Goal: Task Accomplishment & Management: Manage account settings

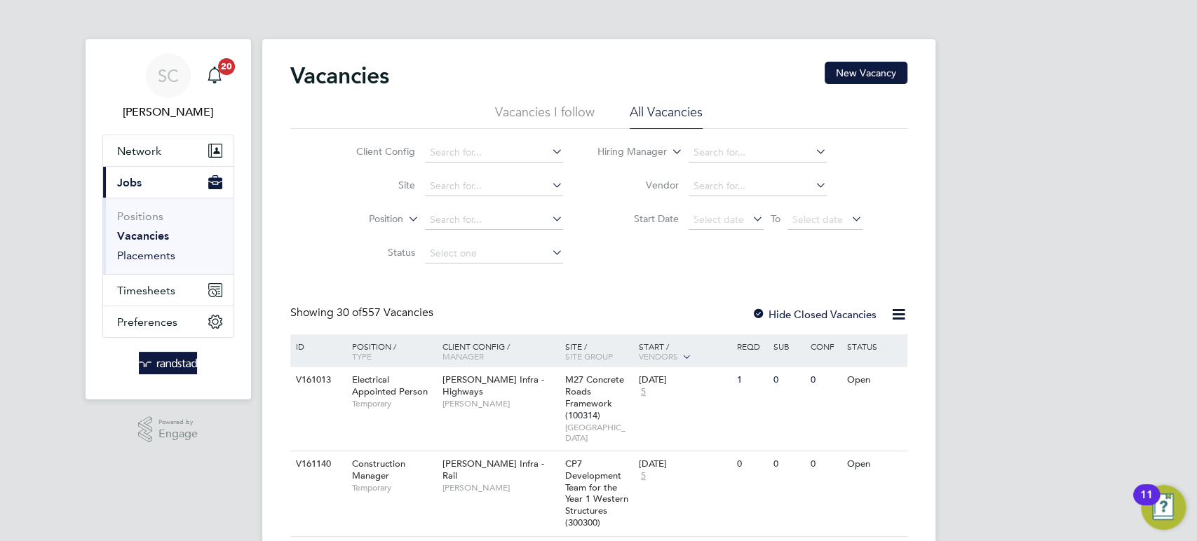
click at [135, 257] on link "Placements" at bounding box center [146, 255] width 58 height 13
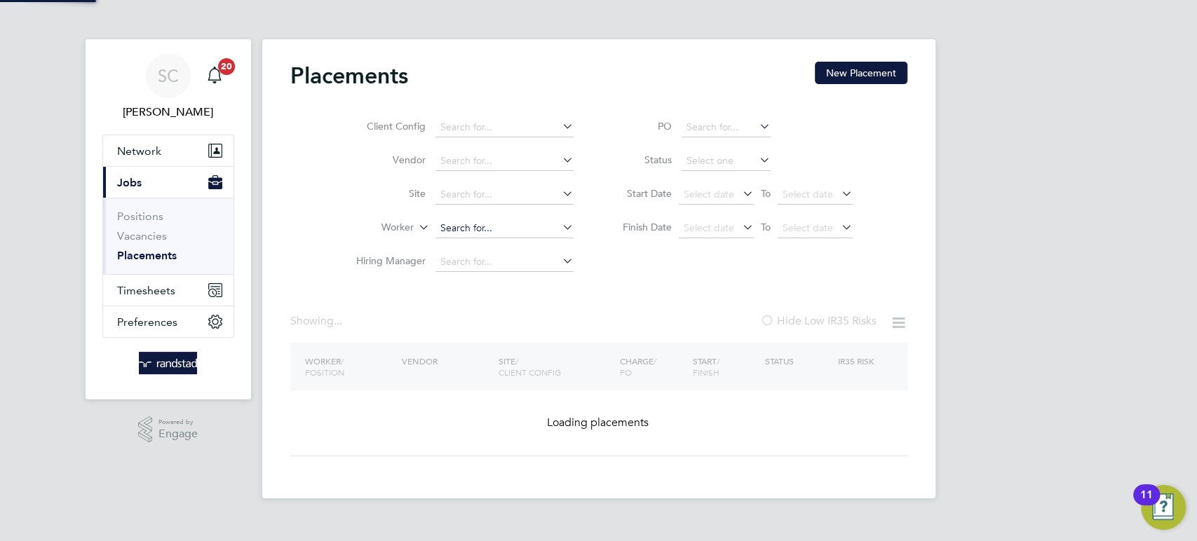
click at [475, 215] on li "Worker" at bounding box center [459, 229] width 264 height 34
click at [476, 222] on input at bounding box center [504, 229] width 138 height 20
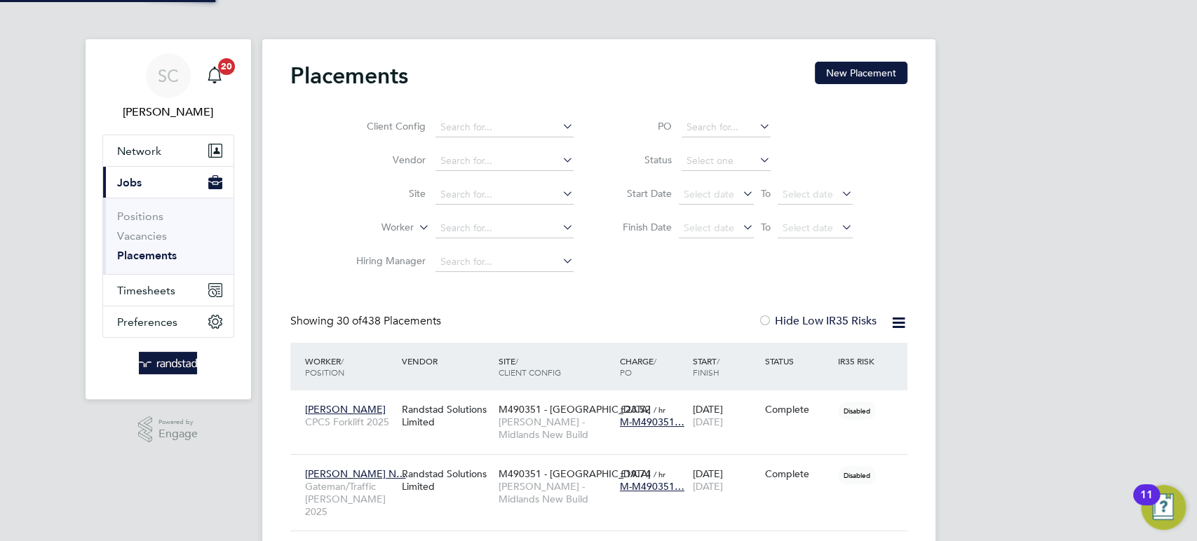
click at [477, 229] on input at bounding box center [504, 229] width 138 height 20
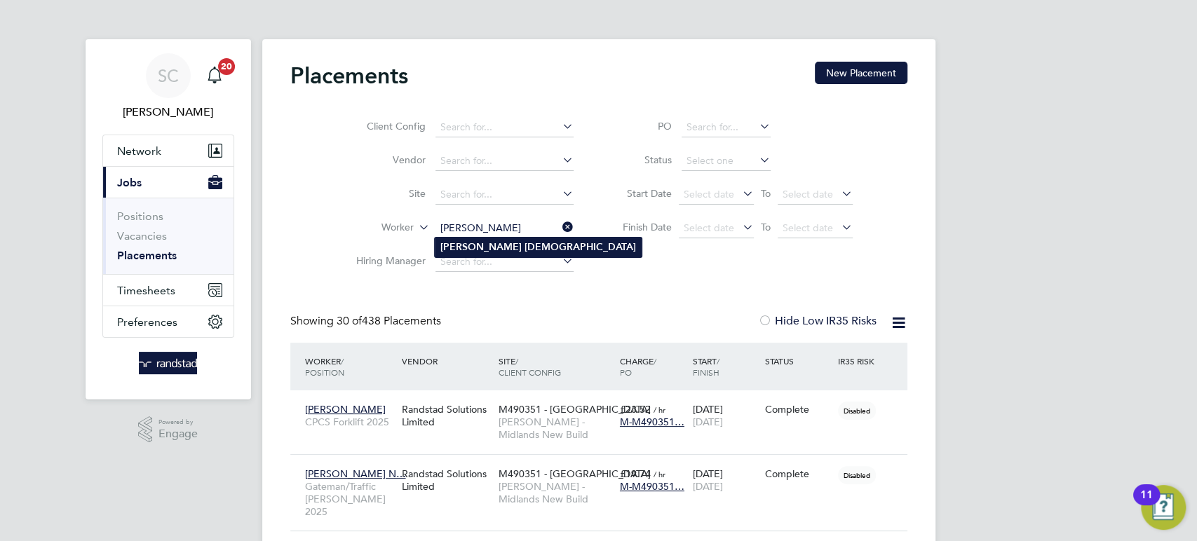
click at [466, 243] on b "[PERSON_NAME]" at bounding box center [480, 247] width 81 height 12
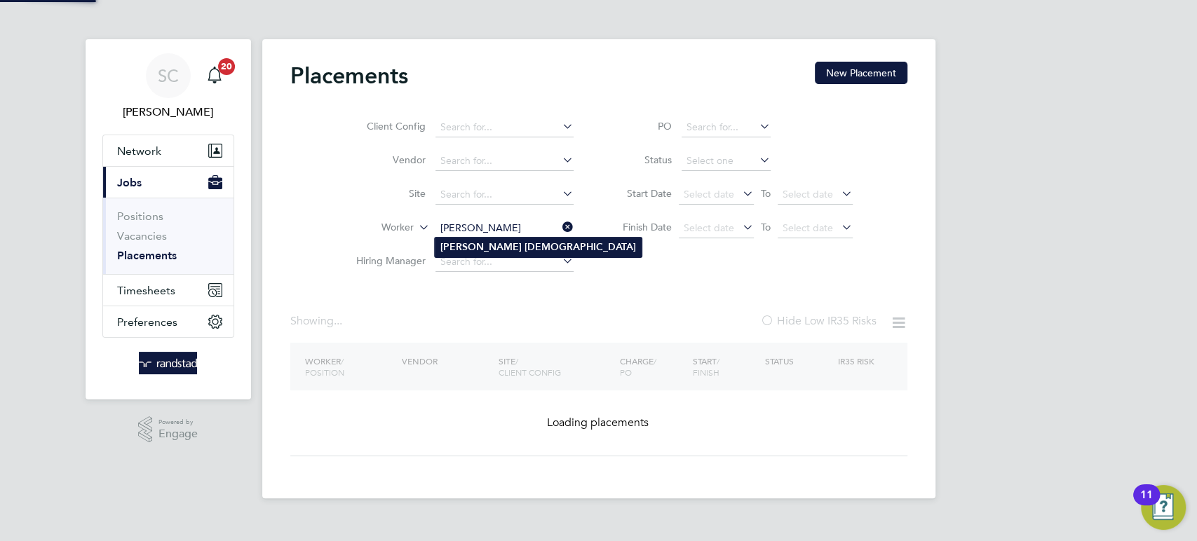
type input "[PERSON_NAME]"
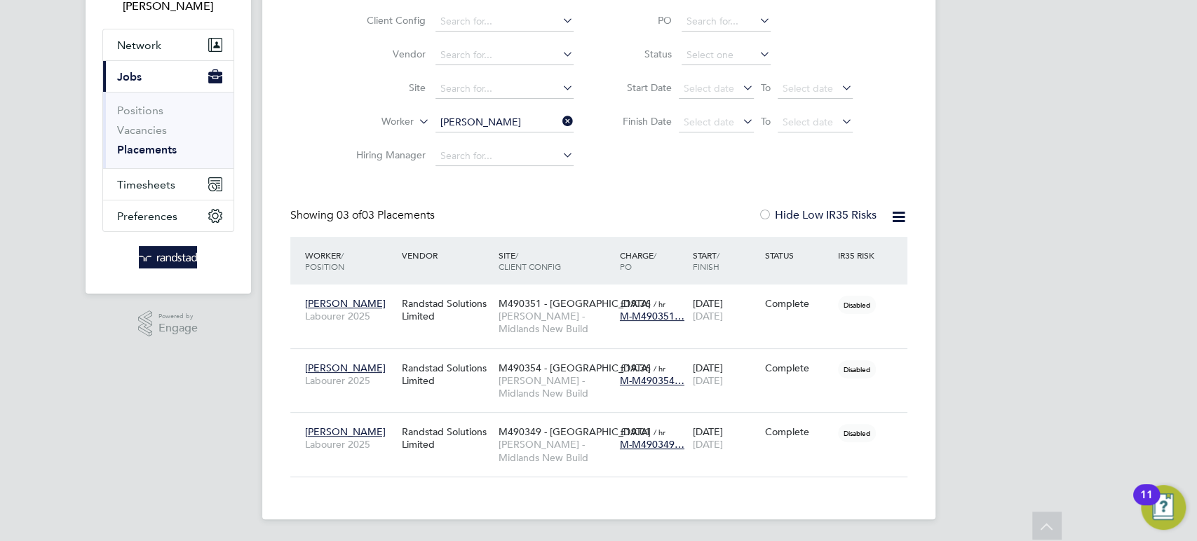
click at [559, 120] on icon at bounding box center [559, 121] width 0 height 20
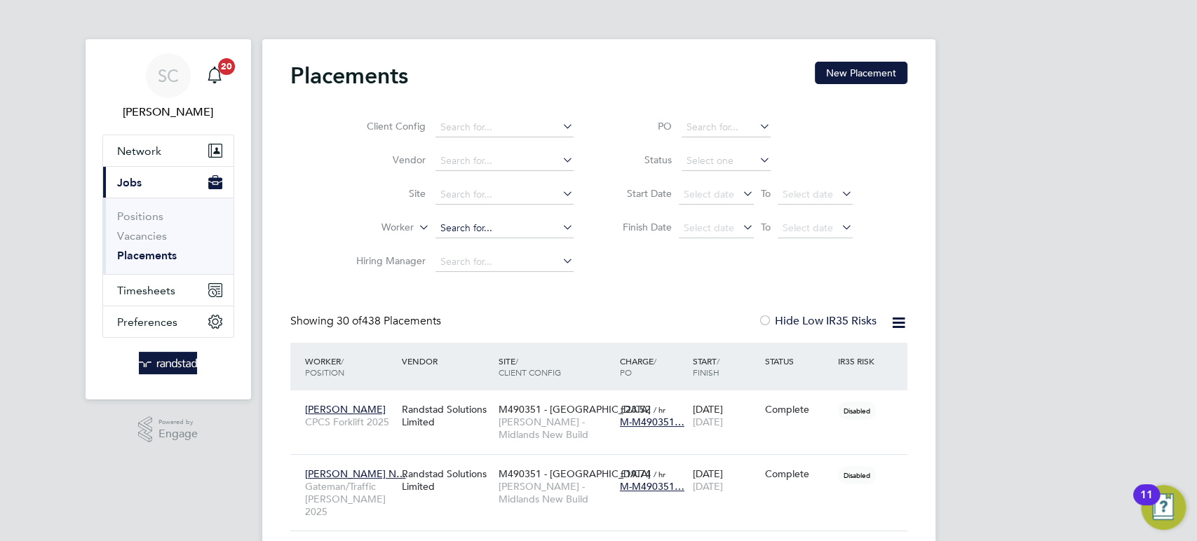
click at [491, 224] on input at bounding box center [504, 229] width 138 height 20
click at [602, 250] on b "Nn" at bounding box center [608, 247] width 13 height 12
type input "Peter Frederick Nnabuike"
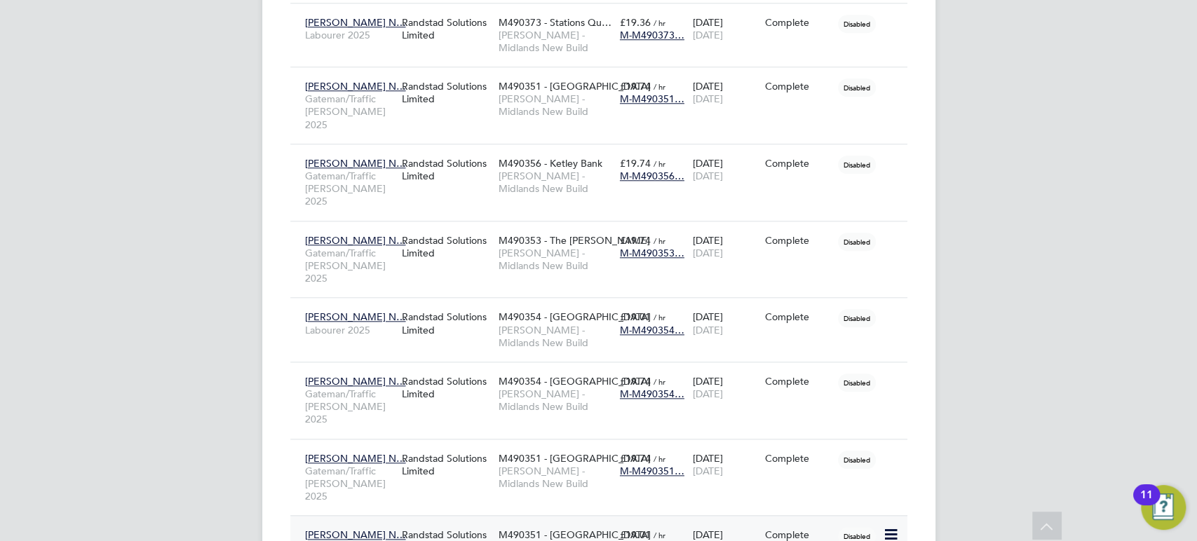
click at [719, 522] on div "25 Jun 2025 01 Aug 2025" at bounding box center [724, 541] width 73 height 39
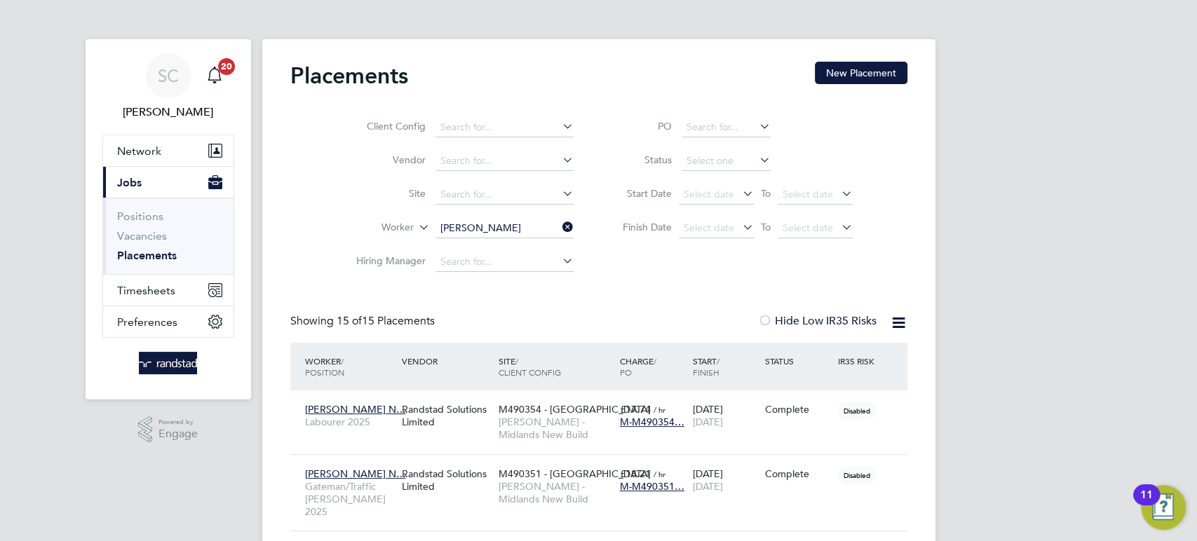
click at [559, 224] on icon at bounding box center [559, 227] width 0 height 20
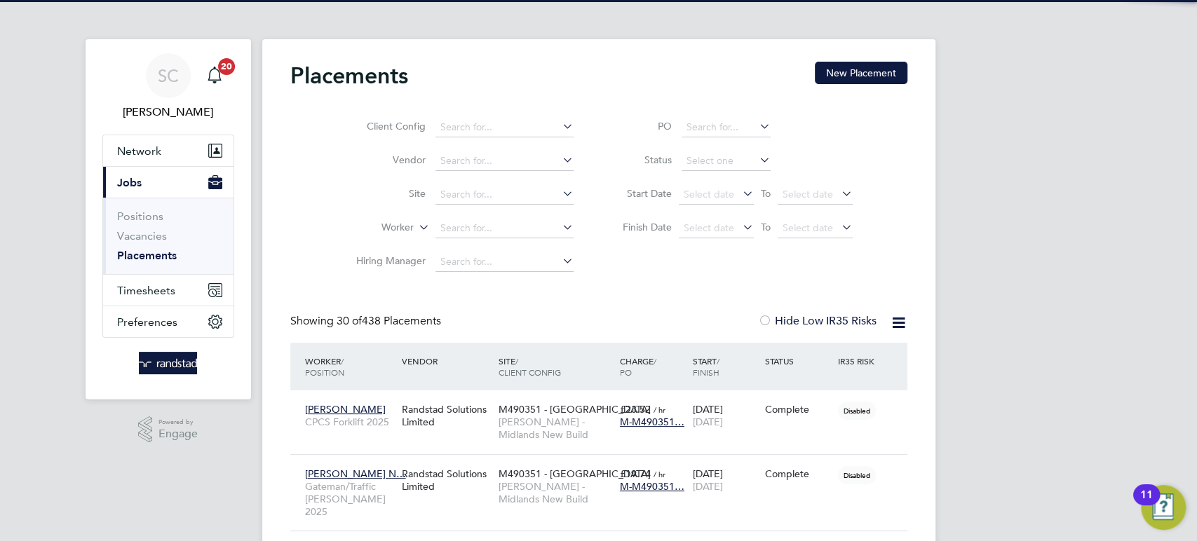
scroll to position [53, 121]
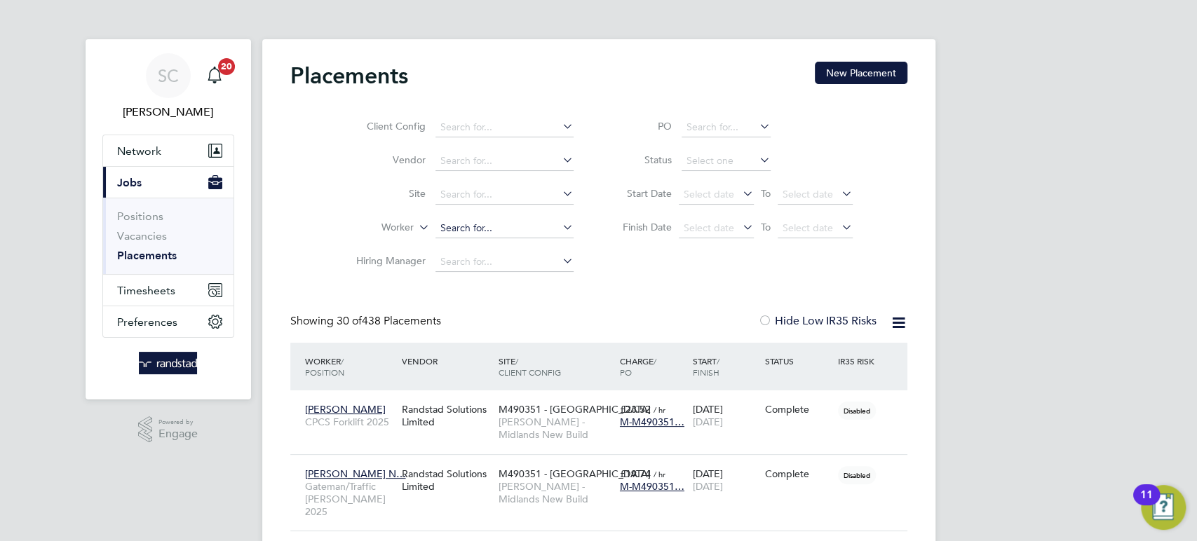
click at [509, 227] on input at bounding box center [504, 229] width 138 height 20
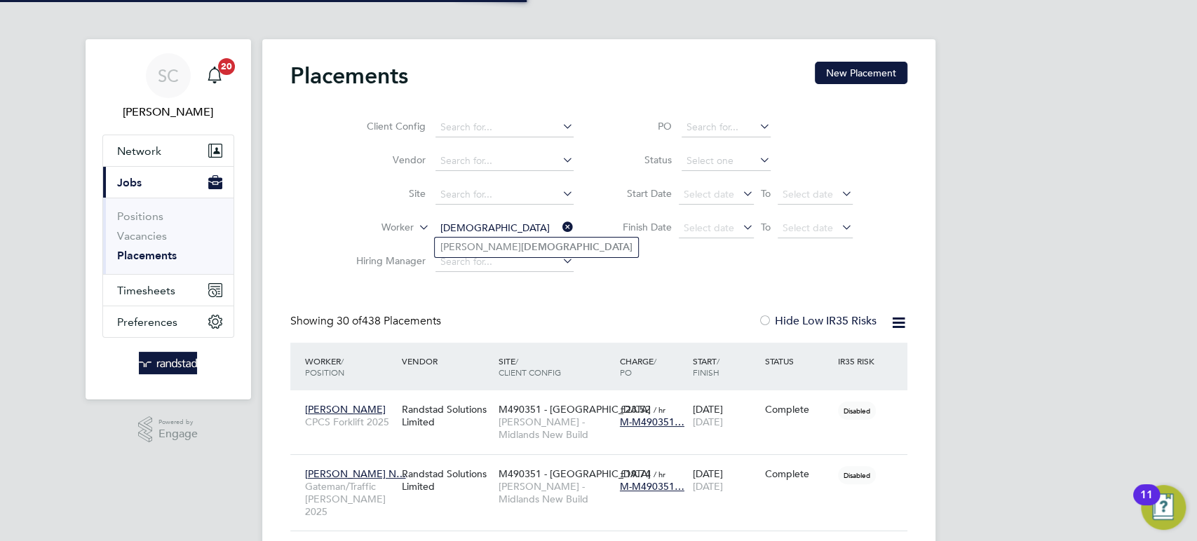
type input "[PERSON_NAME]"
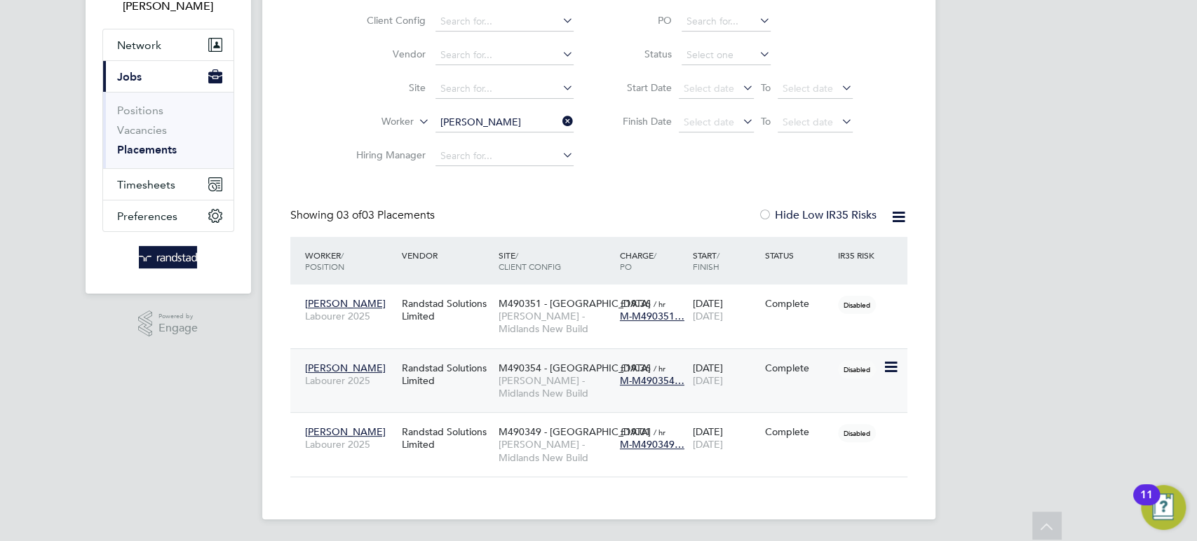
click at [543, 380] on span "Lovell - Midlands New Build" at bounding box center [555, 386] width 114 height 25
click at [142, 130] on link "Vacancies" at bounding box center [142, 129] width 50 height 13
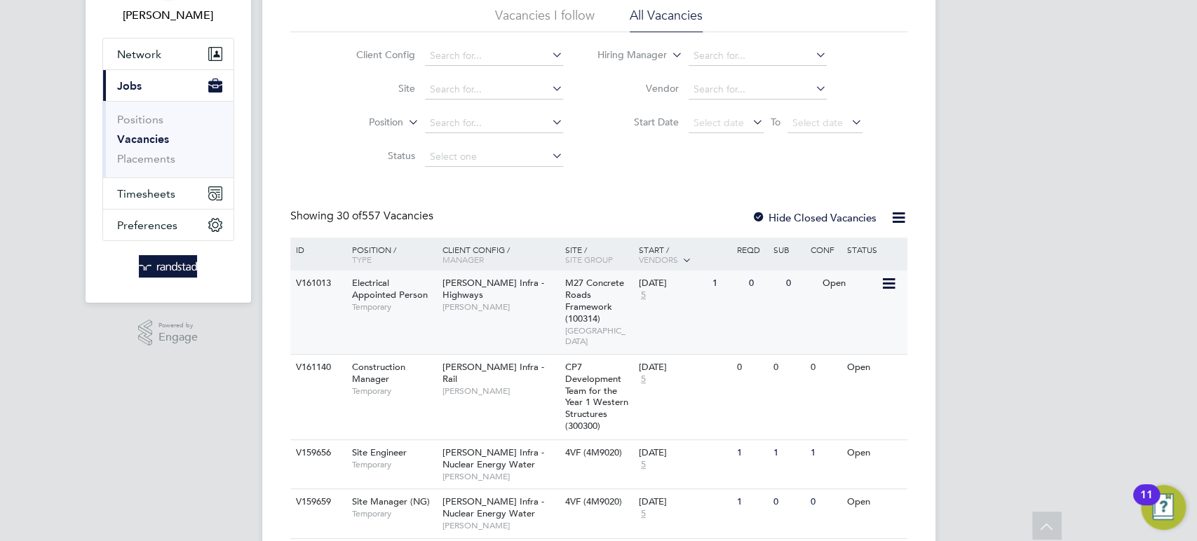
scroll to position [93, 0]
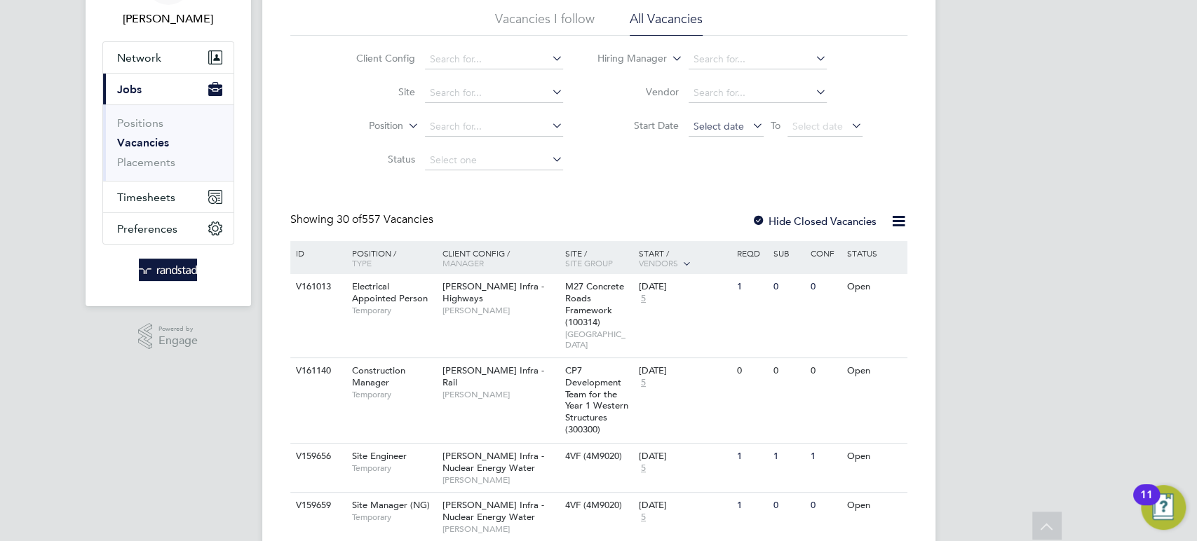
click at [726, 130] on span "Select date" at bounding box center [718, 126] width 50 height 13
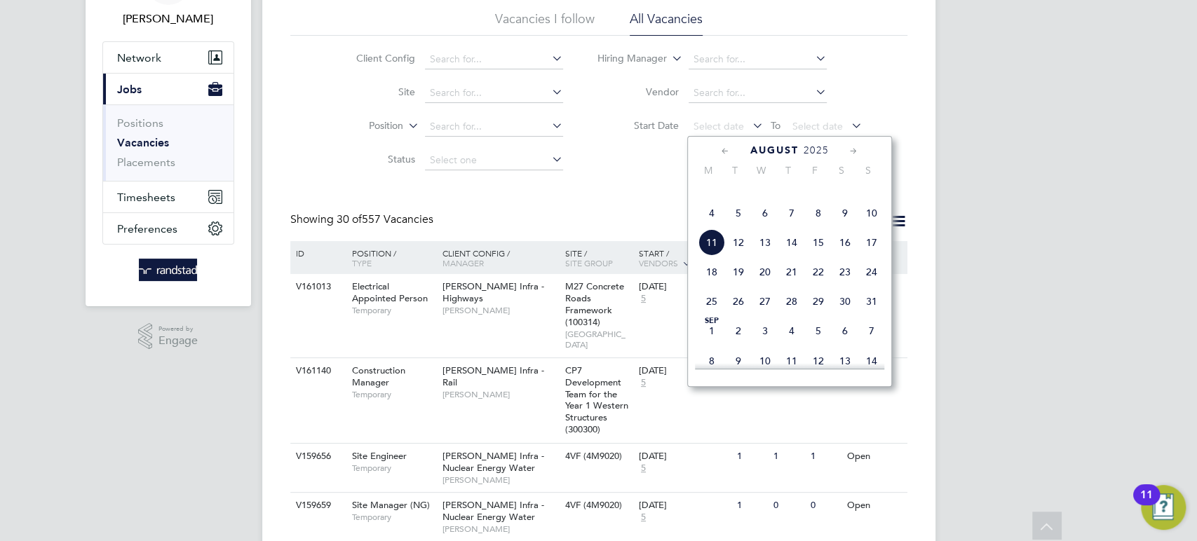
click at [714, 226] on span "4" at bounding box center [711, 213] width 27 height 27
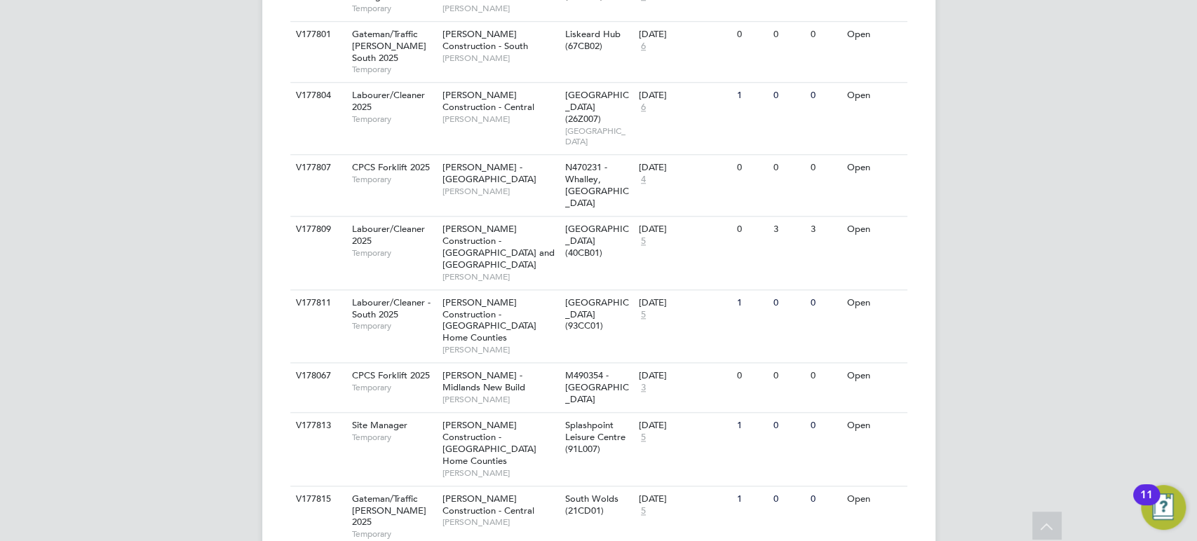
scroll to position [875, 0]
click at [495, 494] on span "[PERSON_NAME] Construction - Central" at bounding box center [488, 506] width 92 height 24
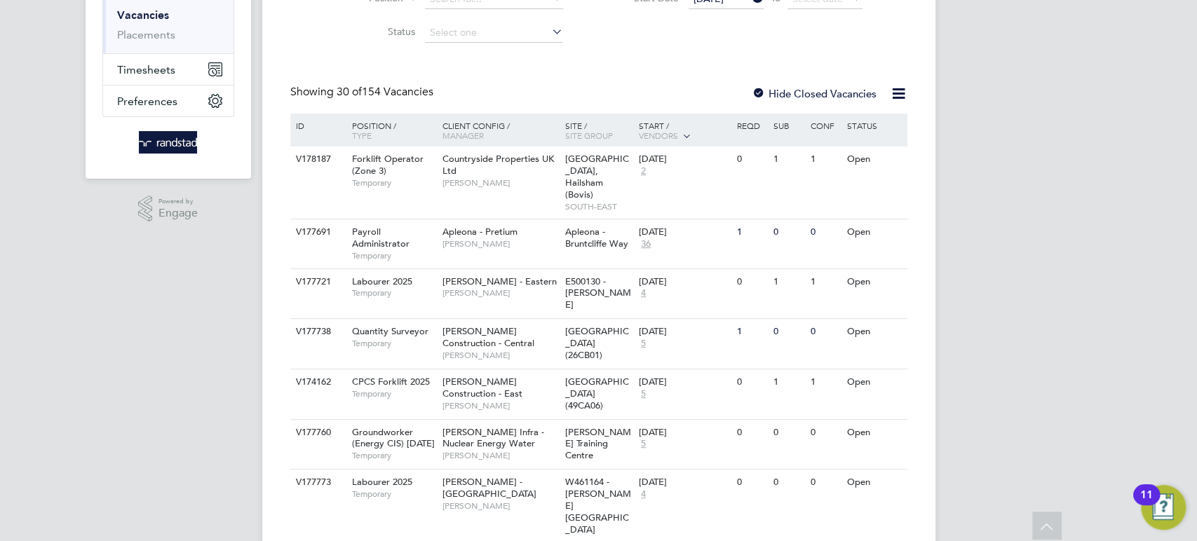
scroll to position [0, 0]
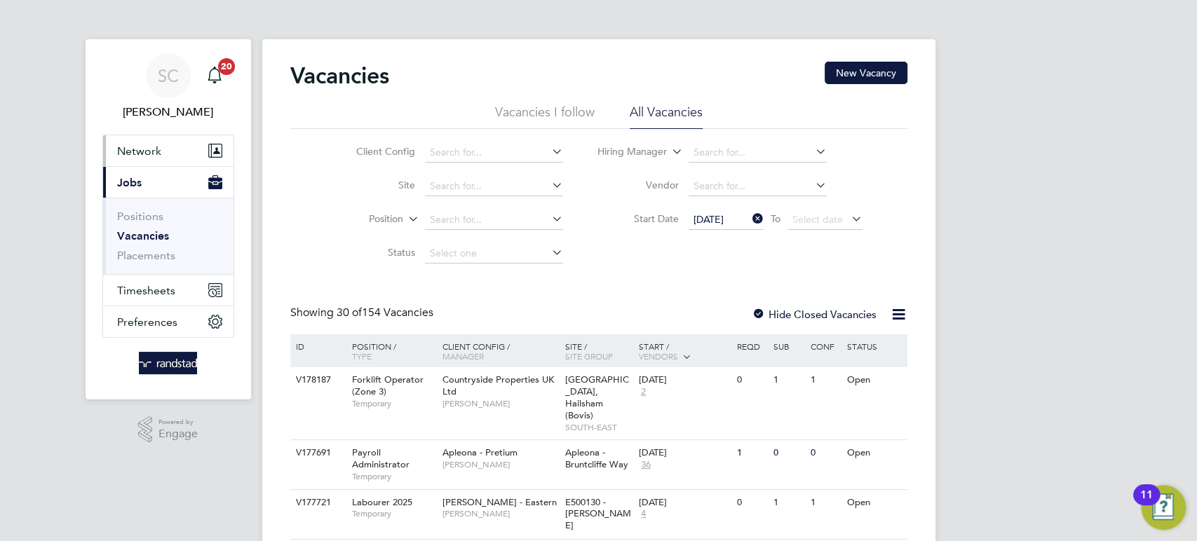
click at [139, 154] on span "Network" at bounding box center [139, 150] width 44 height 13
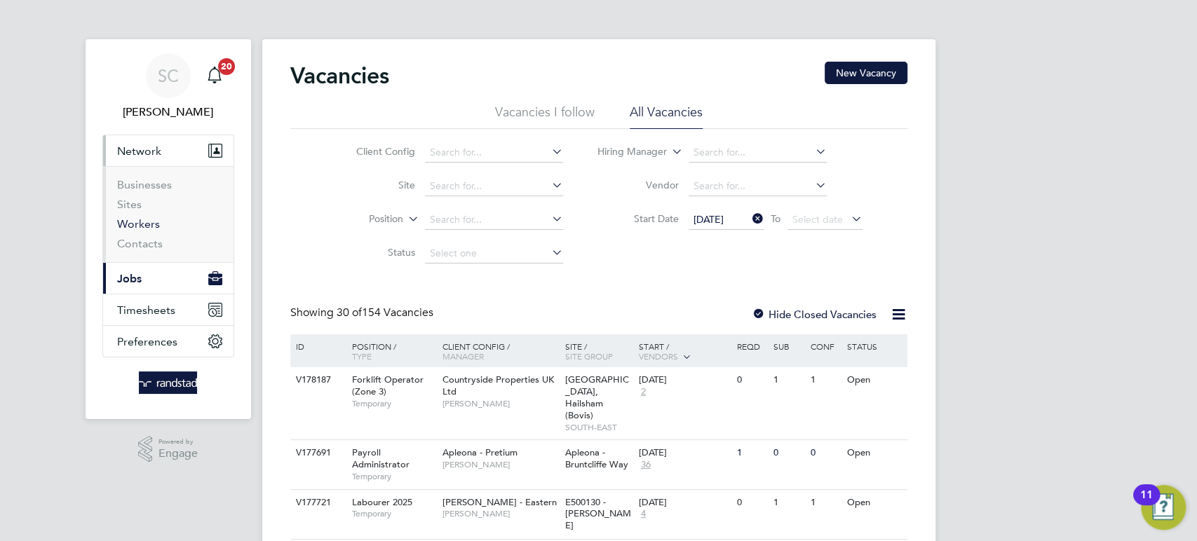
click at [144, 222] on link "Workers" at bounding box center [138, 223] width 43 height 13
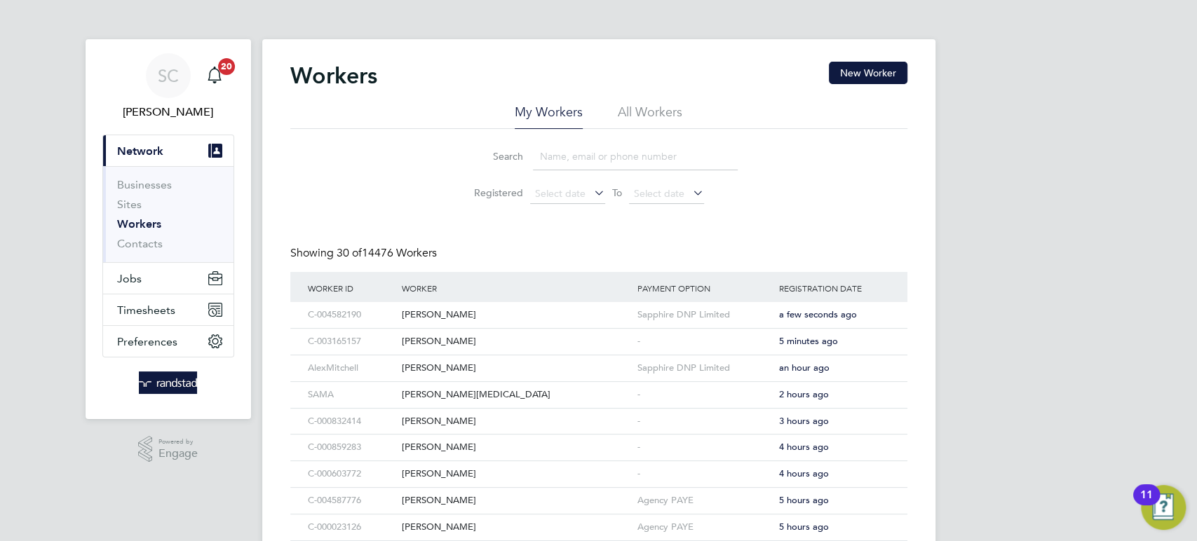
click at [623, 152] on input at bounding box center [635, 156] width 205 height 27
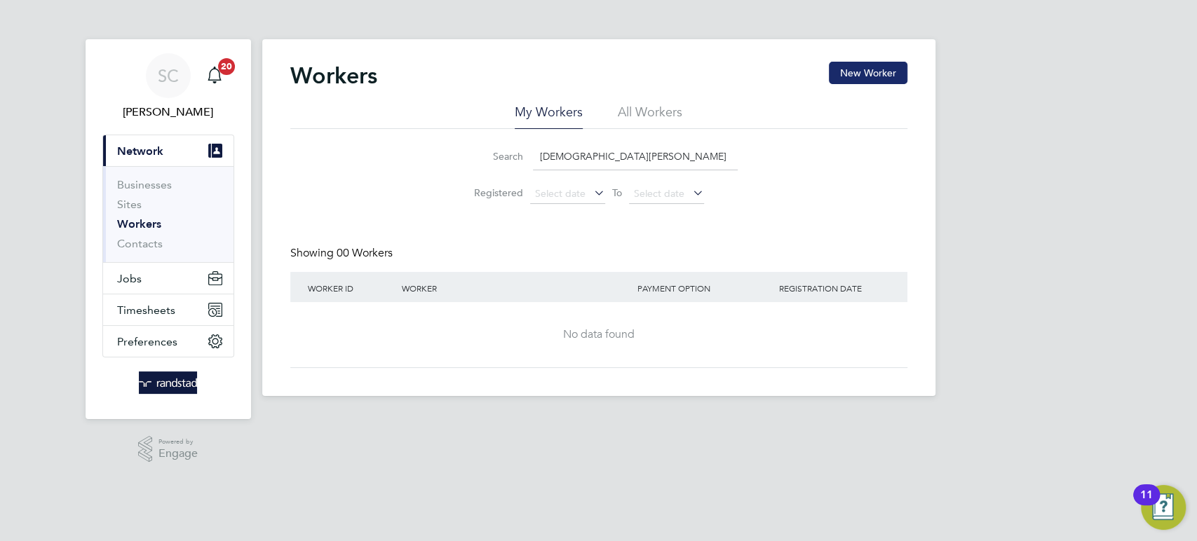
type input "mohammed yousi"
click at [888, 79] on button "New Worker" at bounding box center [868, 73] width 79 height 22
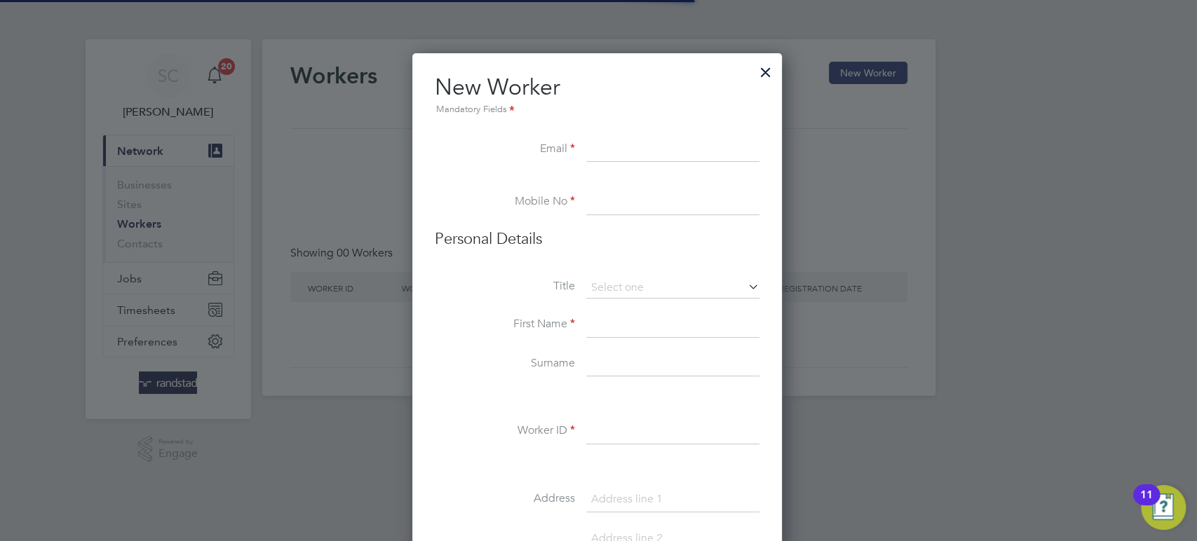
scroll to position [1255, 404]
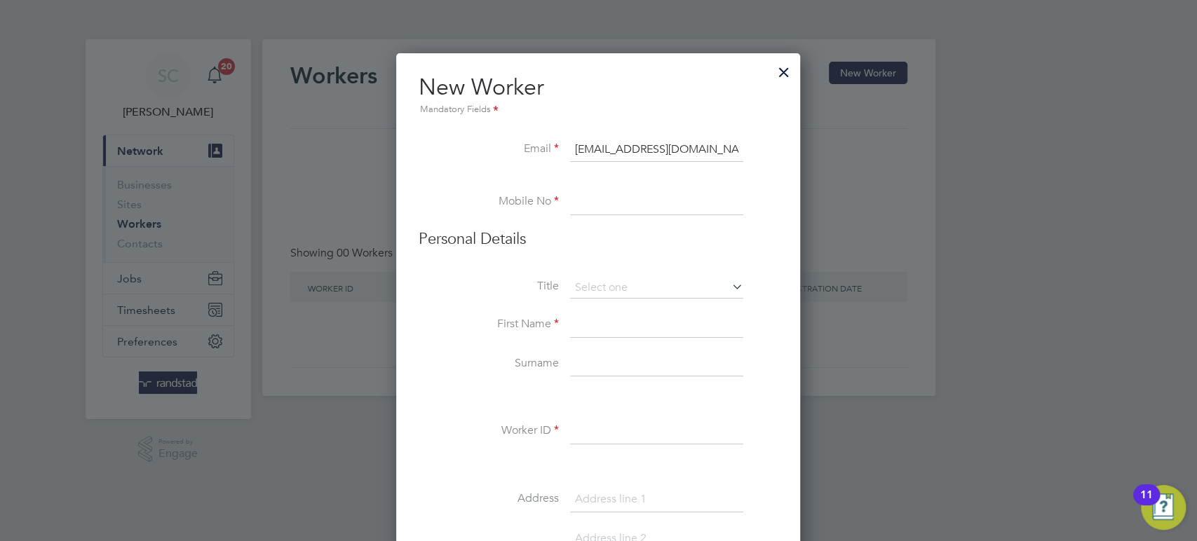
type input "[EMAIL_ADDRESS][DOMAIN_NAME]"
click at [685, 197] on input at bounding box center [656, 202] width 173 height 25
type input "07939 064320"
click at [654, 286] on input at bounding box center [656, 288] width 173 height 21
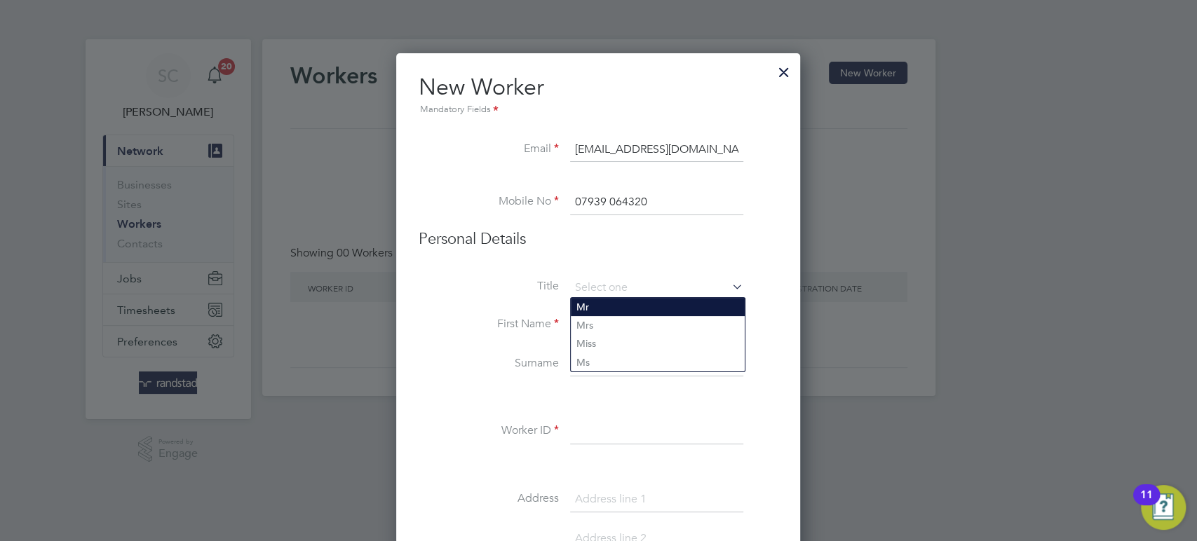
click at [615, 299] on li "Mr" at bounding box center [658, 307] width 174 height 18
type input "Mr"
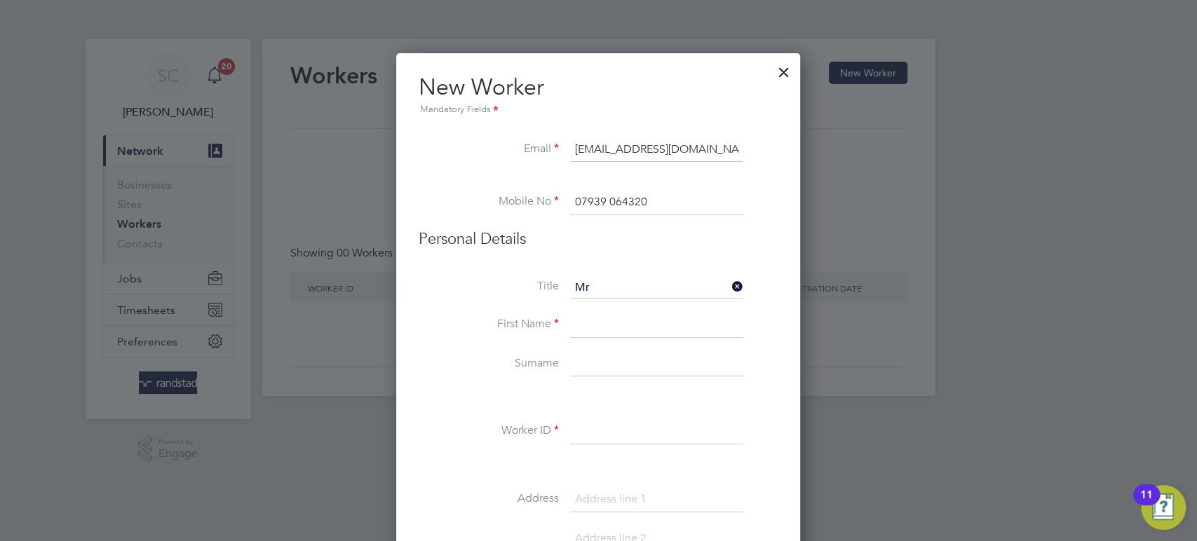
click at [613, 323] on input at bounding box center [656, 325] width 173 height 25
click at [655, 325] on input "mohammeded" at bounding box center [656, 325] width 173 height 25
type input "mohammed"
type input "[PERSON_NAME]"
click at [665, 427] on input at bounding box center [656, 431] width 173 height 25
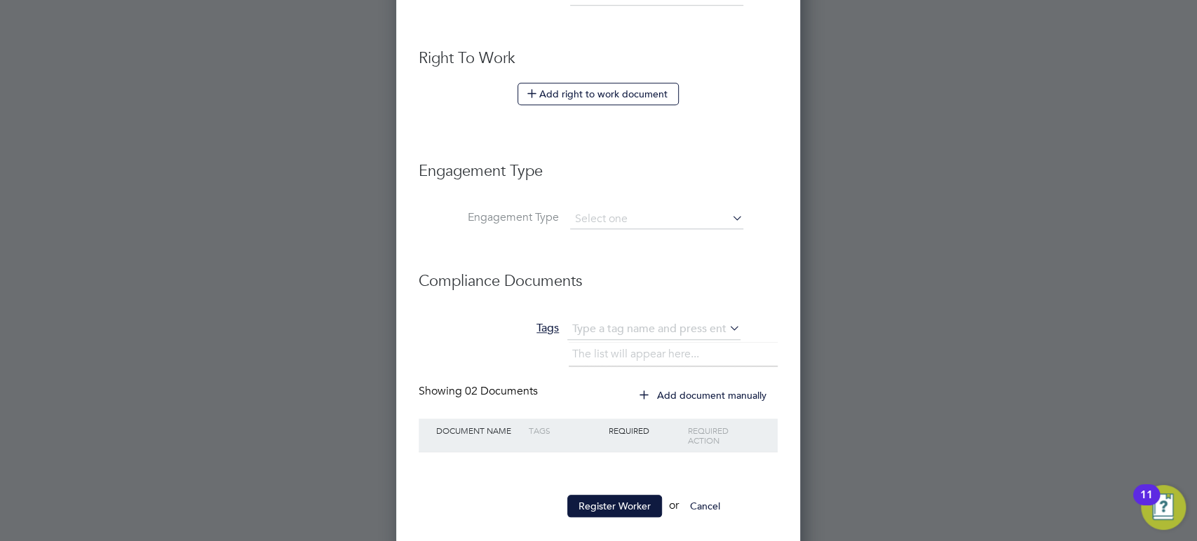
scroll to position [766, 0]
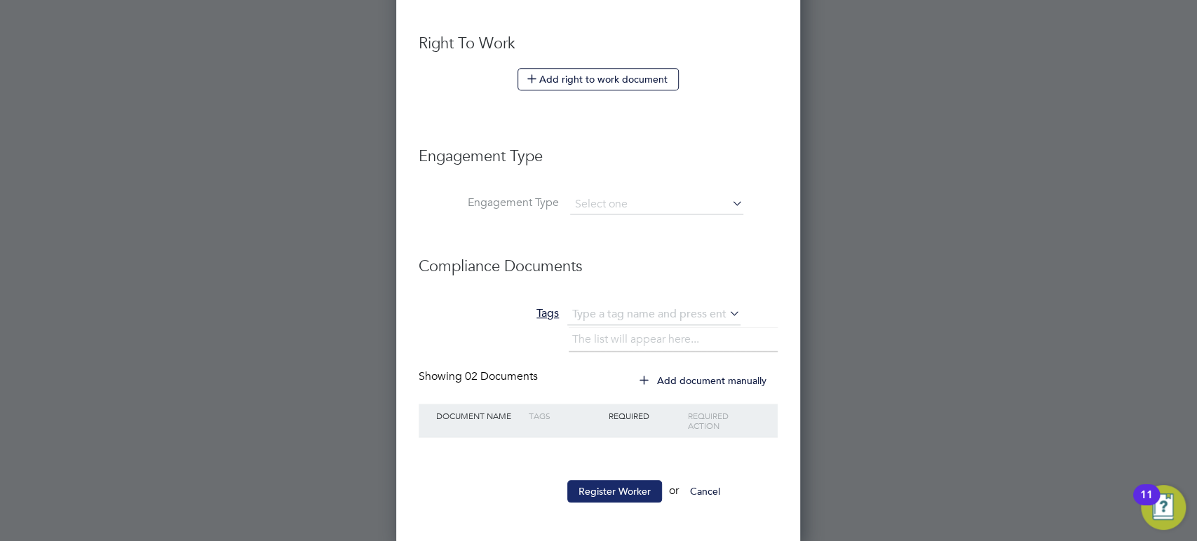
type input "c-003493477"
click at [609, 487] on button "Register Worker" at bounding box center [614, 491] width 95 height 22
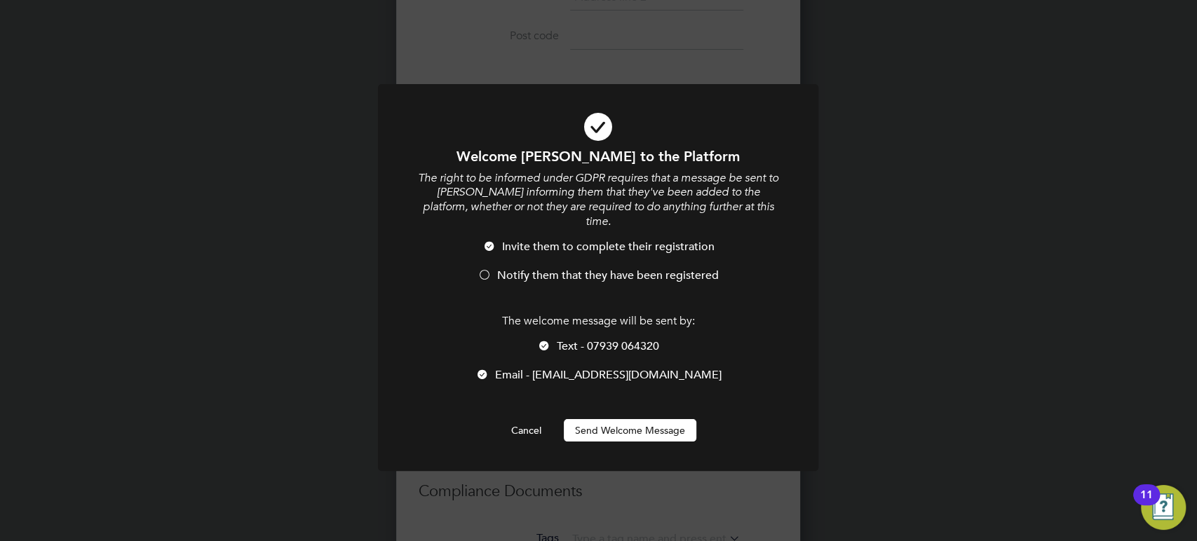
click at [617, 419] on button "Send Welcome Message" at bounding box center [630, 430] width 133 height 22
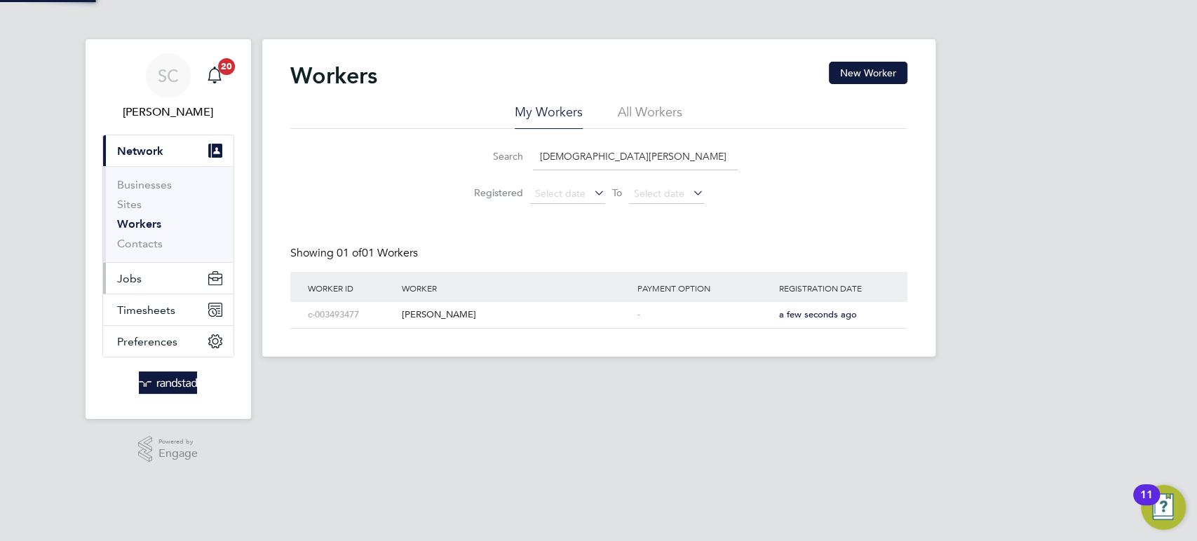
click at [201, 284] on button "Jobs" at bounding box center [168, 278] width 130 height 31
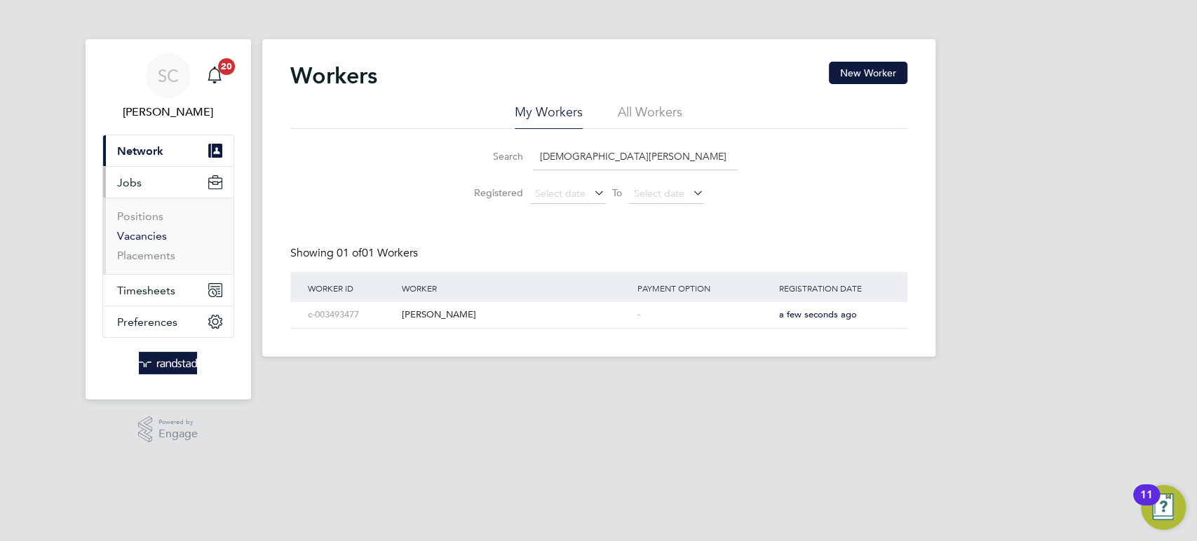
click at [140, 238] on link "Vacancies" at bounding box center [142, 235] width 50 height 13
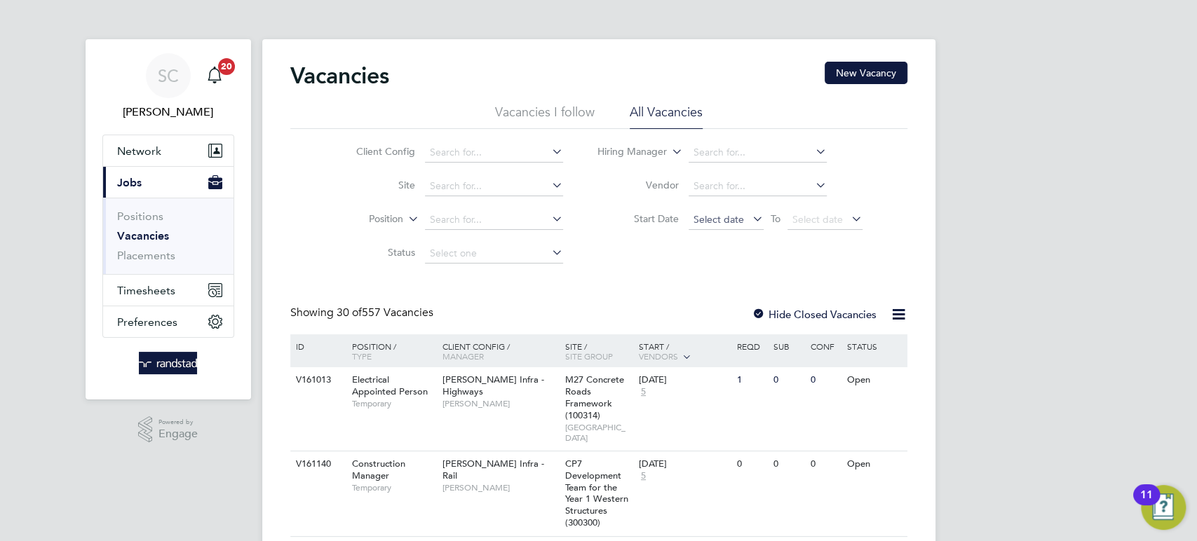
click at [731, 219] on span "Select date" at bounding box center [718, 219] width 50 height 13
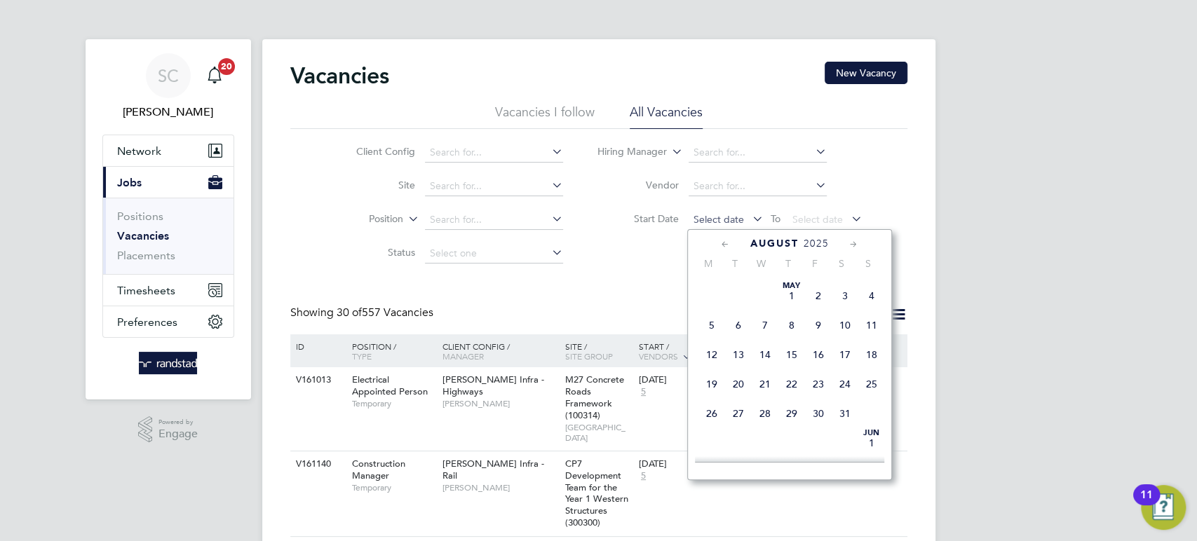
scroll to position [492, 0]
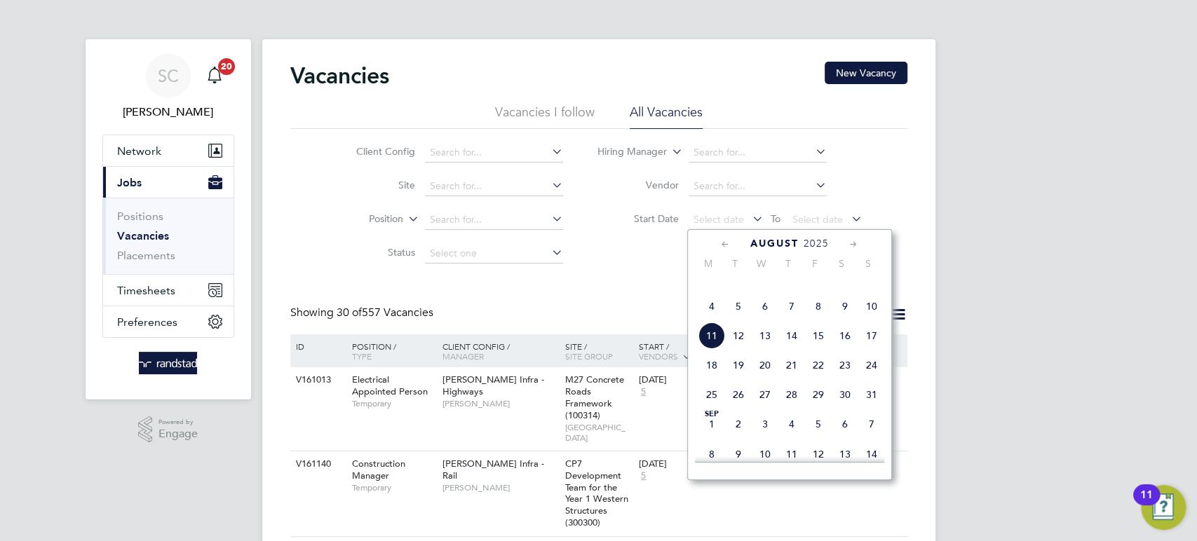
click at [709, 319] on span "4" at bounding box center [711, 306] width 27 height 27
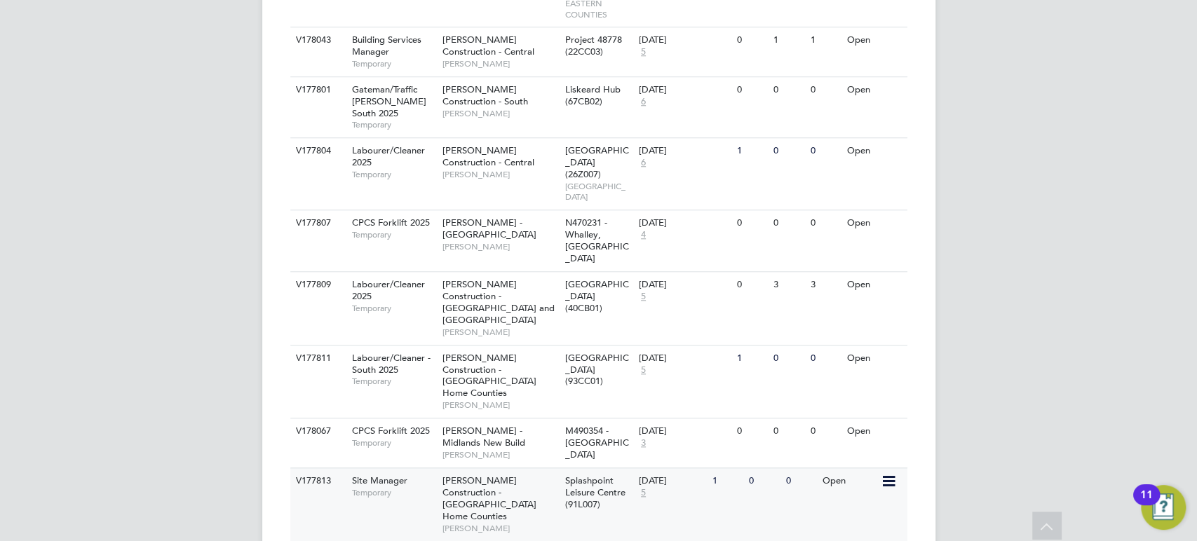
scroll to position [824, 0]
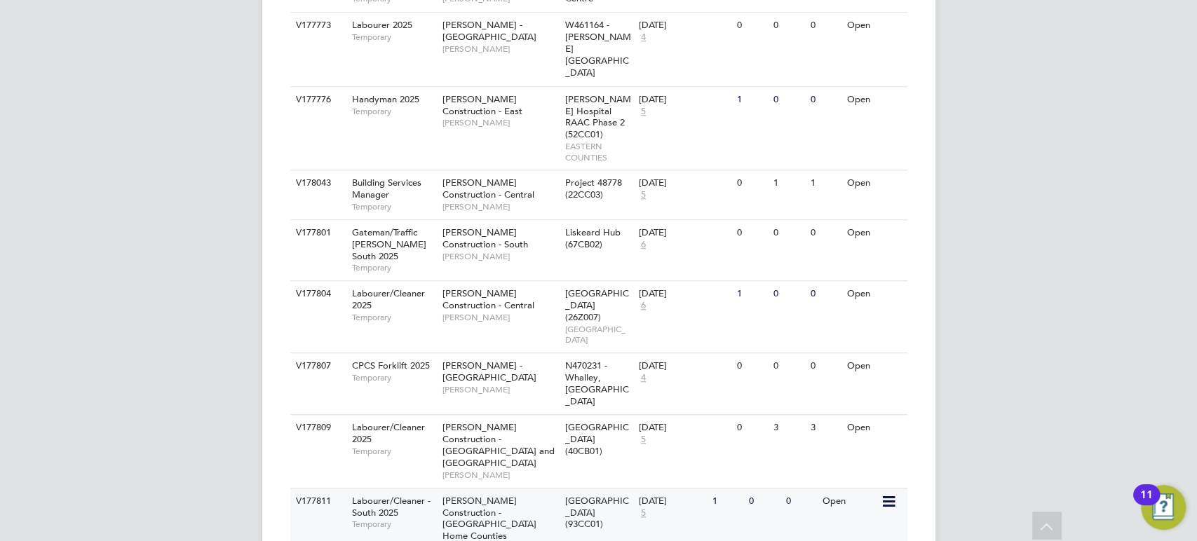
scroll to position [0, 0]
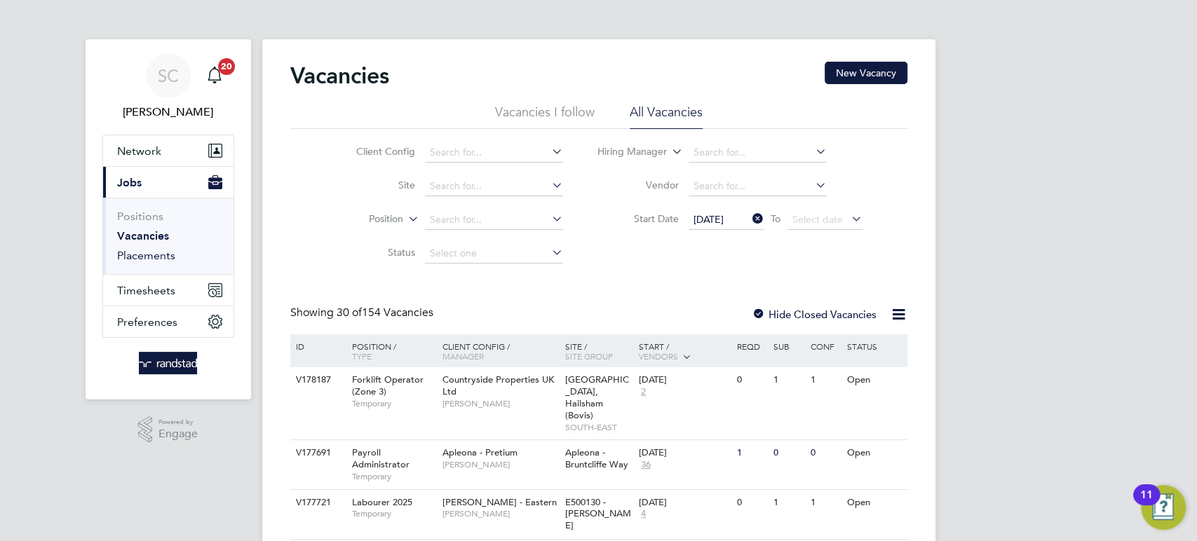
click at [154, 252] on link "Placements" at bounding box center [146, 255] width 58 height 13
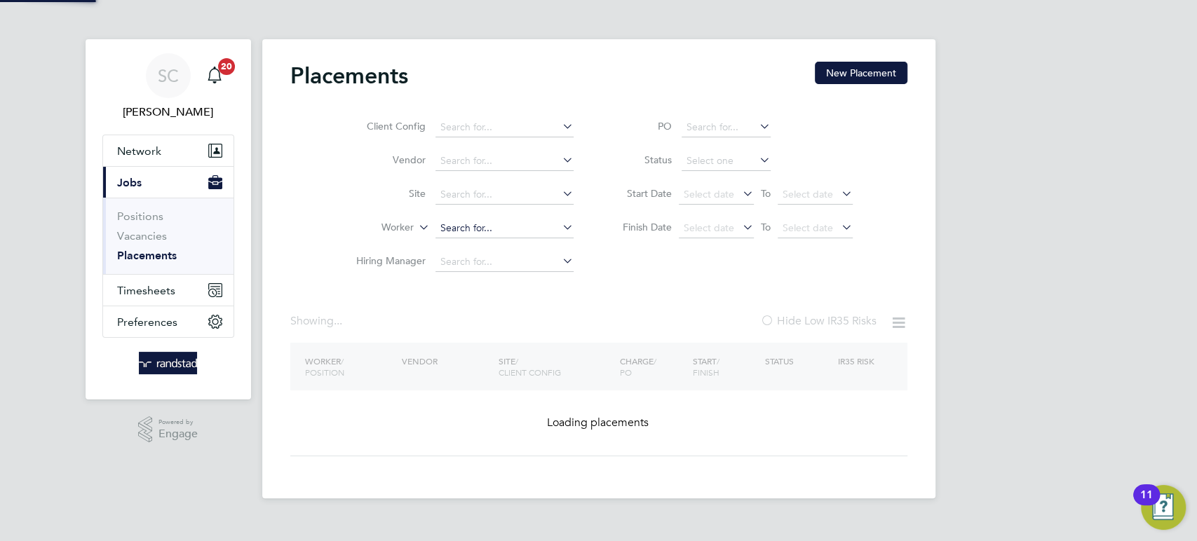
click at [477, 228] on input at bounding box center [504, 229] width 138 height 20
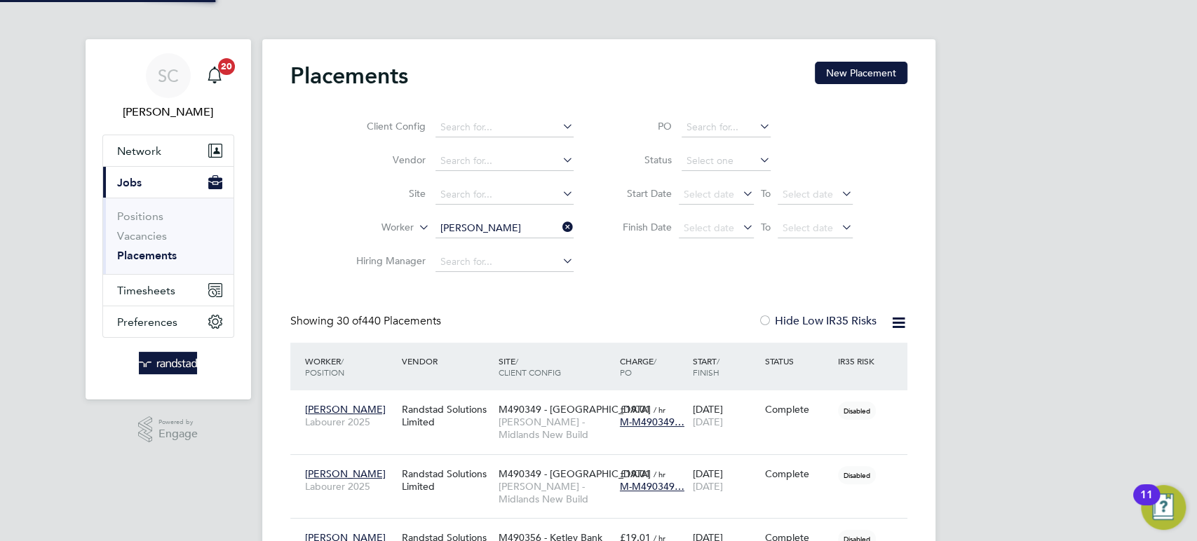
scroll to position [53, 121]
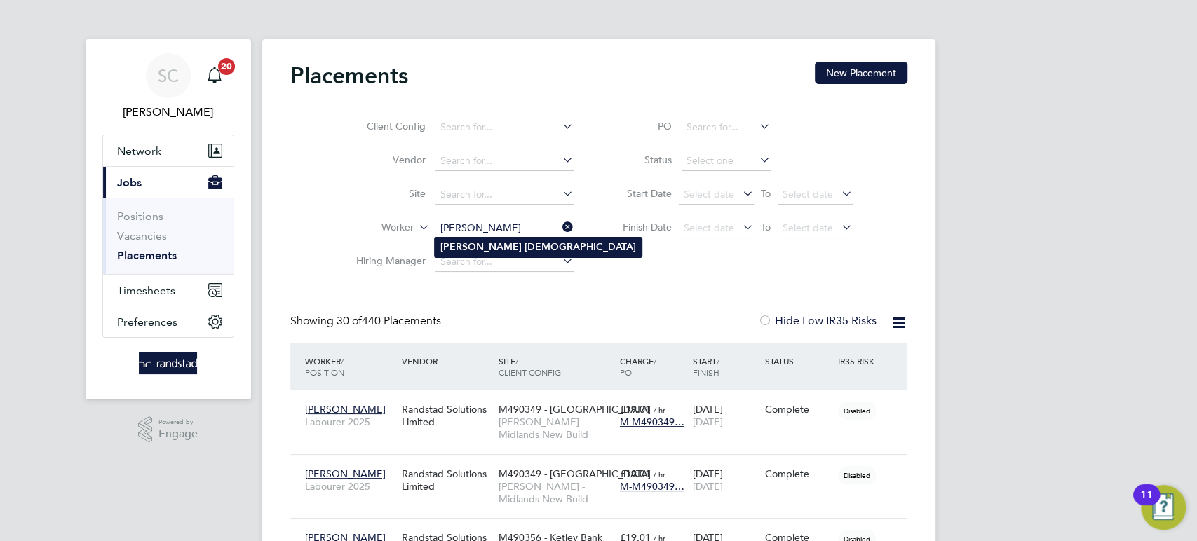
click at [524, 249] on b "[DEMOGRAPHIC_DATA]" at bounding box center [579, 247] width 111 height 12
type input "[PERSON_NAME]"
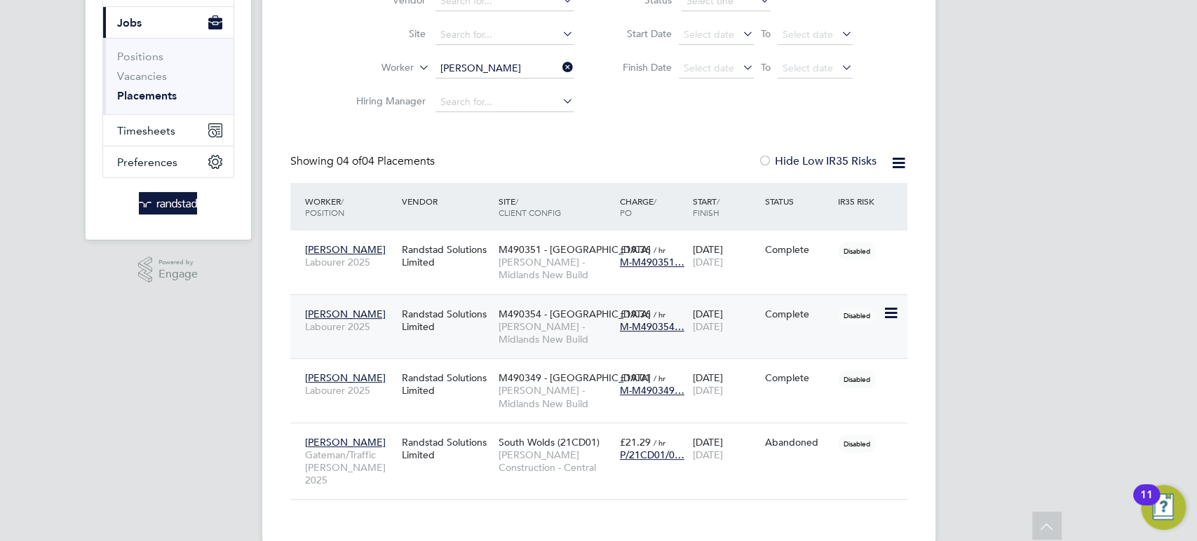
click at [761, 328] on div "[PERSON_NAME] Labourer 2025 Randstad Solutions Limited M490354 - [GEOGRAPHIC_DA…" at bounding box center [598, 326] width 617 height 64
click at [454, 328] on div "Randstad Solutions Limited" at bounding box center [446, 320] width 97 height 39
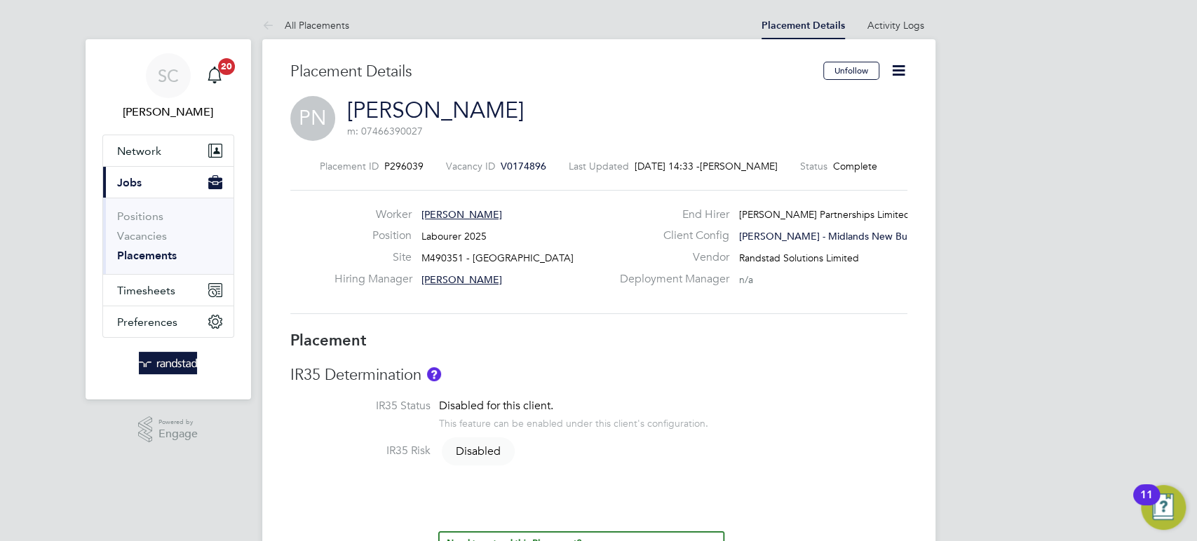
click at [890, 67] on icon at bounding box center [899, 71] width 18 height 18
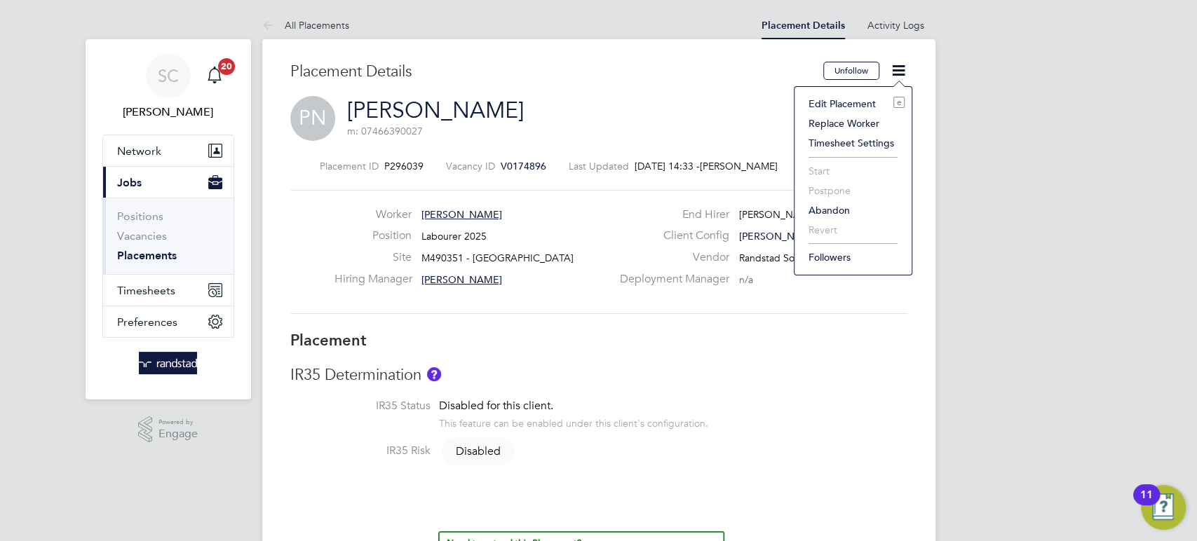
click at [850, 97] on li "Edit Placement e" at bounding box center [852, 104] width 103 height 20
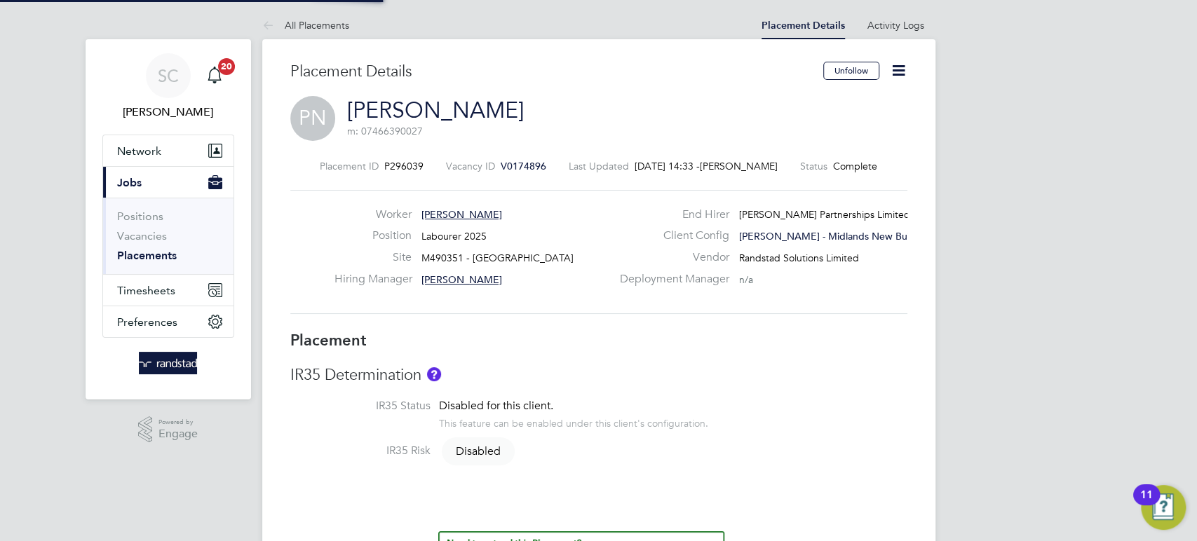
type input "Wayne Bromage"
type input "[DATE]"
type input "08:00"
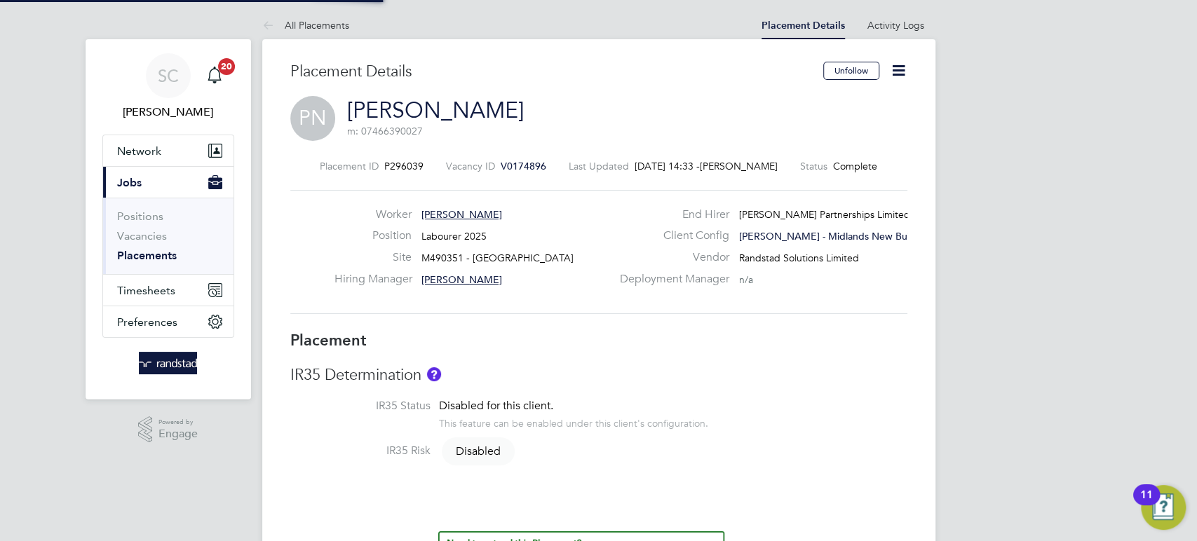
type input "18:00"
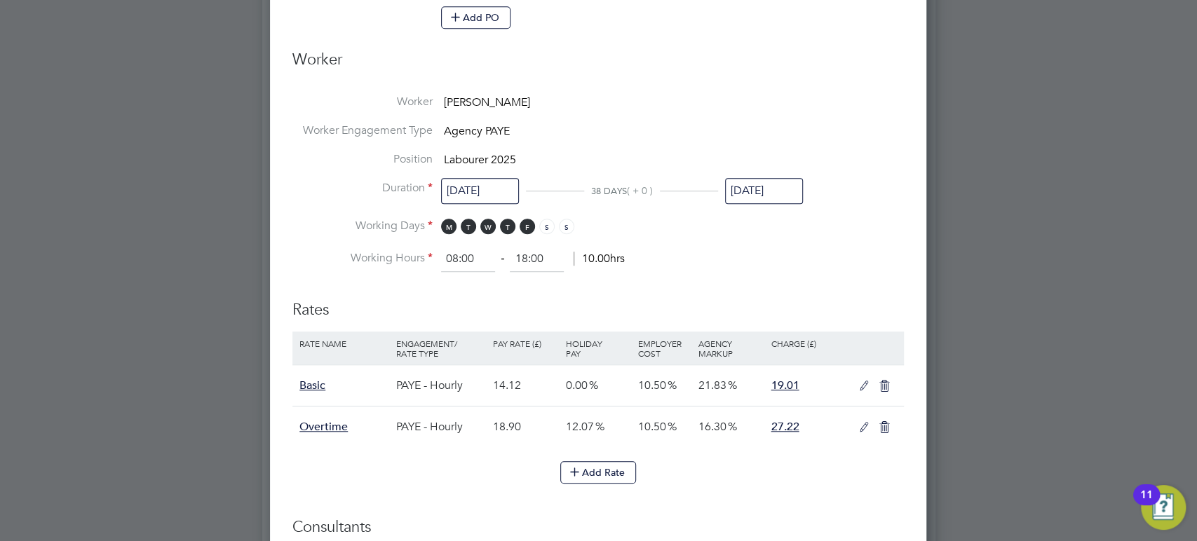
click at [754, 190] on input "01 Aug 2025" at bounding box center [764, 191] width 78 height 26
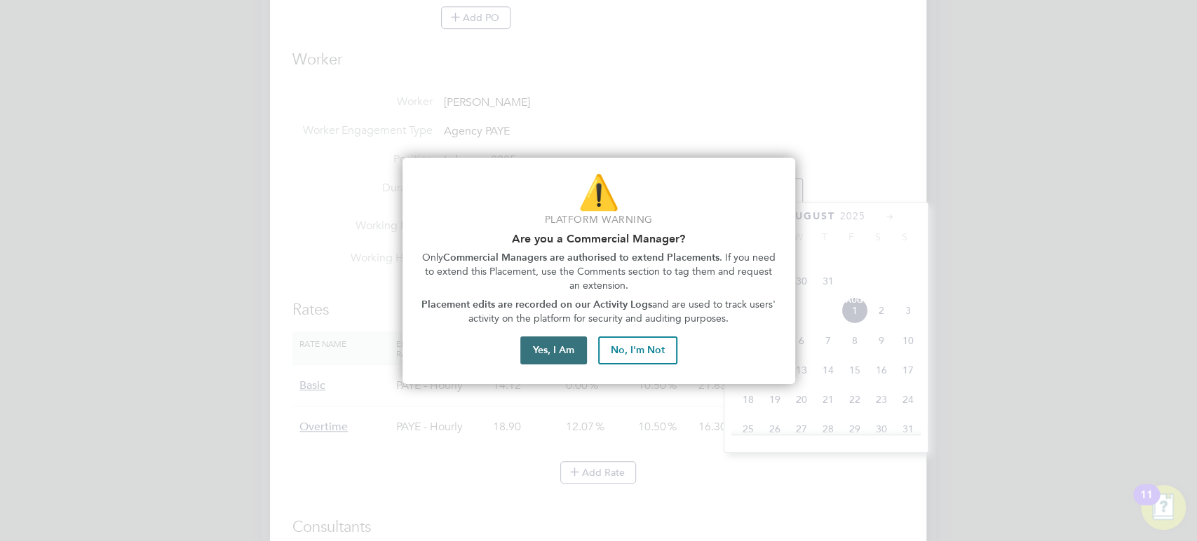
click at [550, 355] on button "Yes, I Am" at bounding box center [553, 351] width 67 height 28
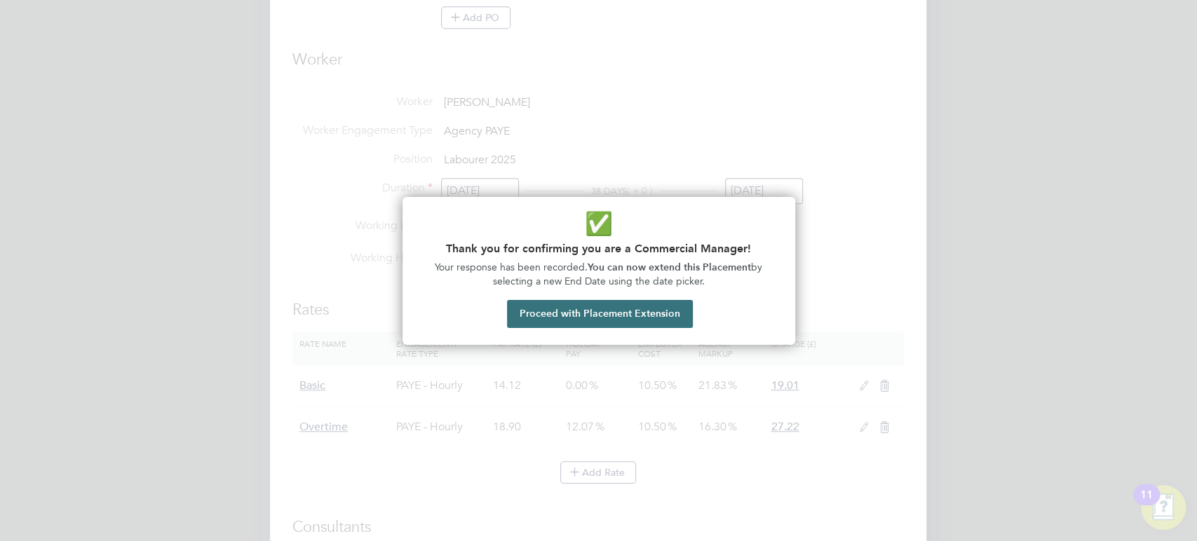
click at [596, 316] on button "Proceed with Placement Extension" at bounding box center [600, 314] width 186 height 28
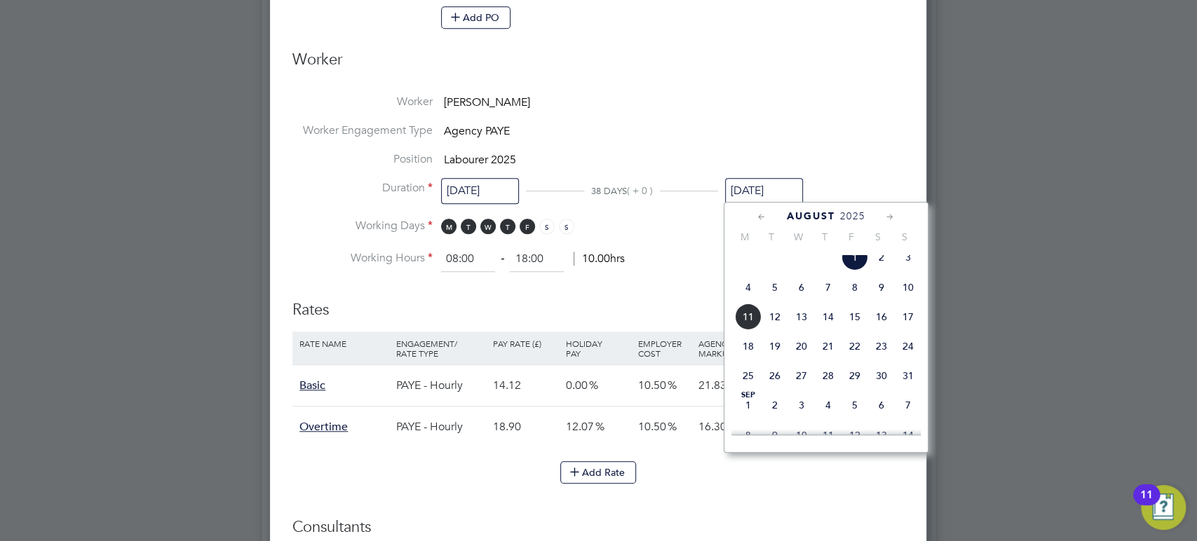
click at [906, 389] on span "31" at bounding box center [908, 375] width 27 height 27
type input "31 Aug 2025"
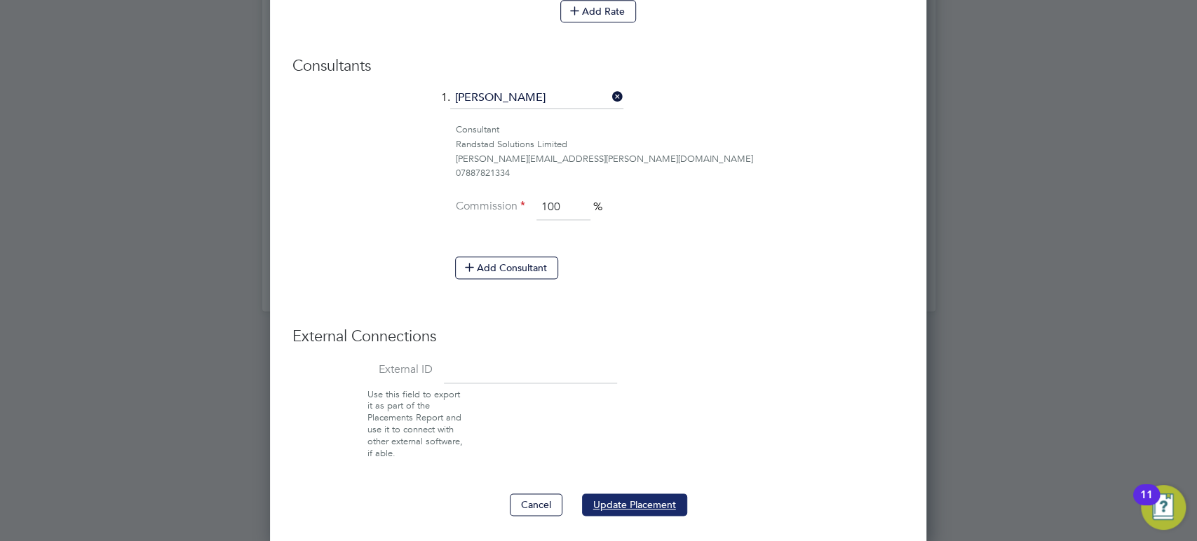
click at [630, 500] on button "Update Placement" at bounding box center [634, 505] width 105 height 22
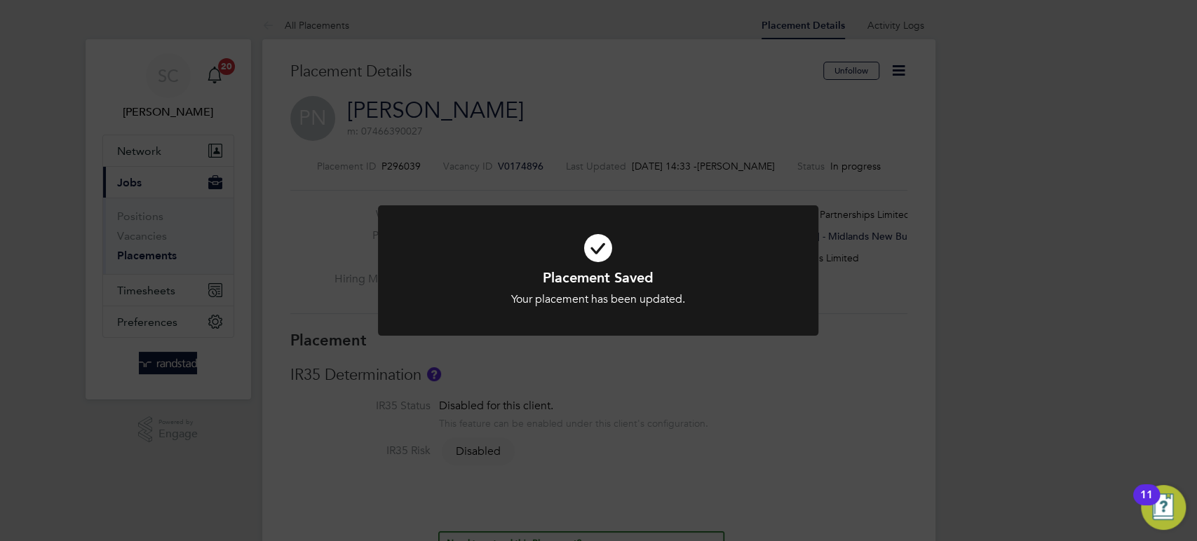
click at [987, 219] on div "Placement Saved Your placement has been updated. Cancel Okay" at bounding box center [598, 270] width 1197 height 541
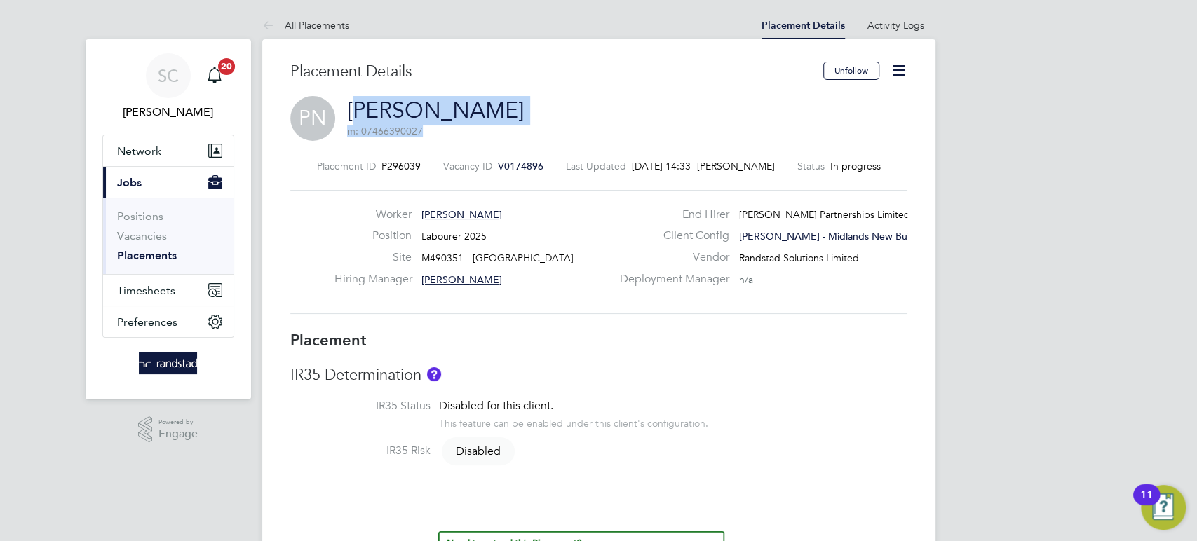
drag, startPoint x: 639, startPoint y: 105, endPoint x: 357, endPoint y: 107, distance: 282.5
click at [357, 107] on div "PN Peter Frederick Nnabuike m: 07466390027" at bounding box center [598, 120] width 617 height 48
click at [360, 107] on link "Peter Frederick Nnabuike" at bounding box center [435, 110] width 177 height 27
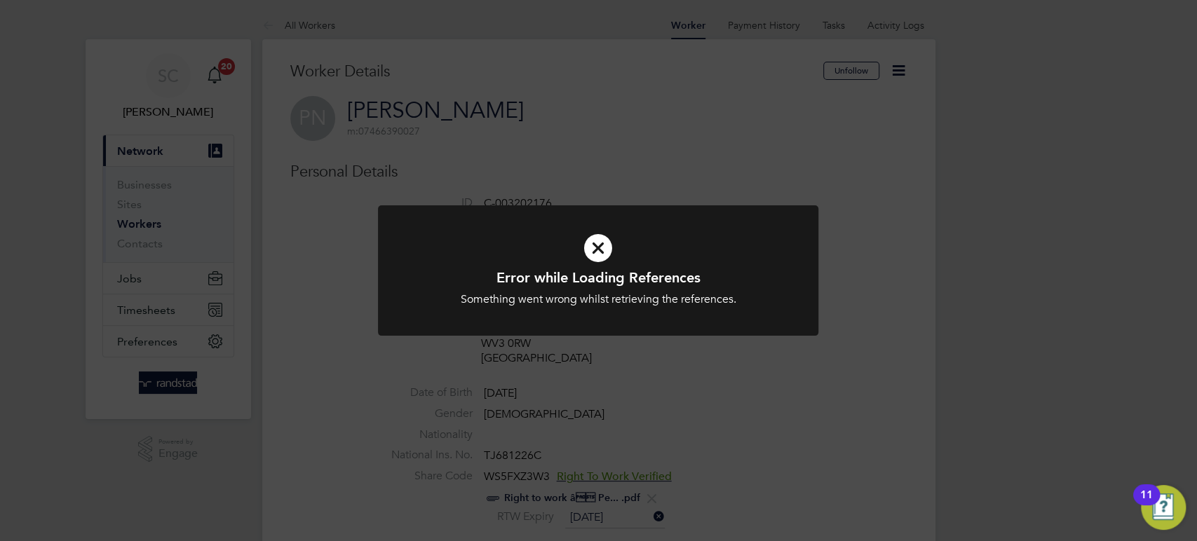
click at [712, 151] on div "Error while Loading References Something went wrong whilst retrieving the refer…" at bounding box center [598, 270] width 1197 height 541
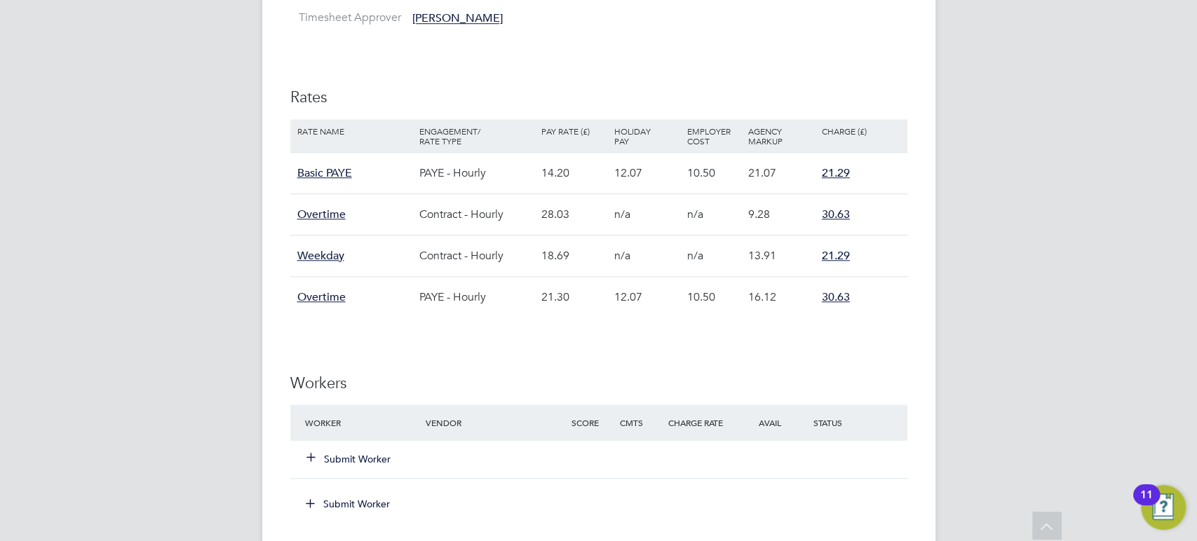
scroll to position [900, 0]
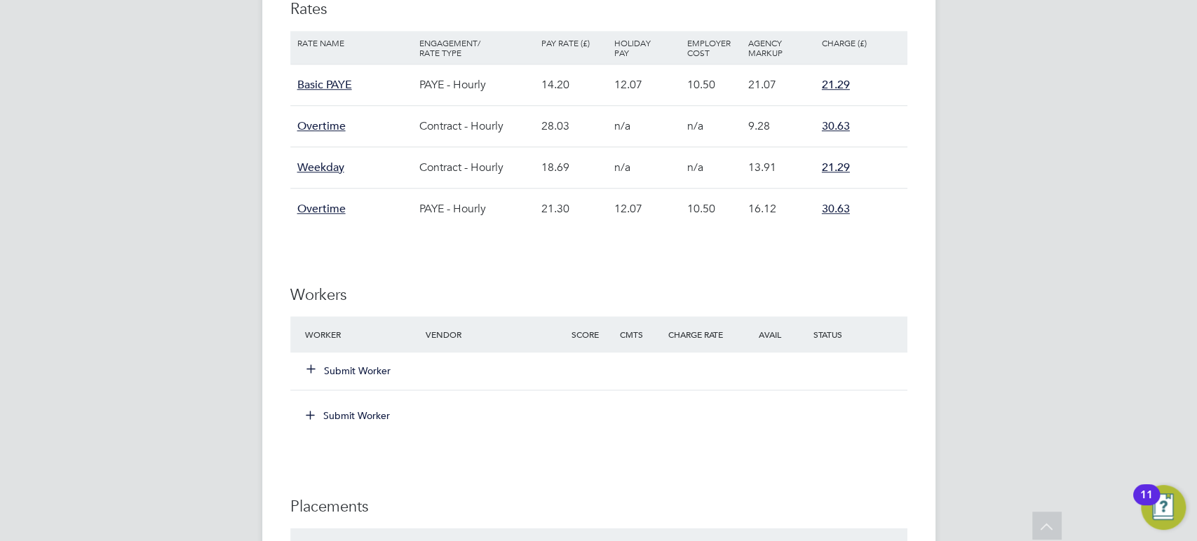
click at [381, 368] on button "Submit Worker" at bounding box center [349, 371] width 84 height 14
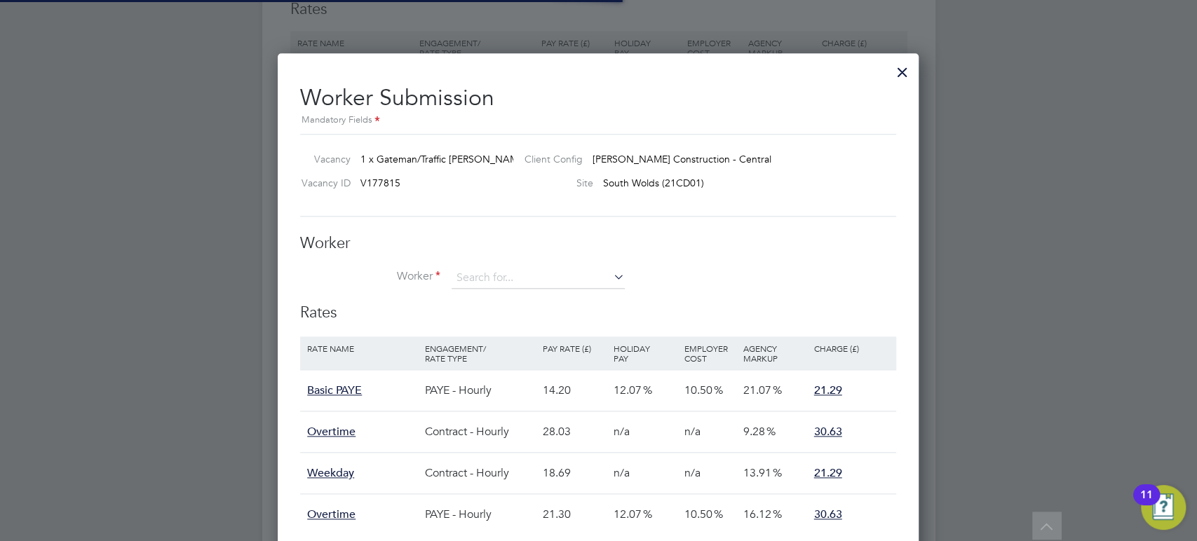
scroll to position [41, 118]
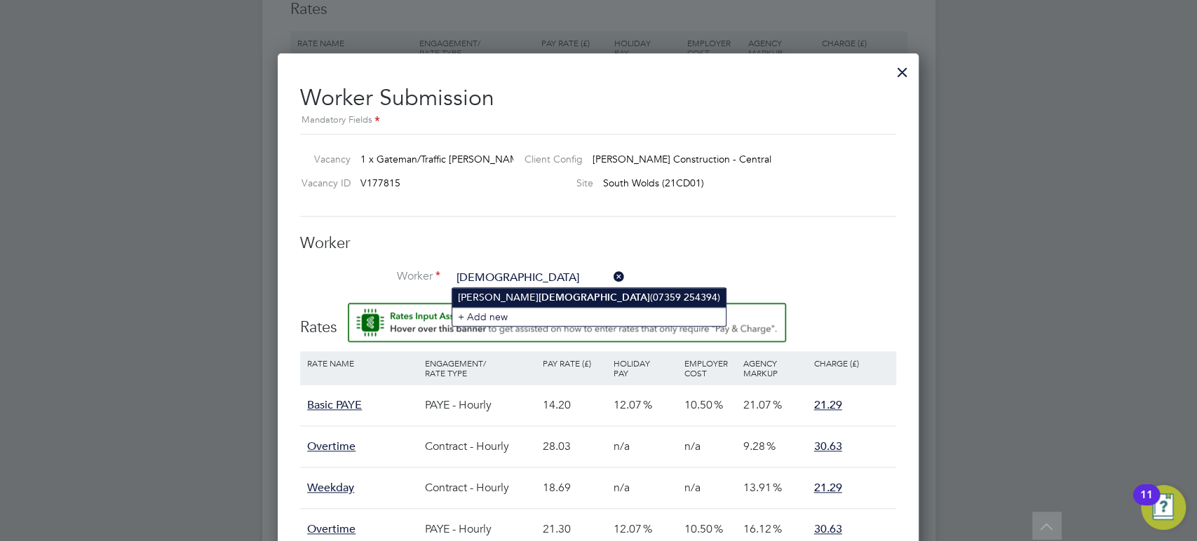
type input "[DEMOGRAPHIC_DATA]"
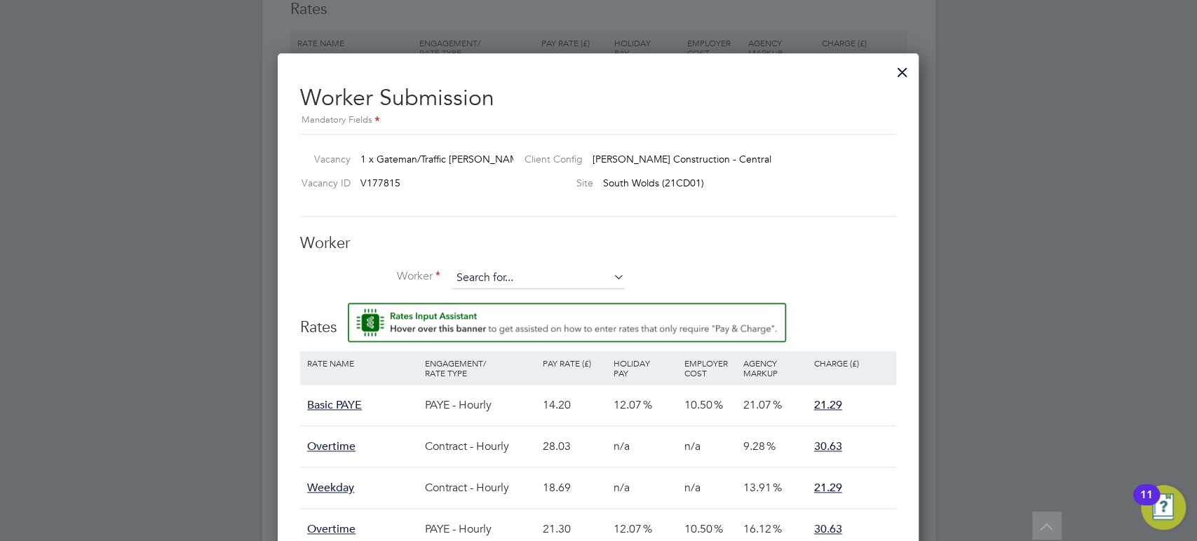
click at [501, 280] on input at bounding box center [537, 278] width 173 height 21
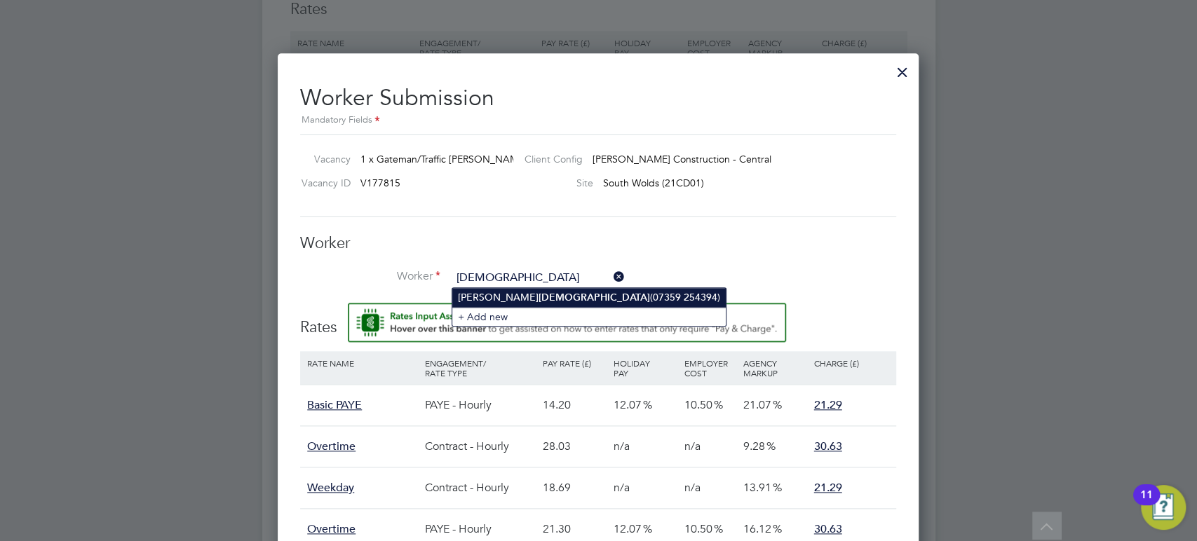
click at [538, 293] on b "[DEMOGRAPHIC_DATA]" at bounding box center [593, 298] width 111 height 12
type input "Martin Kabbath (07359 254394)"
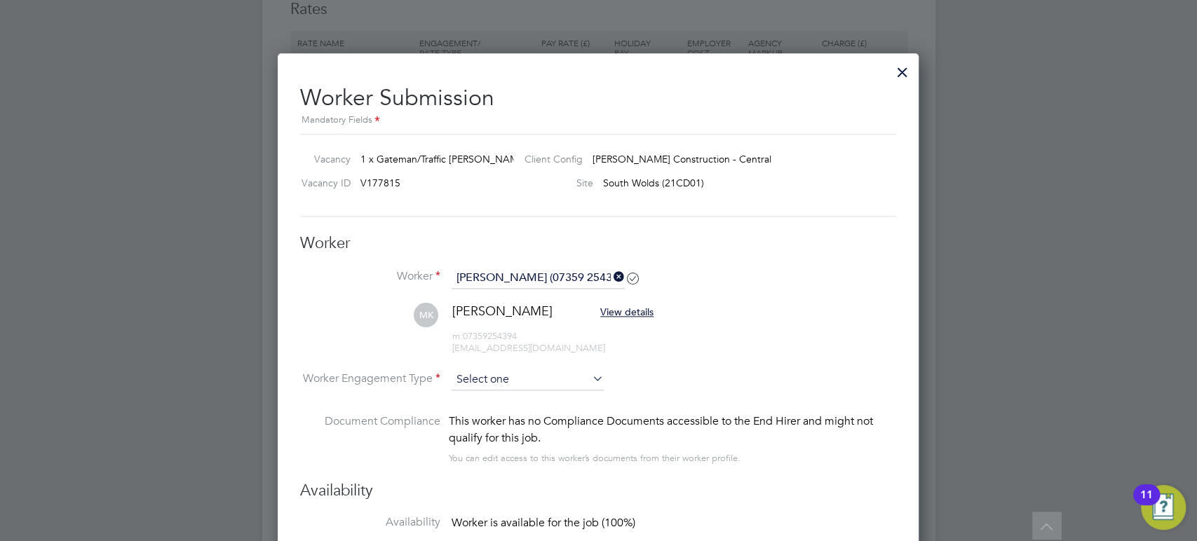
click at [494, 381] on input at bounding box center [527, 379] width 152 height 21
click at [494, 412] on li "PAYE" at bounding box center [528, 417] width 153 height 18
type input "PAYE"
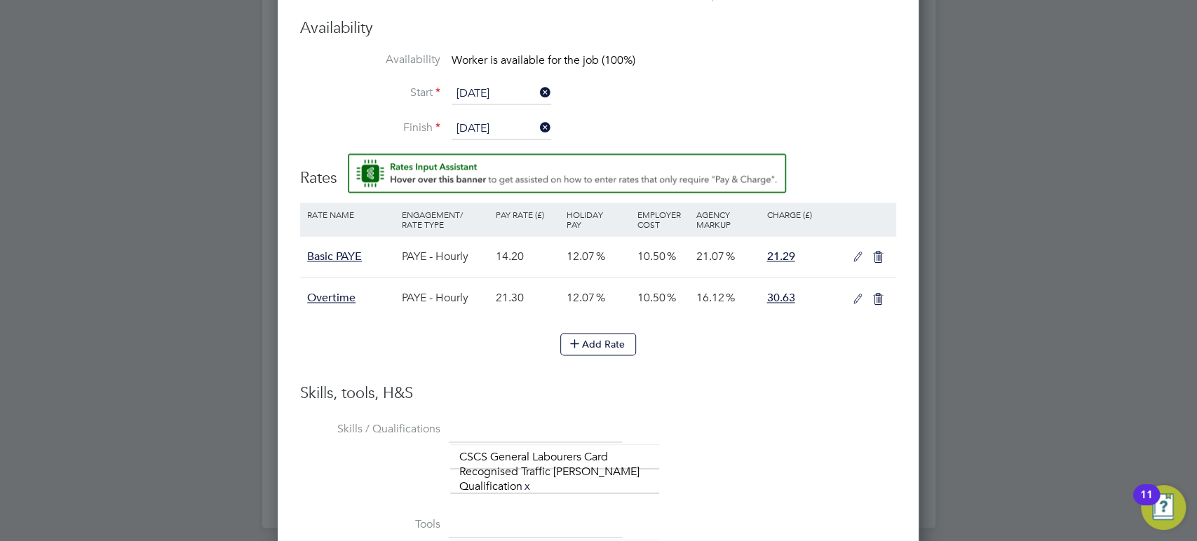
click at [857, 252] on icon at bounding box center [858, 257] width 18 height 11
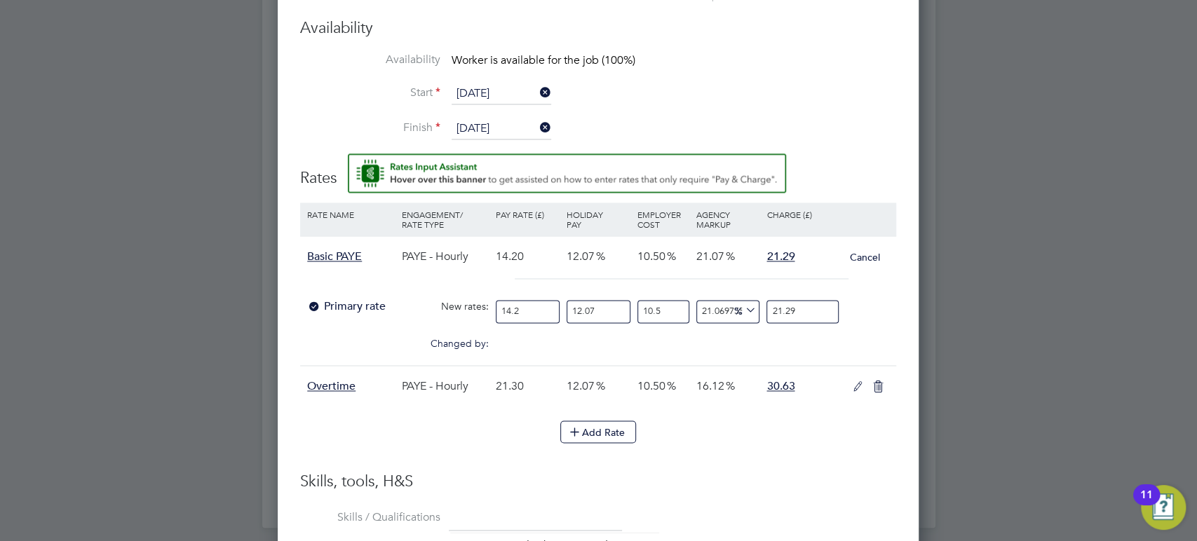
click at [532, 312] on input "14.2" at bounding box center [528, 311] width 64 height 23
type input "14"
type input "20.990140845070425"
type input "1"
type input "1.4992957746478874"
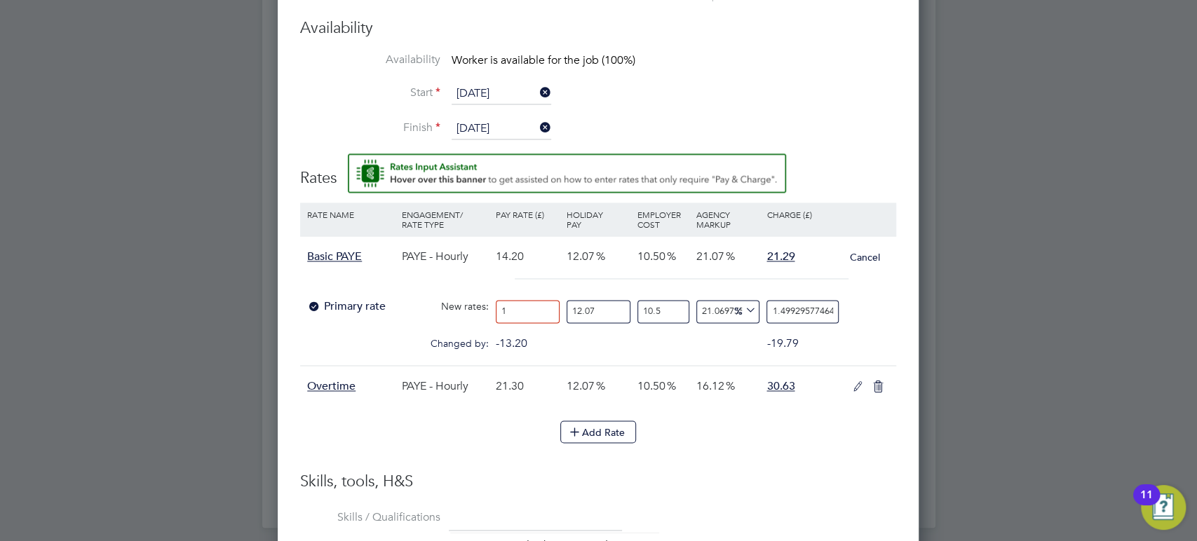
type input "15"
type input "22.48943661971831"
type input "15.9"
type input "23.83880281690141"
type input "15.91"
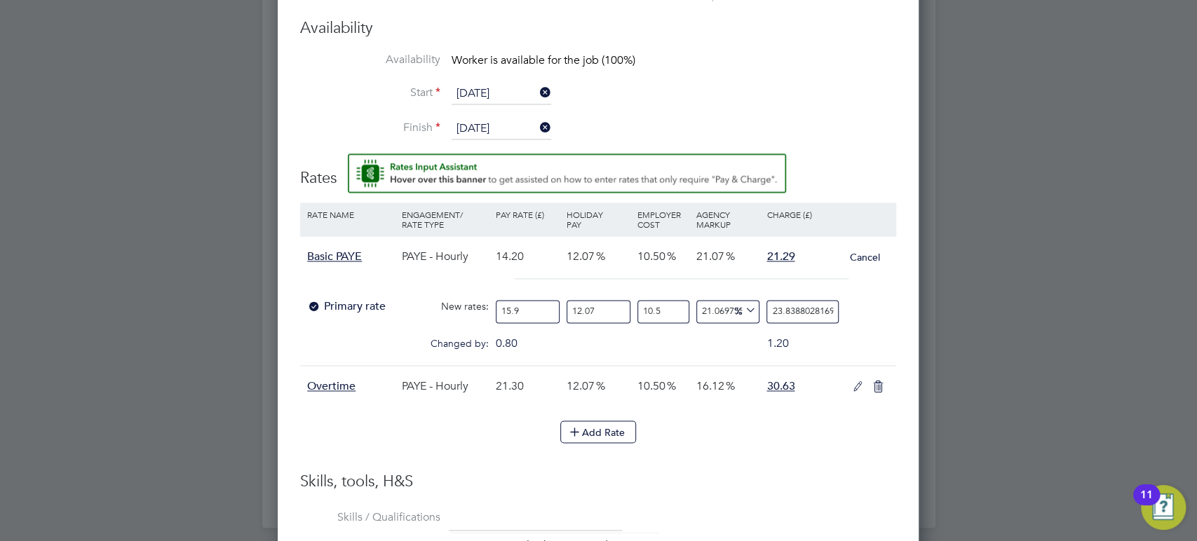
type input "23.85379577464789"
type input "15.91"
click at [609, 306] on input "12.07" at bounding box center [598, 311] width 64 height 23
type input "12.0"
type input "23.838896464357664"
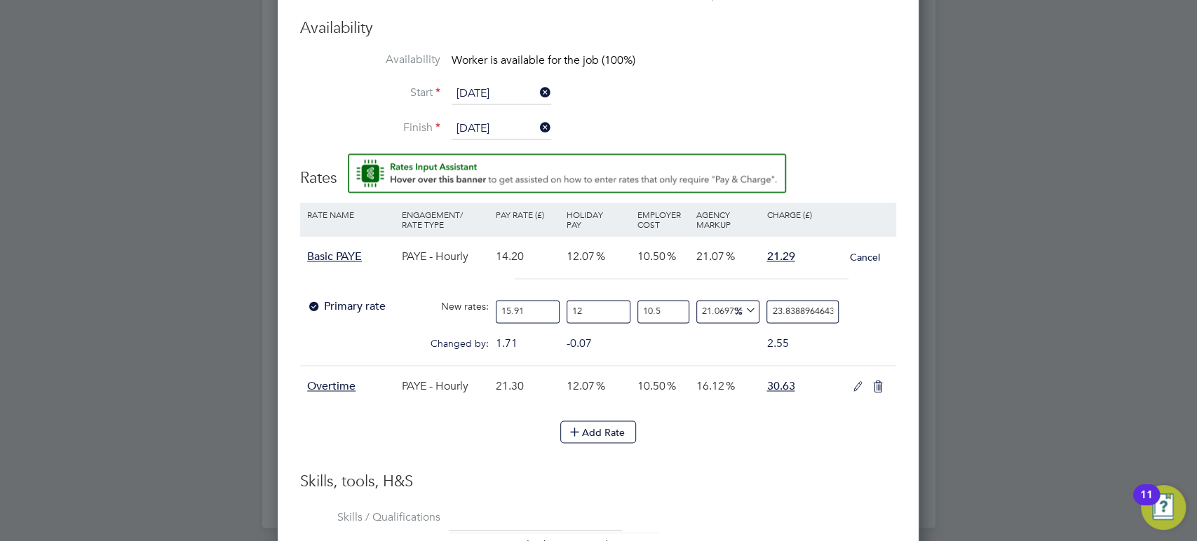
type input "1"
type input "21.497576275893966"
type input "11"
type input "23.62604917449733"
type input "11.07"
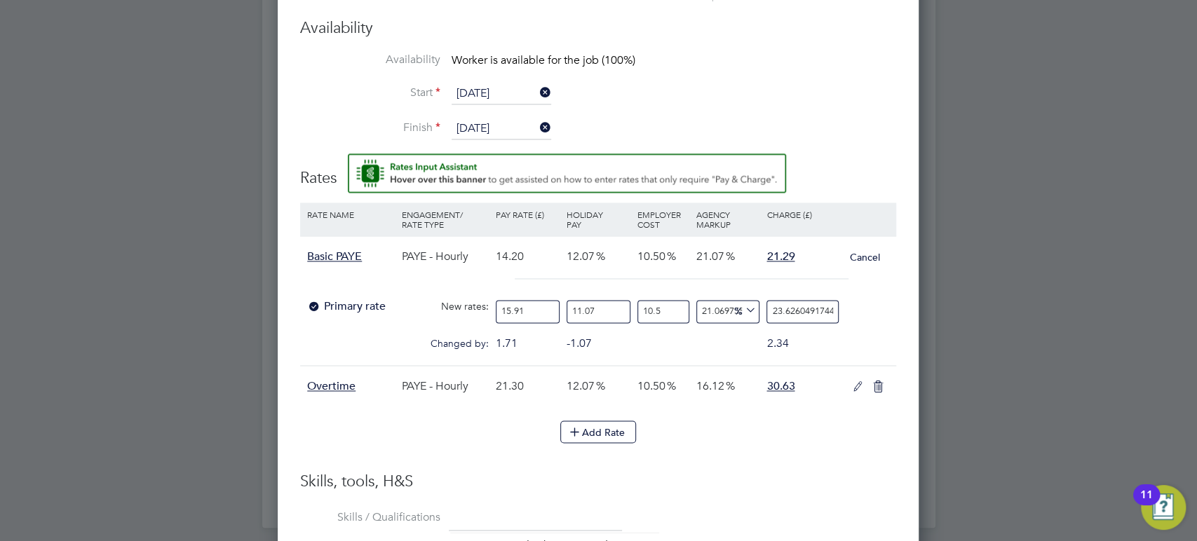
type input "23.64094848478755"
type input "11.0"
type input "23.62604917449733"
type input "1"
type input "21.497576275893966"
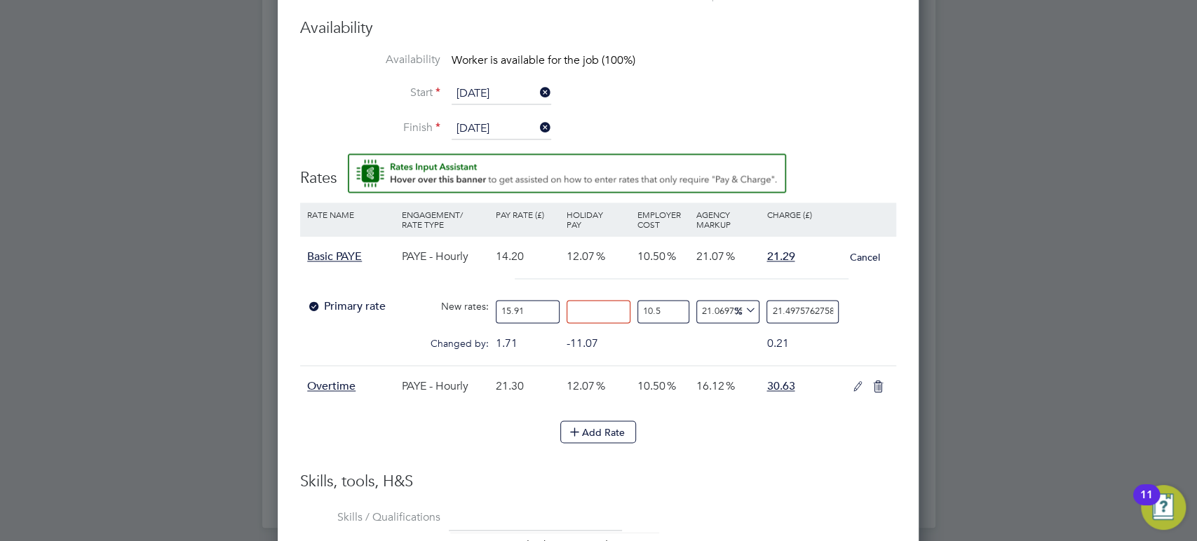
click at [655, 351] on div "Changed by: 1.71 -11.07 0.00 0.00 0.036124475893966 0.21" at bounding box center [598, 347] width 596 height 35
type input "0"
type input "21.284728986033628"
click at [616, 313] on input "0" at bounding box center [598, 311] width 64 height 23
type input "1"
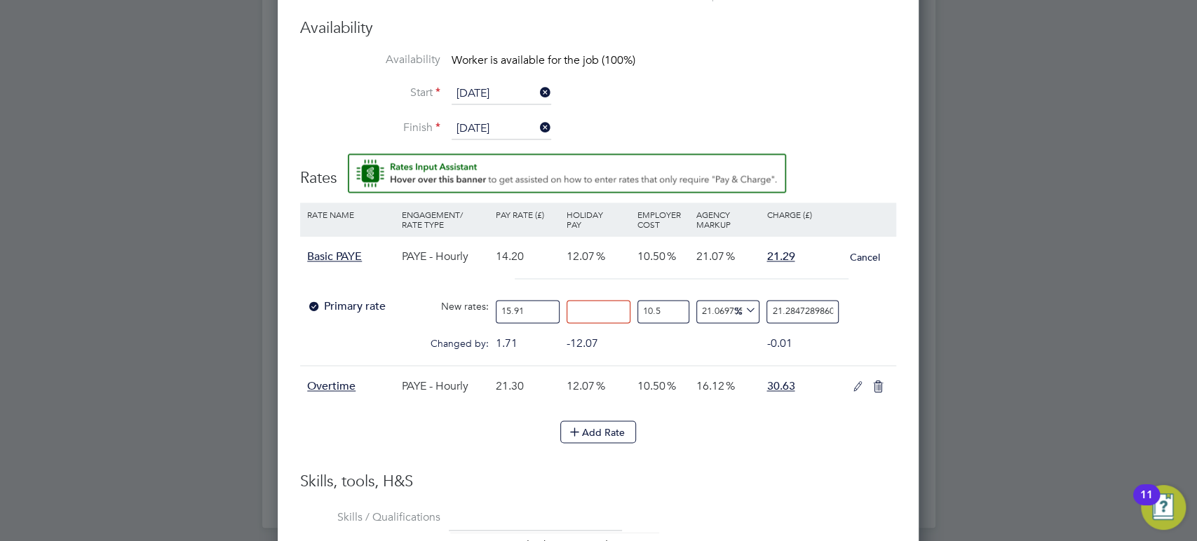
type input "21.497576275893966"
type input "12"
type input "23.838896464357664"
type input "12.07"
type input "23.85379577464789"
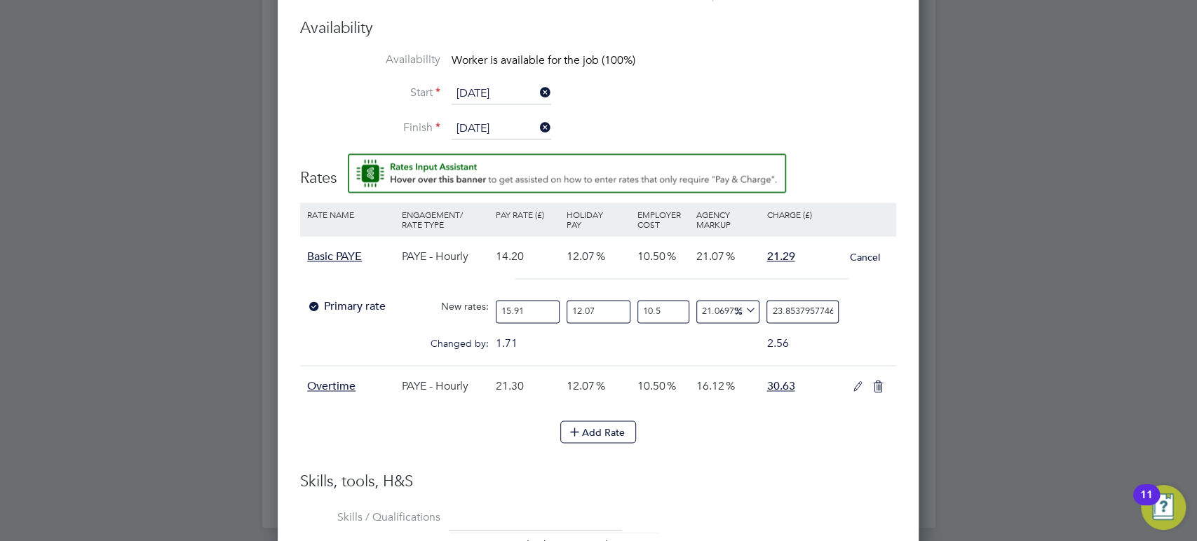
type input "12.07"
click at [676, 311] on input "10.5" at bounding box center [663, 311] width 52 height 23
click at [823, 309] on input "23.85379577464789" at bounding box center [802, 311] width 72 height 23
type input "21.069755843238443"
type input "23.853795464789"
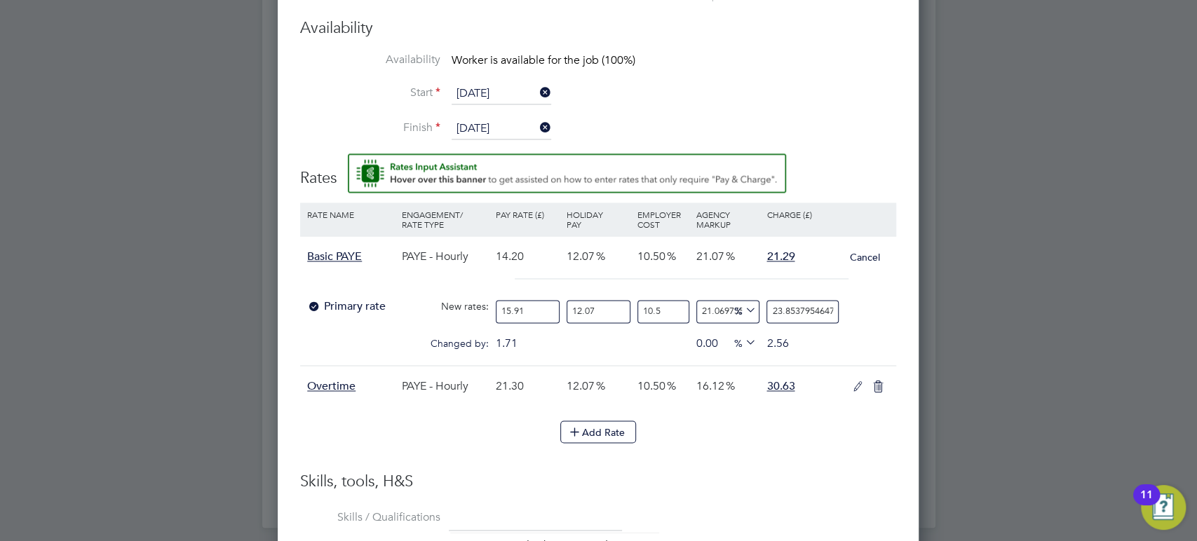
type input "21.069750267358977"
type input "23.853464789"
type input "21.074080891089924"
type input "23.85464789"
type input "21.03261924551799"
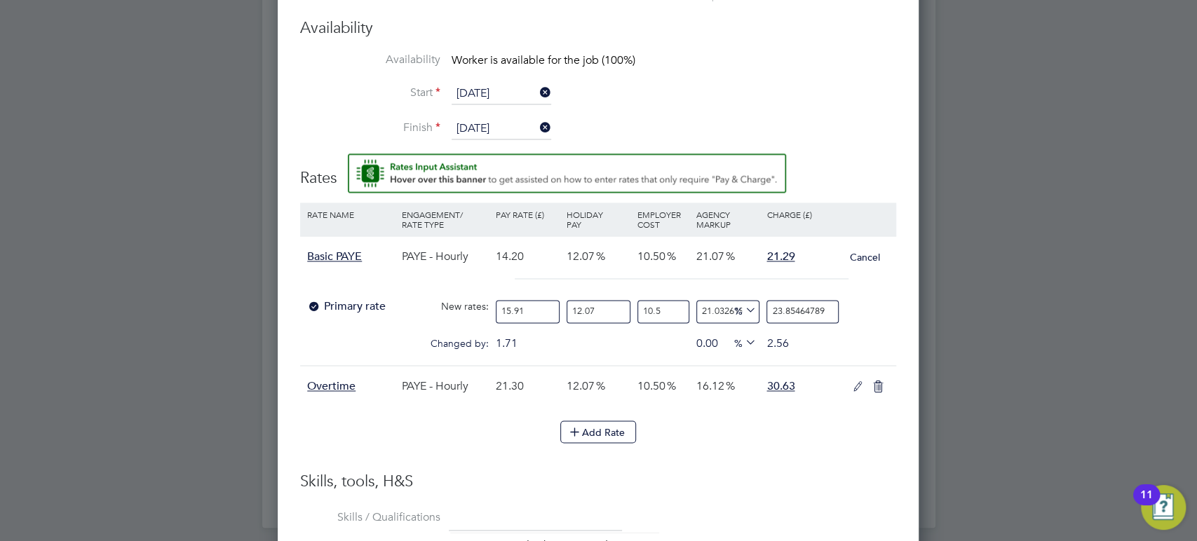
type input "23.8464789"
type input "19.0953551097818"
type input "23.464789"
type input "119095255.1097818"
type input "23464789"
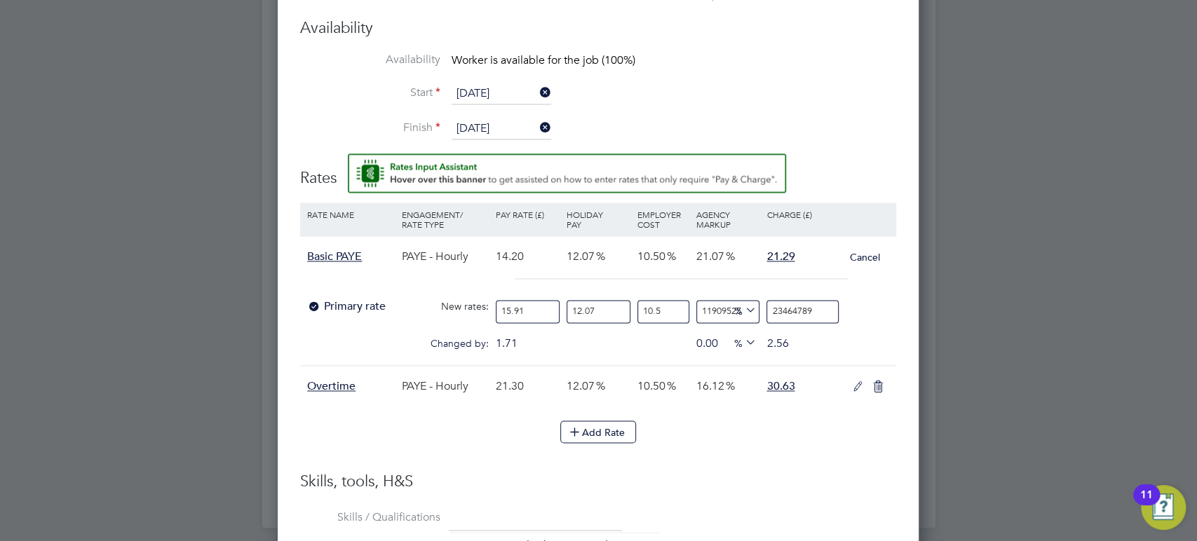
type input "12509917.50860338"
type input "2464789"
type input "2358932.975157815"
type input "464789"
click at [835, 308] on input "464789" at bounding box center [802, 311] width 72 height 23
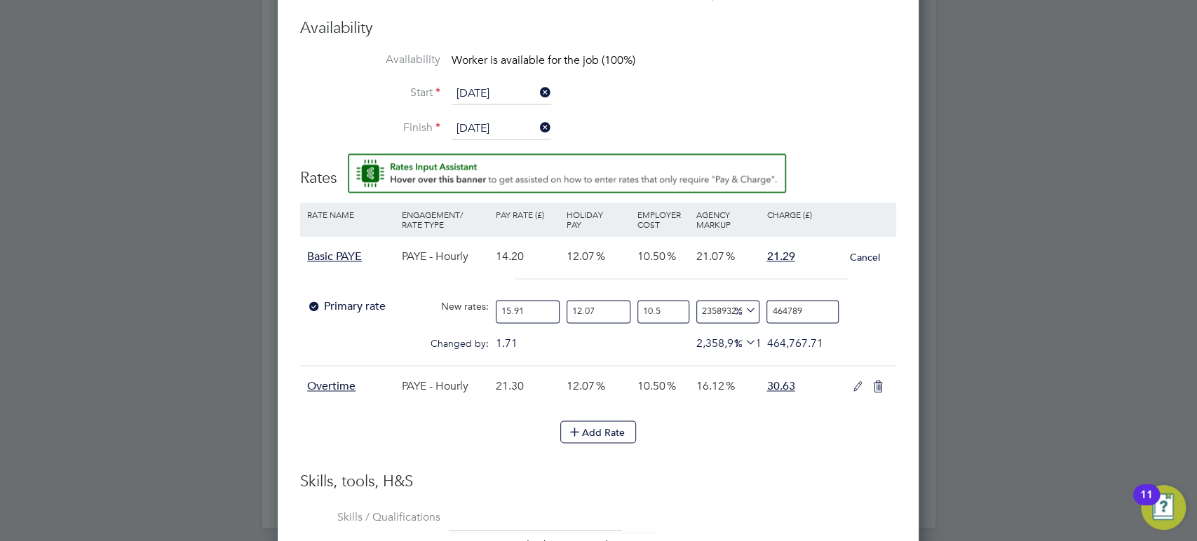
type input "235798.72957274146"
type input "46478"
type input "23485.812563460768"
type input "4647"
type input "2255.0284117593706"
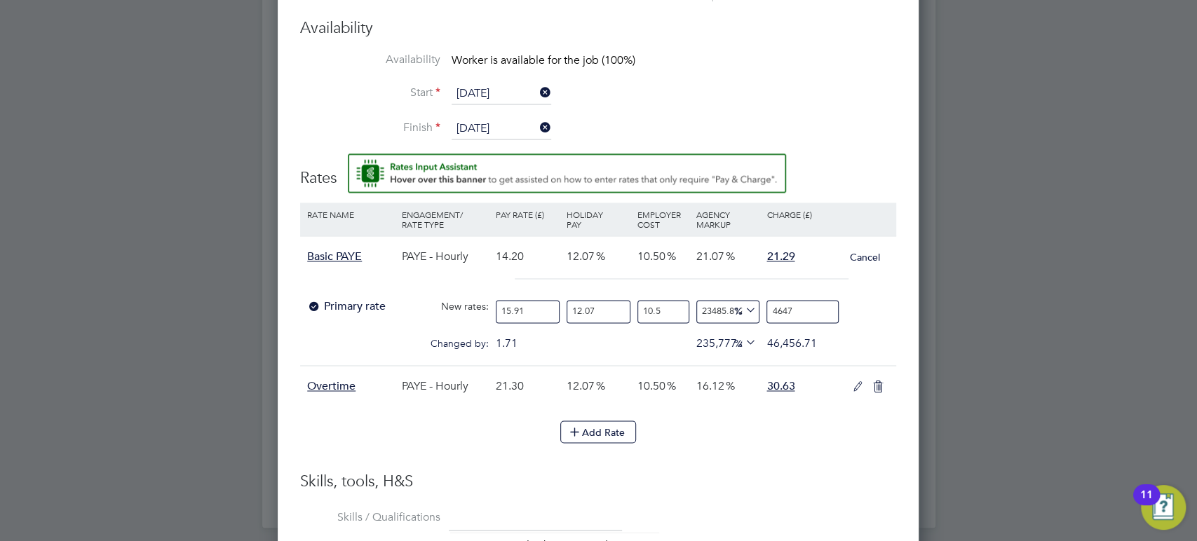
type input "464"
type input "133.47264426924798"
type input "46"
type input "-79.69803093310887"
type input "4"
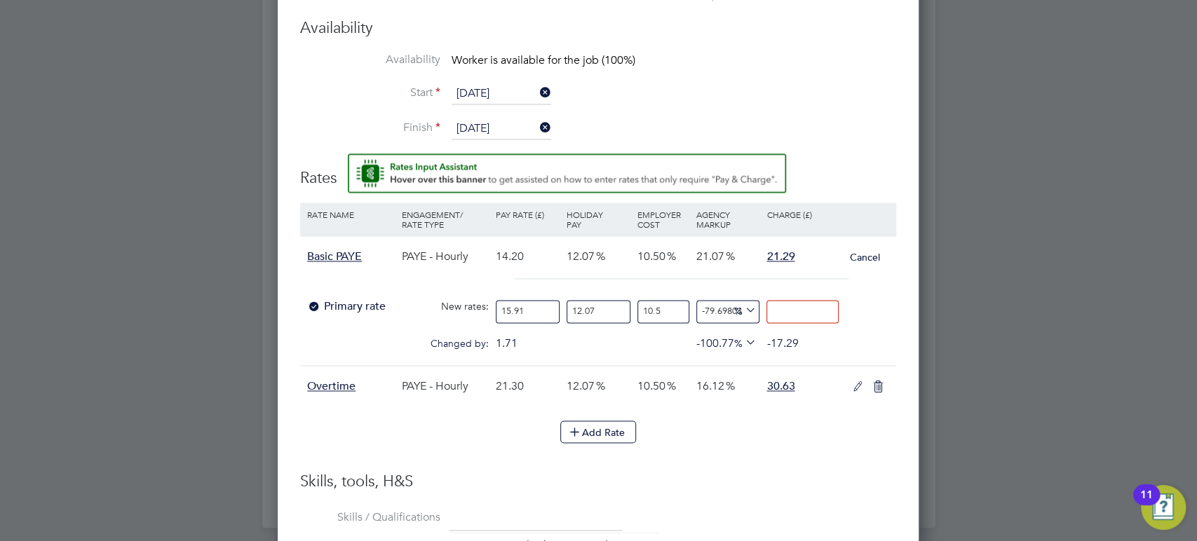
type input "-89.84901546655443"
type input "2"
type input "6.585337601178419"
type input "21"
type input "7.600436054522976"
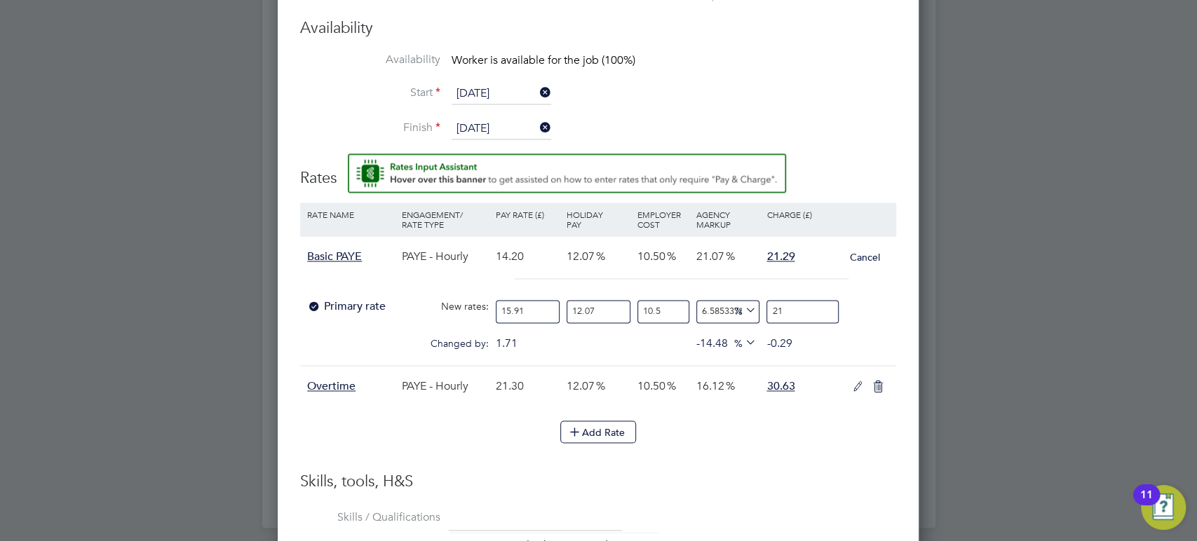
type input "21.2"
type input "8.057230358528026"
type input "21.29"
click at [954, 381] on div at bounding box center [598, 270] width 1197 height 541
click at [855, 440] on li "Add Rate" at bounding box center [598, 439] width 596 height 36
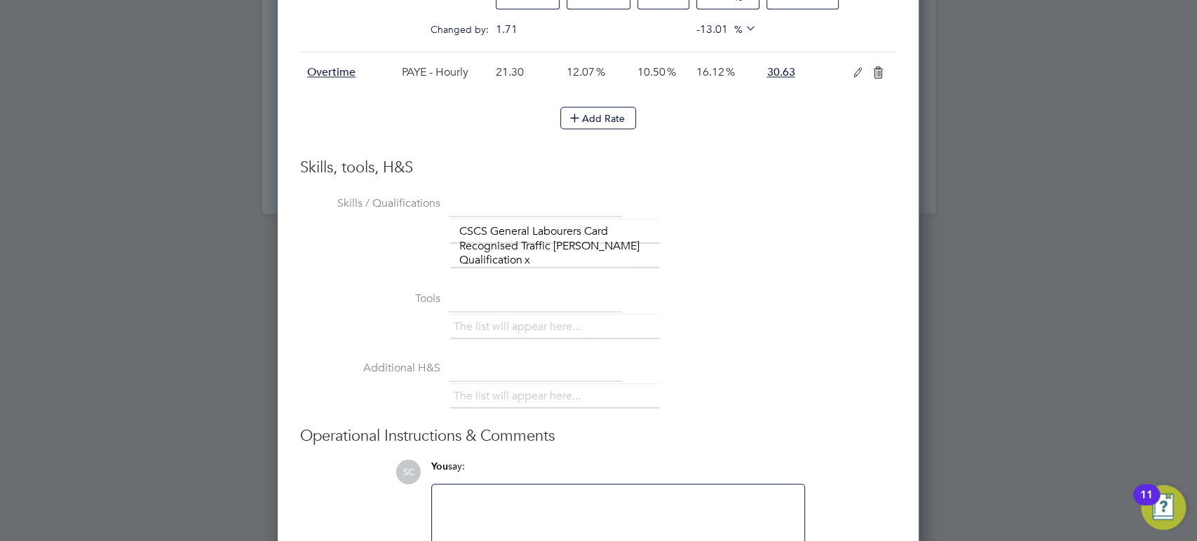
scroll to position [1766, 0]
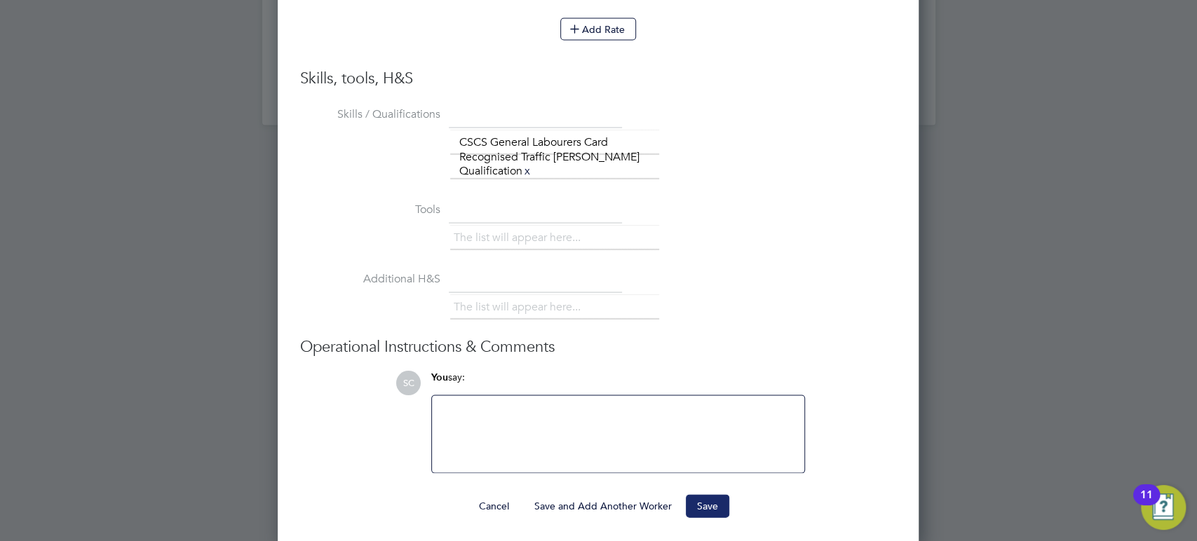
click at [715, 501] on button "Save" at bounding box center [707, 505] width 43 height 22
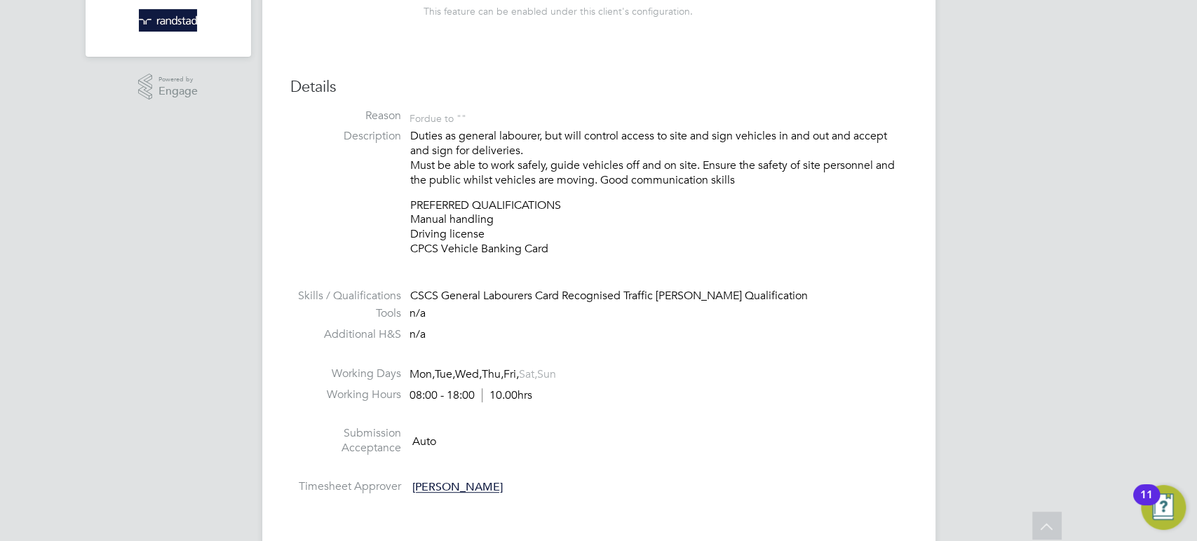
scroll to position [0, 0]
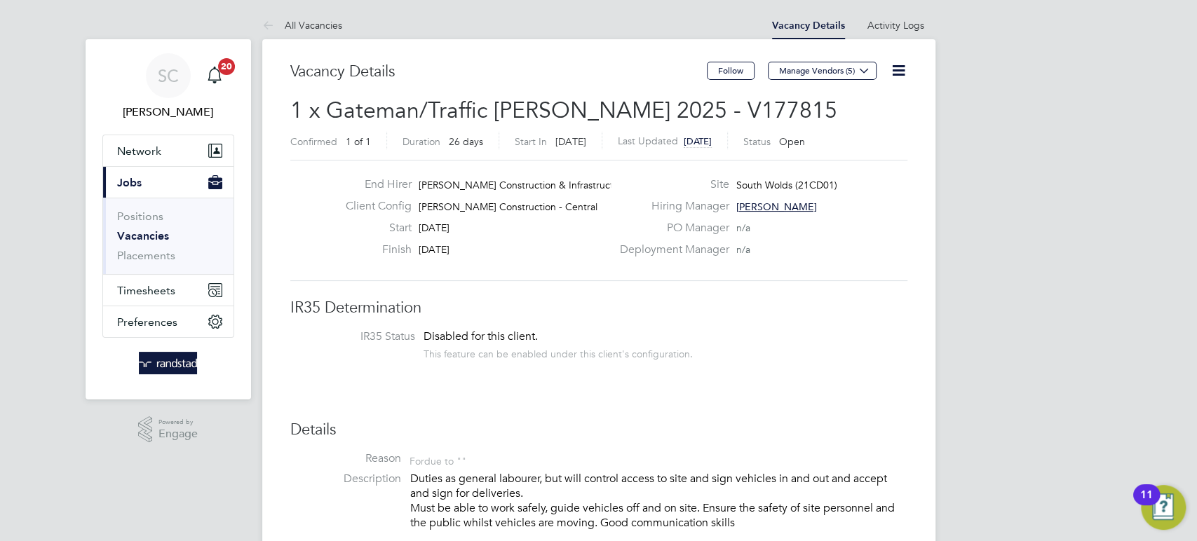
click at [890, 64] on icon at bounding box center [899, 71] width 18 height 18
click at [864, 97] on li "Edit Vacancy e" at bounding box center [863, 104] width 81 height 20
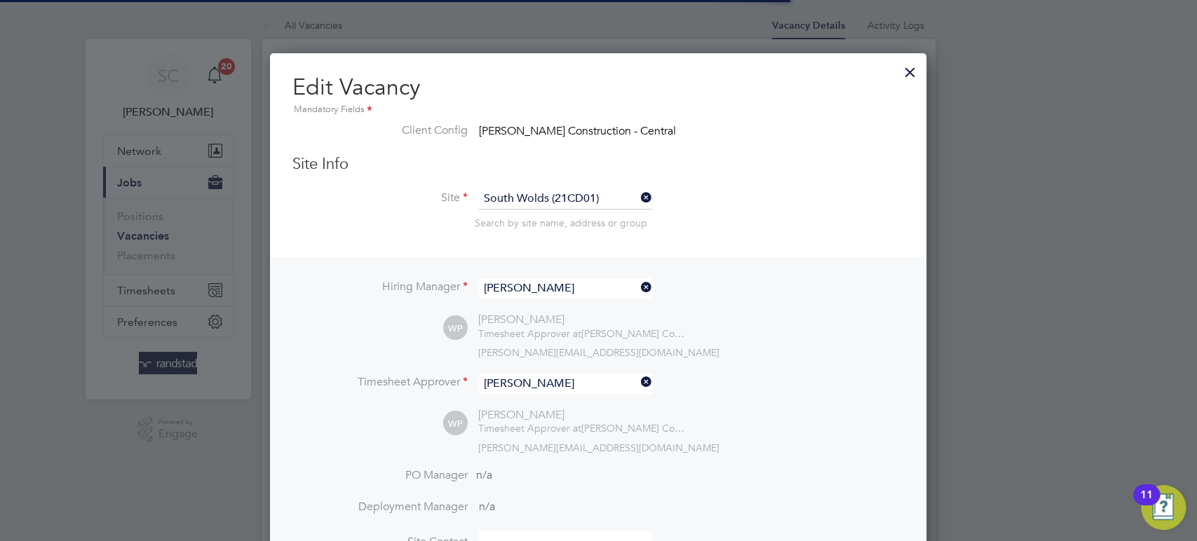
scroll to position [41, 97]
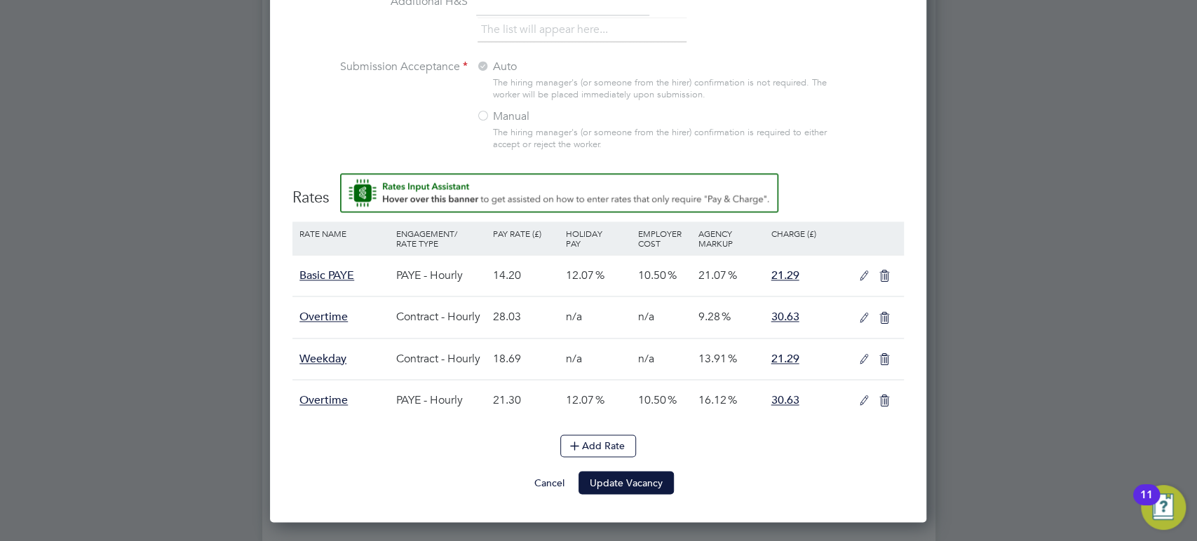
click at [863, 271] on icon at bounding box center [864, 276] width 18 height 11
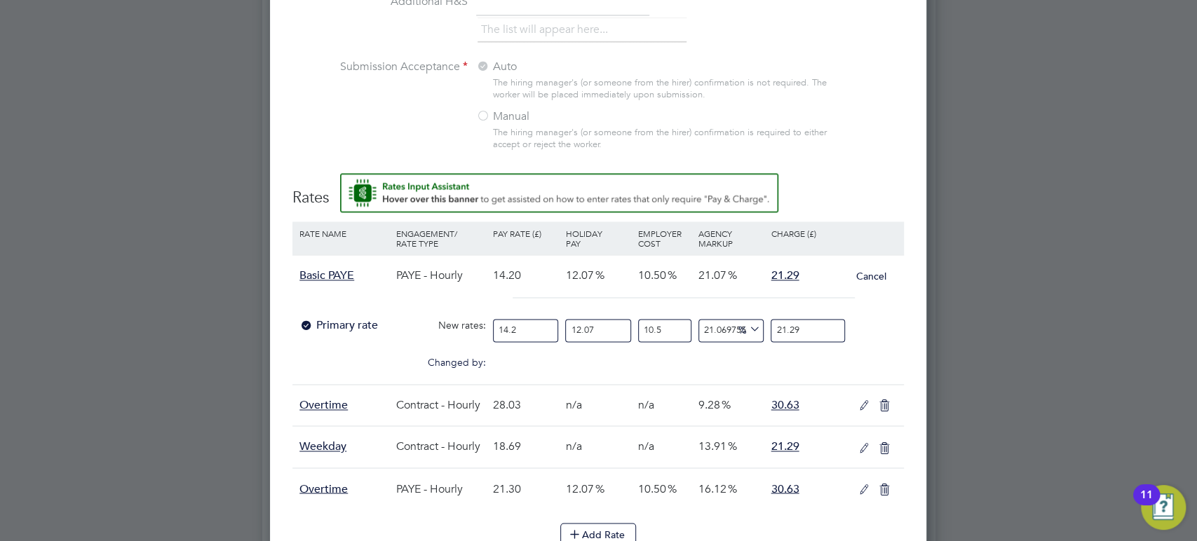
click at [526, 327] on input "14.2" at bounding box center [525, 330] width 65 height 23
type input "14"
type input "20.990140845070425"
type input "1"
type input "1.4992957746478874"
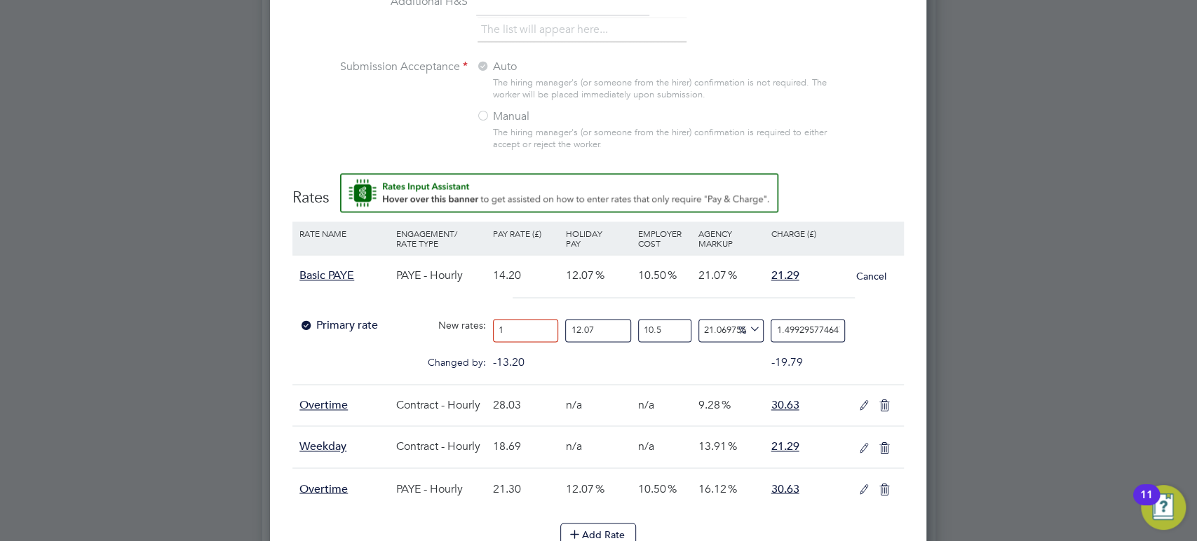
type input "15"
type input "22.48943661971831"
type input "15.9"
type input "23.83880281690141"
type input "15.91"
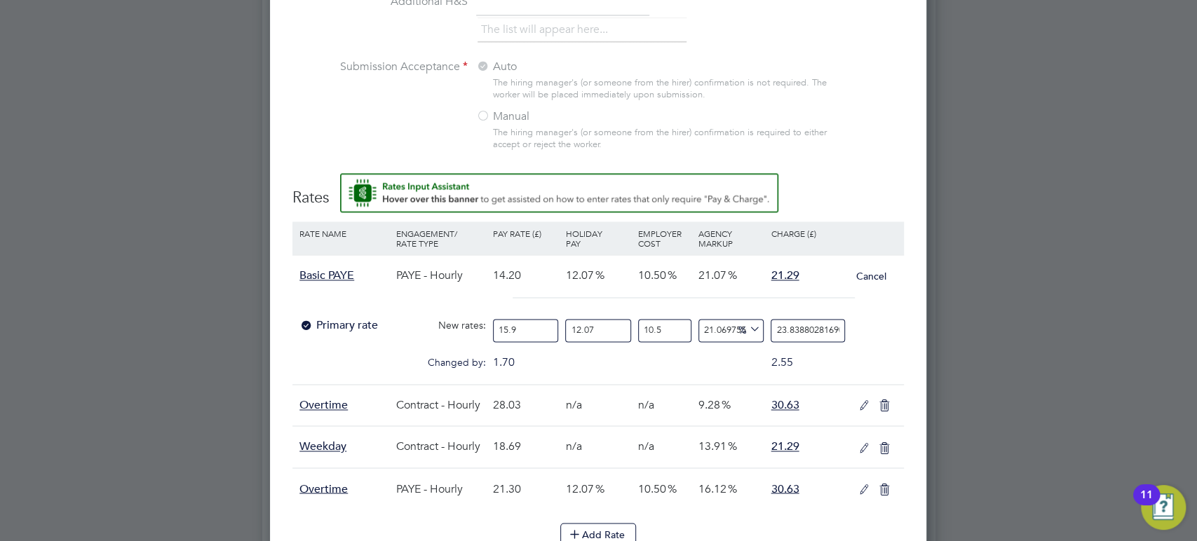
type input "23.85379577464789"
type input "15.91"
click at [880, 338] on div "Primary rate New rates: 15.91 12.07 n/a 10.5 n/a 21.069755986209923 4.151273389…" at bounding box center [597, 330] width 611 height 37
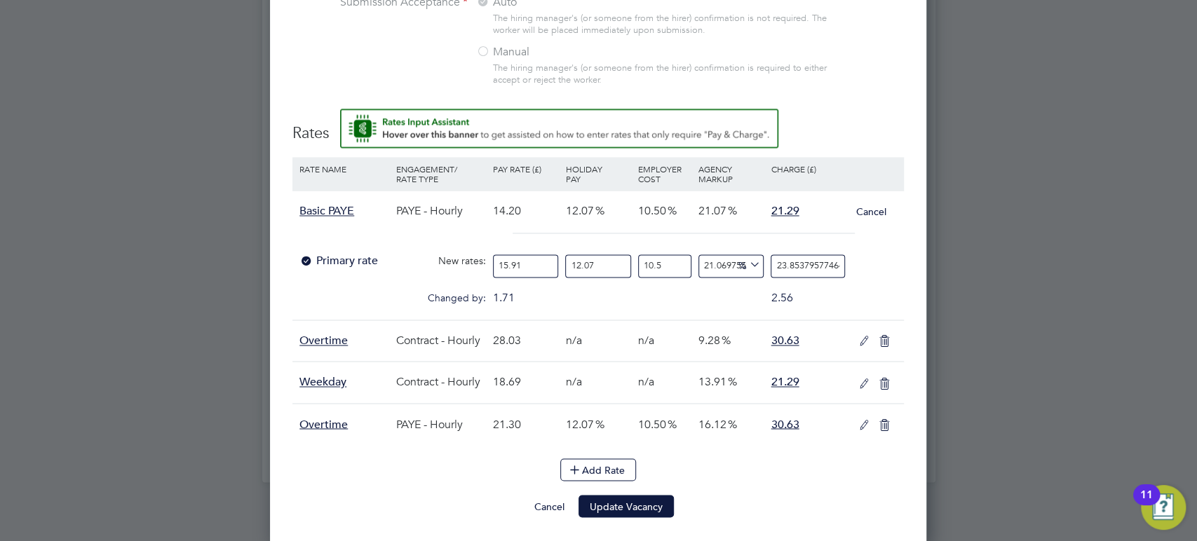
click at [810, 256] on input "23.85379577464789" at bounding box center [807, 265] width 74 height 23
type input "21.070578072985654"
type input "23.859577464789"
type input "21.282819432716"
type input "23.89577464789"
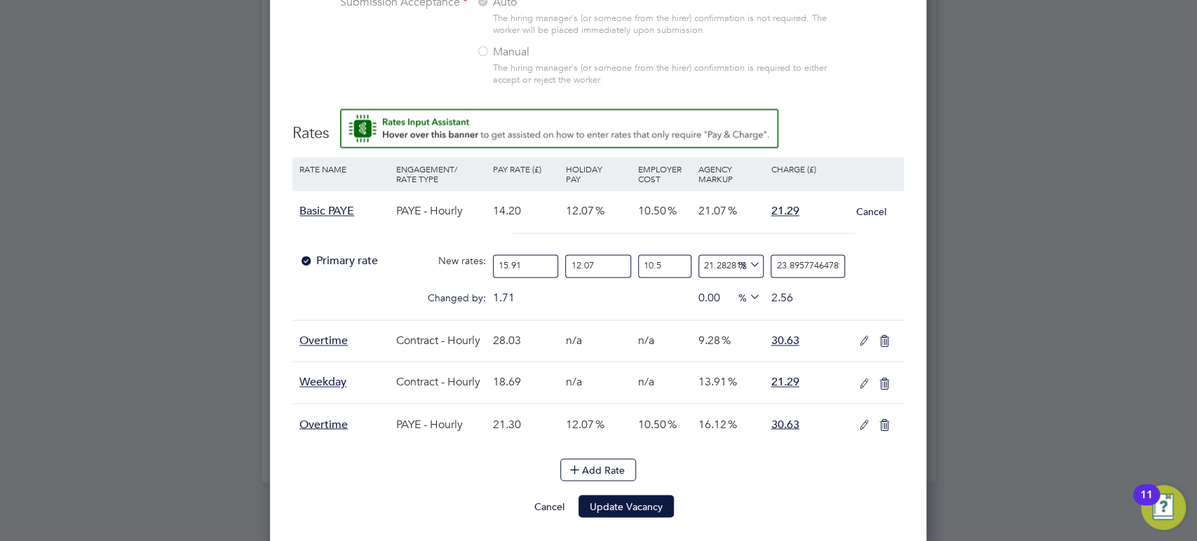
type input "21.597356981761905"
type input "23.9577464789"
type input "1215973569717.6191"
type input "239577464789"
type input "150120193705.83487"
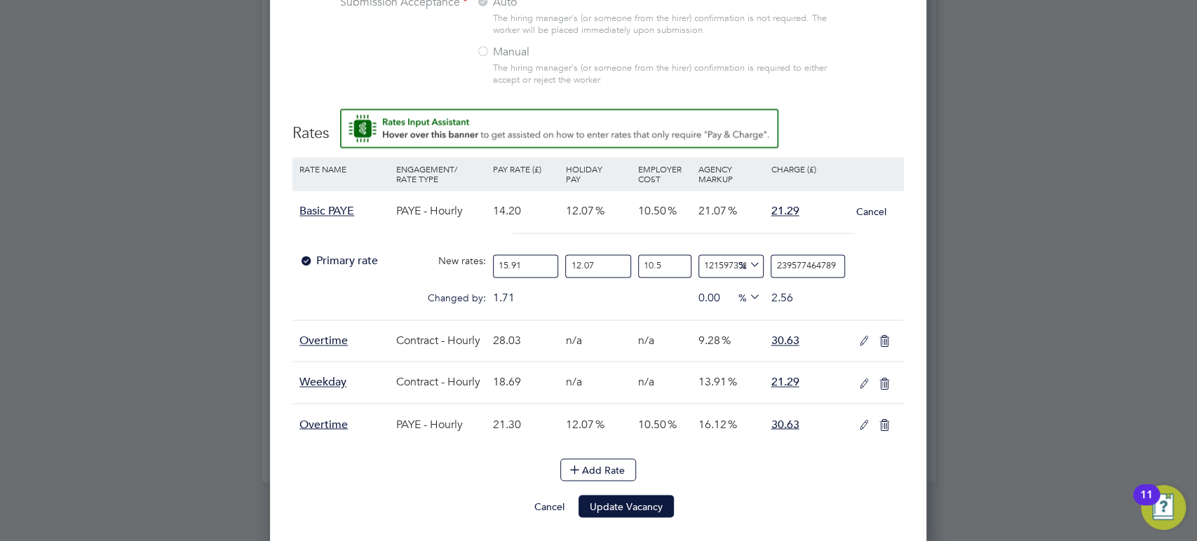
type input "29577464789"
type input "48610348371.37924"
type input "957746478"
type input "486103380.19660425"
type input "95774647"
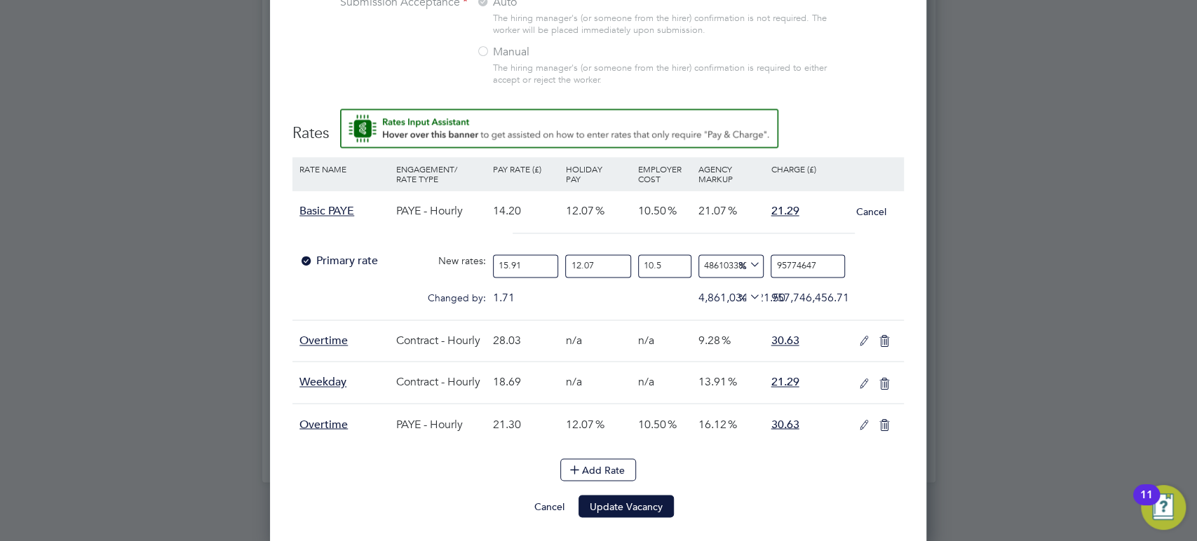
type input "48610244.466815844"
type input "9577464"
type input "4860932.416484677"
type input "957746"
type input "486000.1963531077"
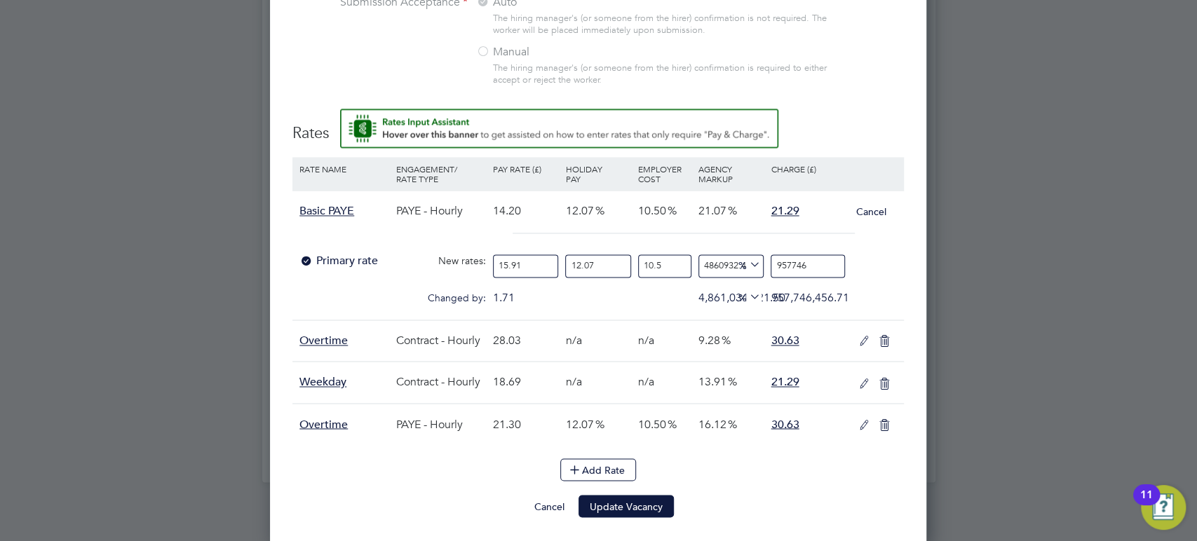
type input "95774"
type input "48507.98943840408"
type input "9577"
type input "4757.246099253703"
type input "957"
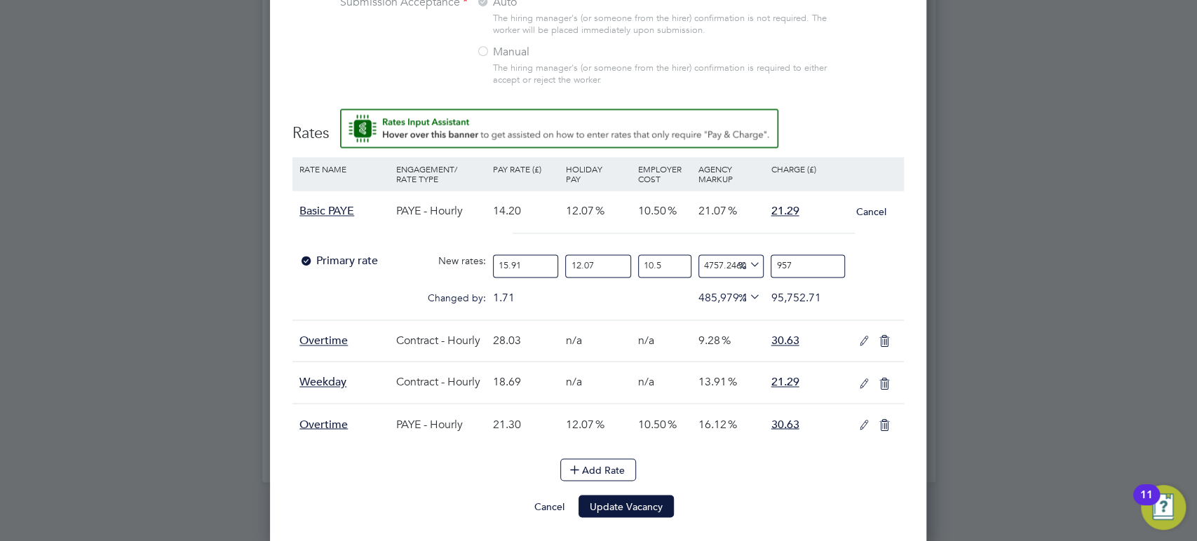
type input "382.1717653386643"
type input "95"
type input "-54.320569599494966"
type input "9"
type input "-89.84901546655443"
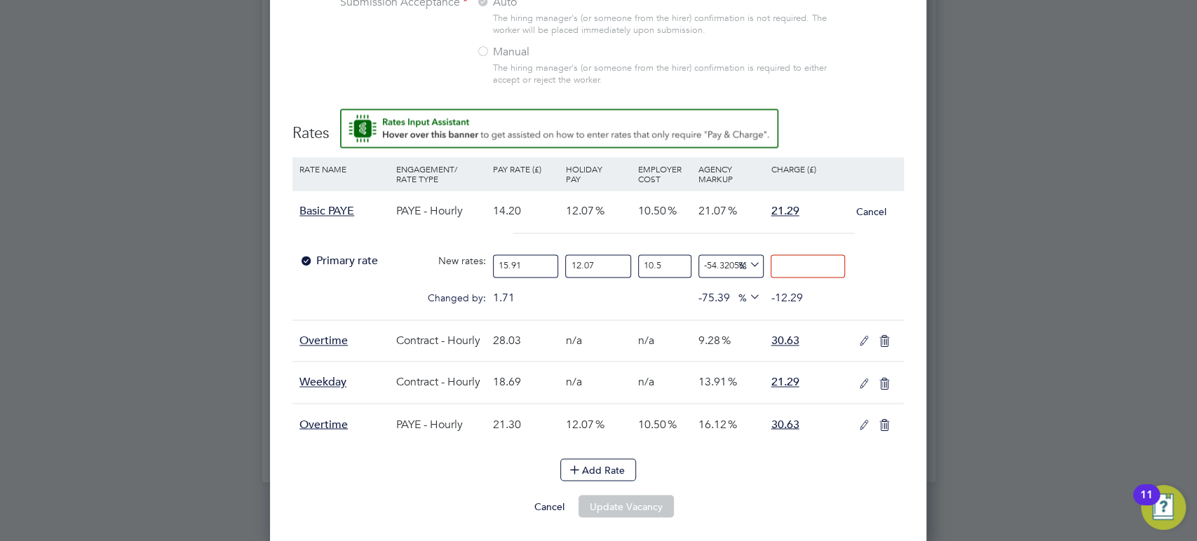
type input "2"
type input "6.585337601178419"
type input "21"
type input "7.600436054522976"
type input "21.2"
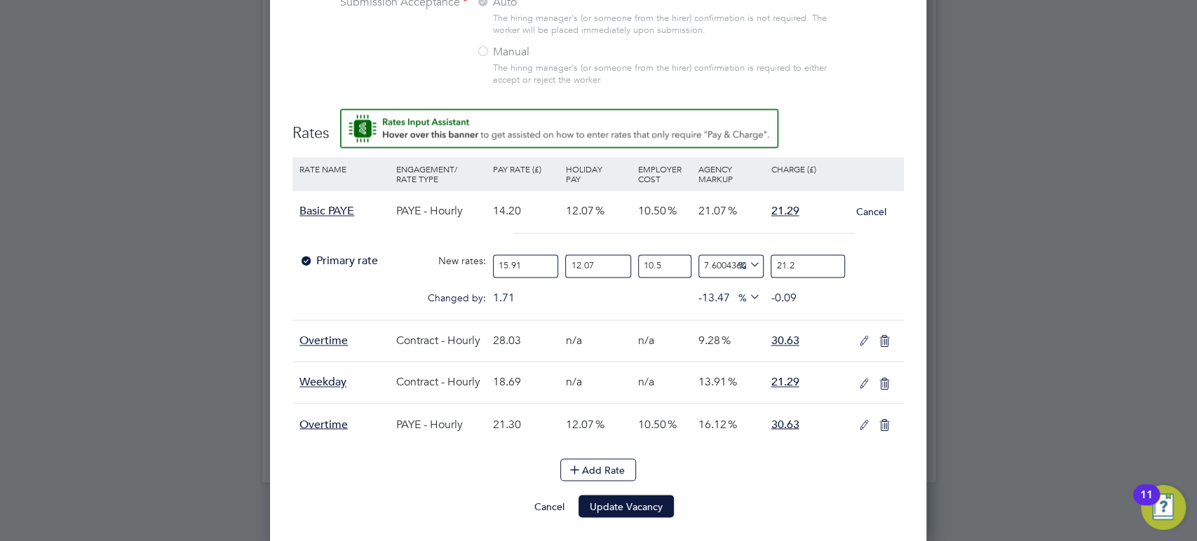
type input "8.057230358528026"
type input "21.29"
click at [622, 500] on button "Update Vacancy" at bounding box center [625, 506] width 95 height 22
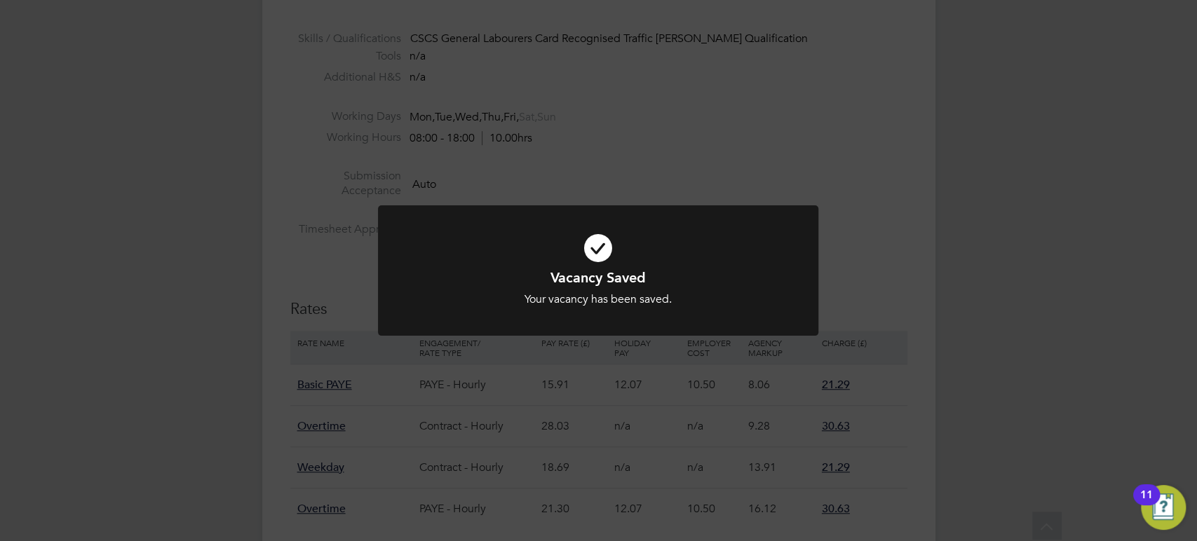
click at [912, 201] on div "Vacancy Saved Your vacancy has been saved. Cancel Okay" at bounding box center [598, 270] width 1197 height 541
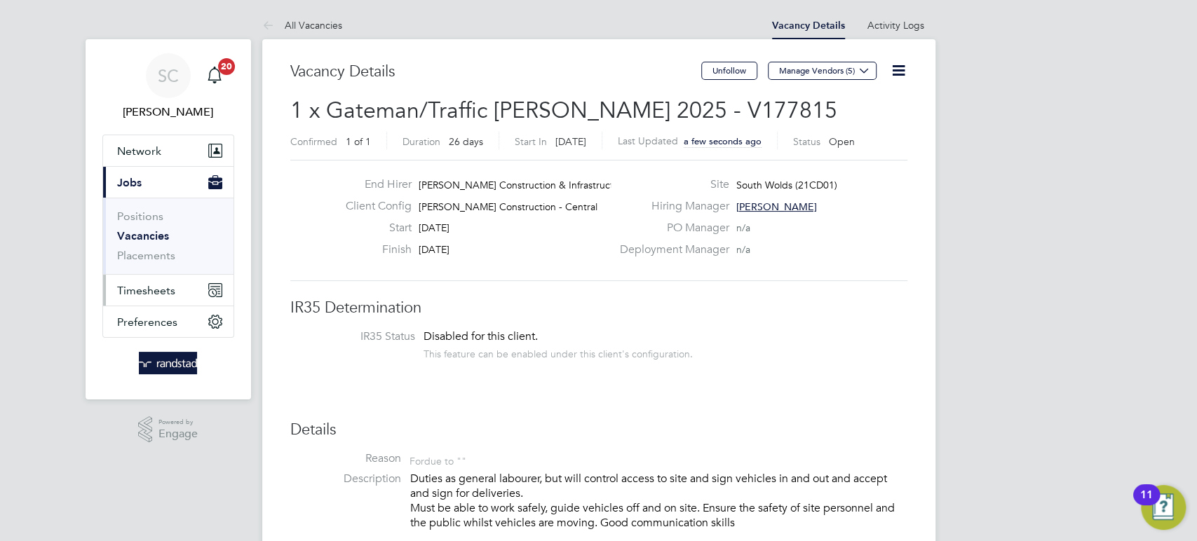
click at [157, 300] on button "Timesheets" at bounding box center [168, 290] width 130 height 31
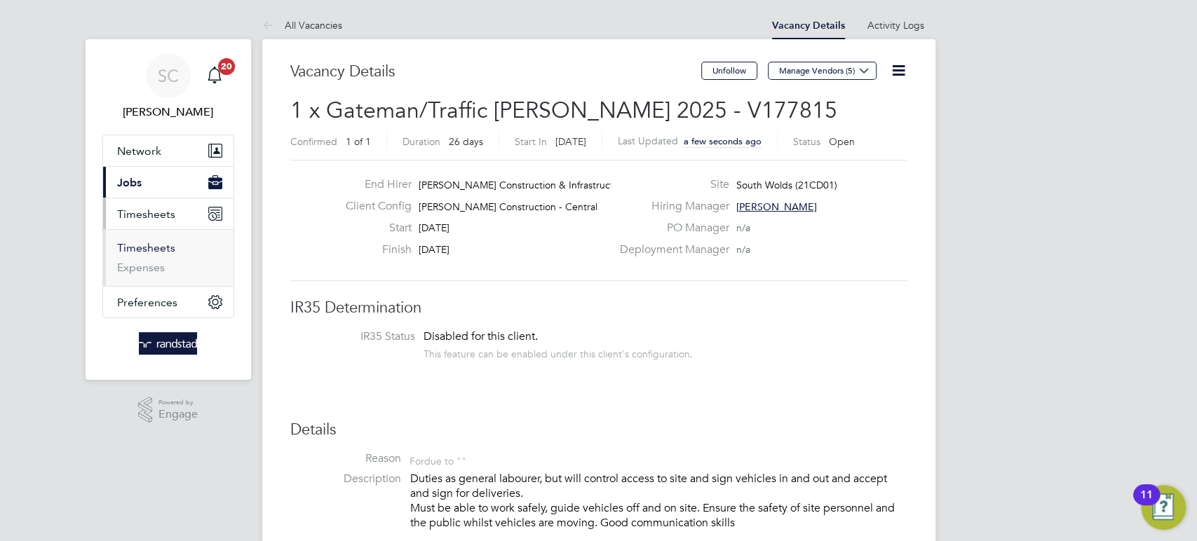
click at [133, 250] on link "Timesheets" at bounding box center [146, 247] width 58 height 13
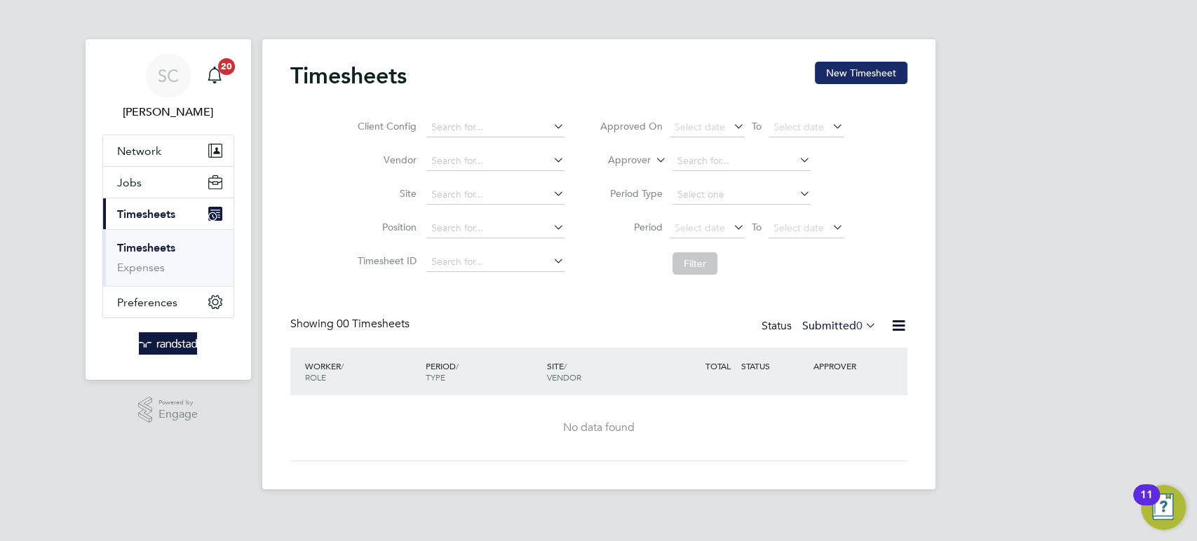
click at [871, 72] on button "New Timesheet" at bounding box center [861, 73] width 93 height 22
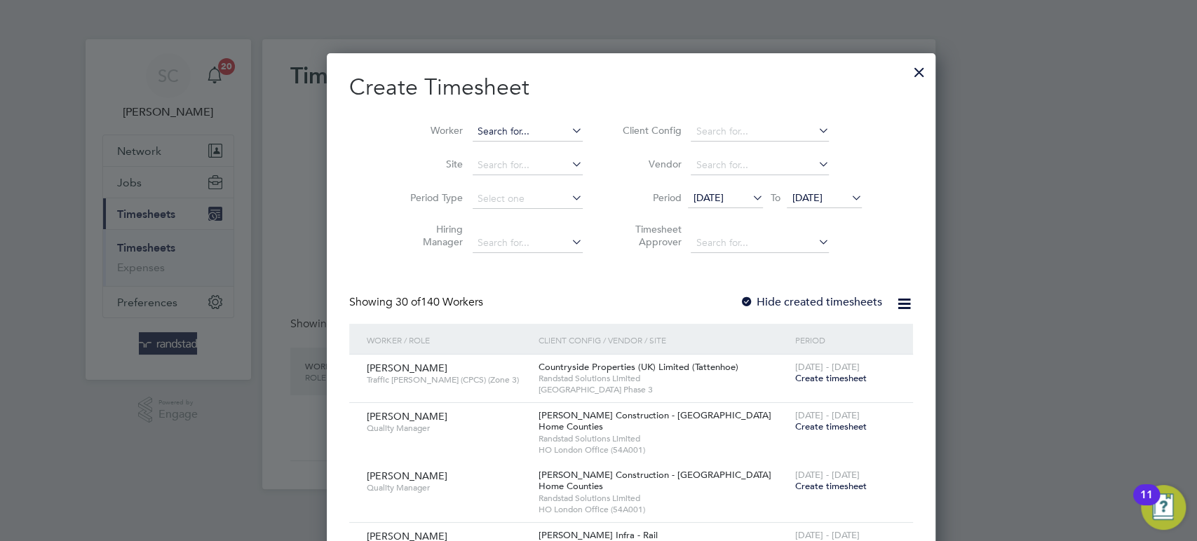
click at [491, 137] on input at bounding box center [528, 132] width 110 height 20
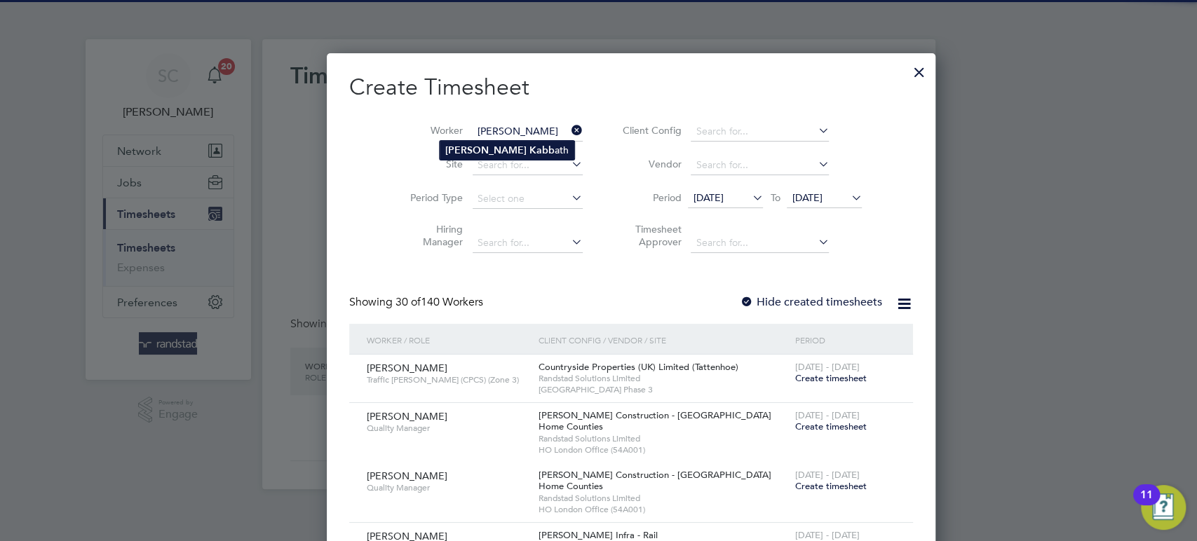
click at [529, 152] on b "Kabb" at bounding box center [541, 150] width 25 height 12
type input "[PERSON_NAME]"
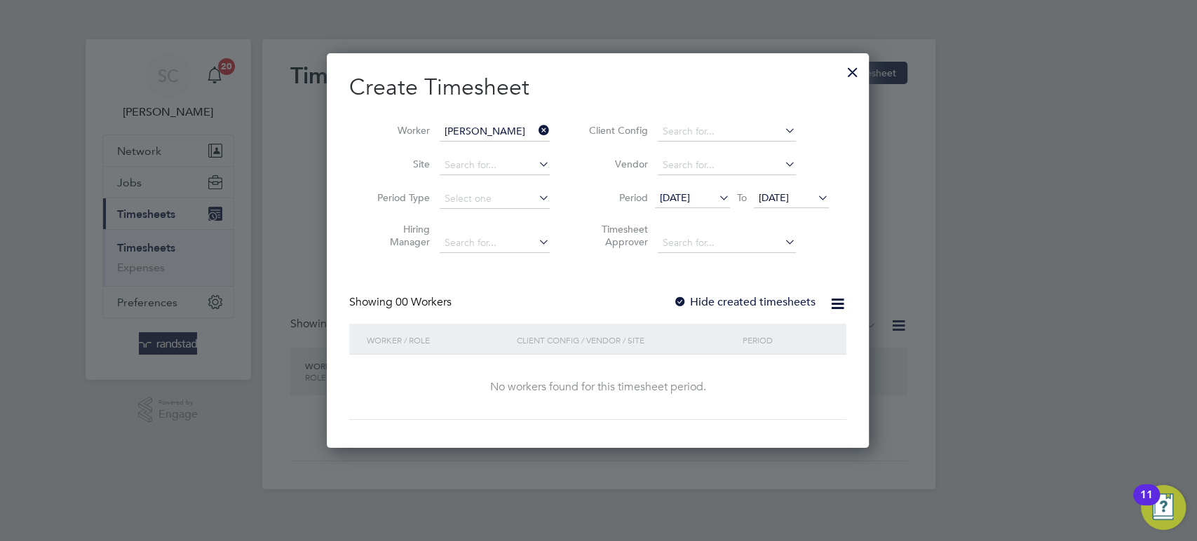
click at [677, 292] on div "Create Timesheet Worker Martin Kabbath Site Period Type Hiring Manager Client C…" at bounding box center [597, 246] width 497 height 347
click at [679, 297] on div at bounding box center [680, 303] width 14 height 14
click at [781, 198] on span "[DATE]" at bounding box center [774, 197] width 30 height 13
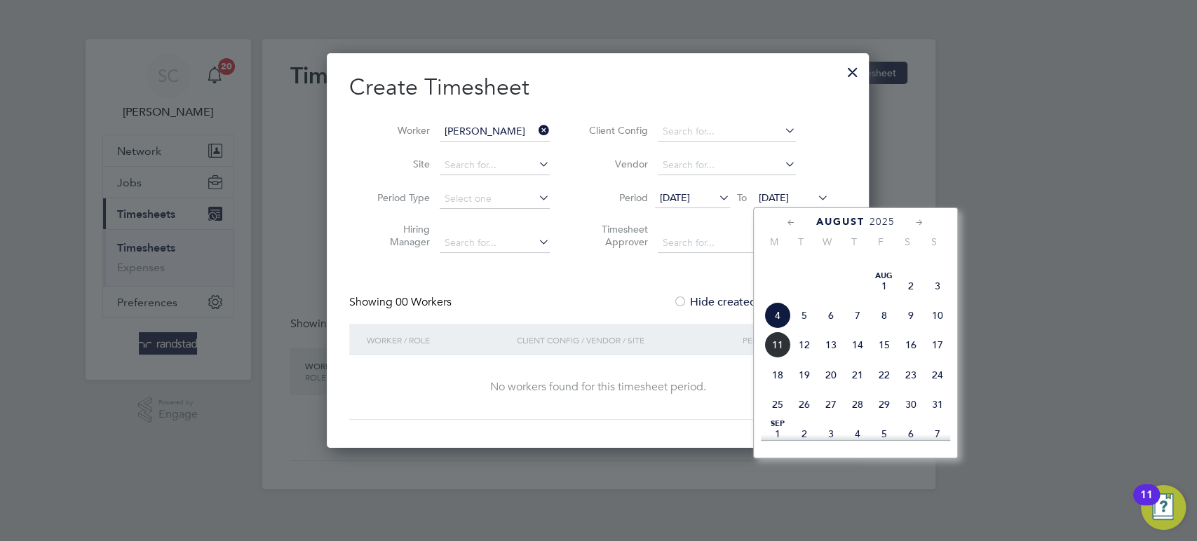
click at [932, 329] on span "10" at bounding box center [937, 315] width 27 height 27
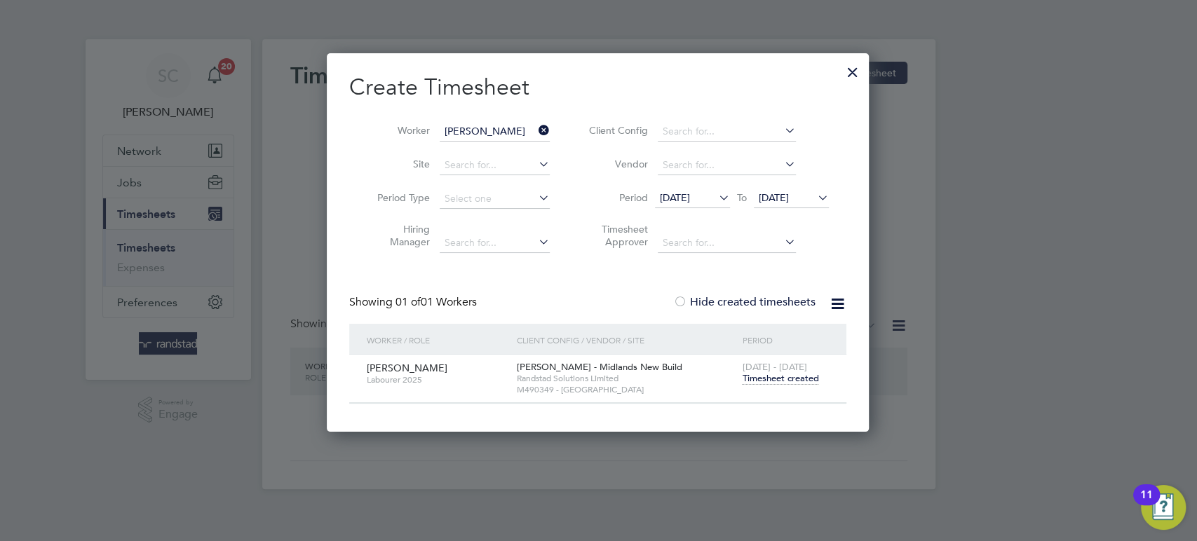
click at [789, 198] on span "10 Aug 2025" at bounding box center [774, 197] width 30 height 13
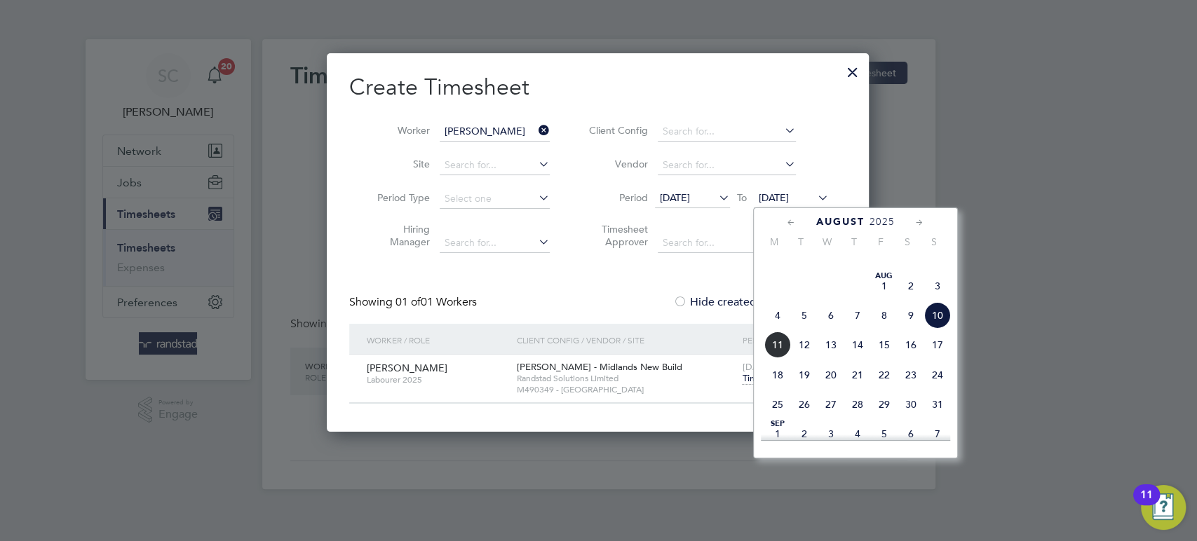
click at [934, 358] on span "17" at bounding box center [937, 345] width 27 height 27
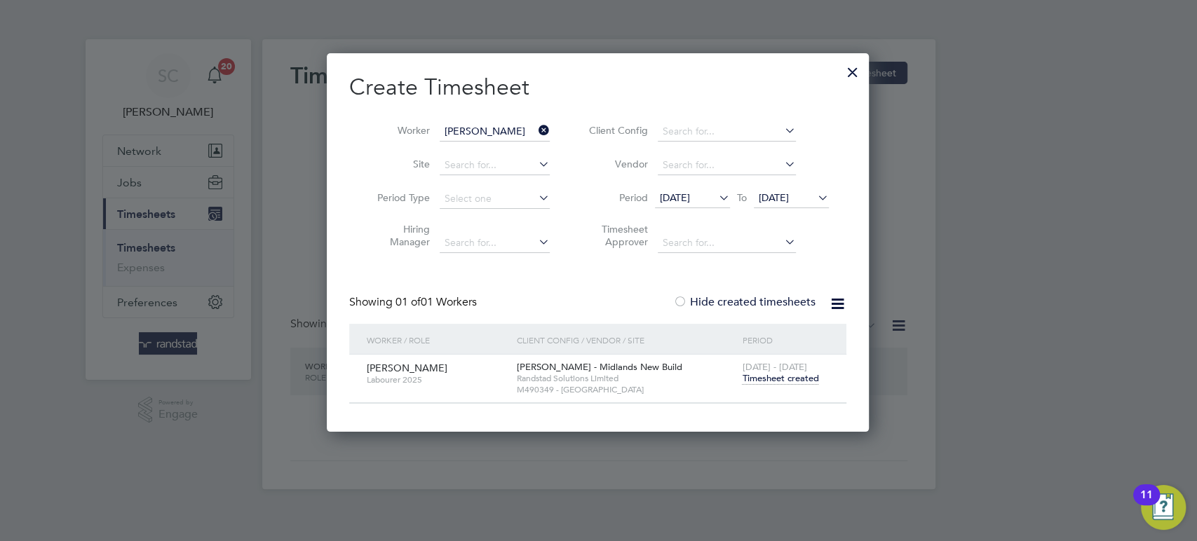
click at [690, 198] on span "[DATE]" at bounding box center [675, 197] width 30 height 13
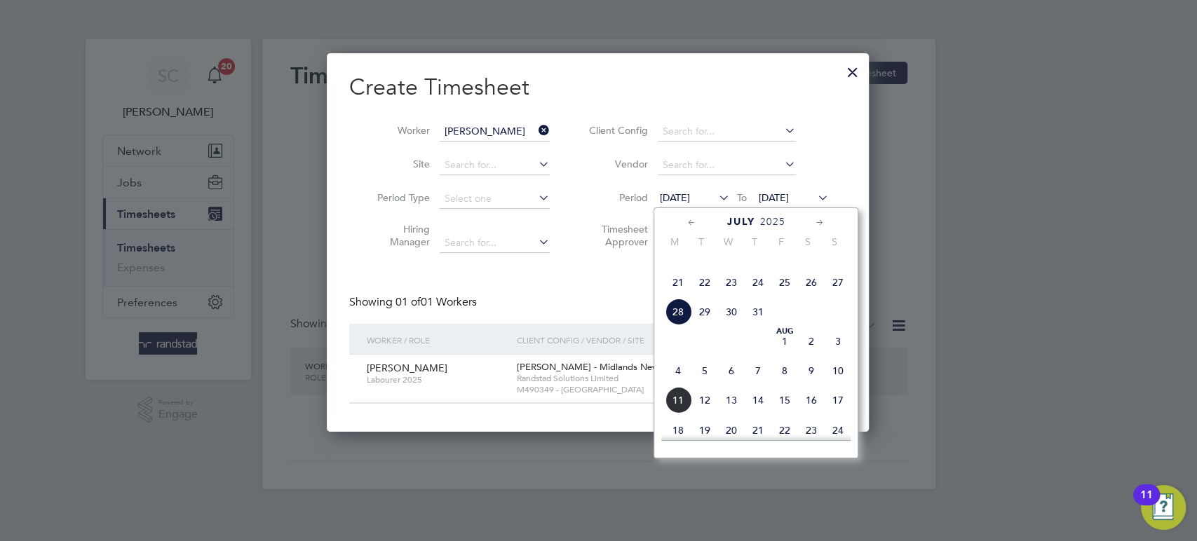
click at [672, 296] on span "21" at bounding box center [678, 282] width 27 height 27
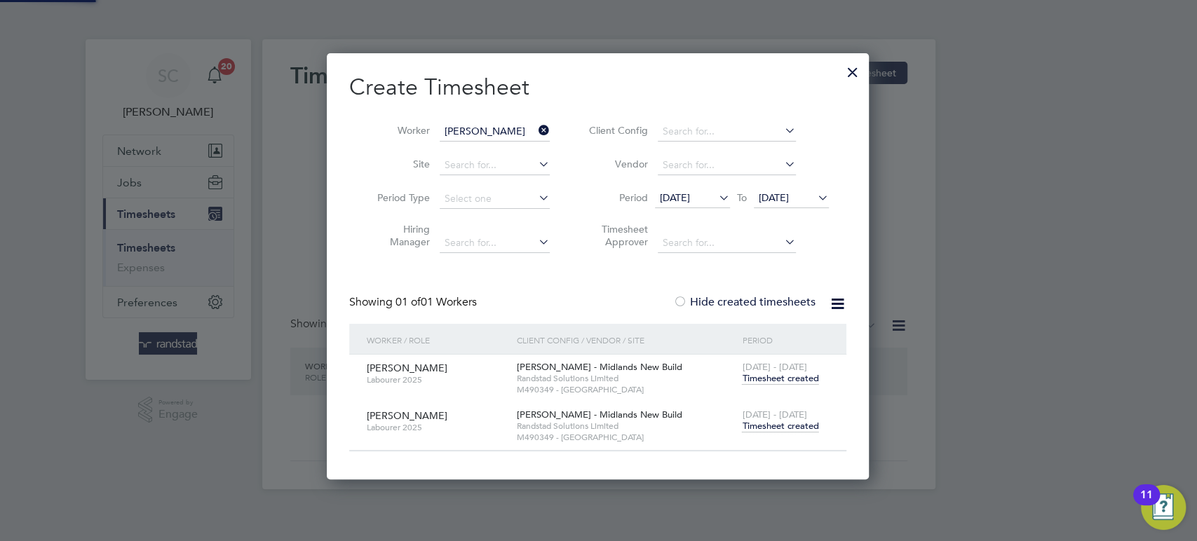
scroll to position [426, 543]
click at [856, 65] on div at bounding box center [852, 68] width 25 height 25
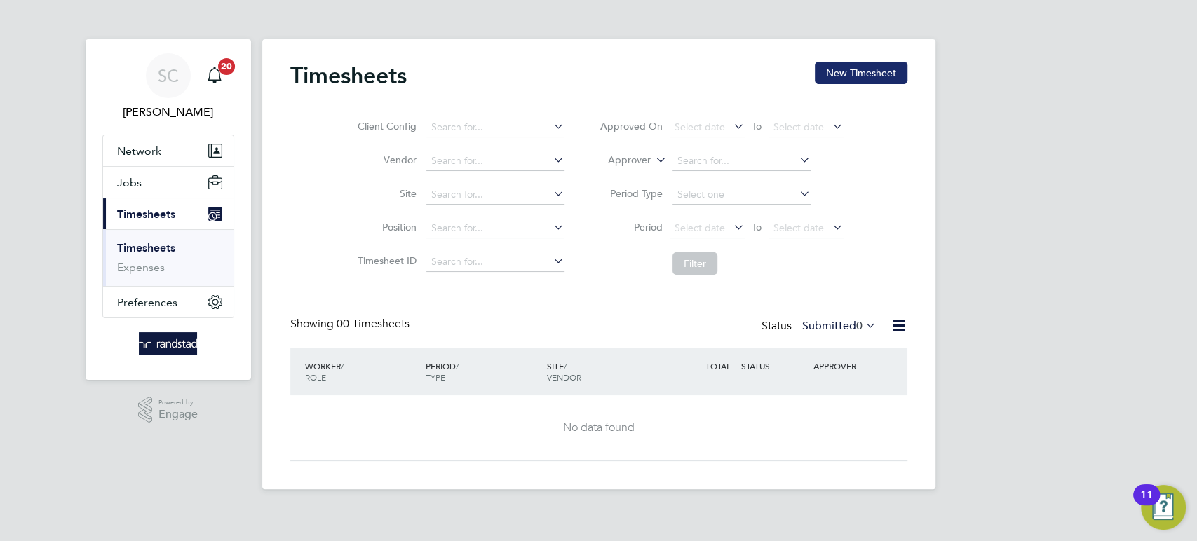
click at [853, 72] on button "New Timesheet" at bounding box center [861, 73] width 93 height 22
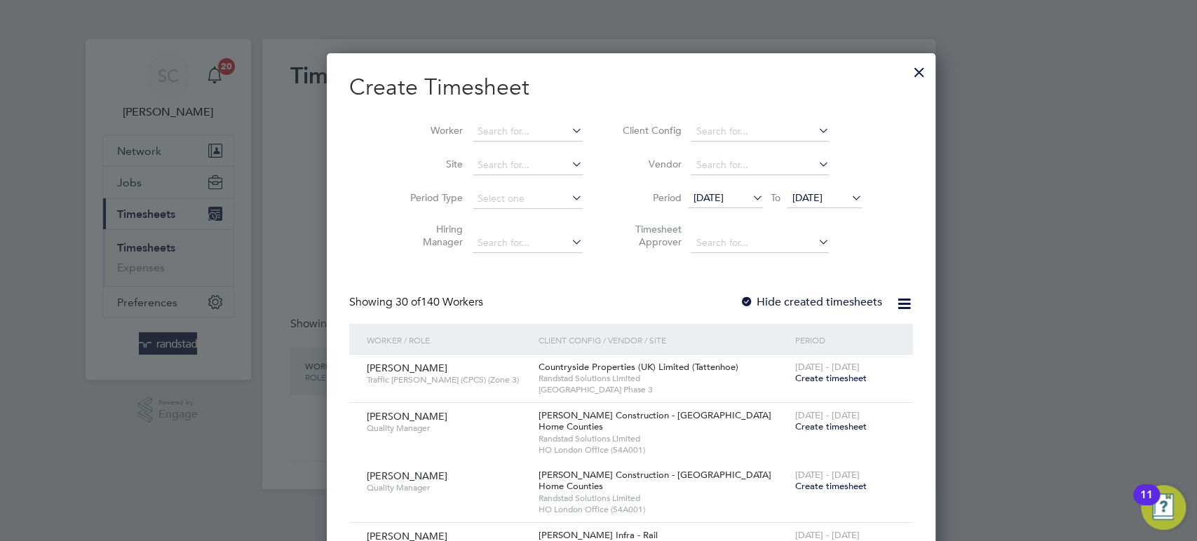
scroll to position [2417, 543]
click at [480, 125] on input at bounding box center [528, 132] width 110 height 20
click at [526, 152] on b "Kabb" at bounding box center [538, 150] width 25 height 12
type input "[PERSON_NAME]"
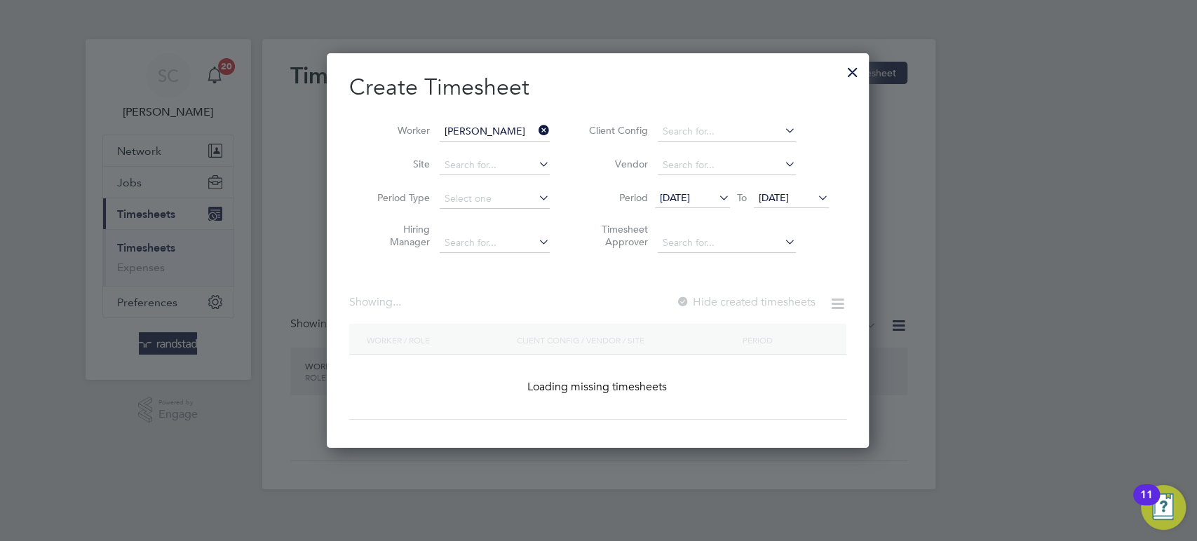
scroll to position [394, 543]
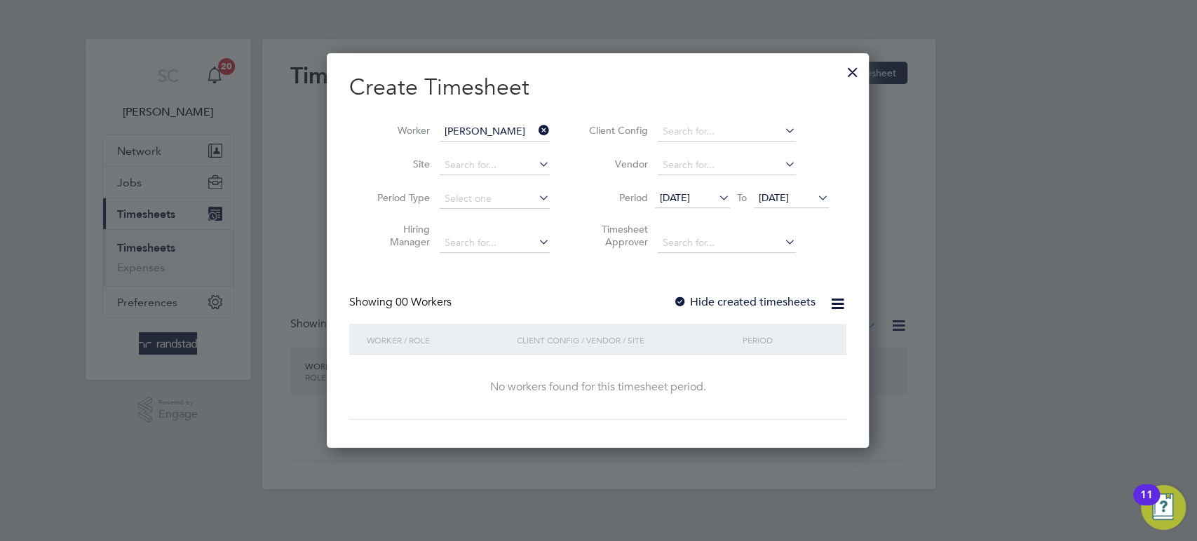
click at [679, 299] on div at bounding box center [680, 303] width 14 height 14
click at [783, 186] on li "Period 28 Jul 2025 To 04 Aug 2025" at bounding box center [706, 199] width 279 height 34
click at [786, 194] on span "[DATE]" at bounding box center [774, 197] width 30 height 13
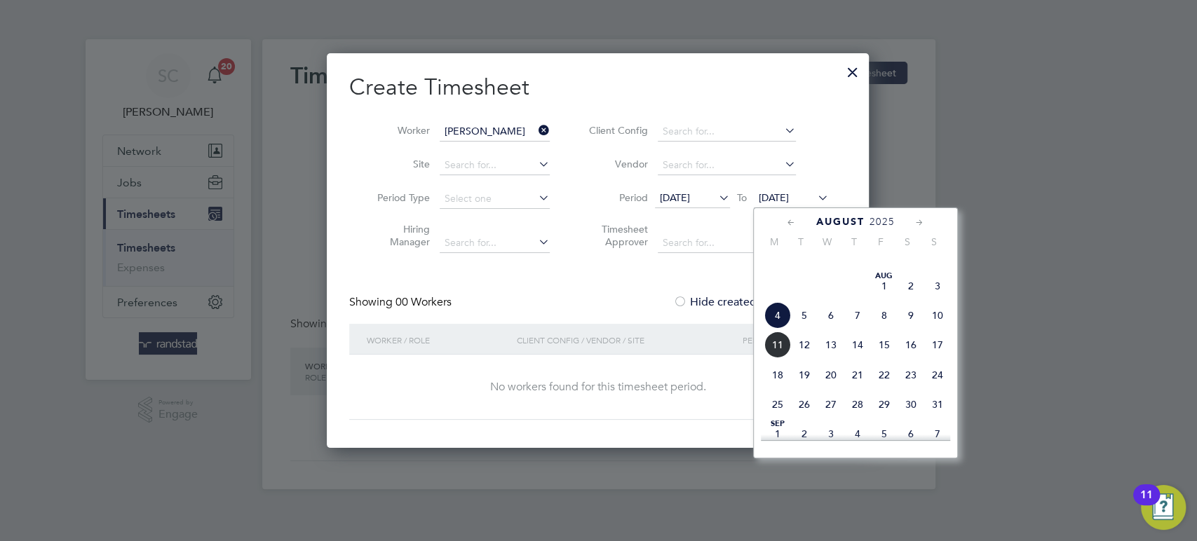
click at [938, 329] on span "10" at bounding box center [937, 315] width 27 height 27
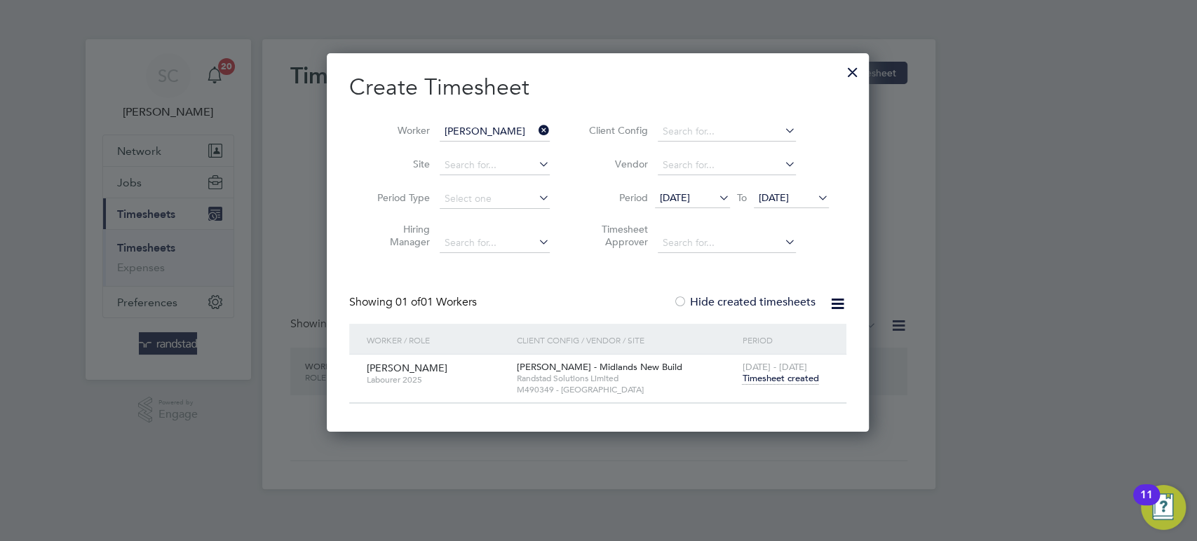
click at [686, 299] on div at bounding box center [680, 303] width 14 height 14
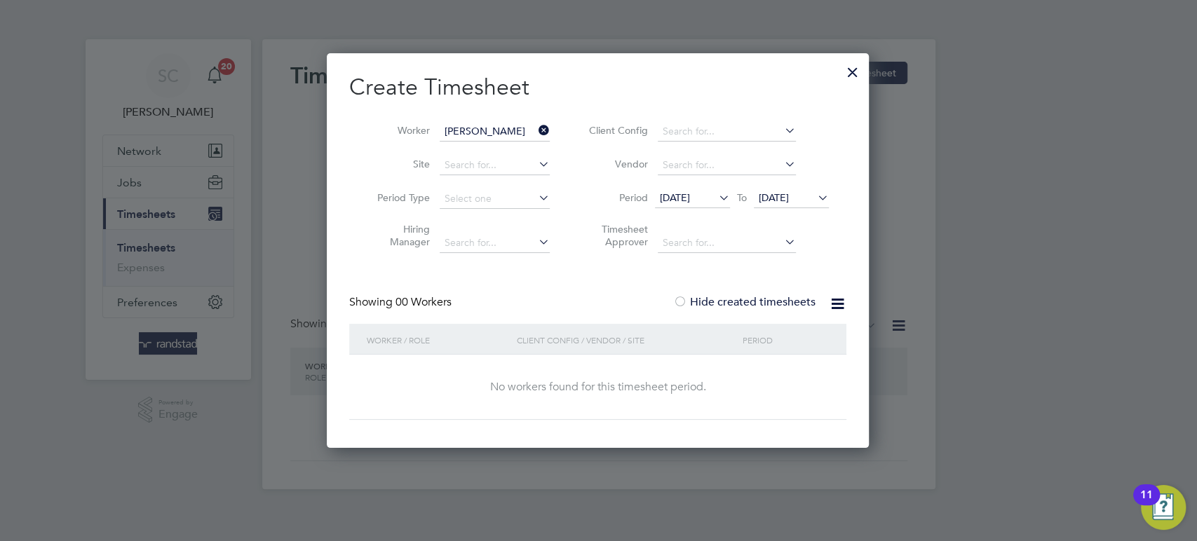
click at [686, 299] on div at bounding box center [680, 303] width 14 height 14
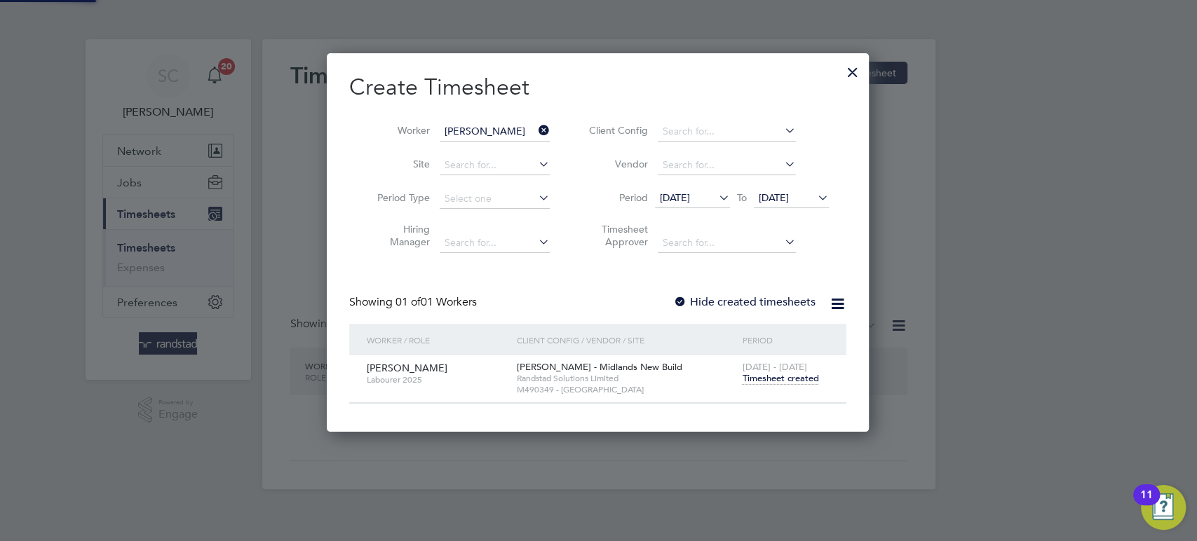
click at [686, 299] on div at bounding box center [680, 303] width 14 height 14
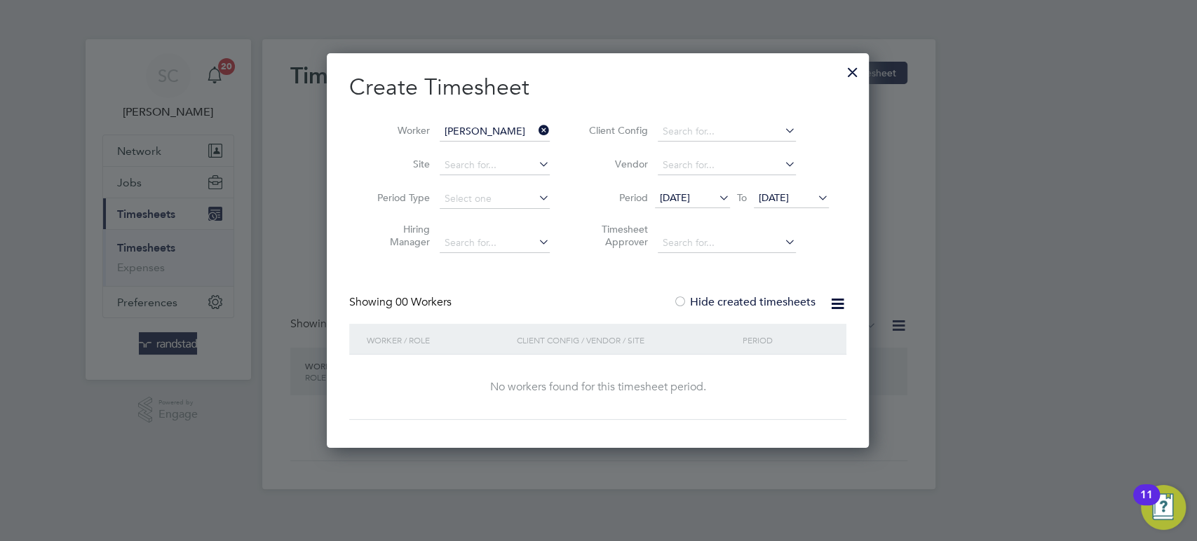
click at [855, 73] on div at bounding box center [852, 68] width 25 height 25
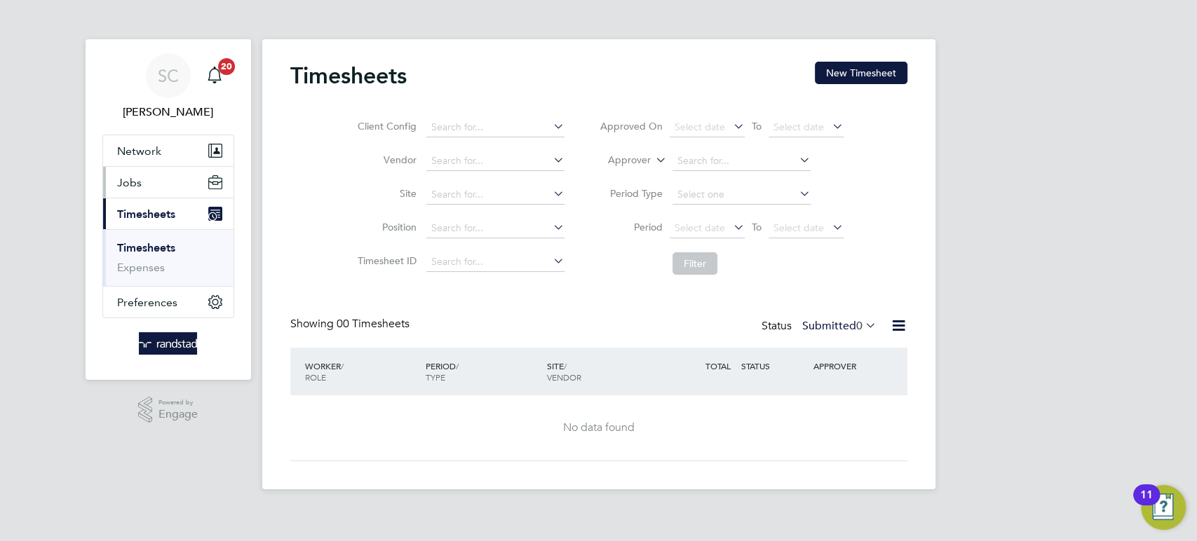
click at [161, 172] on button "Jobs" at bounding box center [168, 182] width 130 height 31
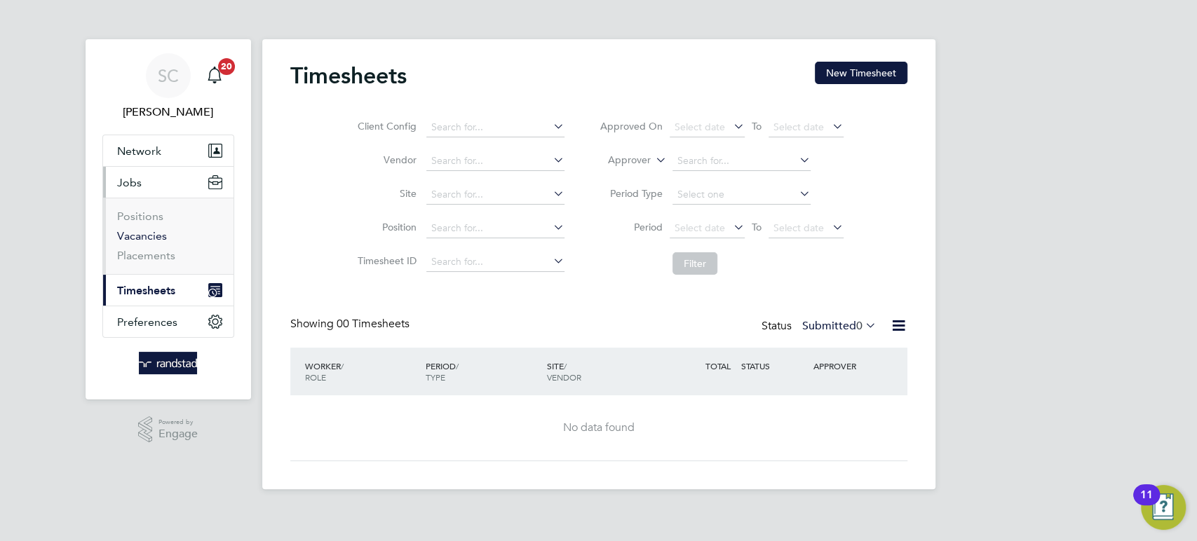
click at [144, 236] on link "Vacancies" at bounding box center [142, 235] width 50 height 13
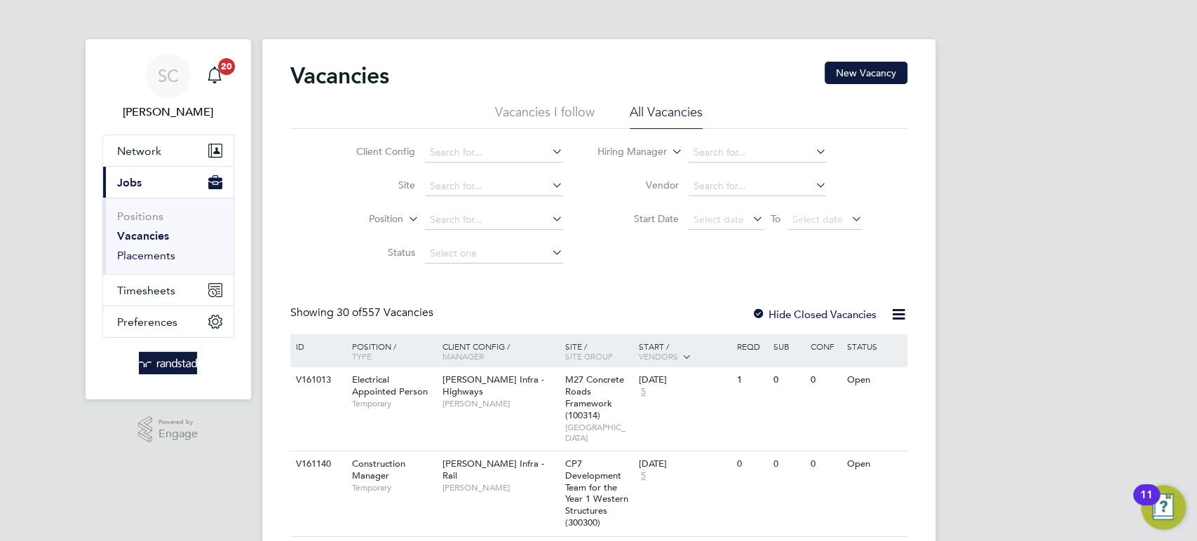
click at [155, 254] on link "Placements" at bounding box center [146, 255] width 58 height 13
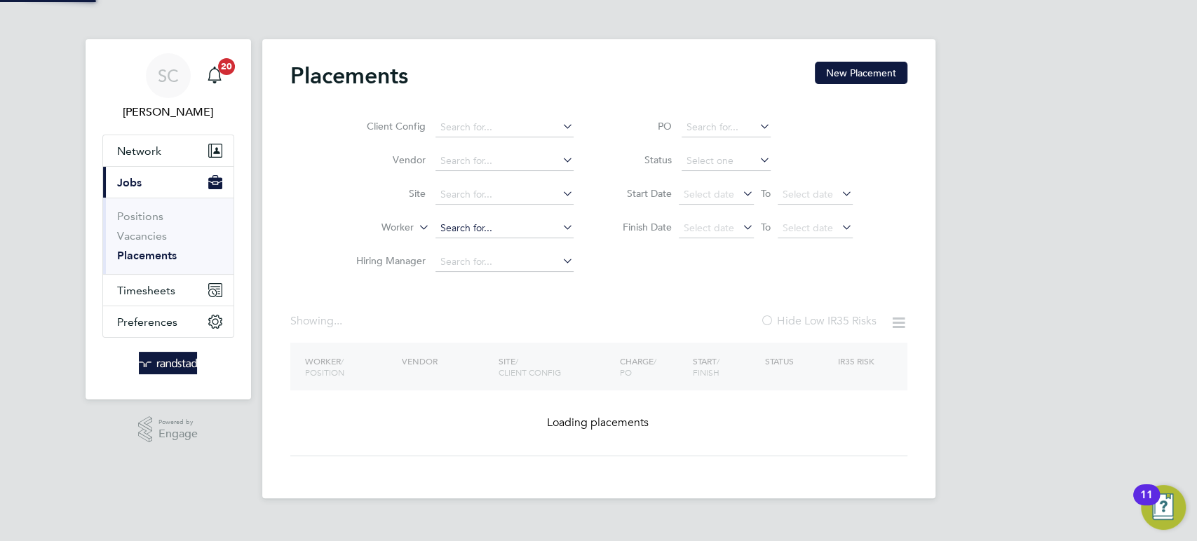
click at [482, 225] on input at bounding box center [504, 229] width 138 height 20
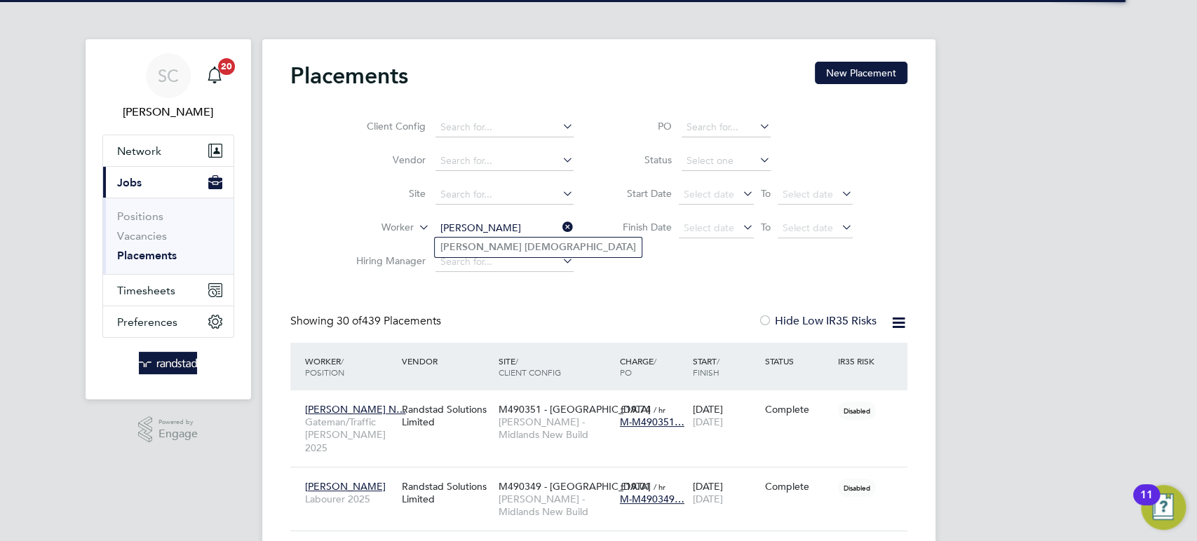
click at [524, 249] on b "[DEMOGRAPHIC_DATA]" at bounding box center [579, 247] width 111 height 12
type input "[PERSON_NAME]"
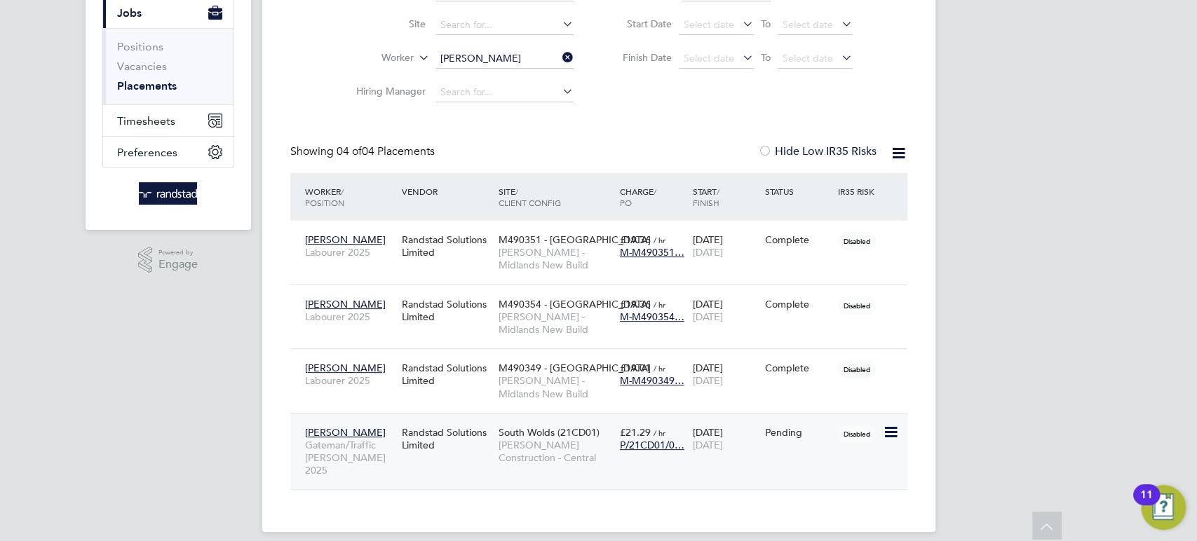
click at [795, 455] on div "Martin Kabbath Gateman/Traffic Marshall 2025 Randstad Solutions Limited South W…" at bounding box center [598, 451] width 617 height 77
click at [867, 435] on span "Disabled" at bounding box center [857, 434] width 38 height 18
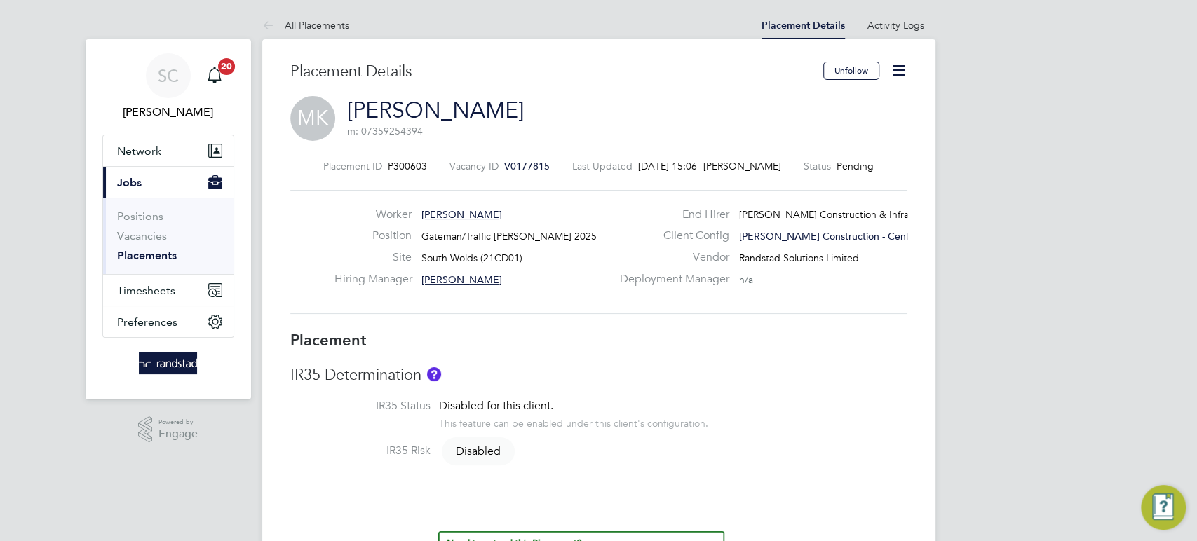
click at [894, 73] on icon at bounding box center [899, 71] width 18 height 18
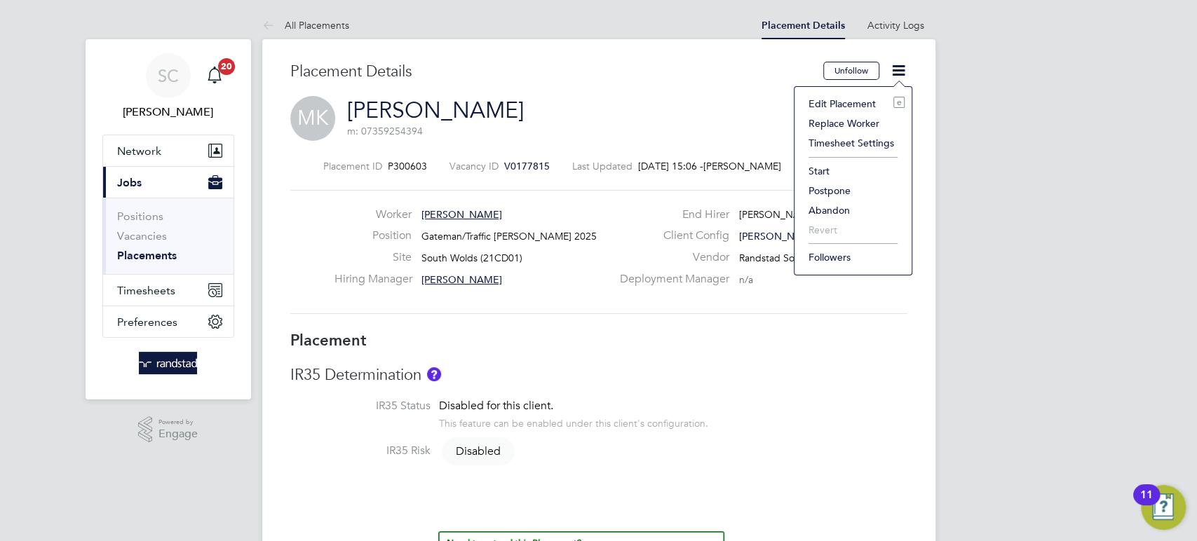
click at [817, 170] on li "Start" at bounding box center [852, 171] width 103 height 20
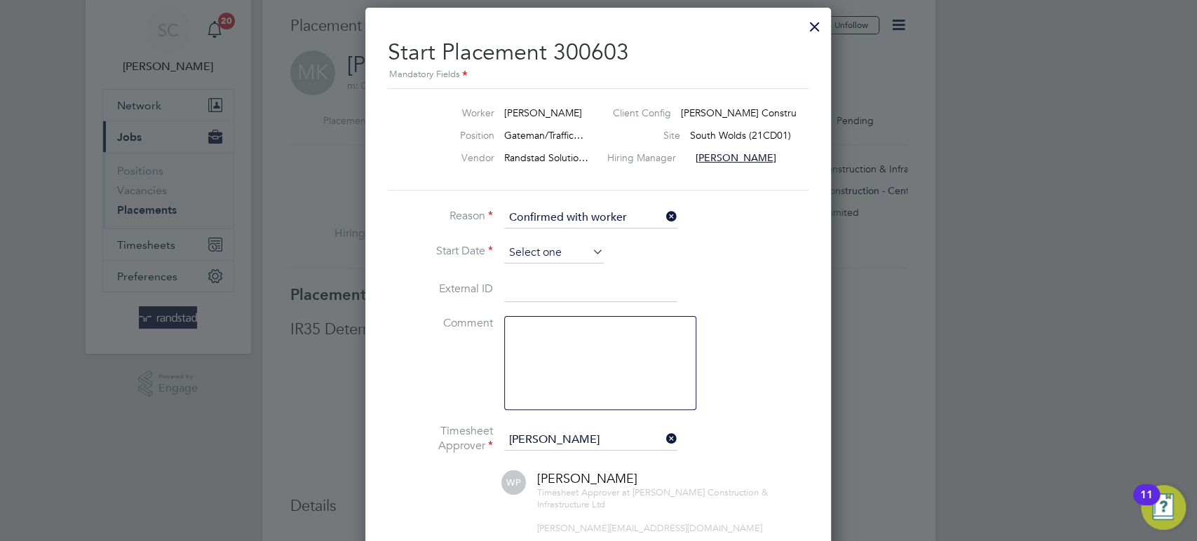
click at [566, 252] on input at bounding box center [554, 253] width 100 height 21
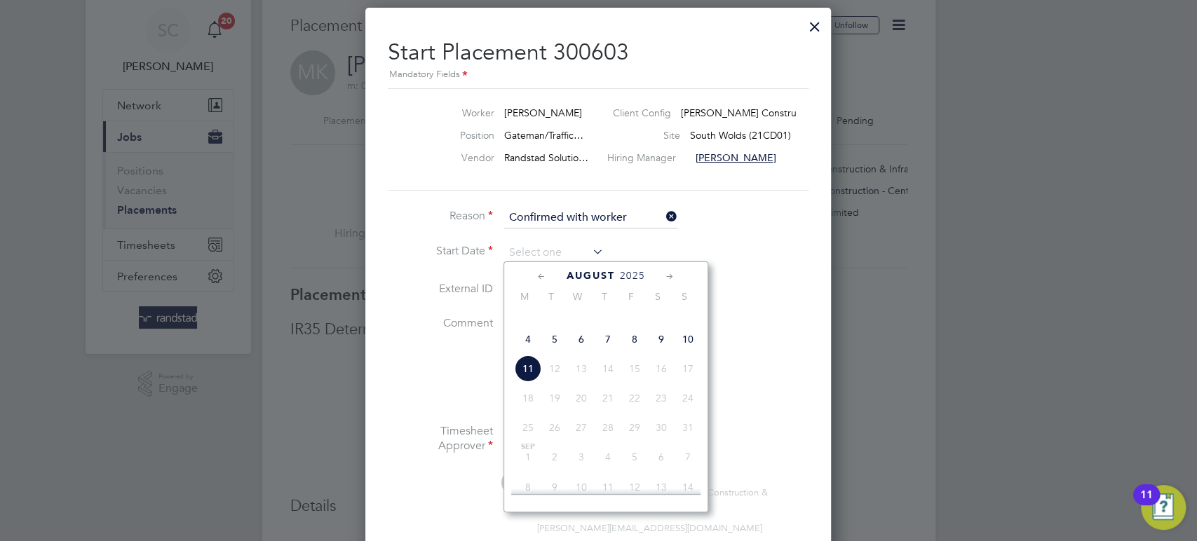
click at [529, 353] on span "4" at bounding box center [528, 339] width 27 height 27
type input "[DATE]"
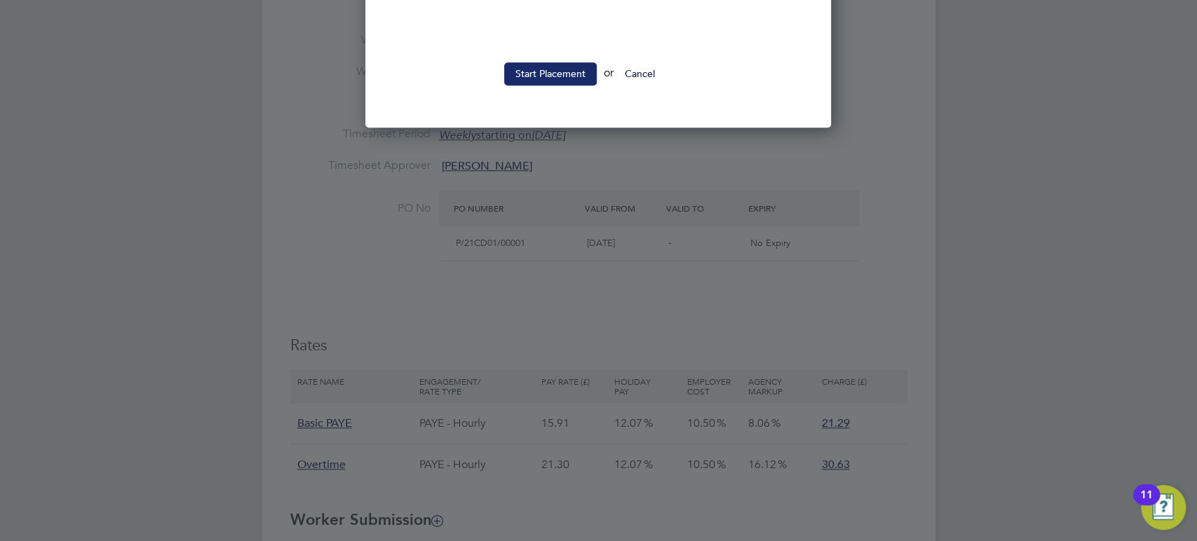
click at [564, 83] on button "Start Placement" at bounding box center [550, 73] width 93 height 22
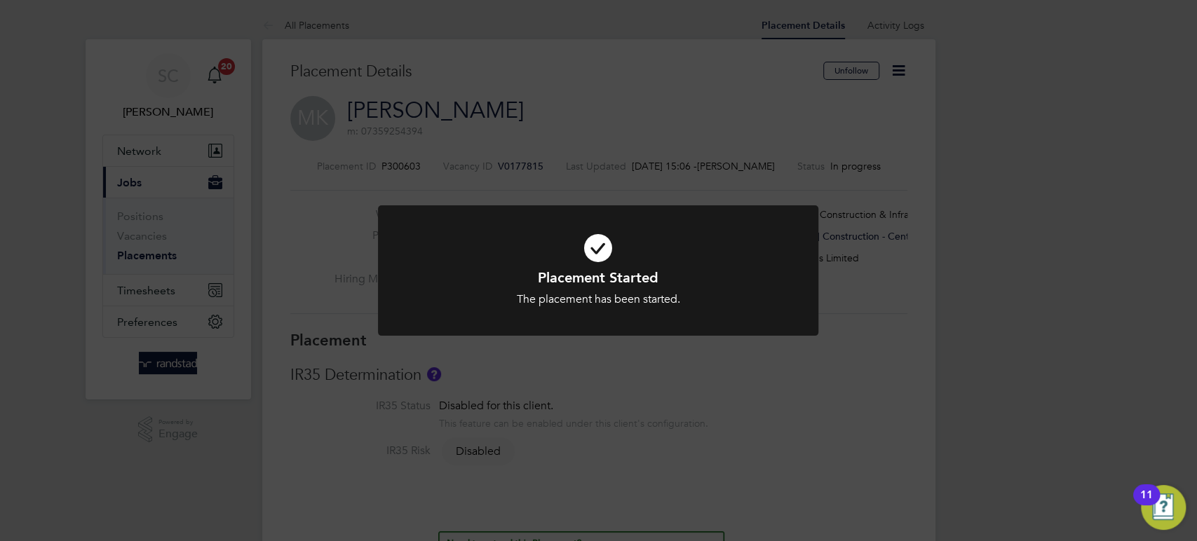
click at [784, 157] on div "Placement Started The placement has been started. Cancel Okay" at bounding box center [598, 270] width 1197 height 541
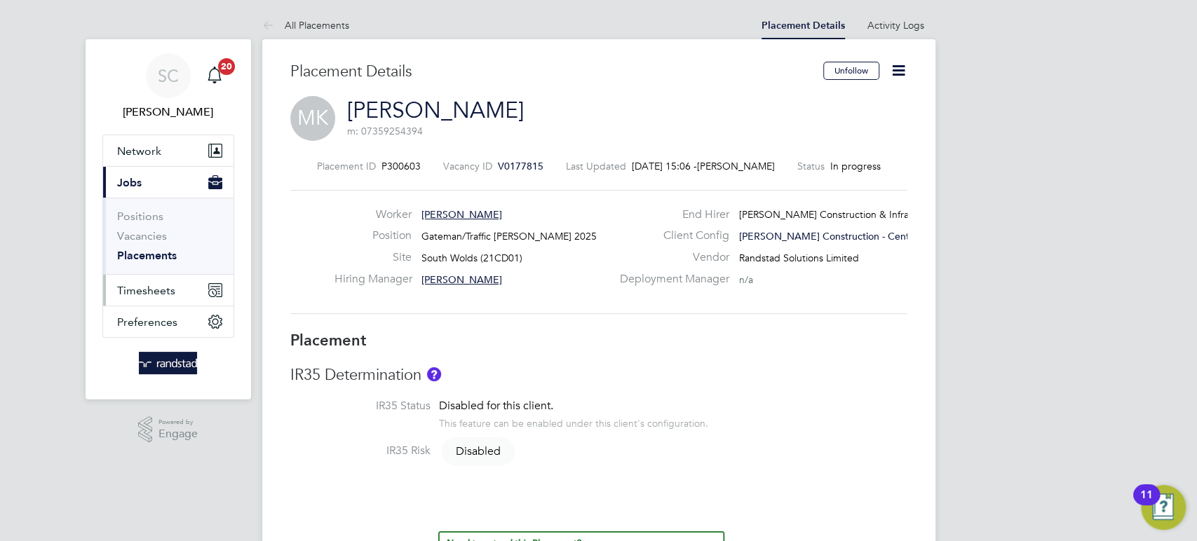
click at [142, 290] on span "Timesheets" at bounding box center [146, 290] width 58 height 13
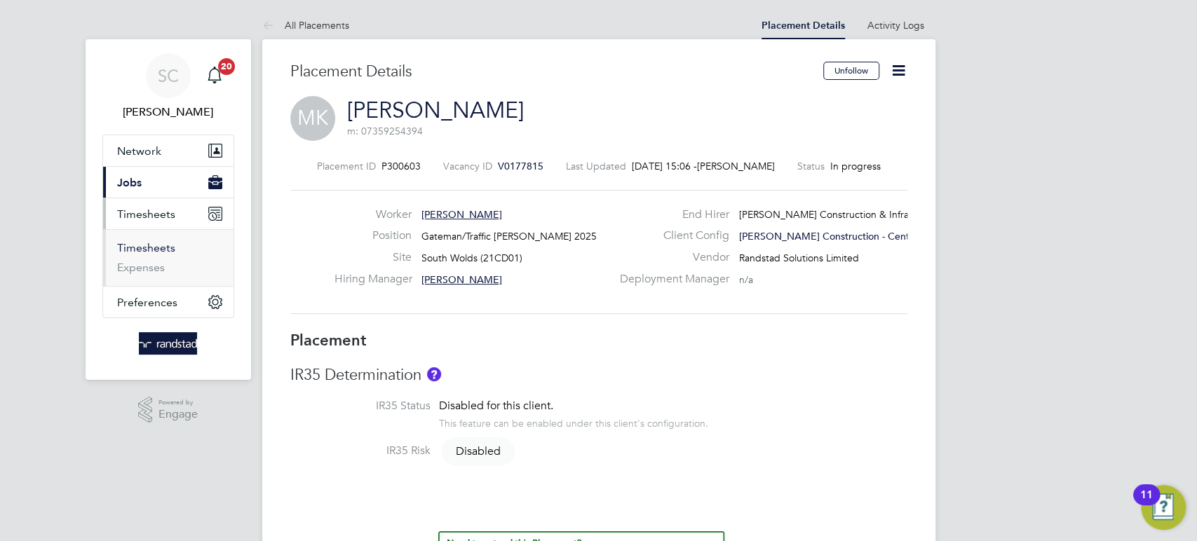
click at [139, 249] on link "Timesheets" at bounding box center [146, 247] width 58 height 13
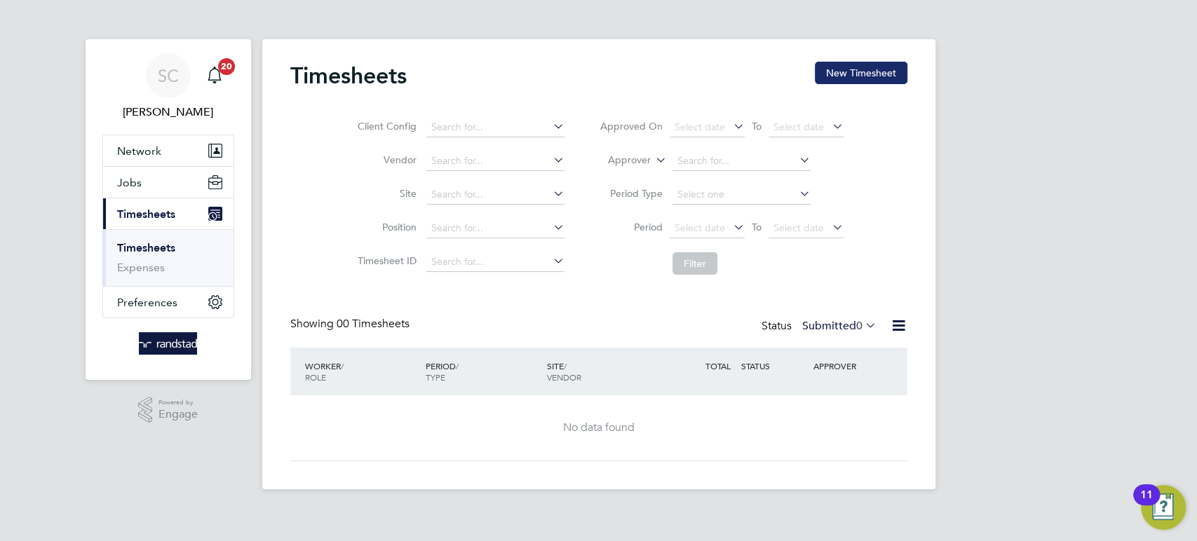
click at [872, 73] on button "New Timesheet" at bounding box center [861, 73] width 93 height 22
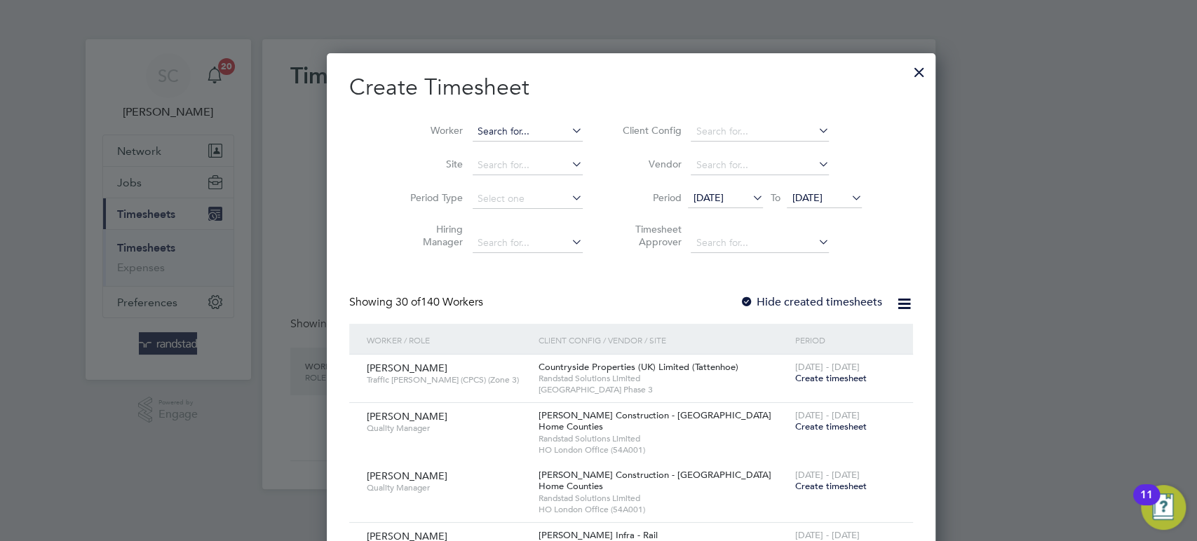
click at [512, 130] on input at bounding box center [528, 132] width 110 height 20
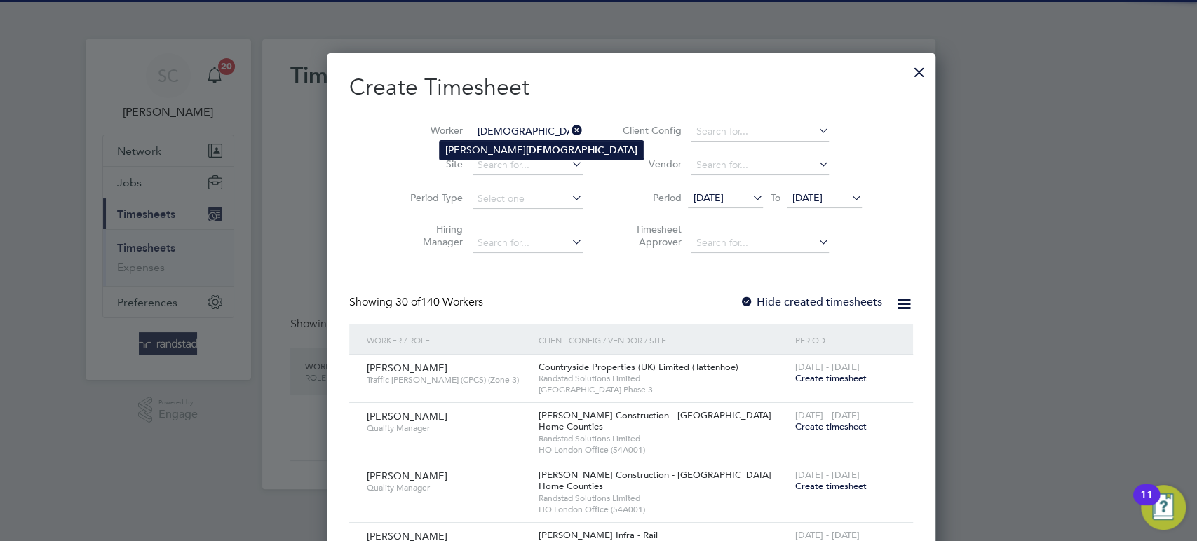
click at [526, 151] on b "Kabbath" at bounding box center [581, 150] width 111 height 12
type input "[PERSON_NAME]"
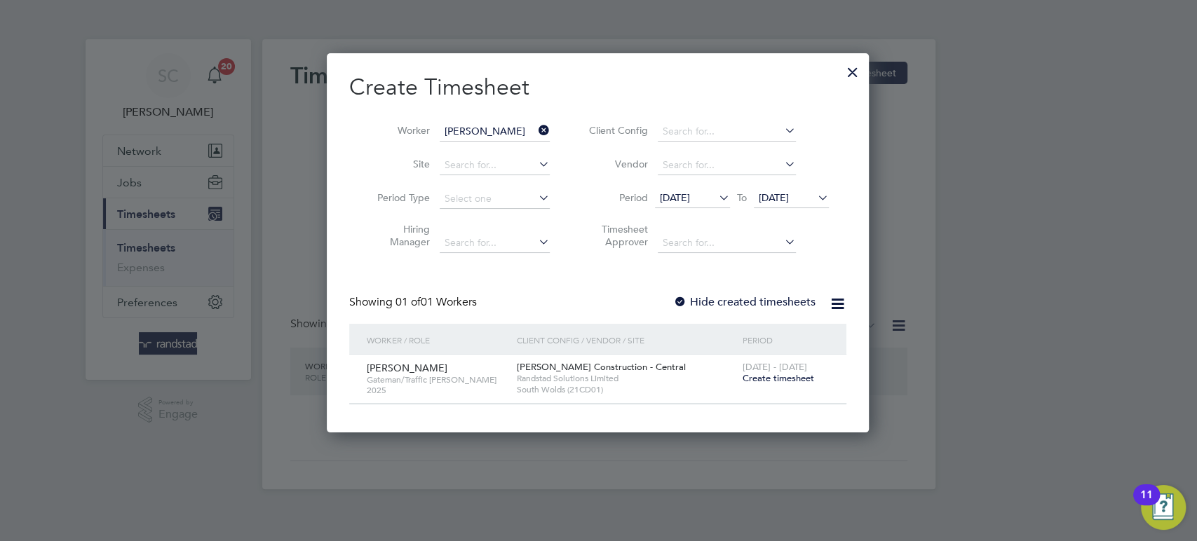
click at [763, 376] on span "Create timesheet" at bounding box center [778, 378] width 72 height 12
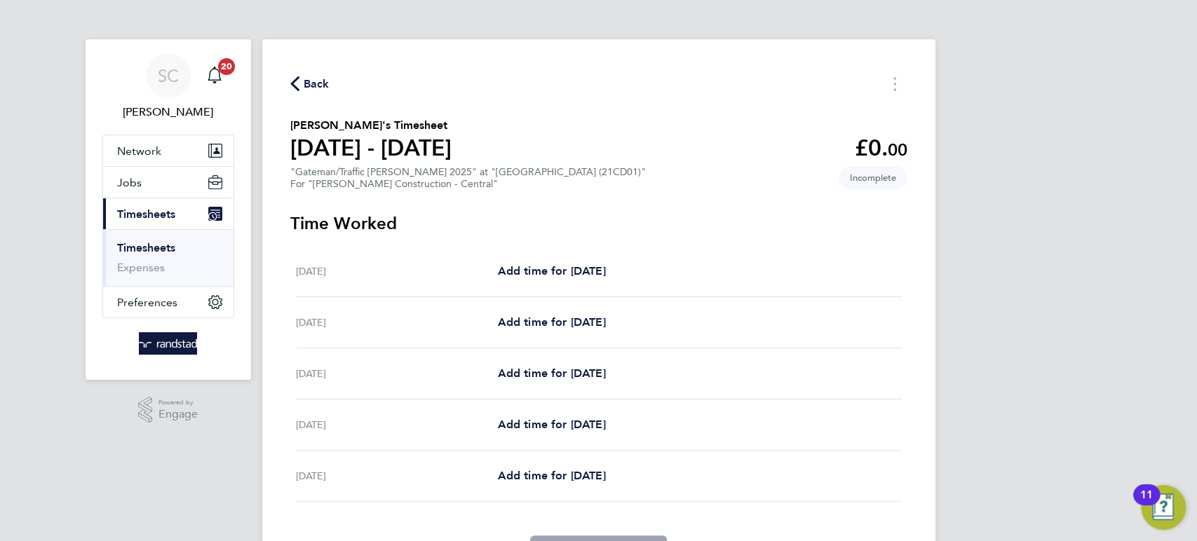
click at [376, 183] on div "For "Morgan Sindall Construction - Central"" at bounding box center [467, 184] width 355 height 12
drag, startPoint x: 394, startPoint y: 223, endPoint x: 273, endPoint y: 128, distance: 154.3
click at [273, 128] on div "Back Martin Kabbath's Timesheet 02 - 08 Aug 2025 £0. 00 "Gateman/Traffic Marsha…" at bounding box center [598, 321] width 673 height 564
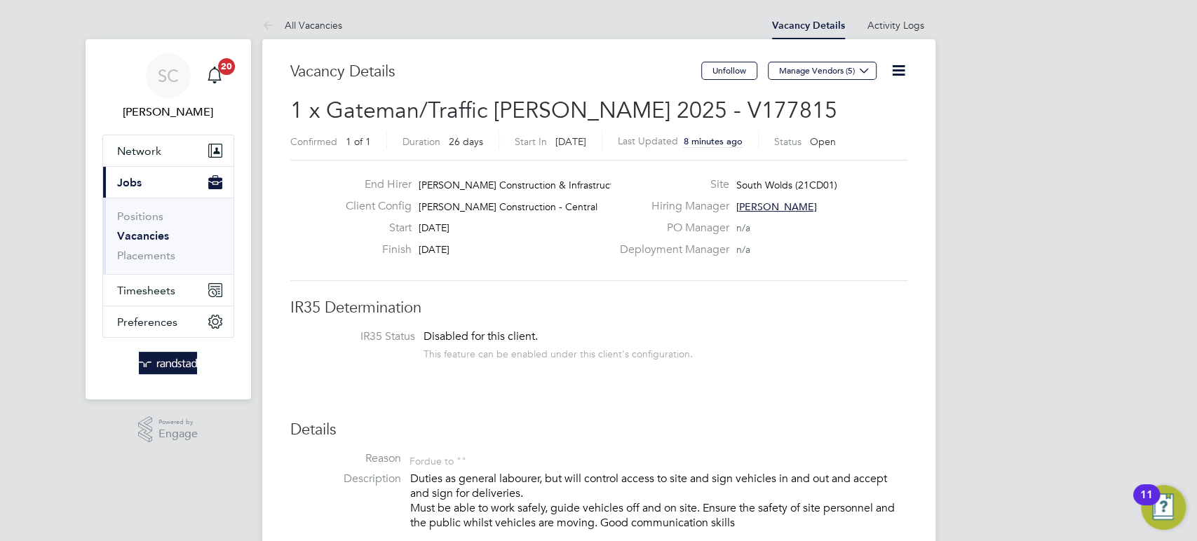
click at [894, 67] on icon at bounding box center [899, 71] width 18 height 18
click at [857, 100] on li "Edit Vacancy e" at bounding box center [863, 104] width 81 height 20
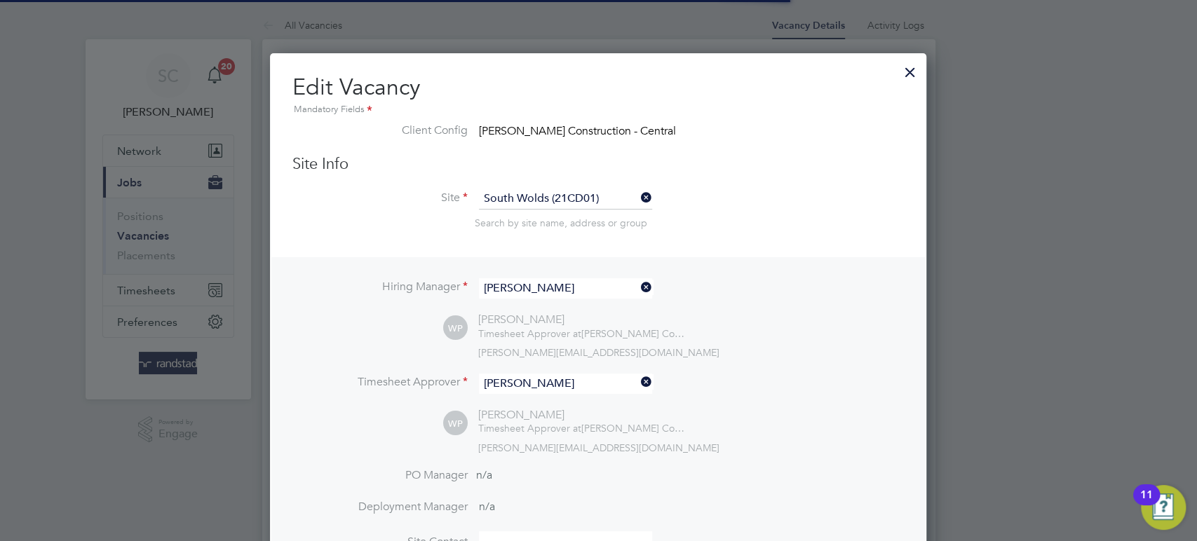
scroll to position [7, 7]
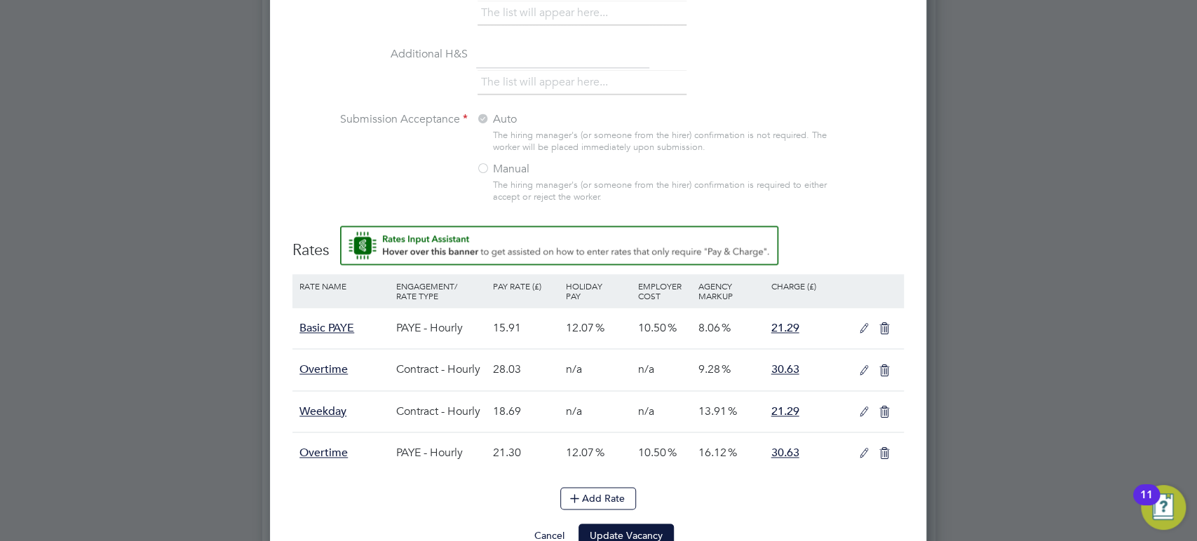
click at [864, 329] on icon at bounding box center [864, 328] width 18 height 11
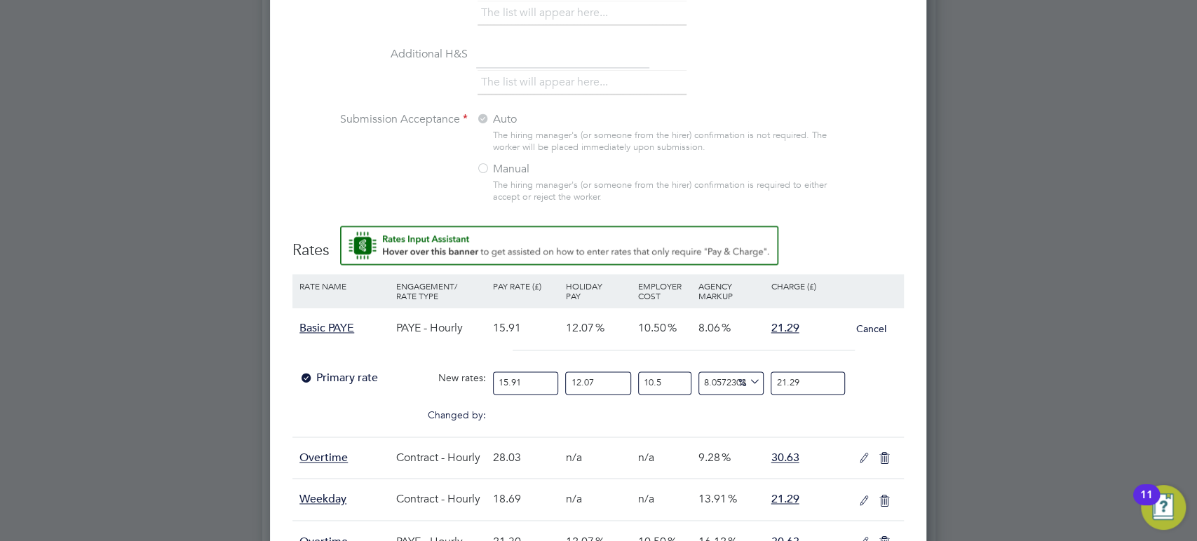
click at [552, 383] on input "15.91" at bounding box center [525, 383] width 65 height 23
type input "15.9"
type input "21.27661847894406"
type input "15"
type input "20.07228158390949"
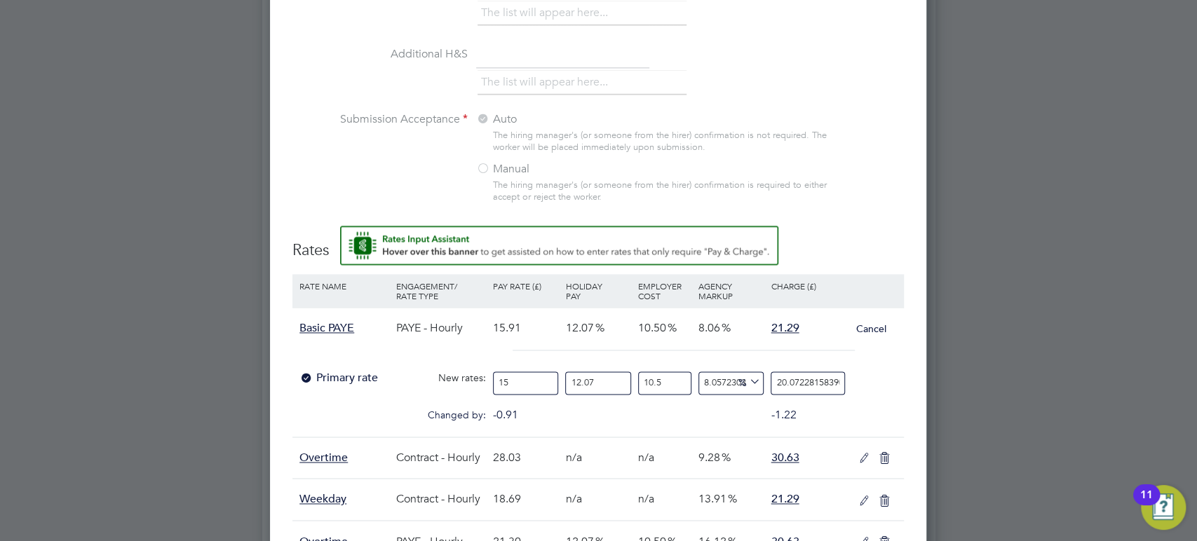
type input "1"
type input "1.338152105593966"
type input "14"
type input "18.734129478315523"
type input "14.1"
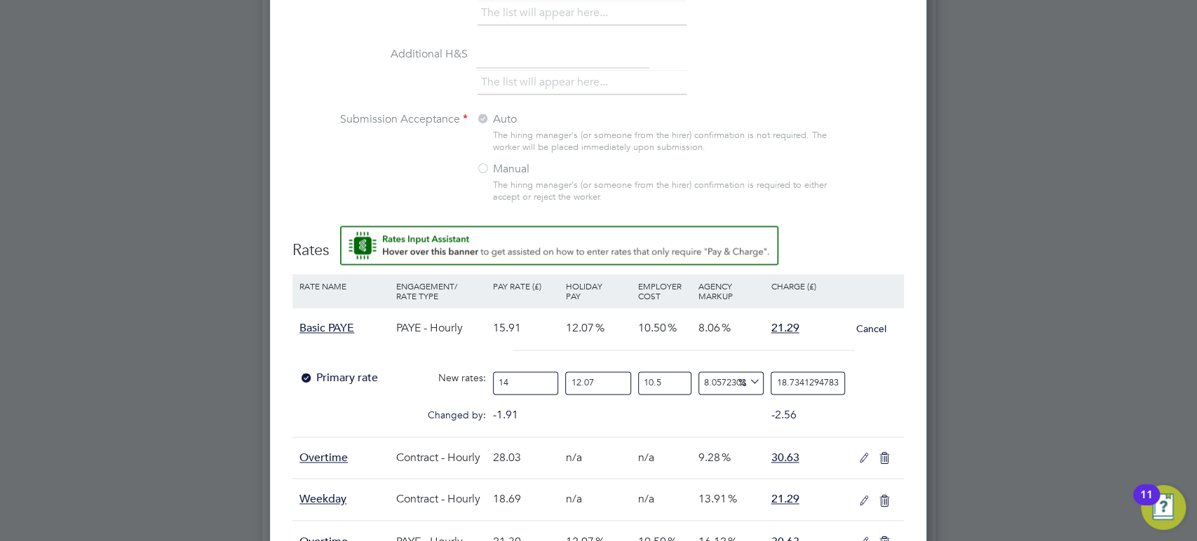
type input "18.86794468887492"
type input "14.12"
type input "18.894707730986802"
type input "14.12"
click at [808, 377] on input "18.894707730986802" at bounding box center [807, 383] width 74 height 23
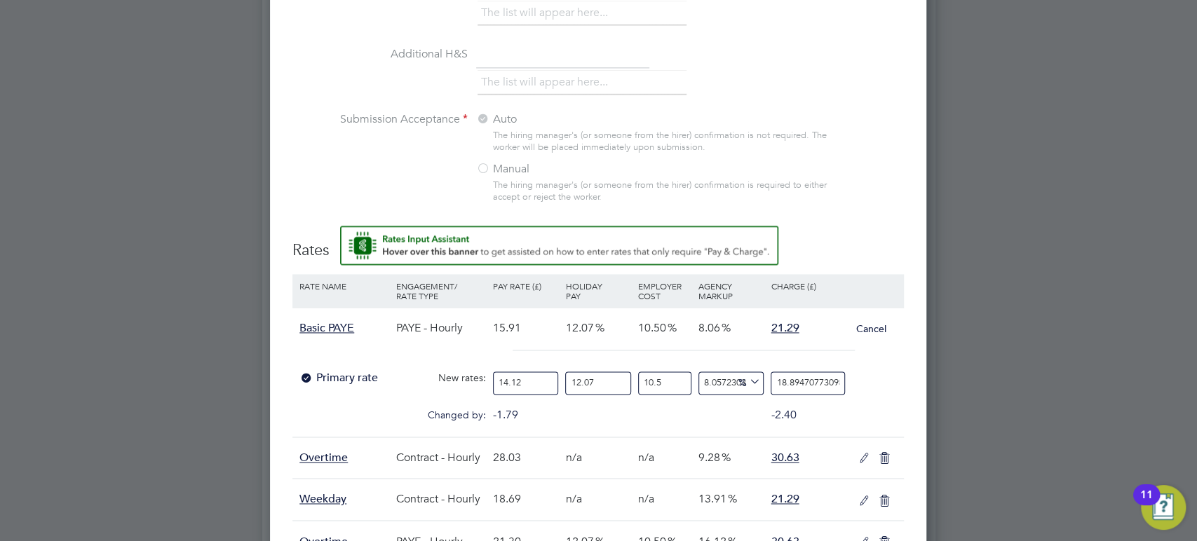
type input "8.053625033638916"
type input "18.807730986802"
type input "3.3826013337921568"
type input "18.07730986802"
type input "10338260133279.215"
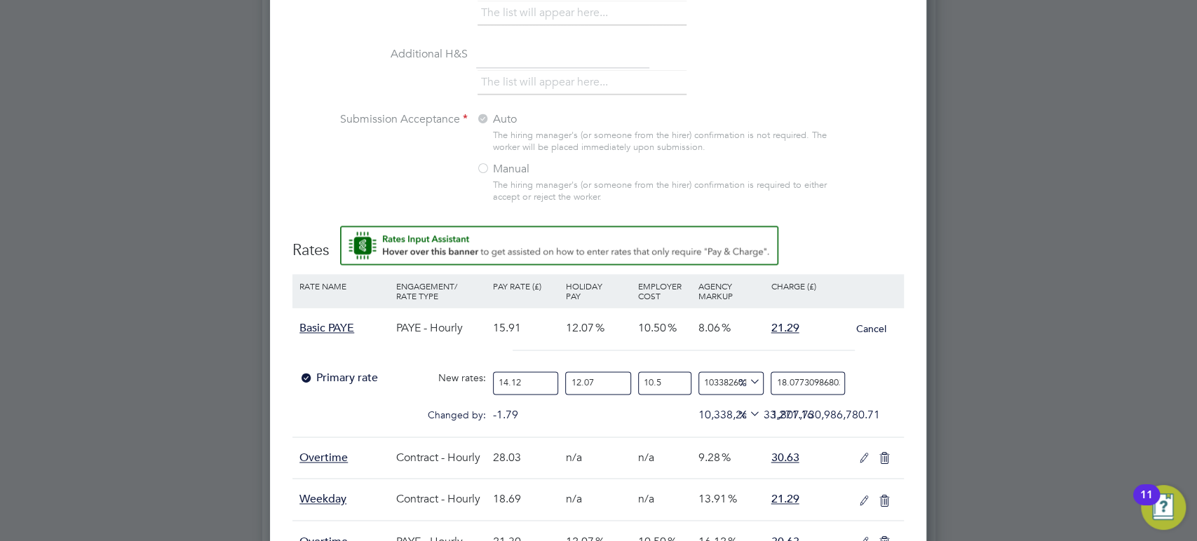
type input "1807730986802"
type input "616104372794.0116"
type input "107730986802"
type input "44212857471.35258"
type input "07730986802"
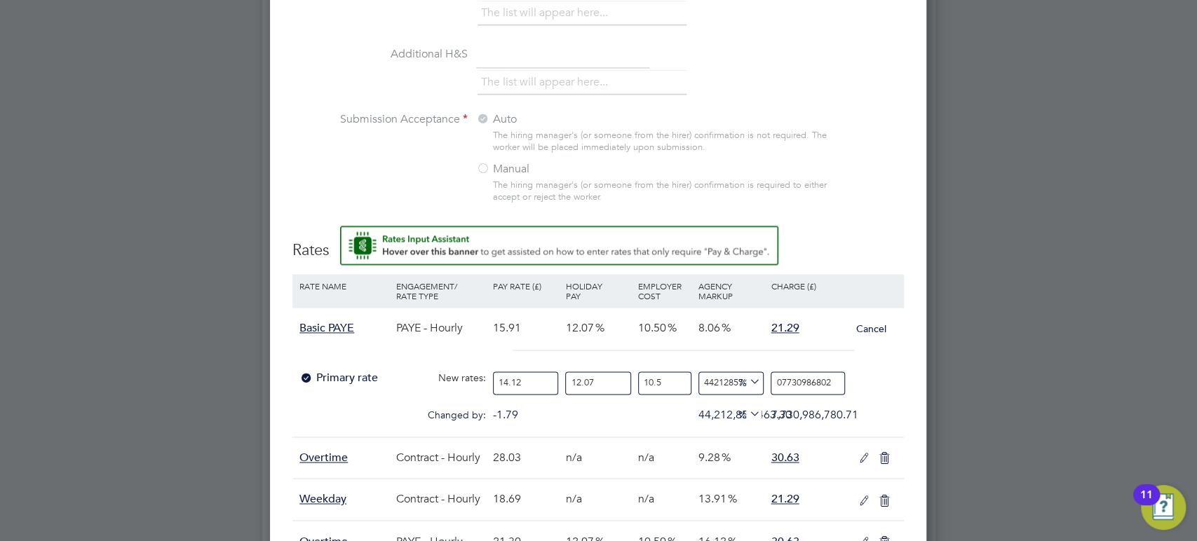
type input "4421285655.991475"
type input "0773098680"
type input "442128475.5991475"
type input "077309868"
type input "44212752.98478263"
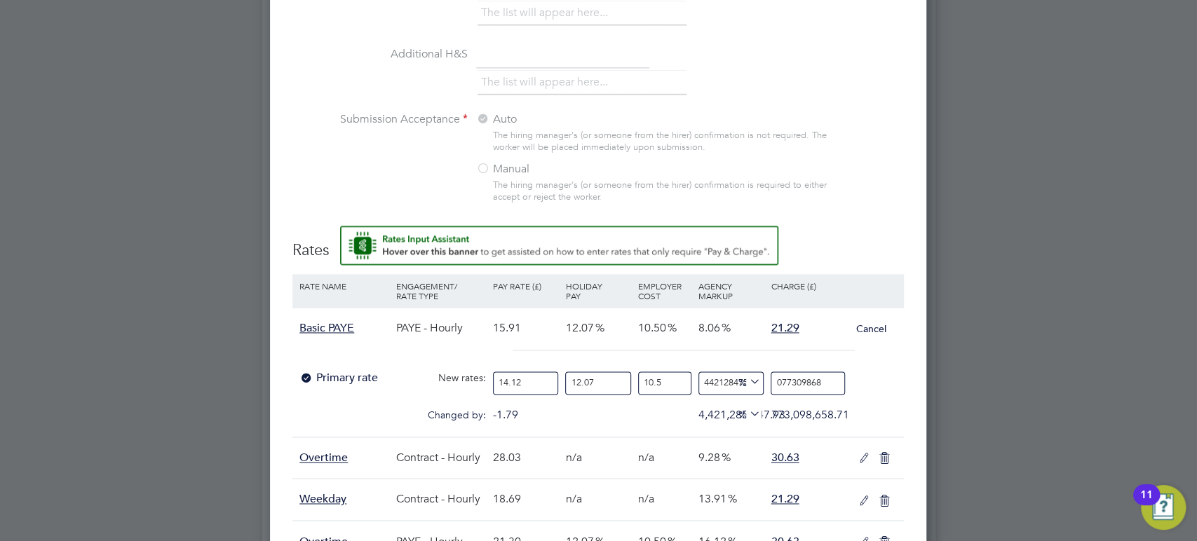
type input "07730986"
type input "4421181.86712917"
type input "0773098"
type input "442023.6115807945"
type input "077309"
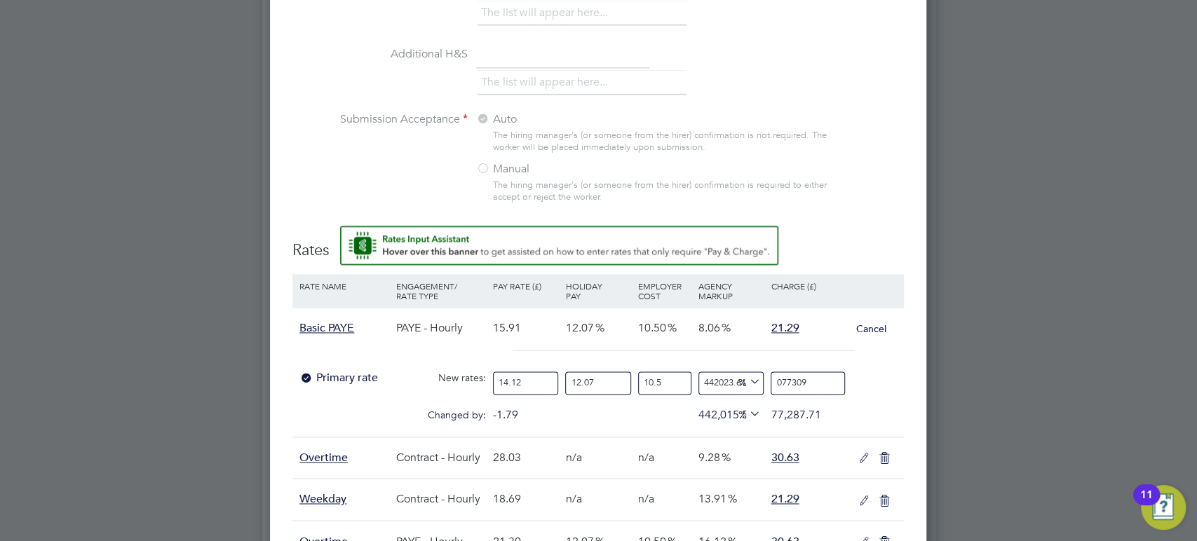
type input "44107.21413444154"
type input "07730"
type input "4320.721413444155"
type input "0773"
type input "340.35646679844746"
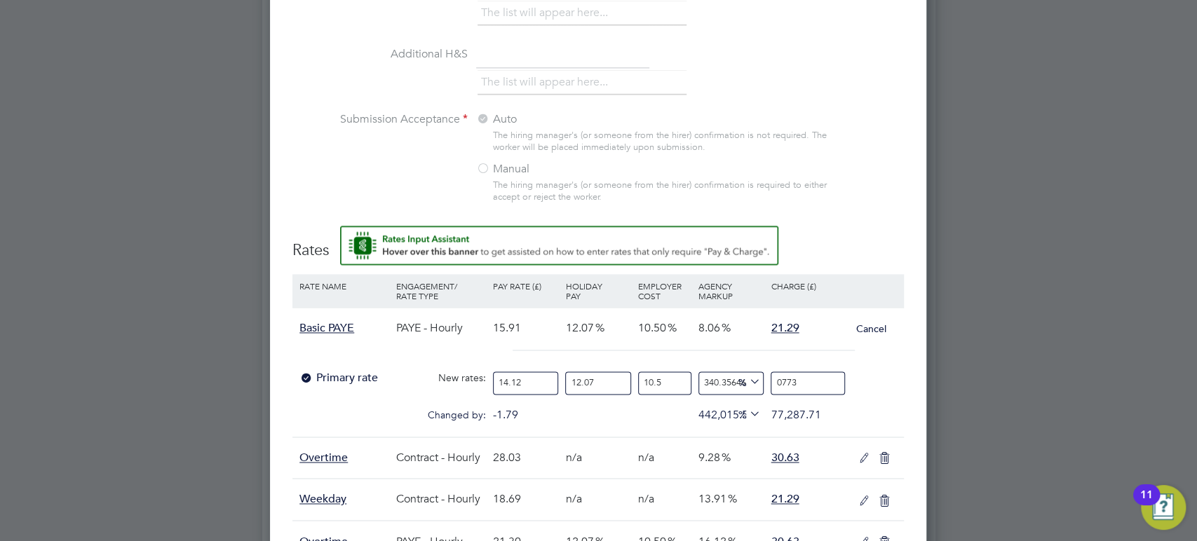
type input "077"
type input "-59.967593927413866"
type input "07"
type input "-100"
type input "0"
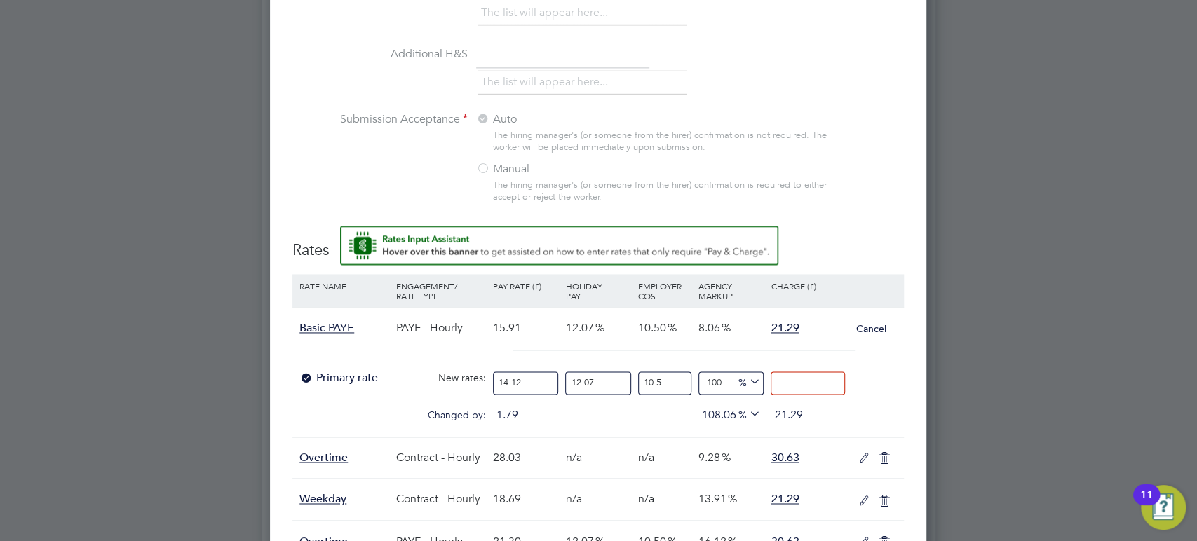
type input "-94.28108484677341"
type input "1"
type input "8.659387911305222"
type input "19.0"
type input "8.716577062837487"
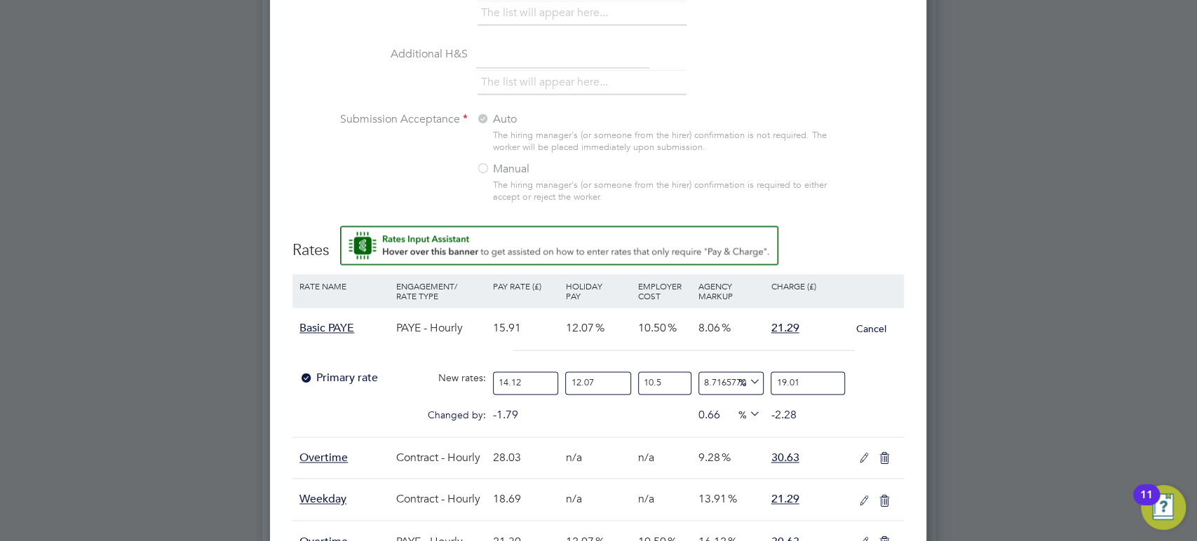
type input "19.01"
click at [877, 245] on h3 "Rates" at bounding box center [597, 243] width 611 height 35
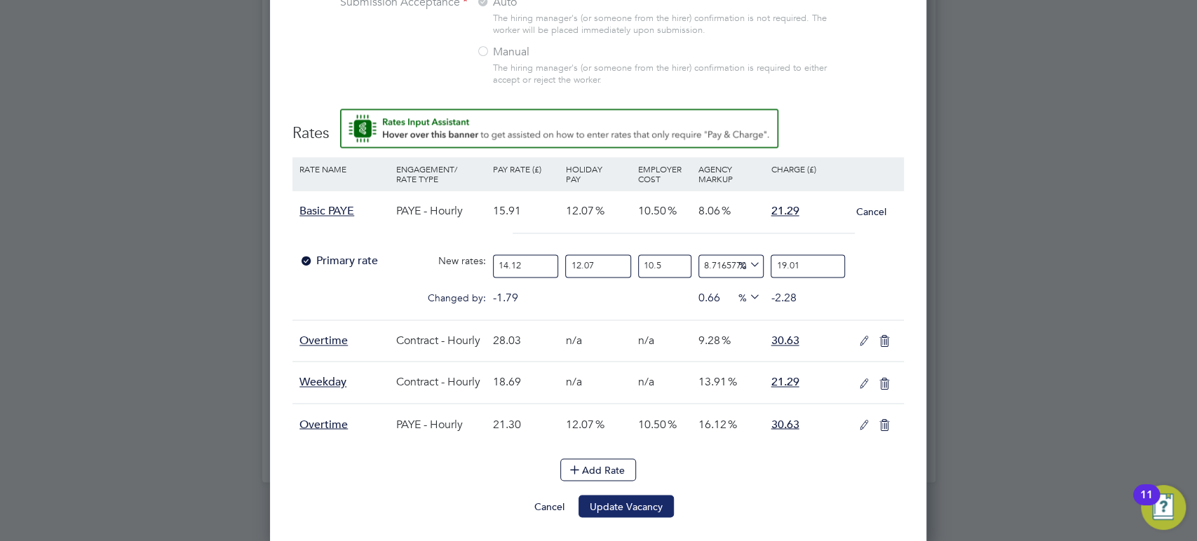
click at [647, 499] on button "Update Vacancy" at bounding box center [625, 506] width 95 height 22
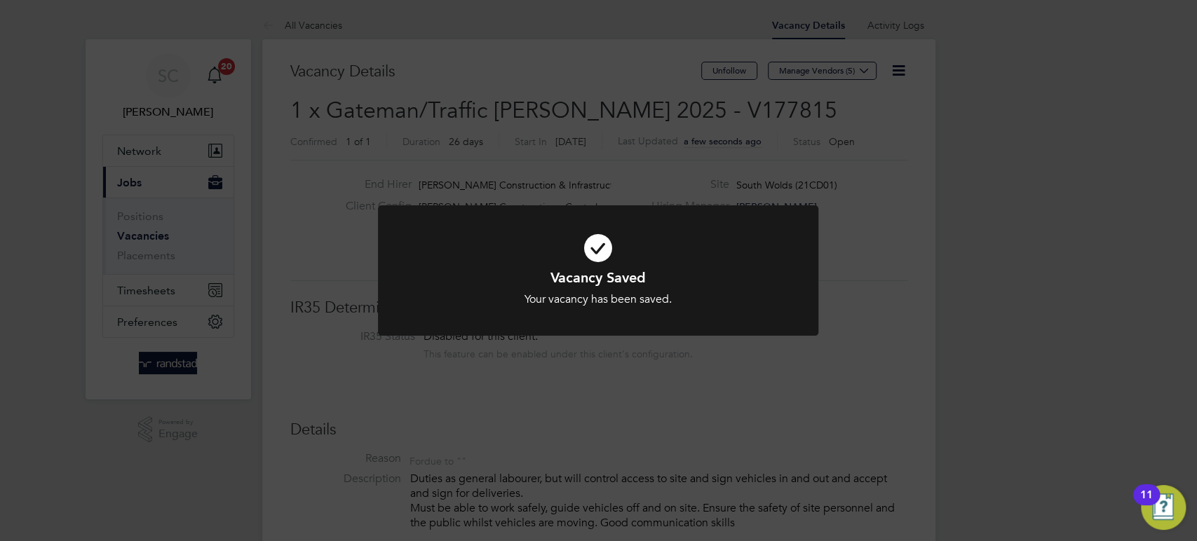
click at [514, 461] on div "Vacancy Saved Your vacancy has been saved. Cancel Okay" at bounding box center [598, 270] width 1197 height 541
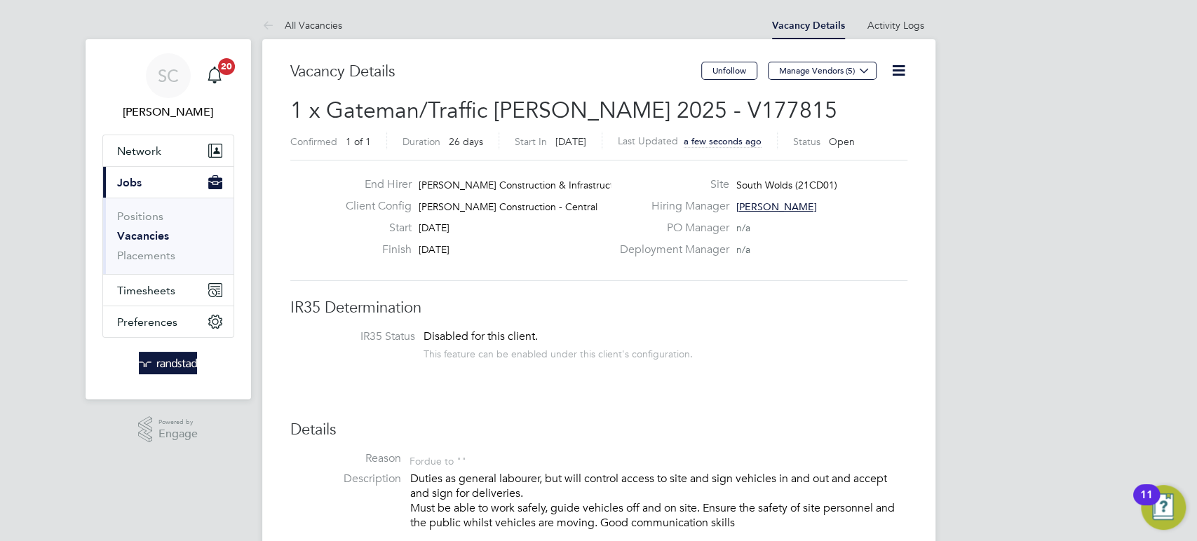
click at [901, 74] on icon at bounding box center [899, 71] width 18 height 18
click at [862, 103] on li "Edit Vacancy e" at bounding box center [863, 104] width 81 height 20
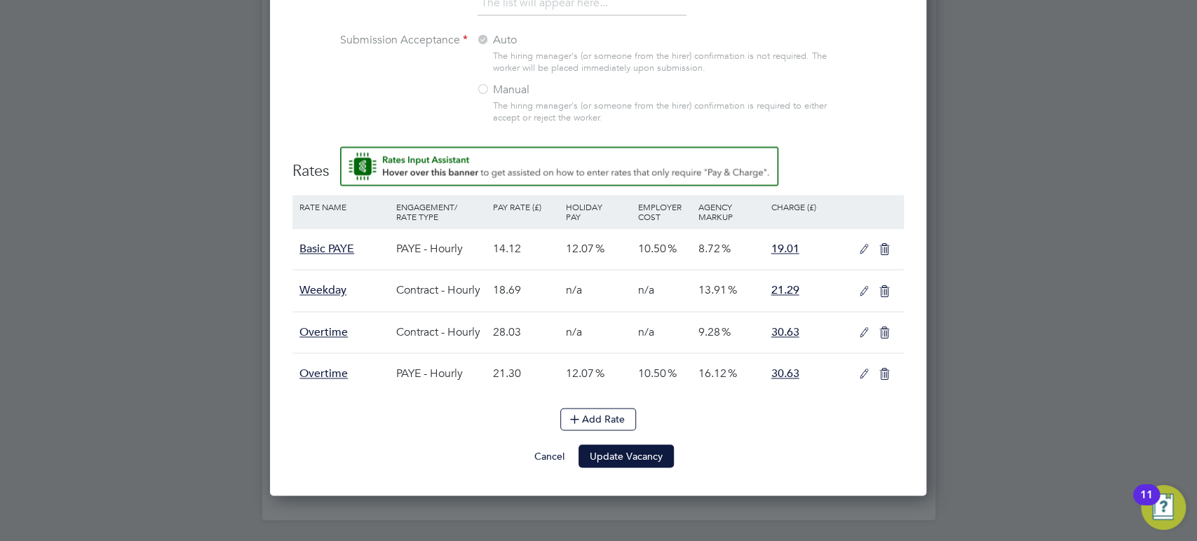
click at [564, 458] on button "Cancel" at bounding box center [549, 455] width 53 height 22
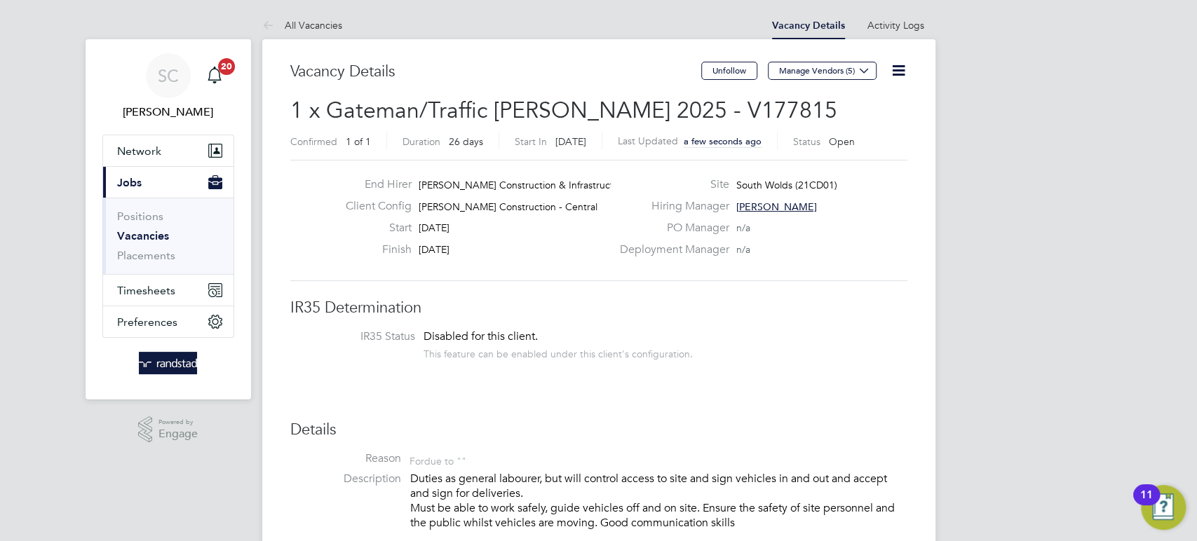
click at [892, 76] on icon at bounding box center [899, 71] width 18 height 18
click at [865, 123] on li "Update Status" at bounding box center [863, 124] width 81 height 20
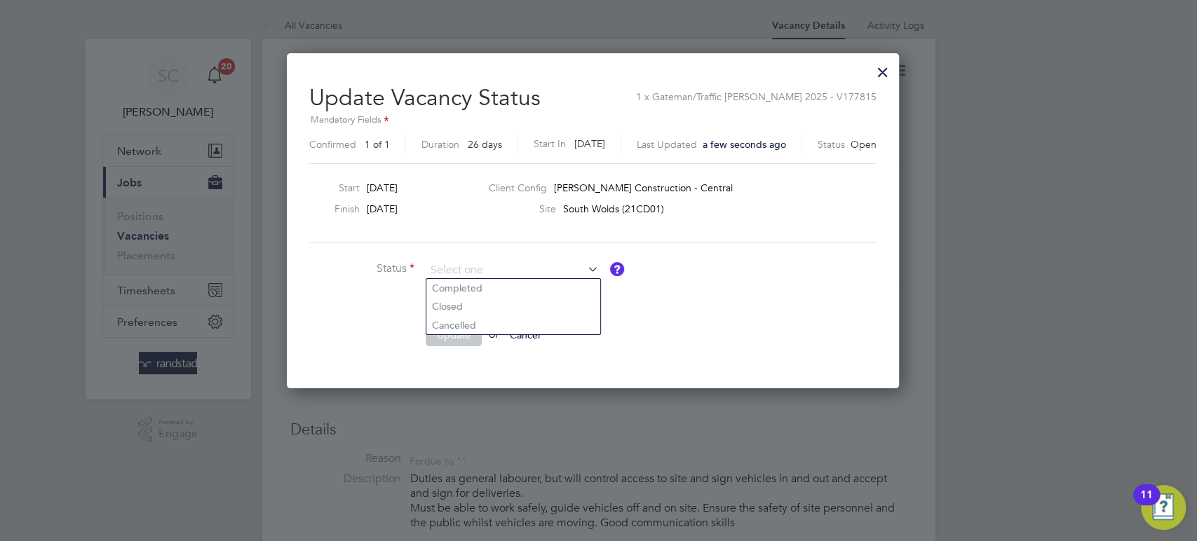
click at [712, 317] on ul "Status Comment Update or Cancel" at bounding box center [519, 310] width 421 height 100
click at [885, 70] on div at bounding box center [882, 68] width 25 height 25
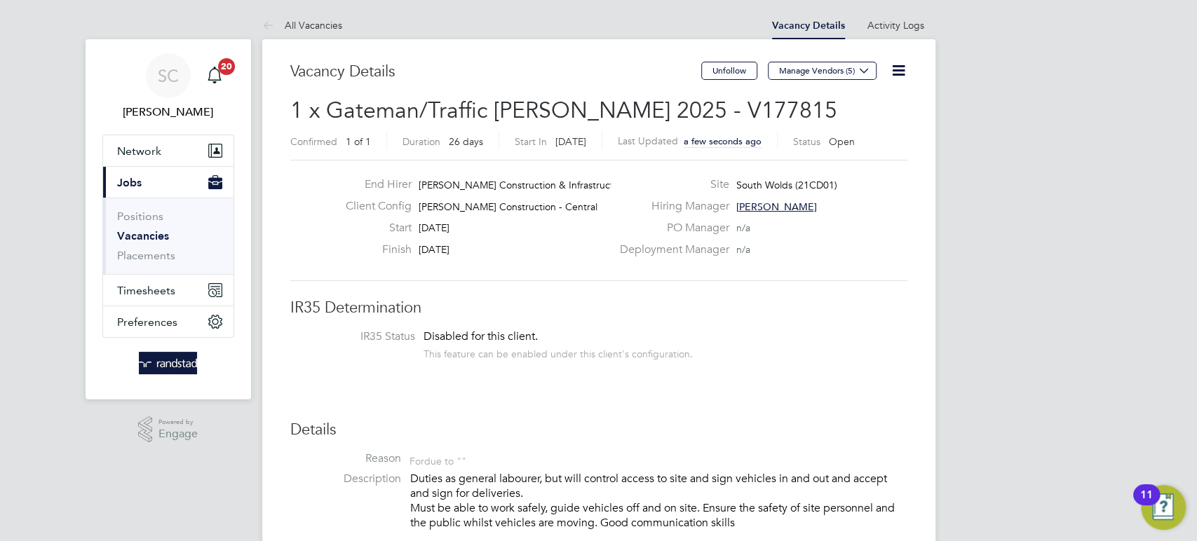
click at [901, 65] on icon at bounding box center [899, 71] width 18 height 18
click at [858, 106] on li "Edit Vacancy e" at bounding box center [863, 104] width 81 height 20
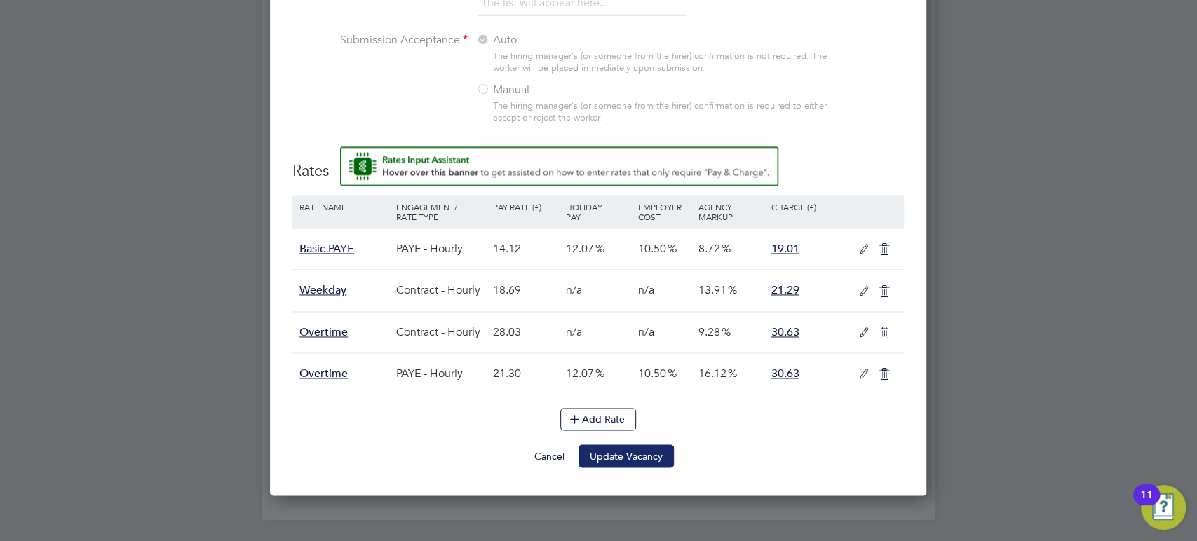
click at [613, 448] on button "Update Vacancy" at bounding box center [625, 455] width 95 height 22
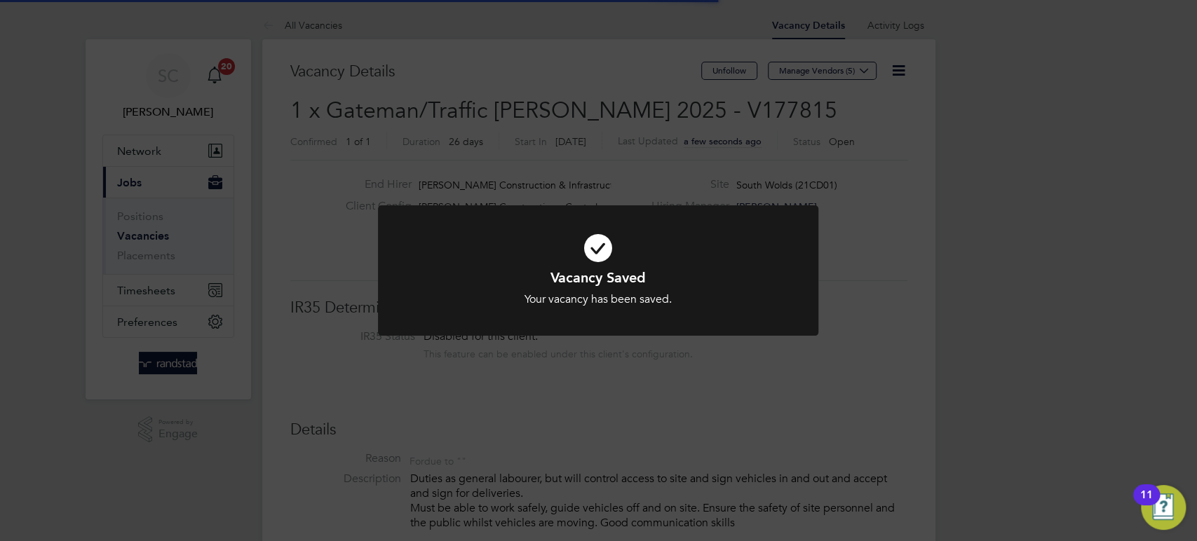
click at [613, 448] on div "Vacancy Saved Your vacancy has been saved. Cancel Okay" at bounding box center [598, 270] width 1197 height 541
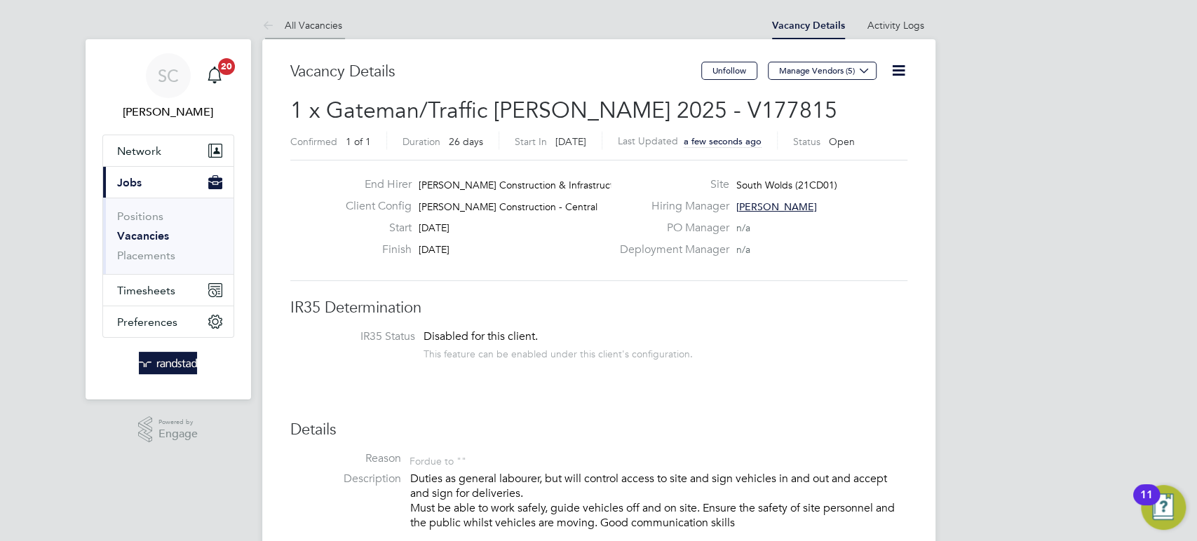
click at [304, 23] on link "All Vacancies" at bounding box center [302, 25] width 80 height 13
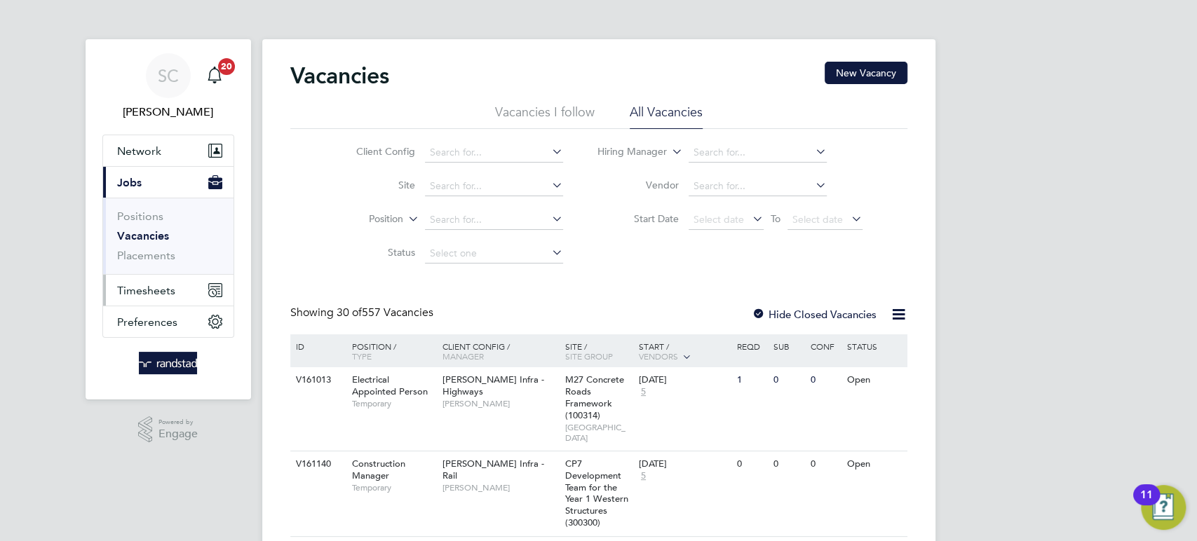
click at [153, 292] on span "Timesheets" at bounding box center [146, 290] width 58 height 13
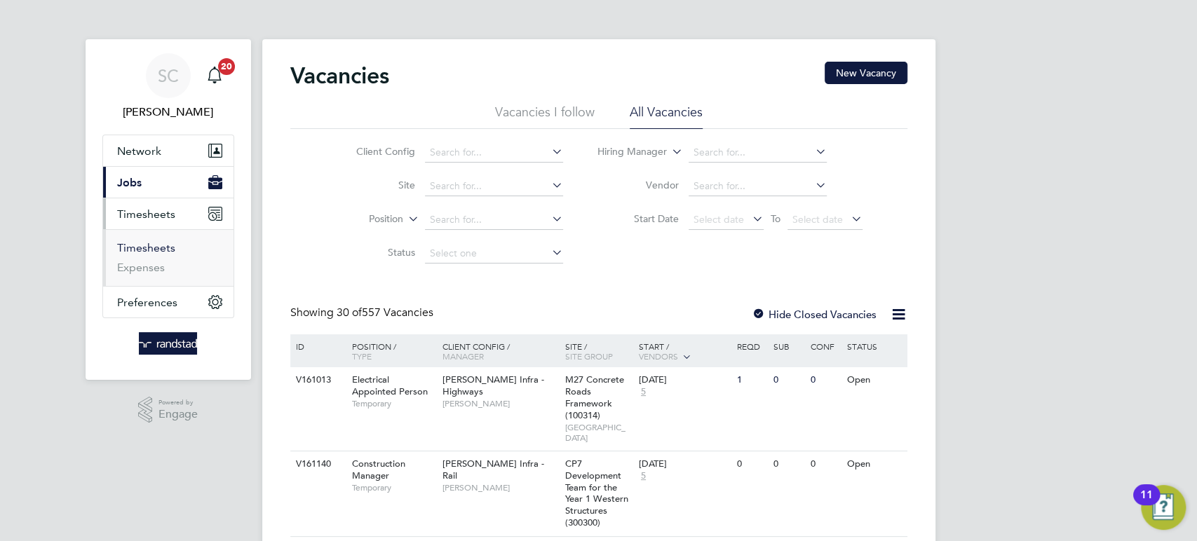
click at [137, 248] on link "Timesheets" at bounding box center [146, 247] width 58 height 13
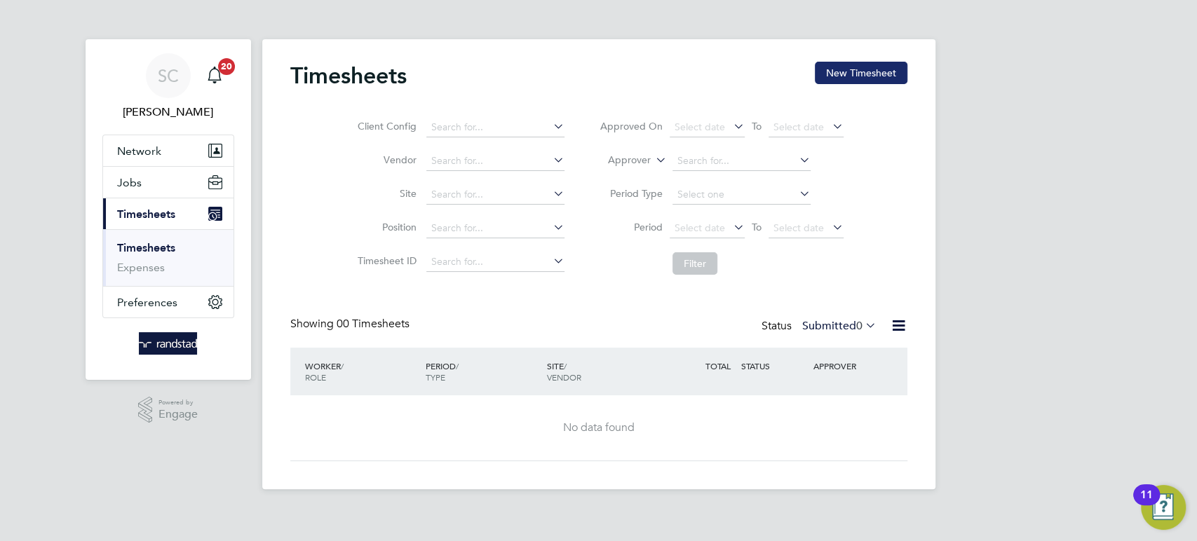
click at [873, 67] on button "New Timesheet" at bounding box center [861, 73] width 93 height 22
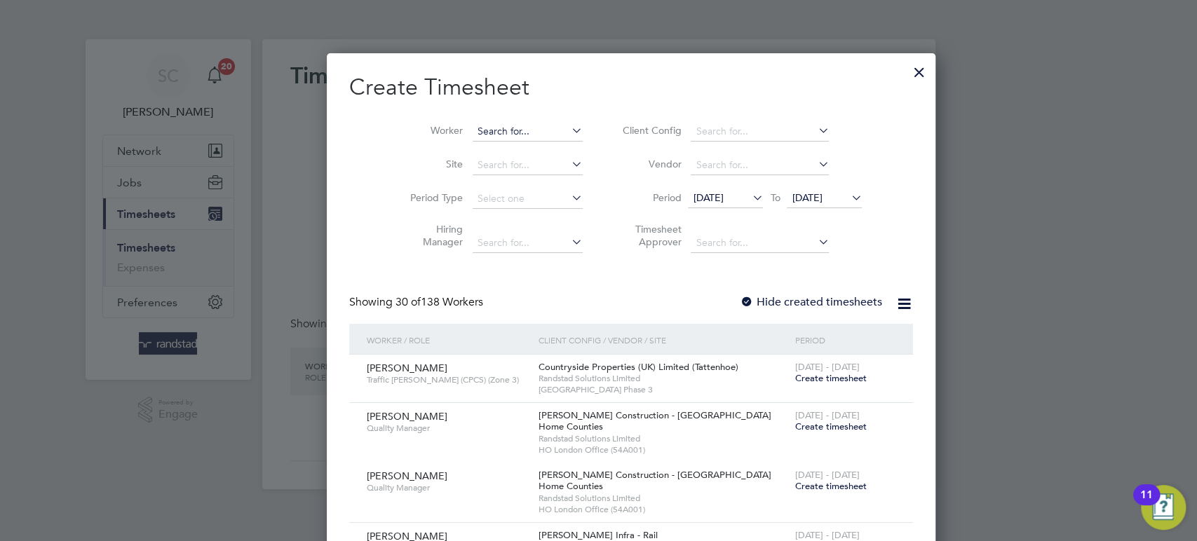
click at [497, 123] on input at bounding box center [528, 132] width 110 height 20
click at [526, 144] on b "[PERSON_NAME]" at bounding box center [566, 150] width 81 height 12
type input "[PERSON_NAME]"
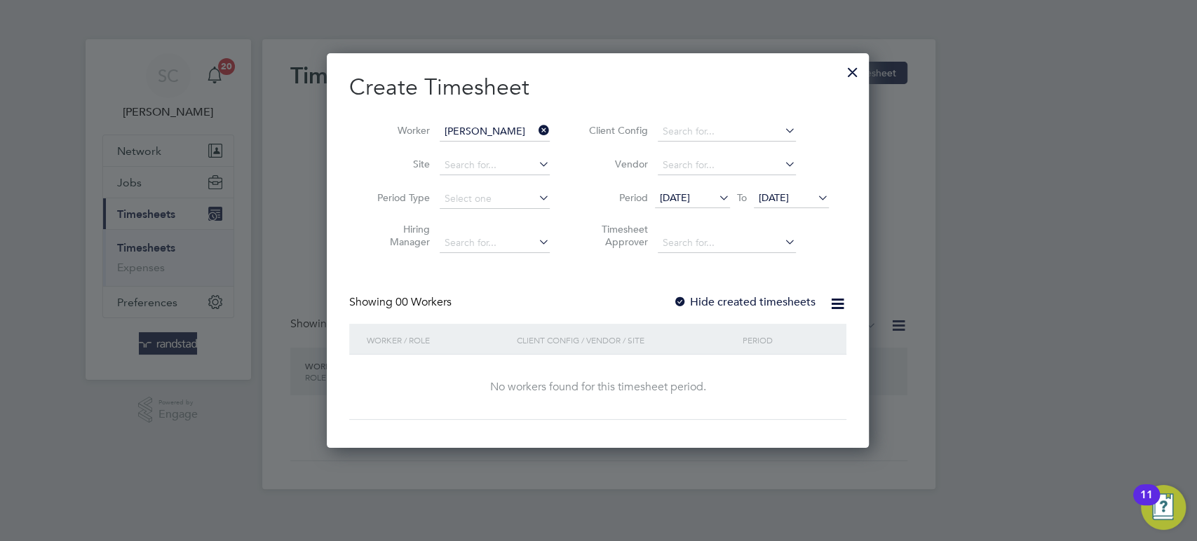
click at [681, 301] on div at bounding box center [680, 303] width 14 height 14
click at [789, 196] on span "[DATE]" at bounding box center [774, 197] width 30 height 13
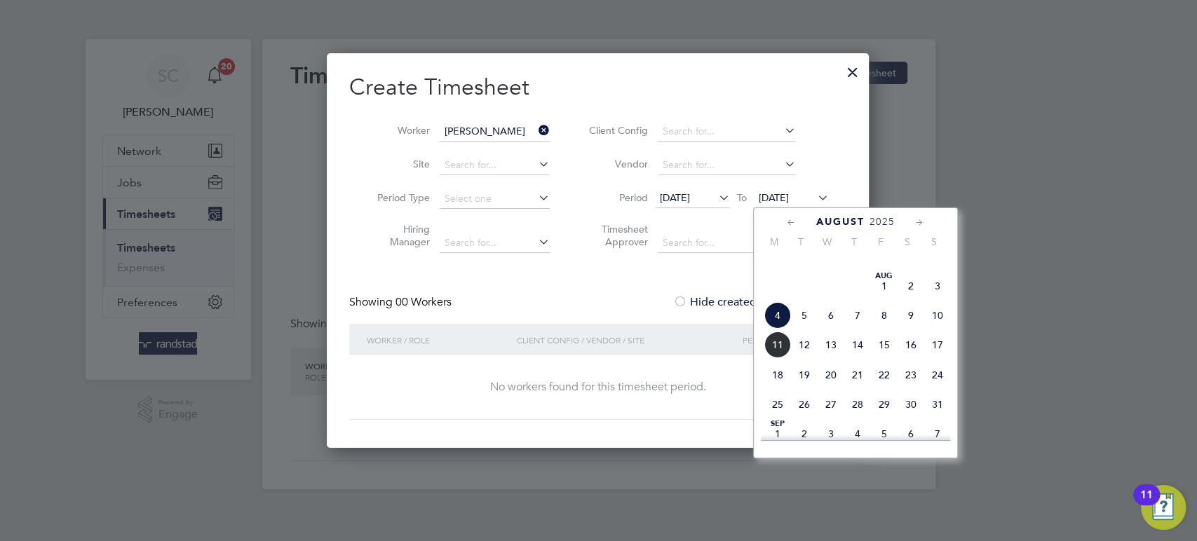
click at [928, 358] on span "17" at bounding box center [937, 345] width 27 height 27
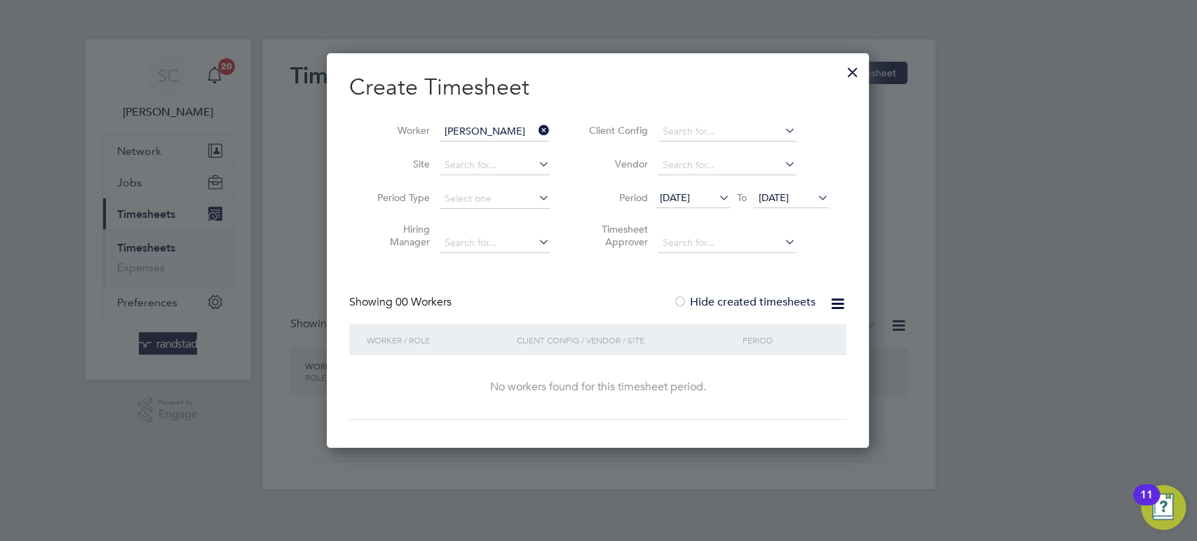
click at [855, 65] on div at bounding box center [852, 68] width 25 height 25
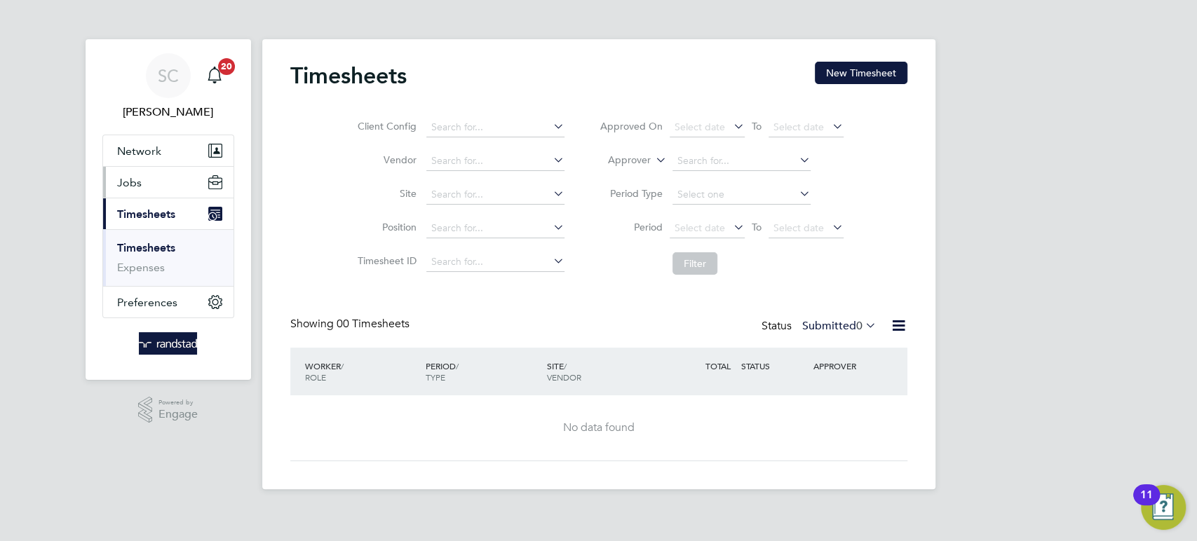
click at [145, 175] on button "Jobs" at bounding box center [168, 182] width 130 height 31
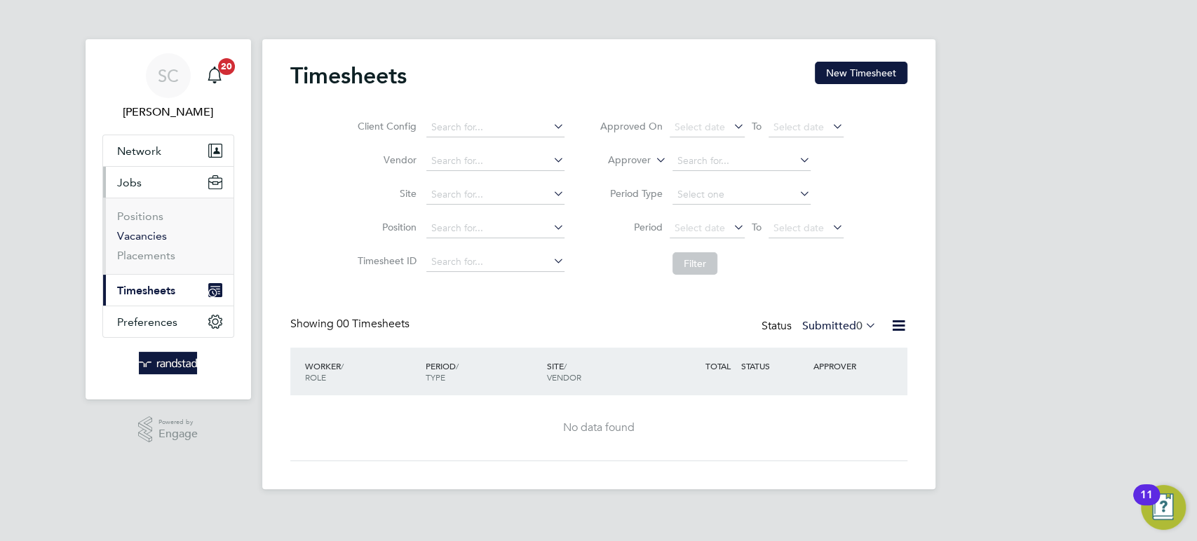
click at [154, 234] on link "Vacancies" at bounding box center [142, 235] width 50 height 13
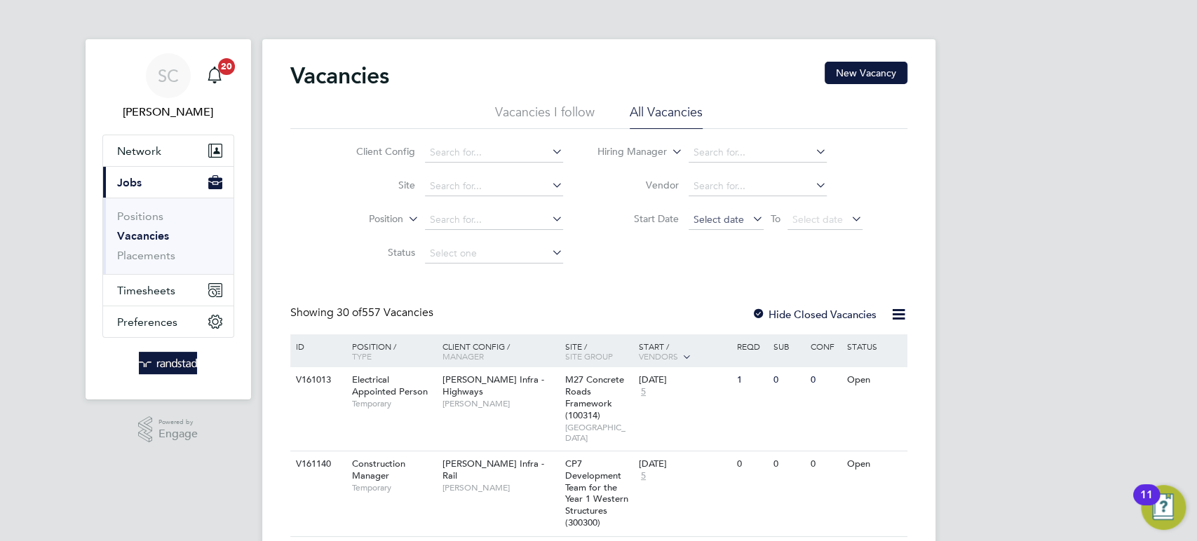
click at [743, 221] on span "Select date" at bounding box center [725, 220] width 75 height 19
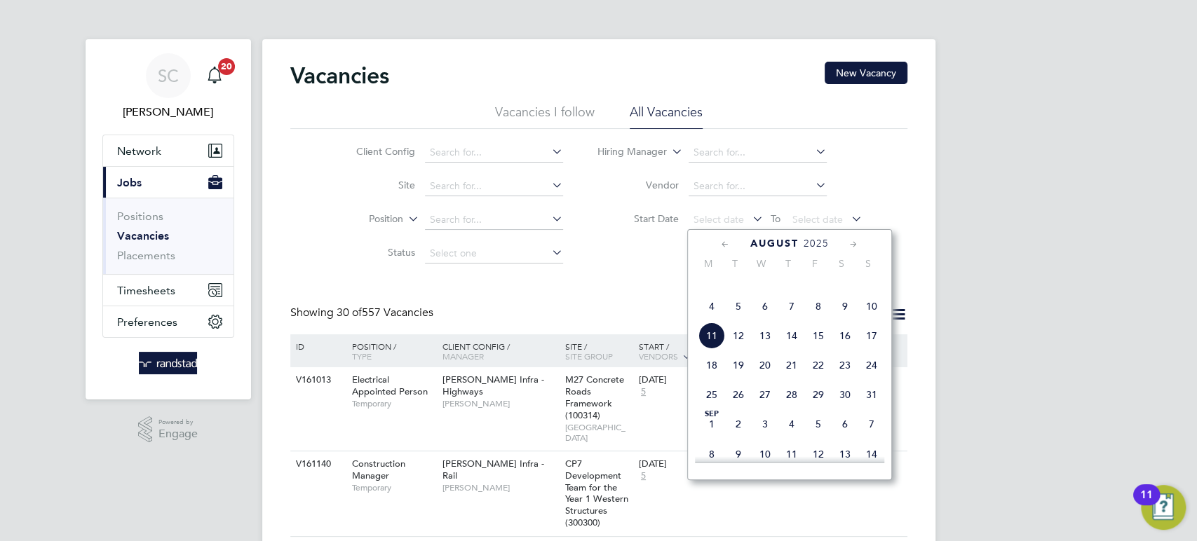
click at [710, 320] on span "4" at bounding box center [711, 306] width 27 height 27
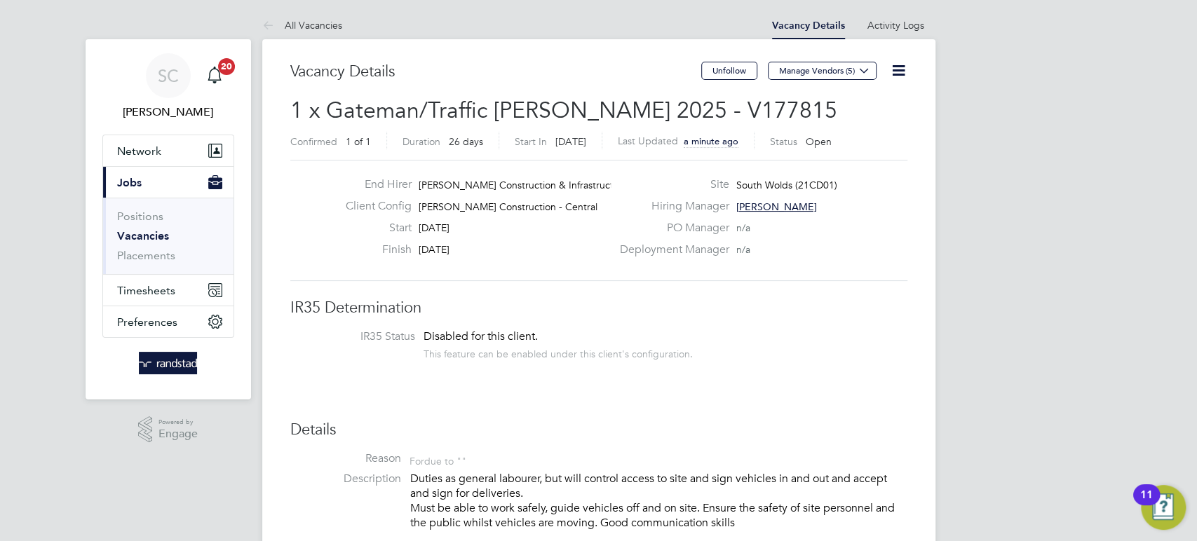
click at [891, 75] on icon at bounding box center [899, 71] width 18 height 18
click at [862, 123] on li "Update Status" at bounding box center [863, 124] width 81 height 20
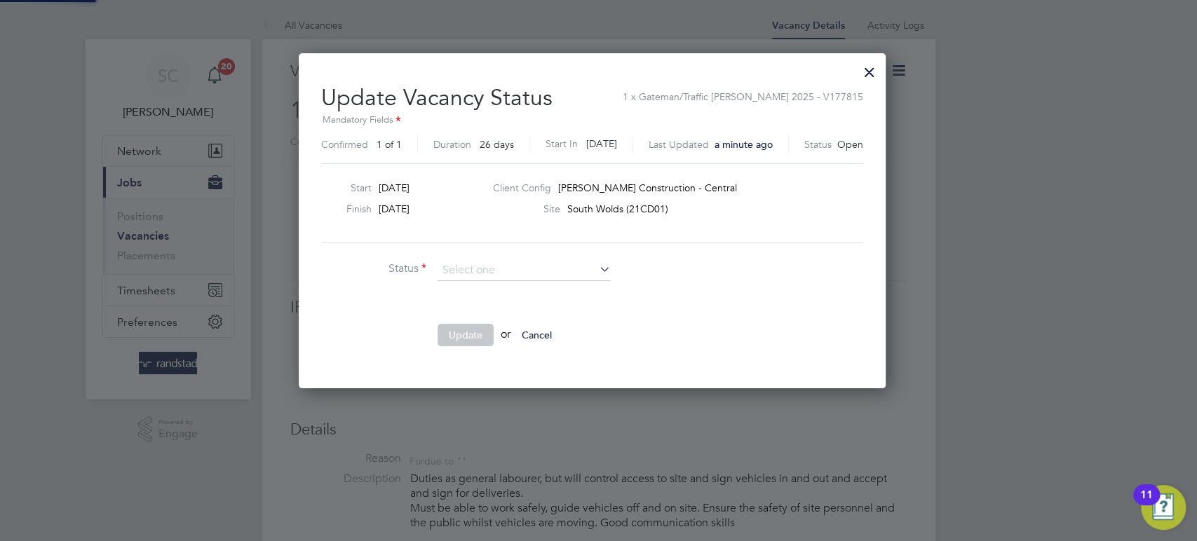
scroll to position [333, 599]
click at [881, 76] on div at bounding box center [869, 68] width 25 height 25
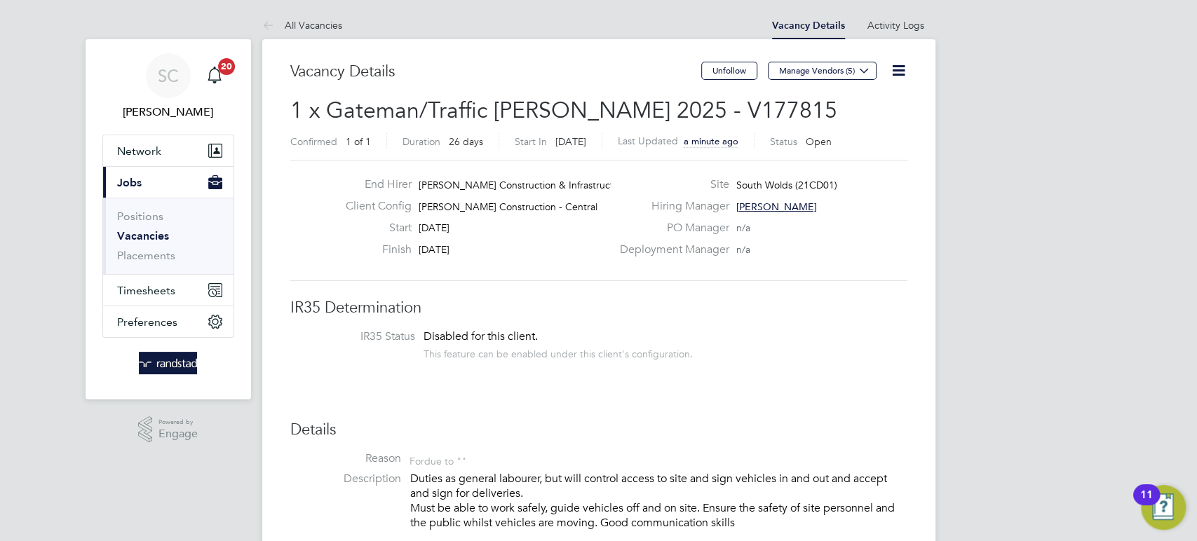
click at [891, 71] on icon at bounding box center [899, 71] width 18 height 18
click at [861, 123] on li "Update Status" at bounding box center [863, 124] width 81 height 20
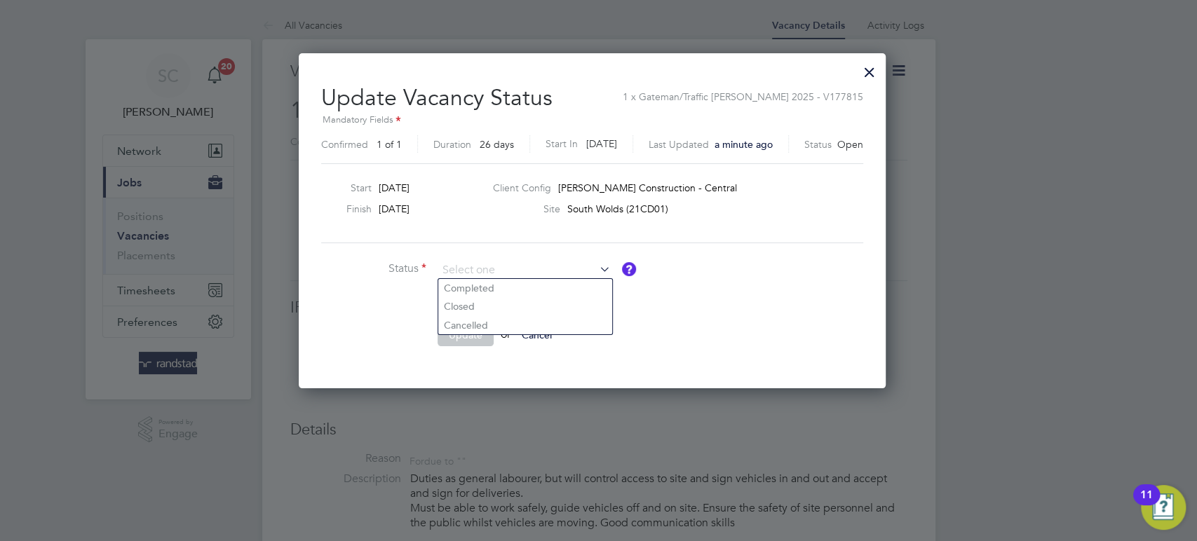
click at [882, 78] on div at bounding box center [869, 68] width 25 height 25
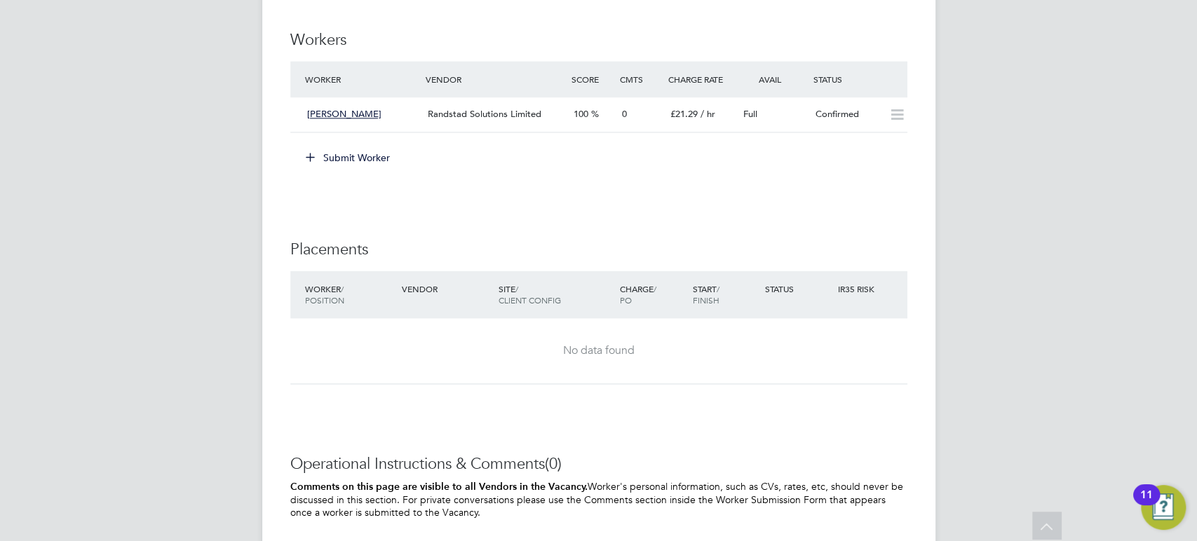
scroll to position [1106, 0]
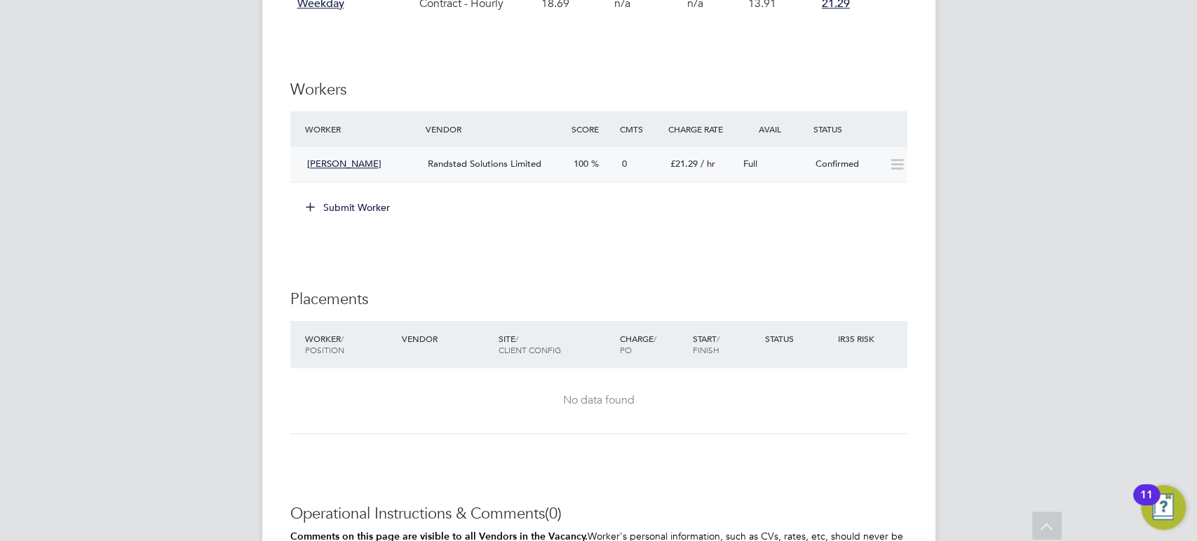
click at [888, 163] on icon at bounding box center [897, 164] width 18 height 11
click at [529, 159] on span "Randstad Solutions Limited" at bounding box center [485, 164] width 114 height 12
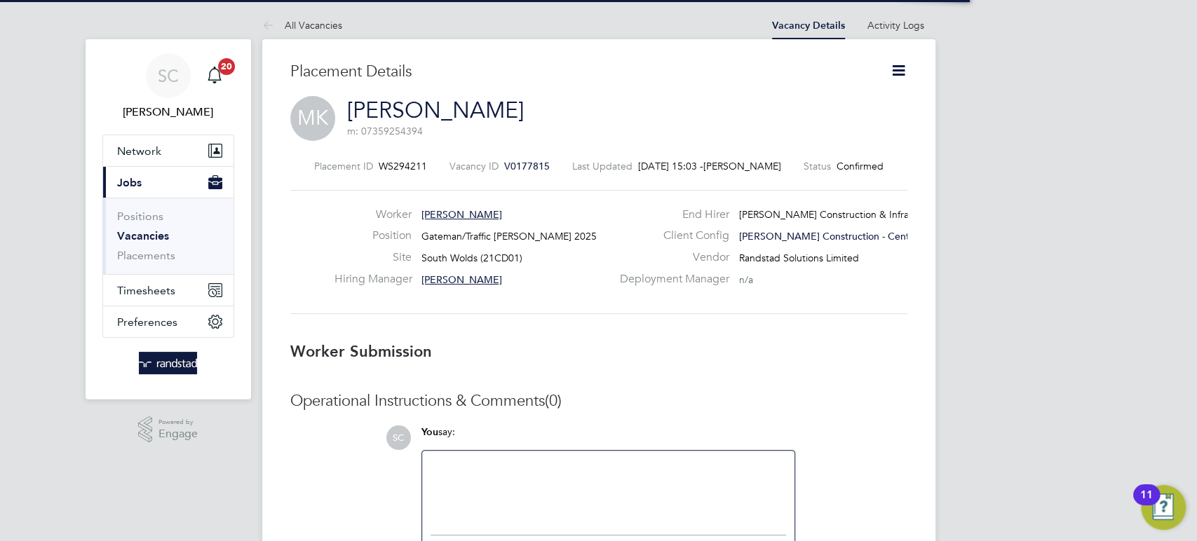
scroll to position [6, 6]
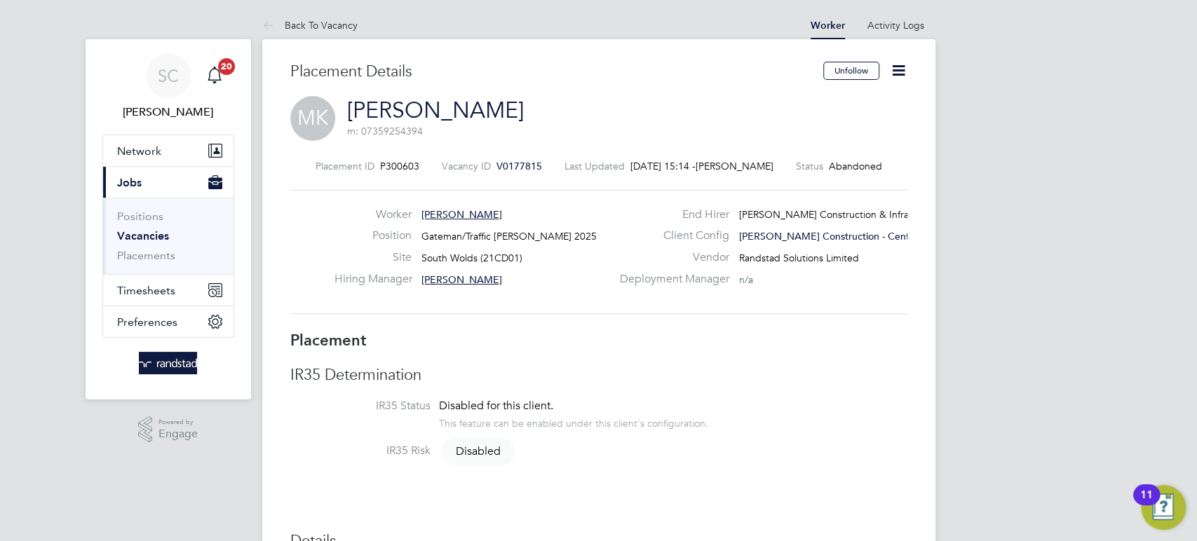
click at [899, 72] on icon at bounding box center [899, 71] width 18 height 18
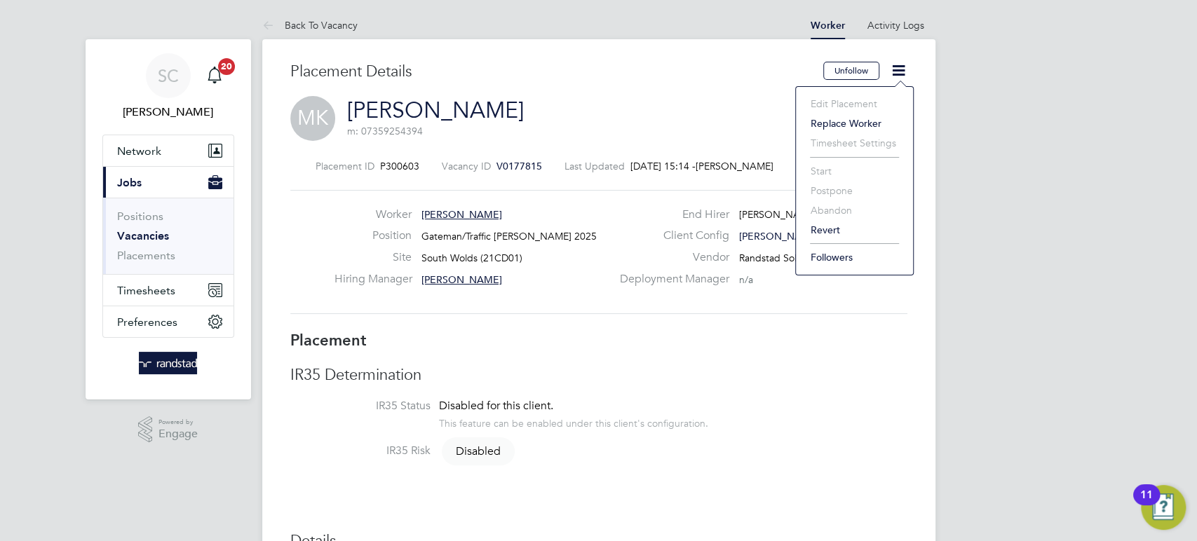
click at [813, 170] on li "Start" at bounding box center [854, 171] width 103 height 20
click at [705, 193] on div "Worker [PERSON_NAME] Position Gateman/Traffic [PERSON_NAME] 2025 Site [GEOGRAPH…" at bounding box center [598, 252] width 617 height 124
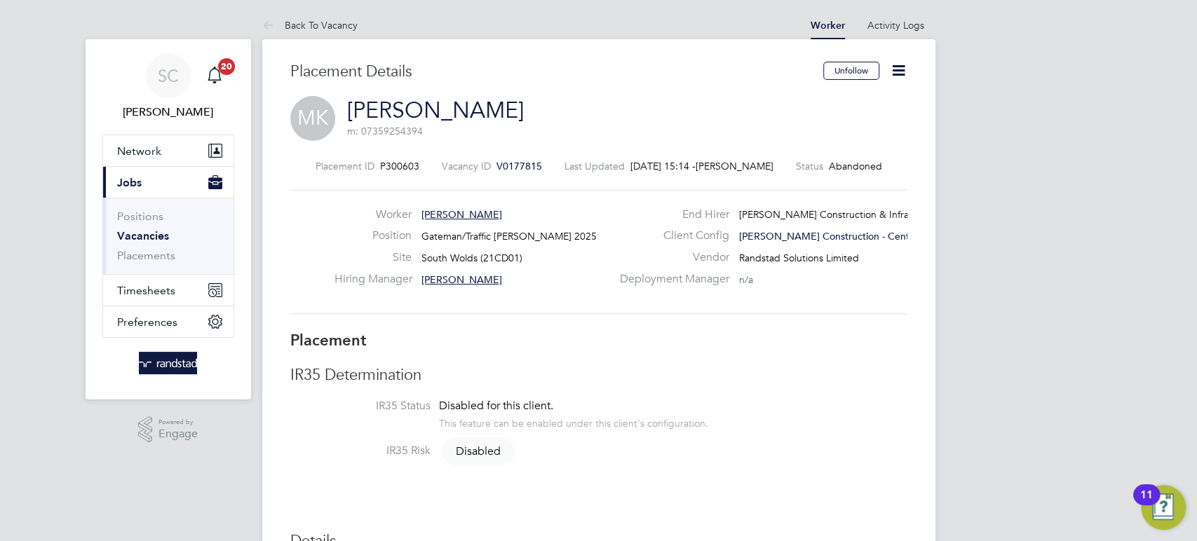
click at [892, 69] on icon at bounding box center [899, 71] width 18 height 18
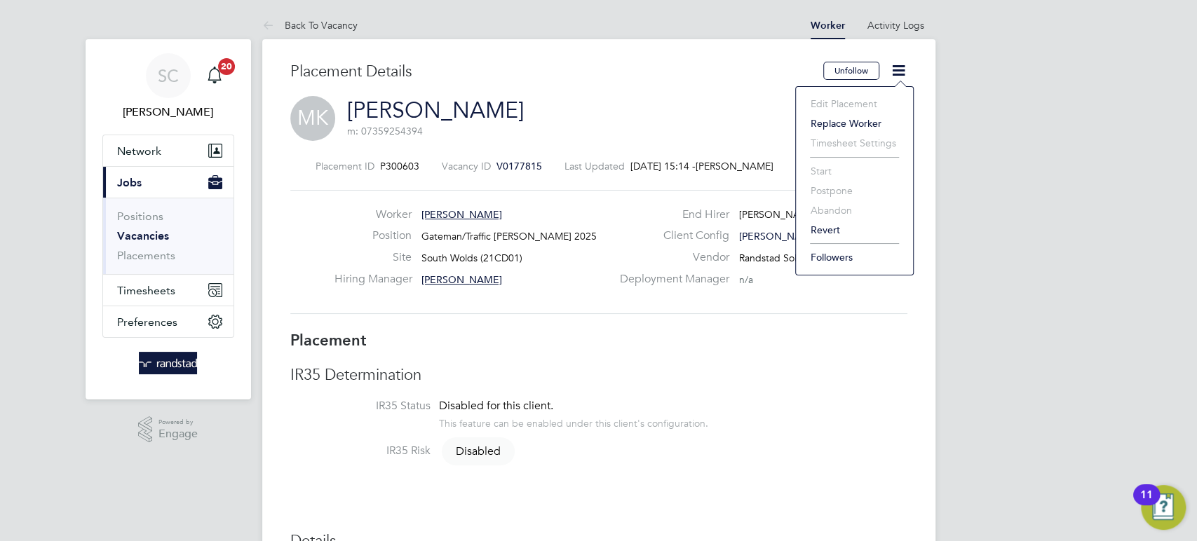
click at [825, 167] on li "Start" at bounding box center [854, 171] width 103 height 20
click at [707, 104] on div "[PERSON_NAME] m: 07359254394" at bounding box center [598, 120] width 617 height 48
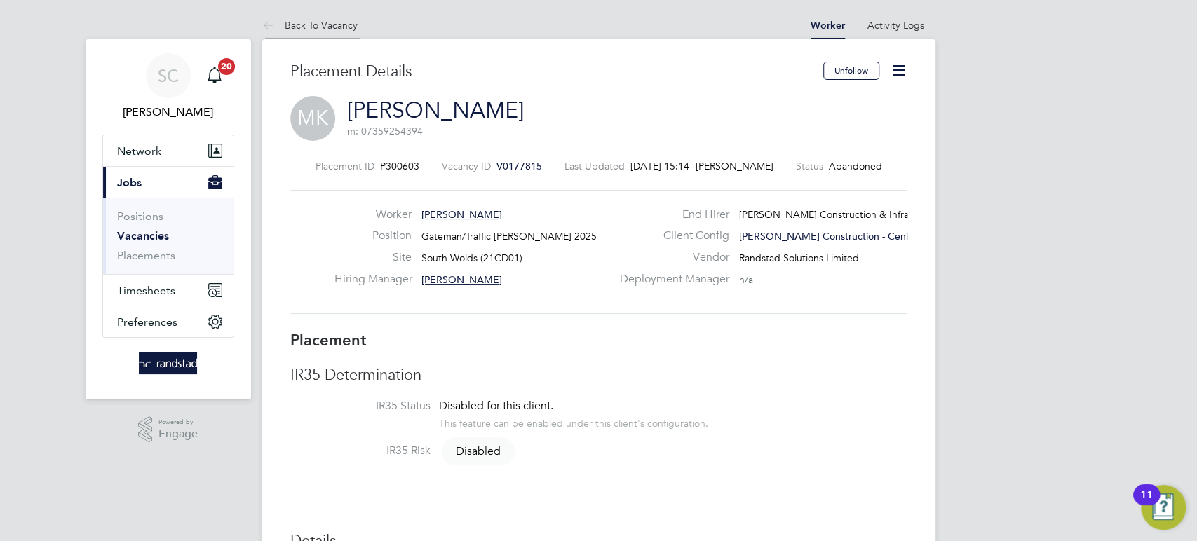
click at [299, 32] on li "Back To Vacancy" at bounding box center [309, 25] width 95 height 28
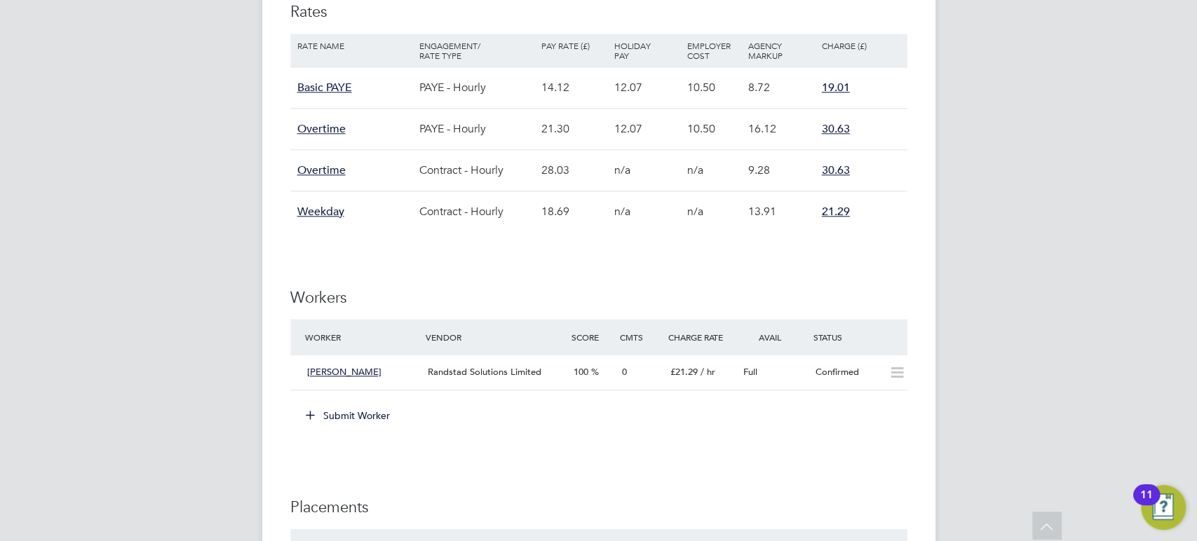
click at [353, 414] on button "Submit Worker" at bounding box center [348, 416] width 105 height 22
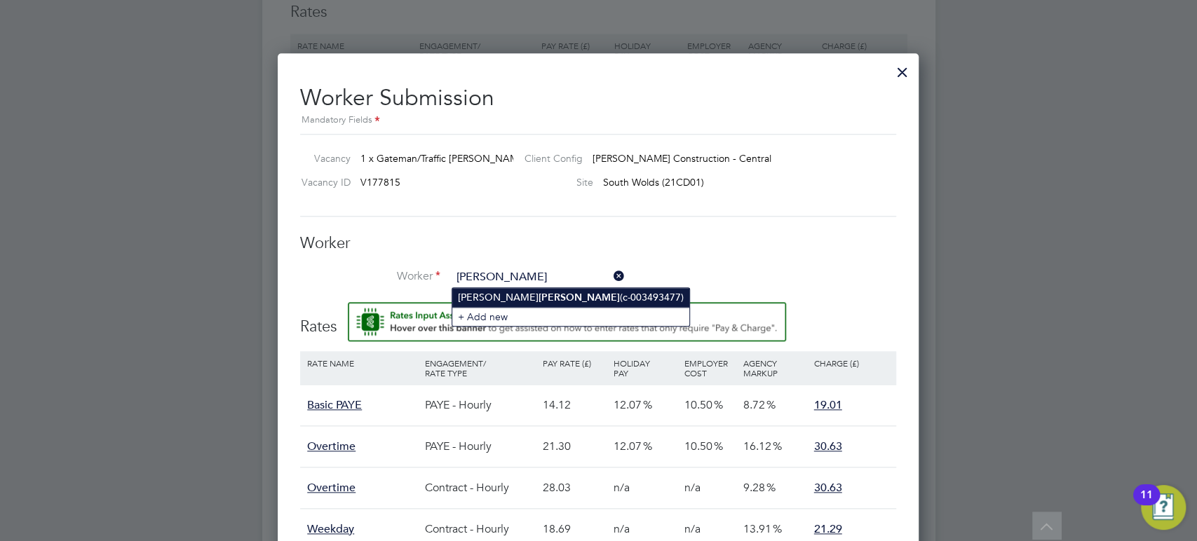
click at [538, 297] on b "[PERSON_NAME]" at bounding box center [578, 298] width 81 height 12
type input "[PERSON_NAME] (c-003493477)"
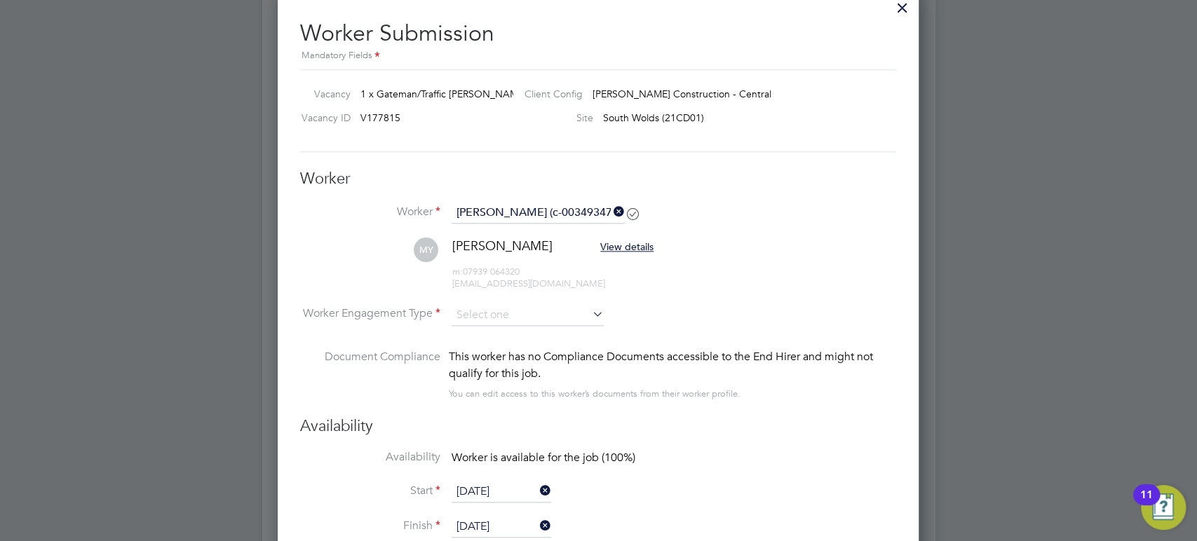
click at [590, 318] on icon at bounding box center [590, 314] width 0 height 20
click at [541, 318] on input at bounding box center [527, 315] width 152 height 21
click at [480, 350] on li "PAYE" at bounding box center [528, 353] width 153 height 18
type input "PAYE"
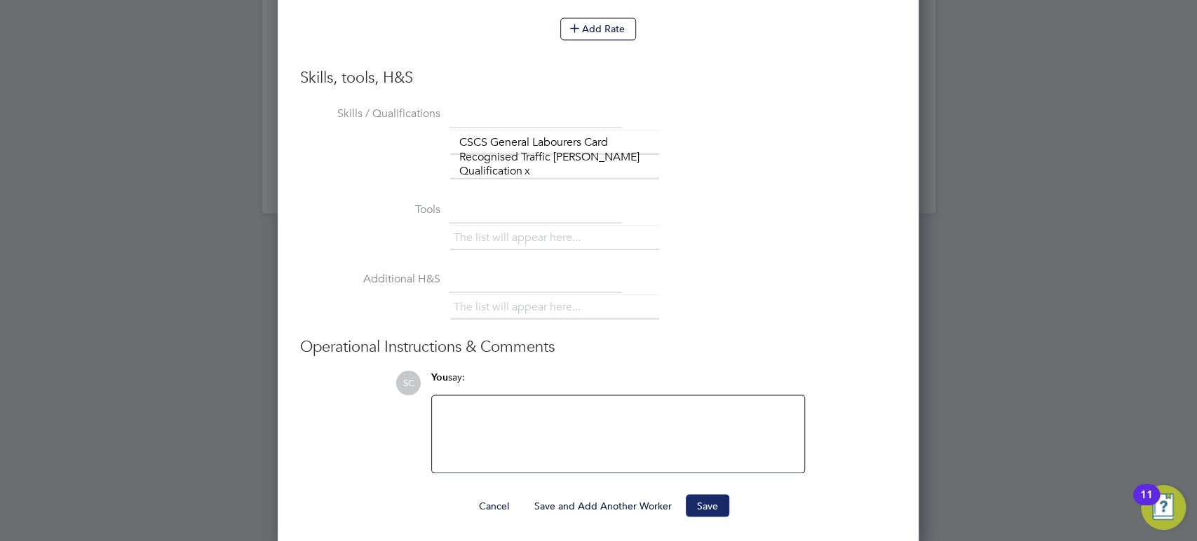
click at [726, 494] on button "Save" at bounding box center [707, 505] width 43 height 22
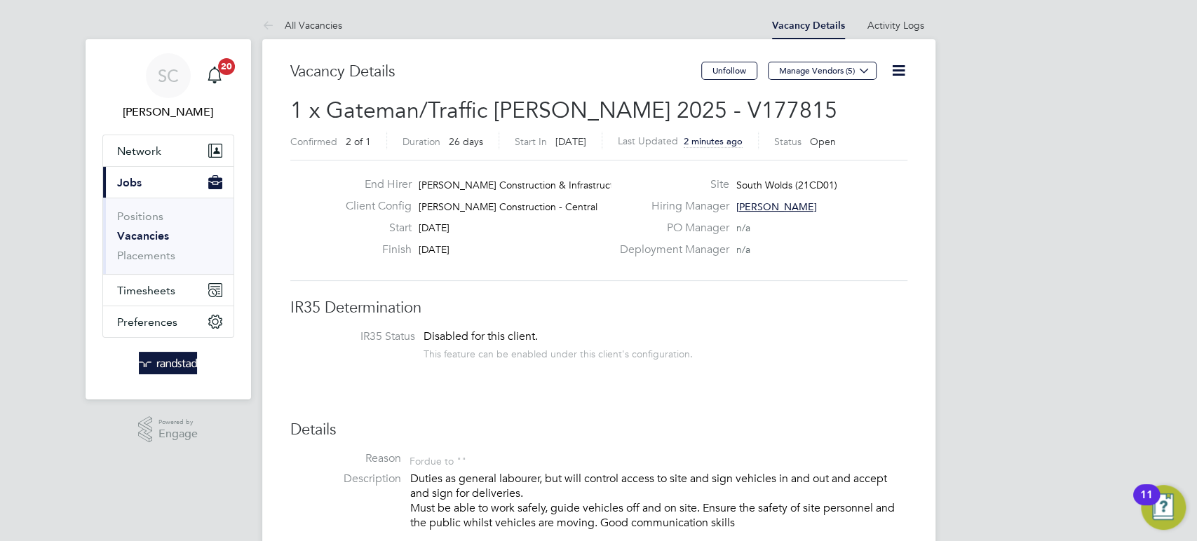
click at [893, 62] on icon at bounding box center [899, 71] width 18 height 18
click at [848, 100] on li "Edit Vacancy e" at bounding box center [863, 104] width 81 height 20
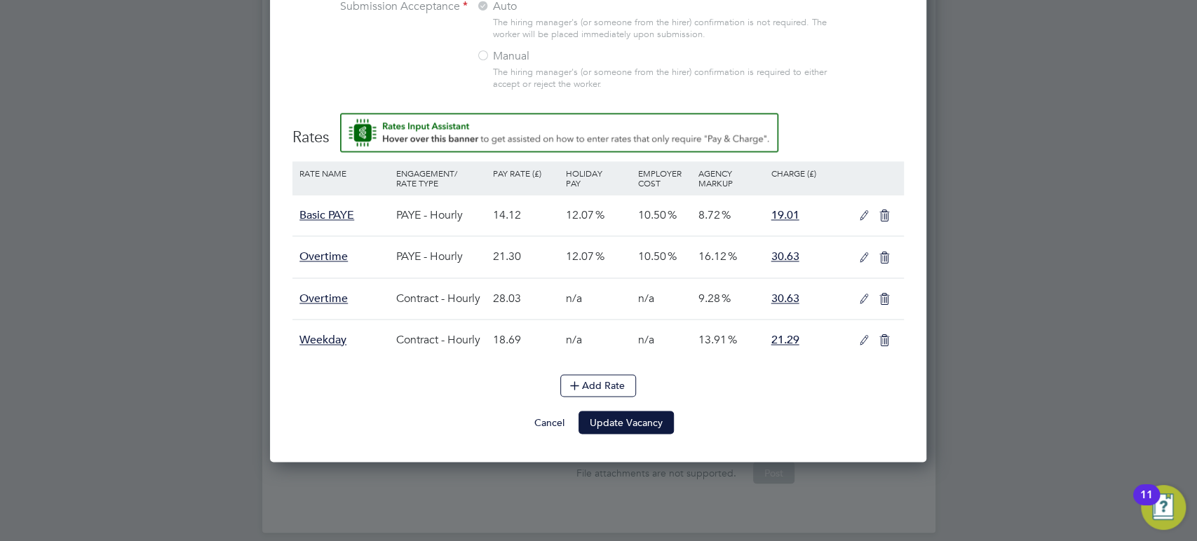
click at [538, 427] on button "Cancel" at bounding box center [549, 422] width 53 height 22
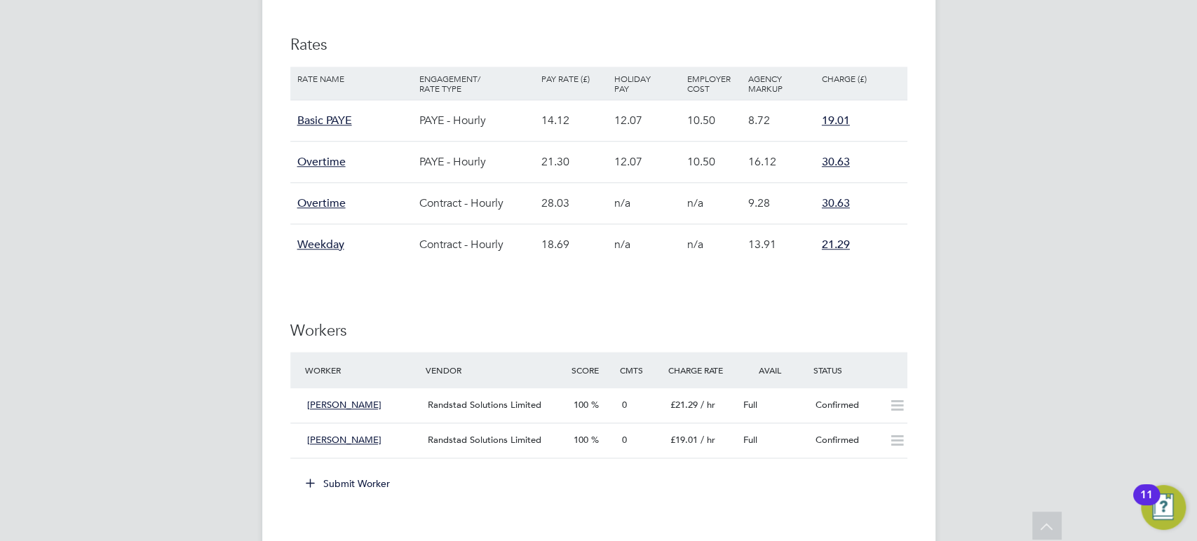
click at [538, 429] on div "Randstad Solutions Limited" at bounding box center [494, 440] width 145 height 23
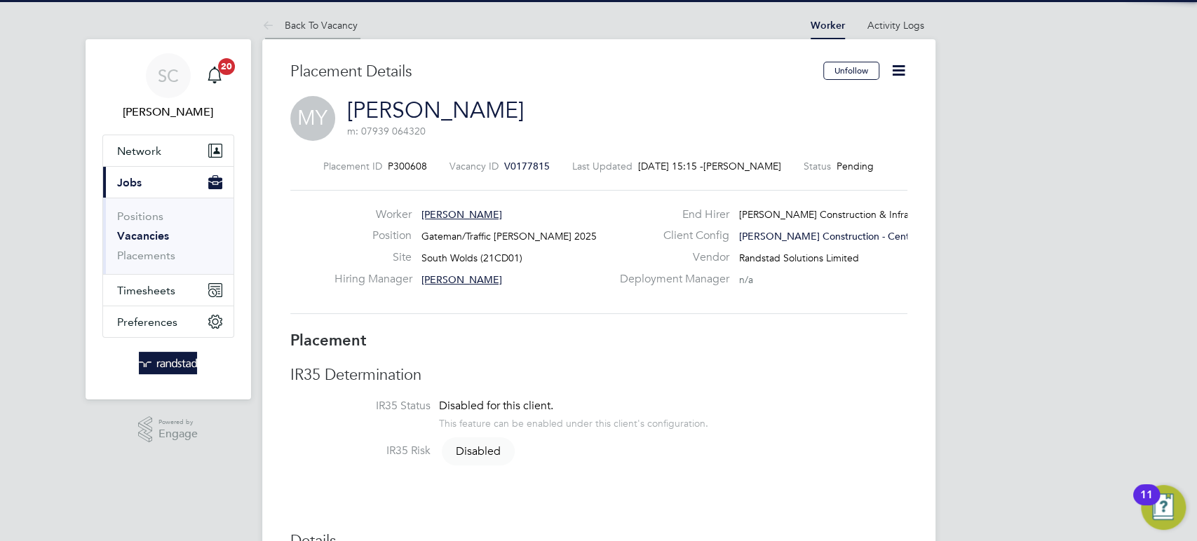
click at [291, 21] on link "Back To Vacancy" at bounding box center [309, 25] width 95 height 13
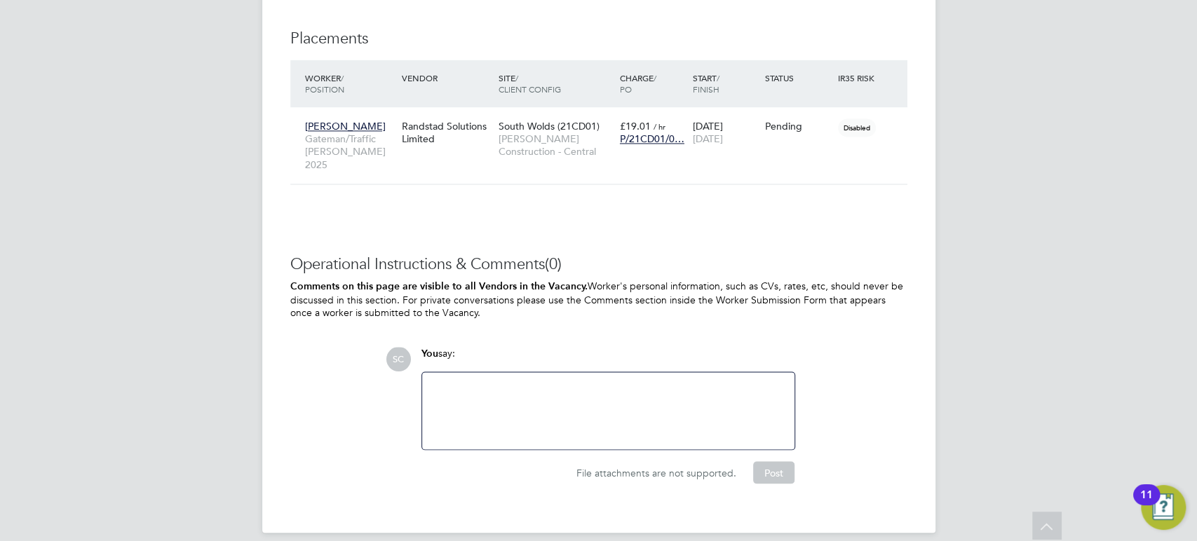
click at [425, 142] on div "Randstad Solutions Limited" at bounding box center [446, 132] width 97 height 39
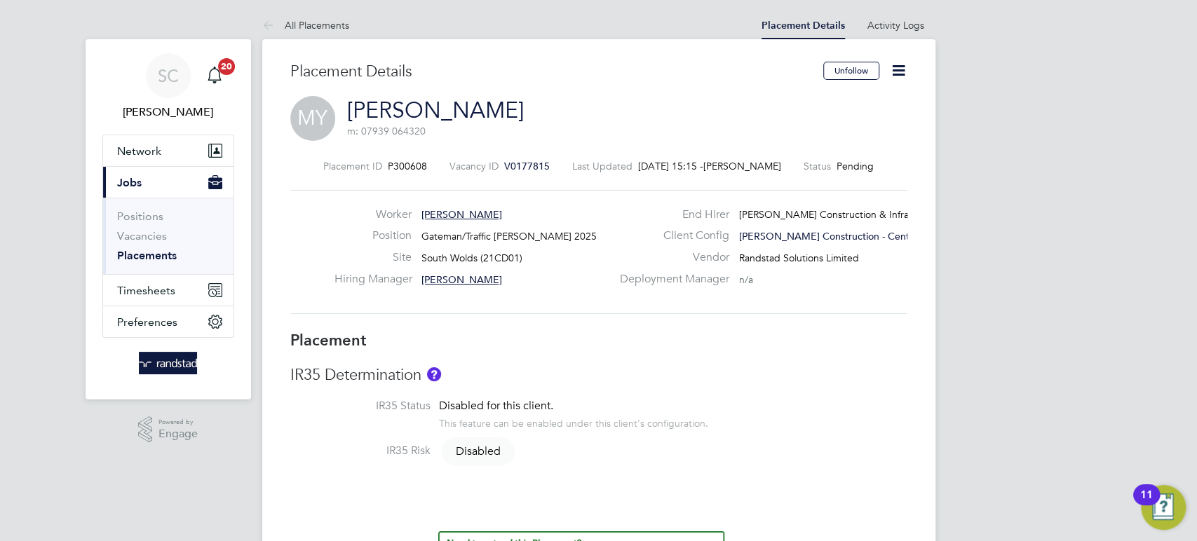
click at [899, 67] on icon at bounding box center [899, 71] width 18 height 18
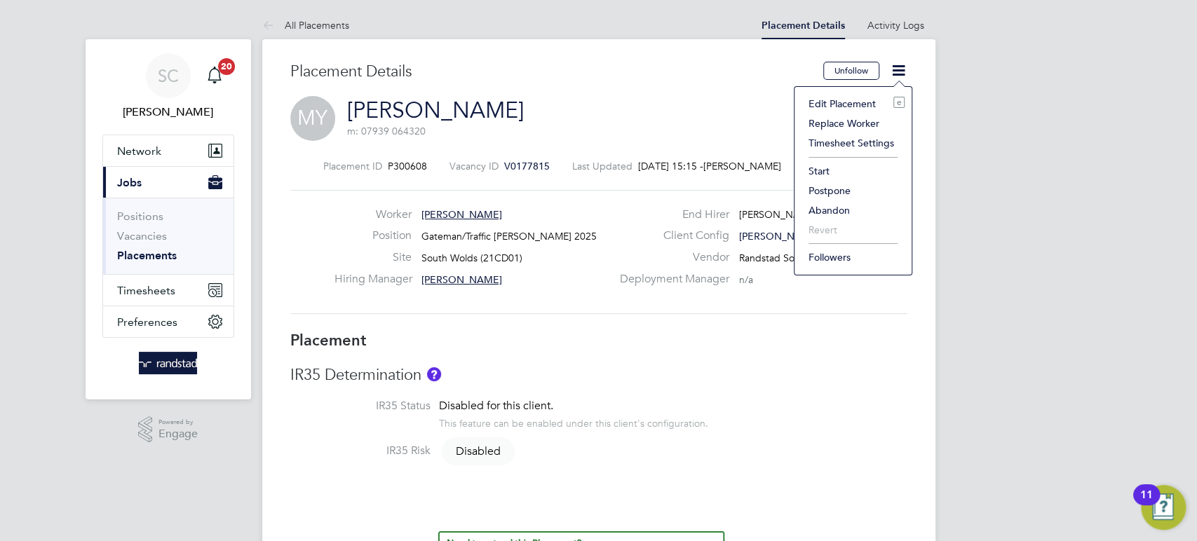
click at [820, 165] on li "Start" at bounding box center [852, 171] width 103 height 20
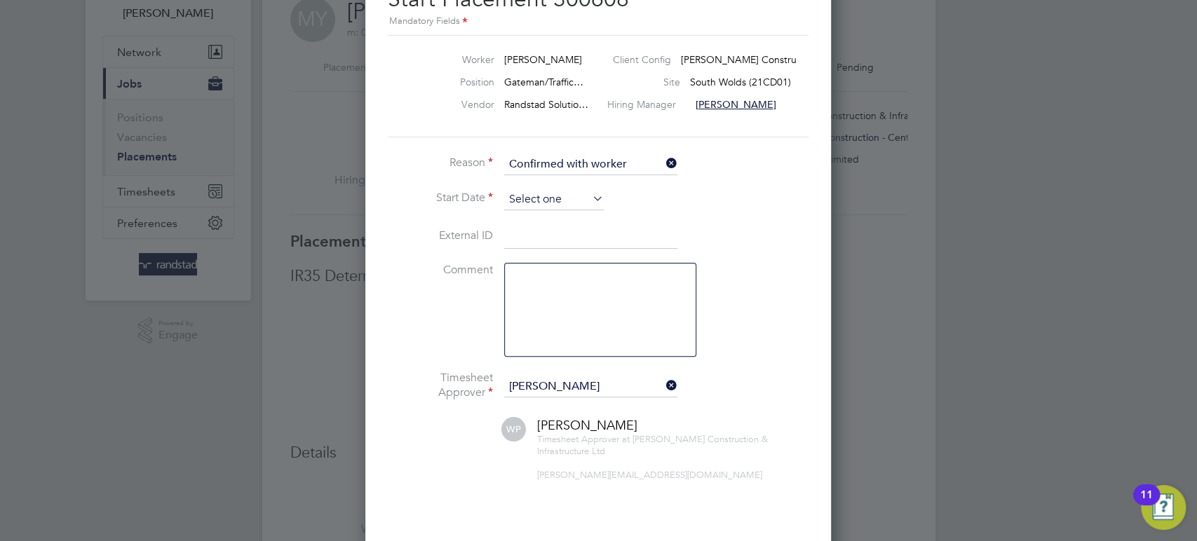
click at [532, 197] on input at bounding box center [554, 199] width 100 height 21
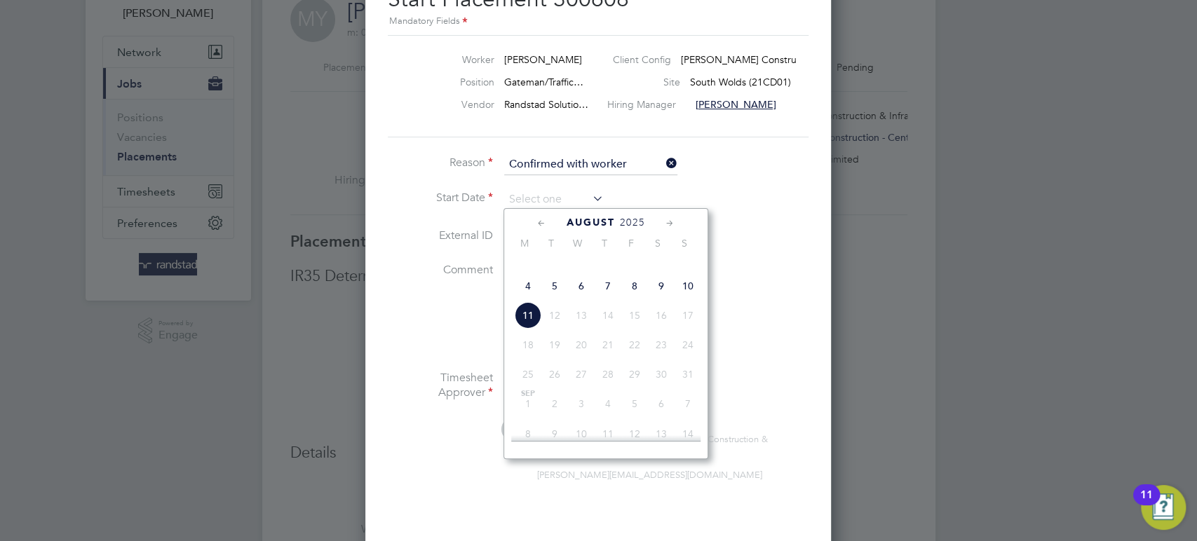
click at [526, 299] on span "4" at bounding box center [528, 286] width 27 height 27
type input "[DATE]"
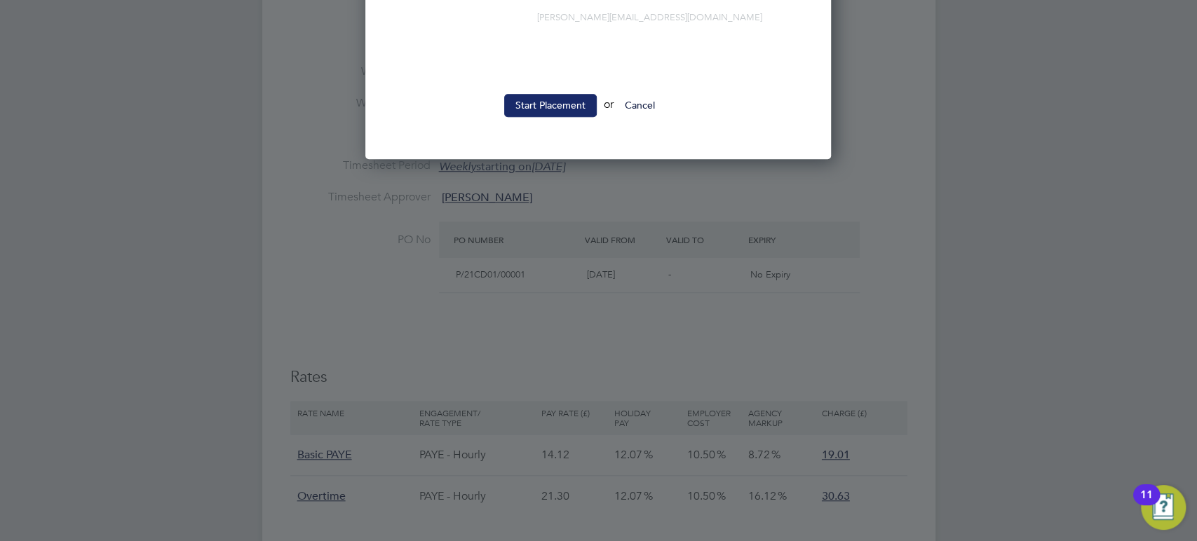
click at [562, 104] on button "Start Placement" at bounding box center [550, 105] width 93 height 22
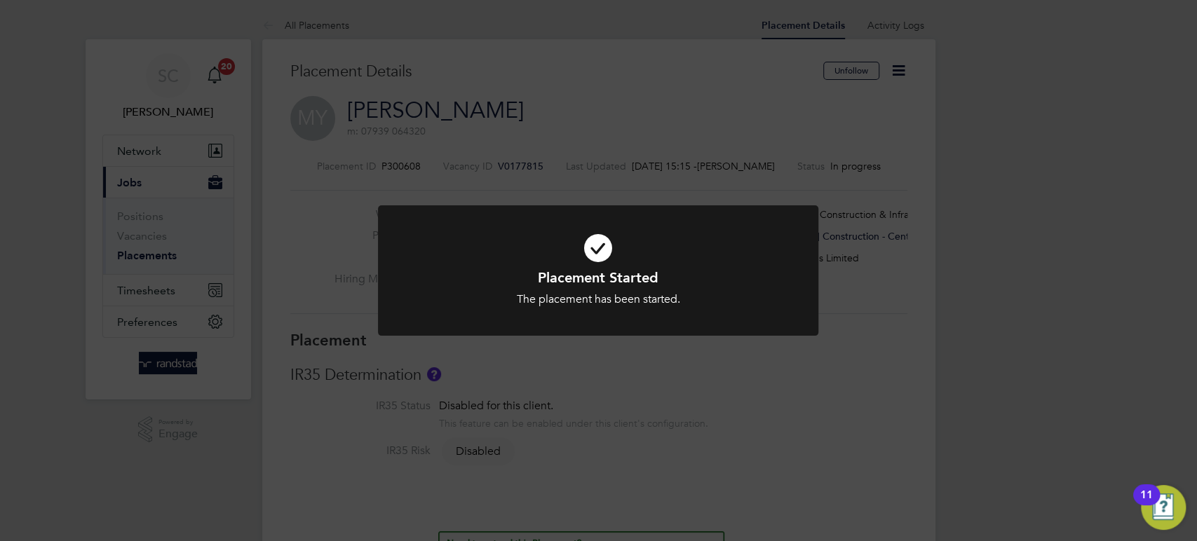
click at [562, 104] on div "Placement Started The placement has been started. Cancel Okay" at bounding box center [598, 270] width 1197 height 541
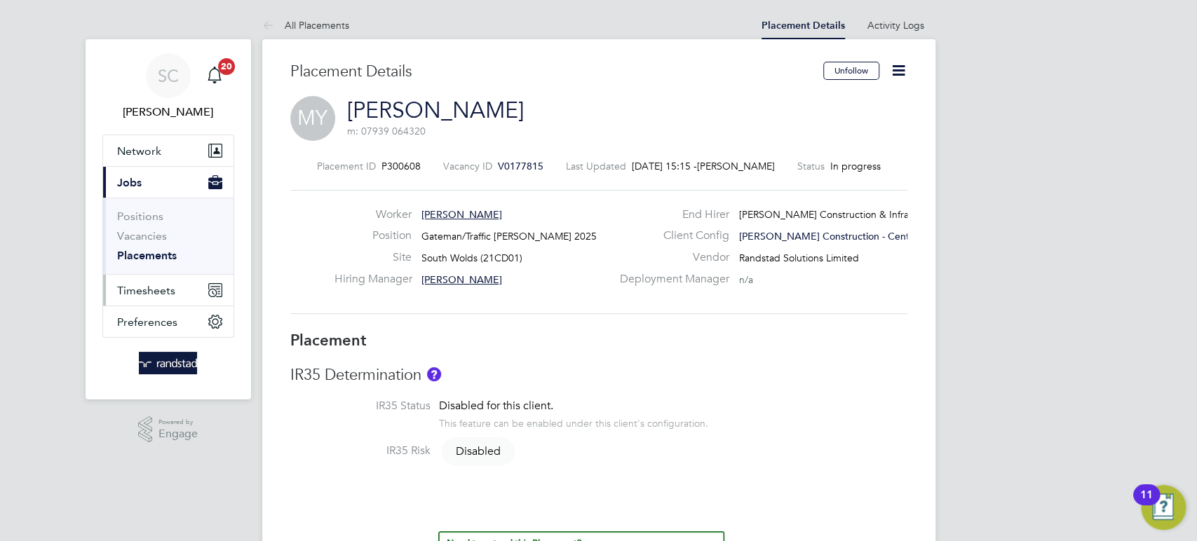
click at [155, 292] on span "Timesheets" at bounding box center [146, 290] width 58 height 13
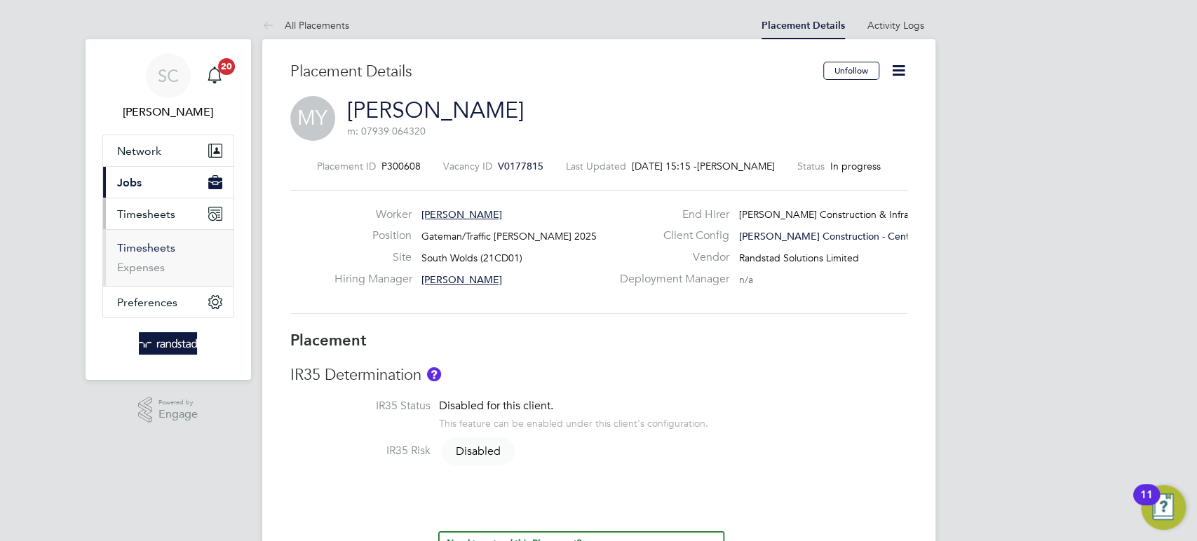
click at [157, 245] on link "Timesheets" at bounding box center [146, 247] width 58 height 13
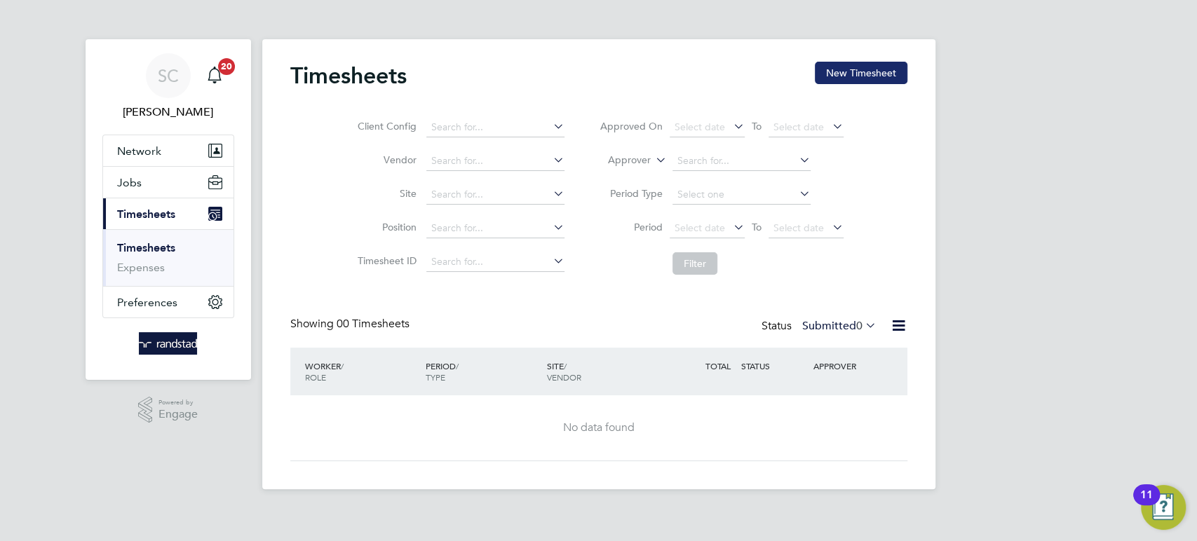
click at [840, 76] on button "New Timesheet" at bounding box center [861, 73] width 93 height 22
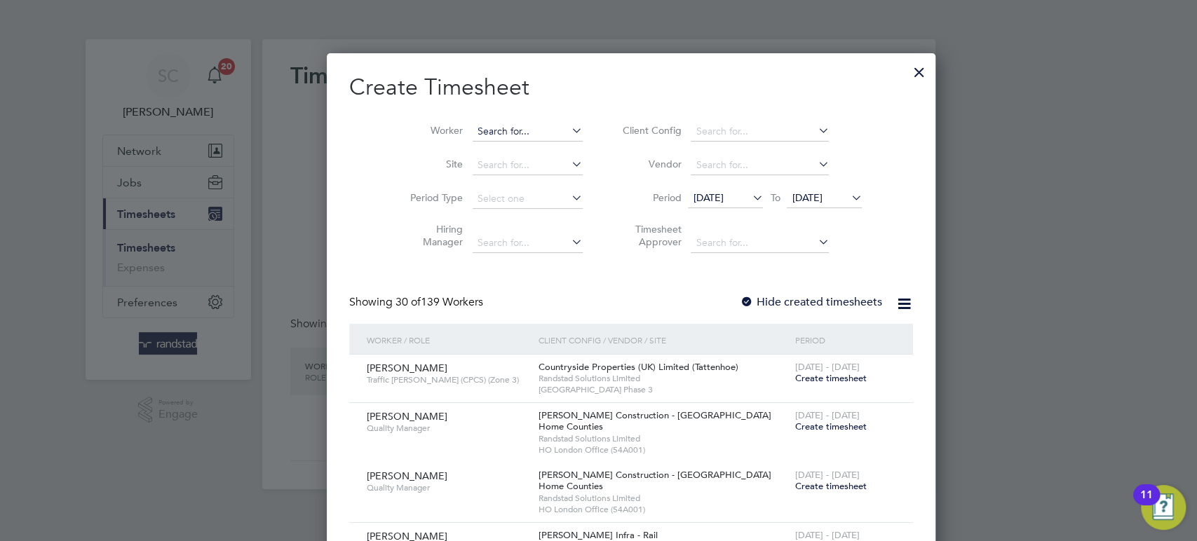
click at [473, 137] on input at bounding box center [528, 132] width 110 height 20
click at [510, 155] on li "Mohammed Yousif" at bounding box center [526, 150] width 173 height 19
type input "[PERSON_NAME]"
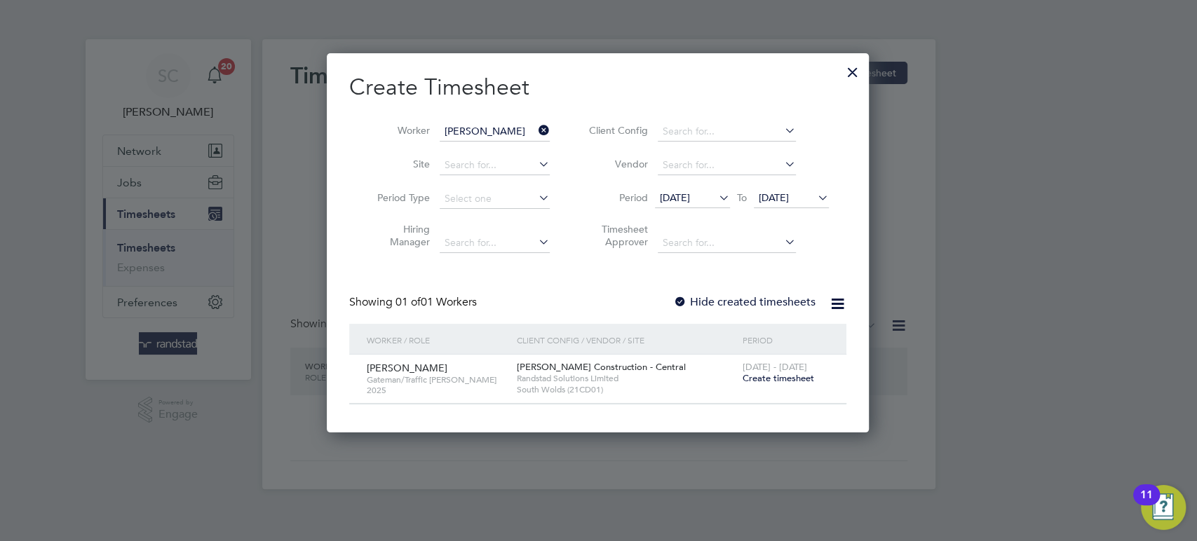
click at [770, 379] on span "Create timesheet" at bounding box center [778, 378] width 72 height 12
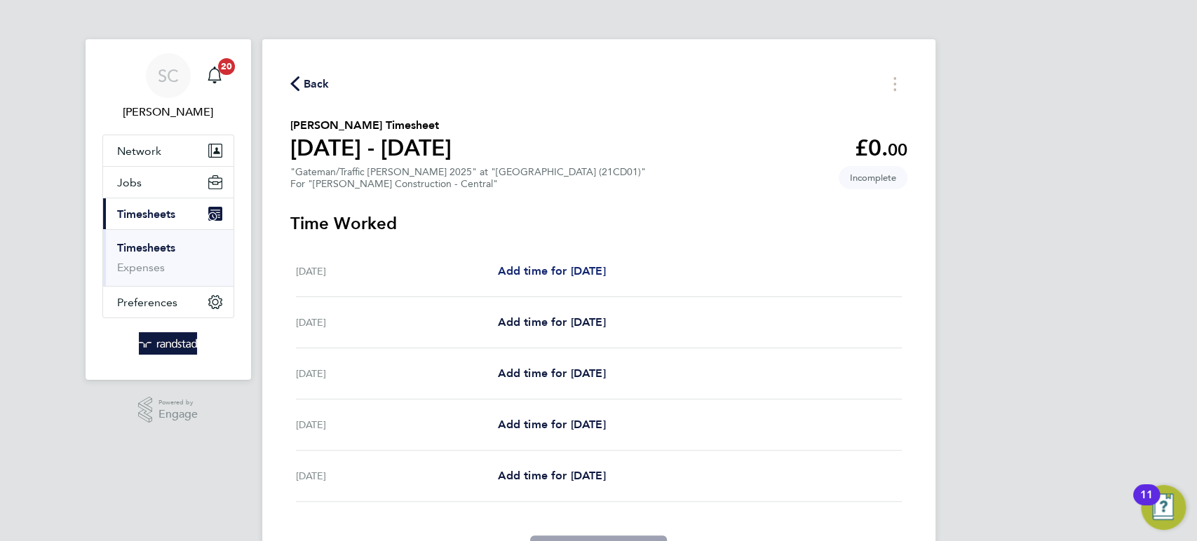
click at [605, 274] on span "Add time for [DATE]" at bounding box center [551, 270] width 108 height 13
select select "60"
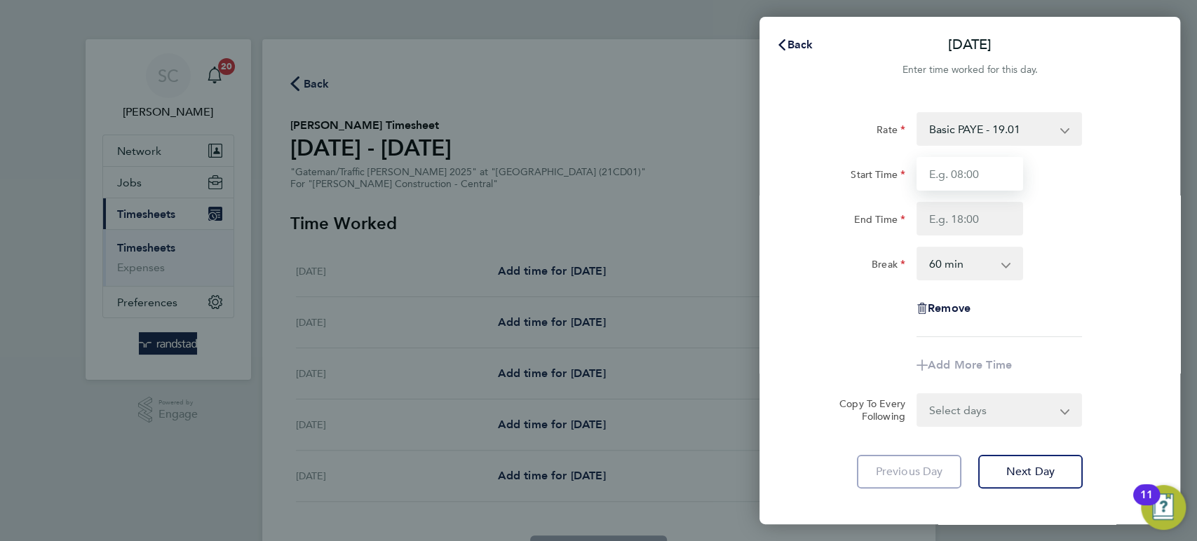
click at [1003, 164] on input "Start Time" at bounding box center [969, 174] width 107 height 34
type input "07:30"
click at [960, 213] on input "End Time" at bounding box center [969, 219] width 107 height 34
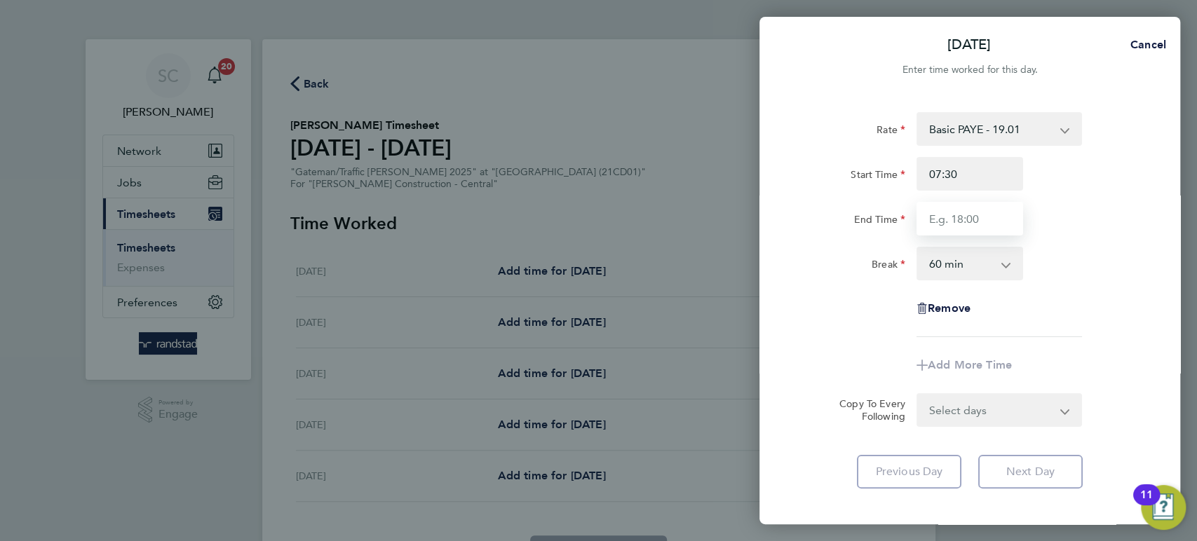
type input "16:30"
click at [967, 259] on select "0 min 15 min 30 min 45 min 60 min 75 min 90 min" at bounding box center [961, 263] width 87 height 31
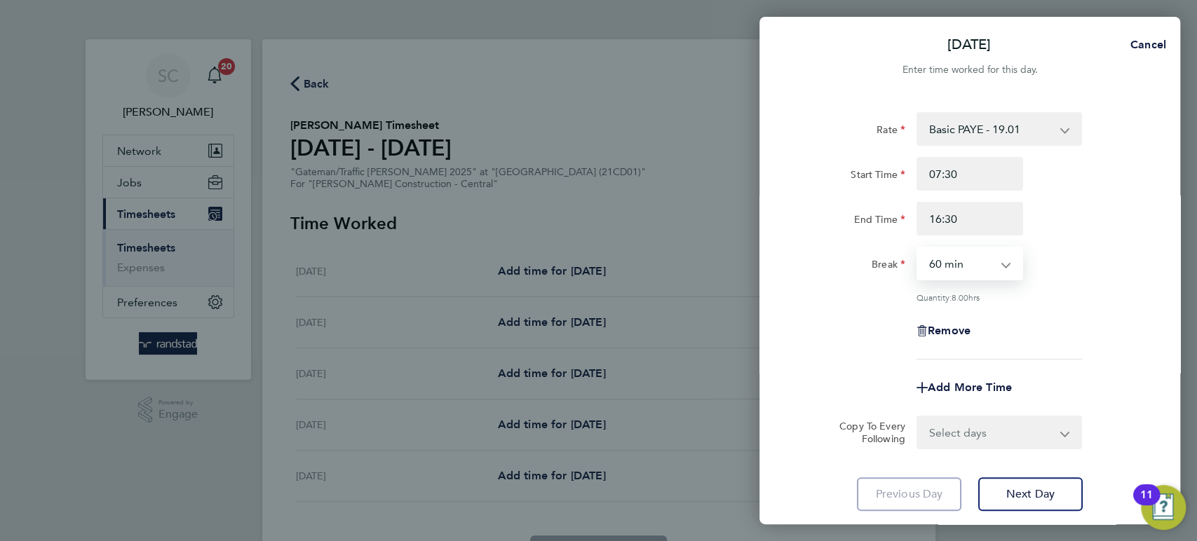
select select "30"
click at [918, 248] on select "0 min 15 min 30 min 45 min 60 min 75 min 90 min" at bounding box center [961, 263] width 87 height 31
click at [984, 418] on select "Select days Day [DATE] [DATE] [DATE] [DATE]" at bounding box center [991, 432] width 147 height 31
select select "DAY"
click at [918, 417] on select "Select days Day [DATE] [DATE] [DATE] [DATE]" at bounding box center [991, 432] width 147 height 31
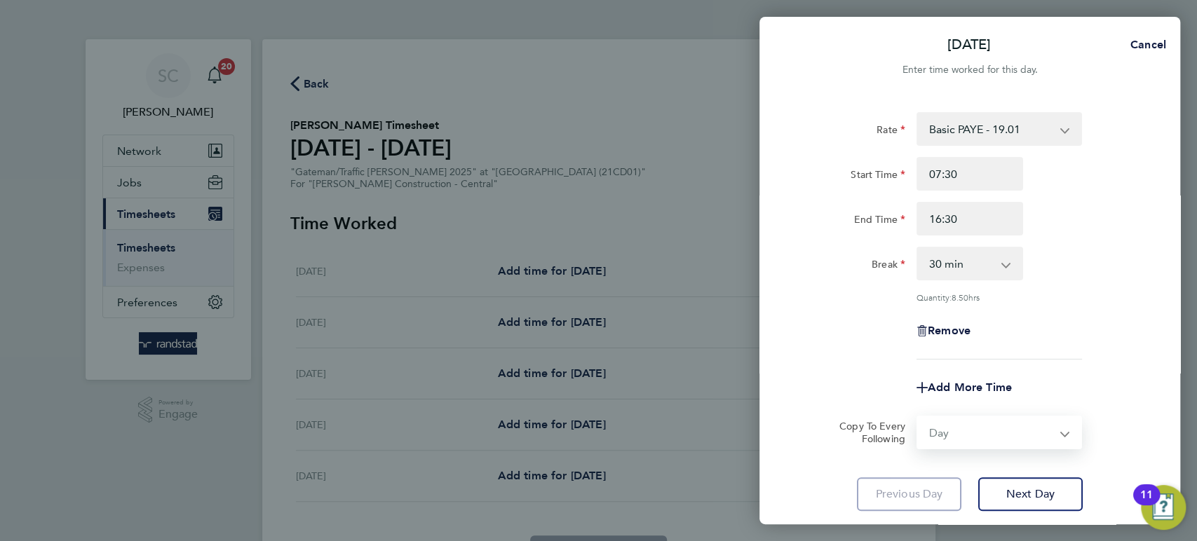
select select "[DATE]"
click at [980, 472] on select "[DATE] [DATE] [DATE] [DATE]" at bounding box center [991, 477] width 146 height 31
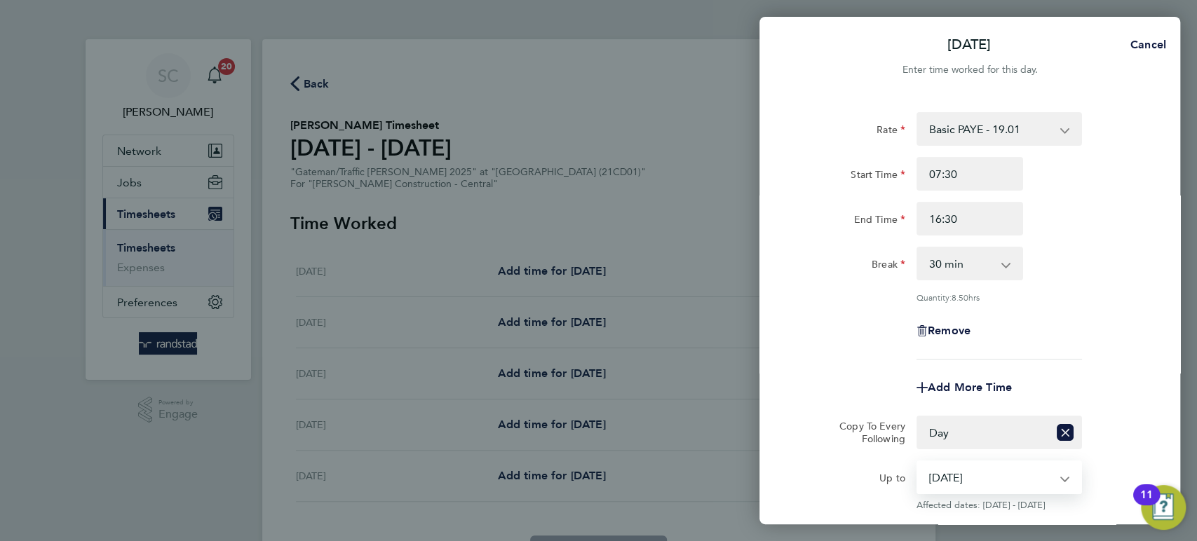
click at [918, 462] on select "[DATE] [DATE] [DATE] [DATE]" at bounding box center [991, 477] width 146 height 31
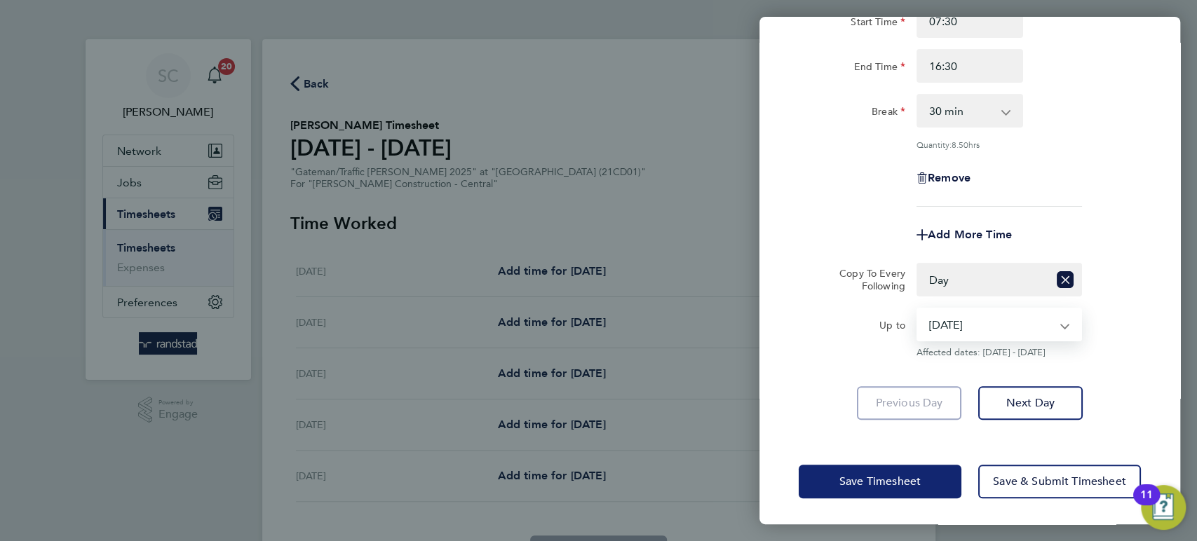
click at [925, 475] on button "Save Timesheet" at bounding box center [880, 482] width 163 height 34
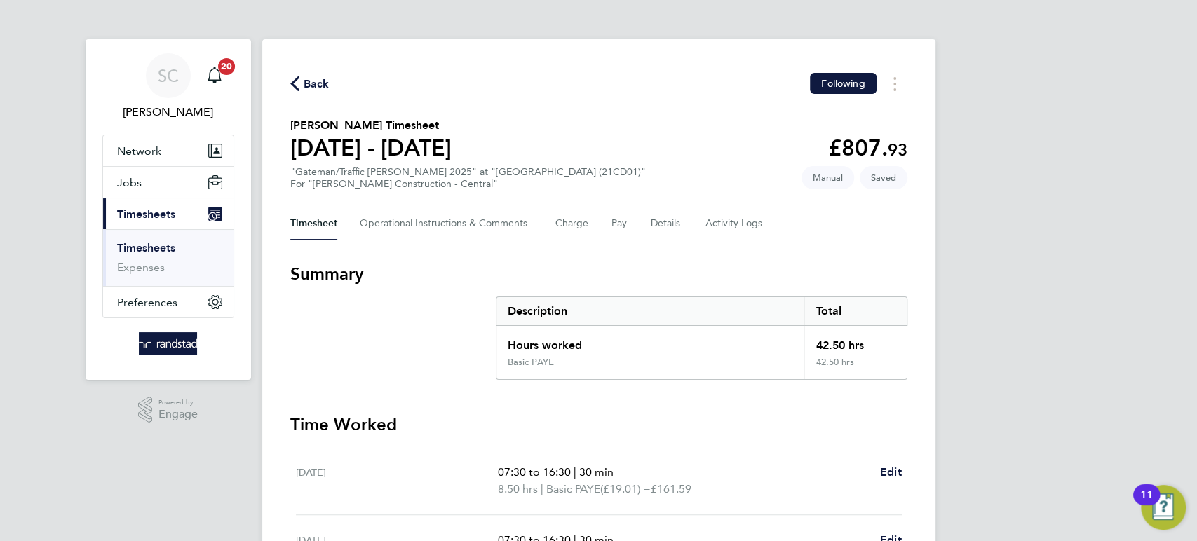
scroll to position [367, 0]
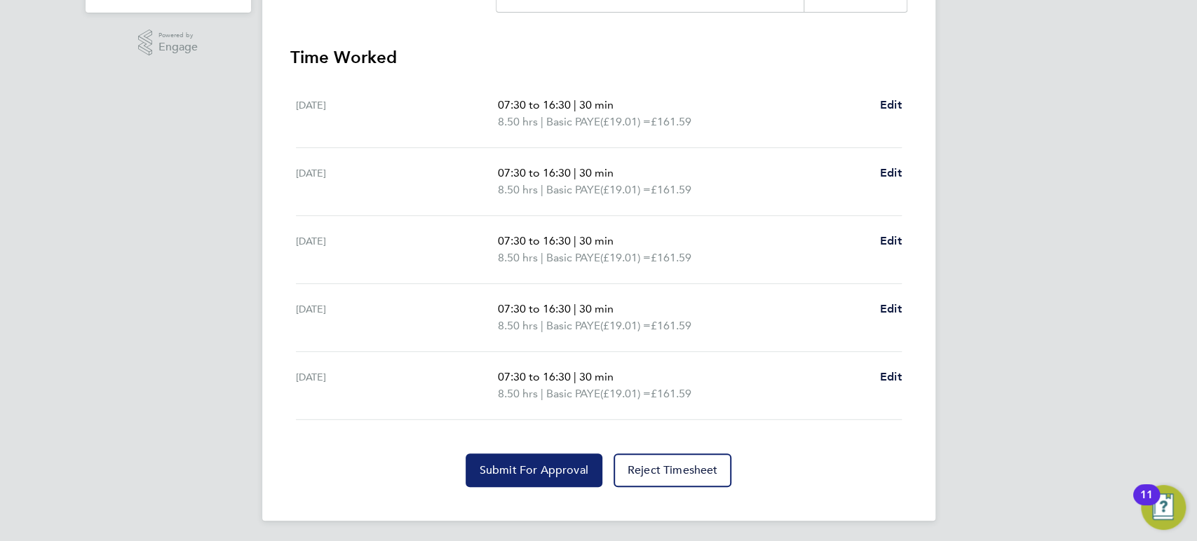
click at [520, 473] on span "Submit For Approval" at bounding box center [534, 470] width 109 height 14
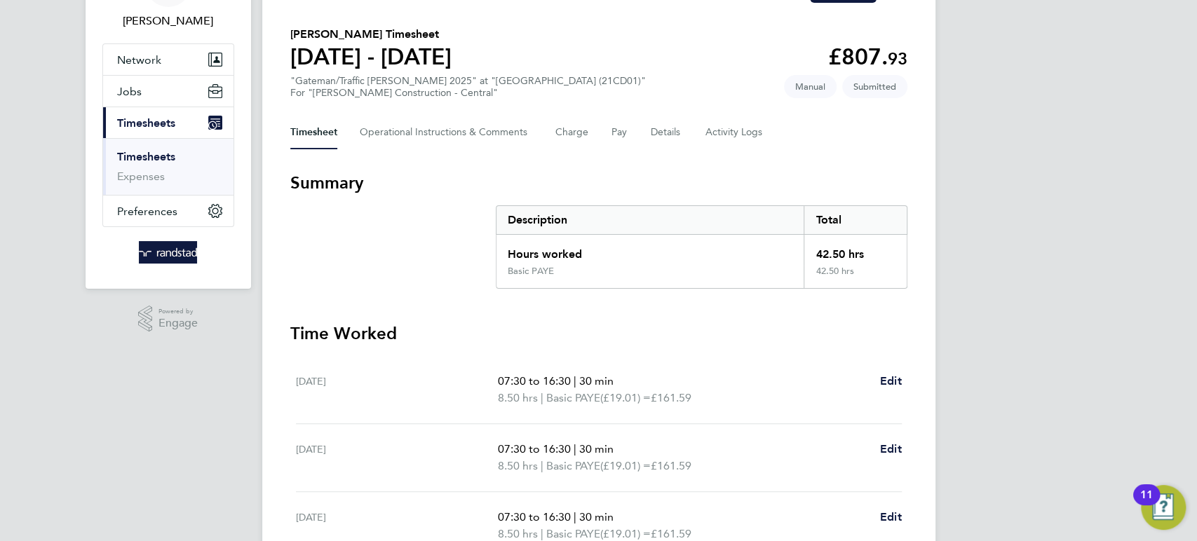
scroll to position [0, 0]
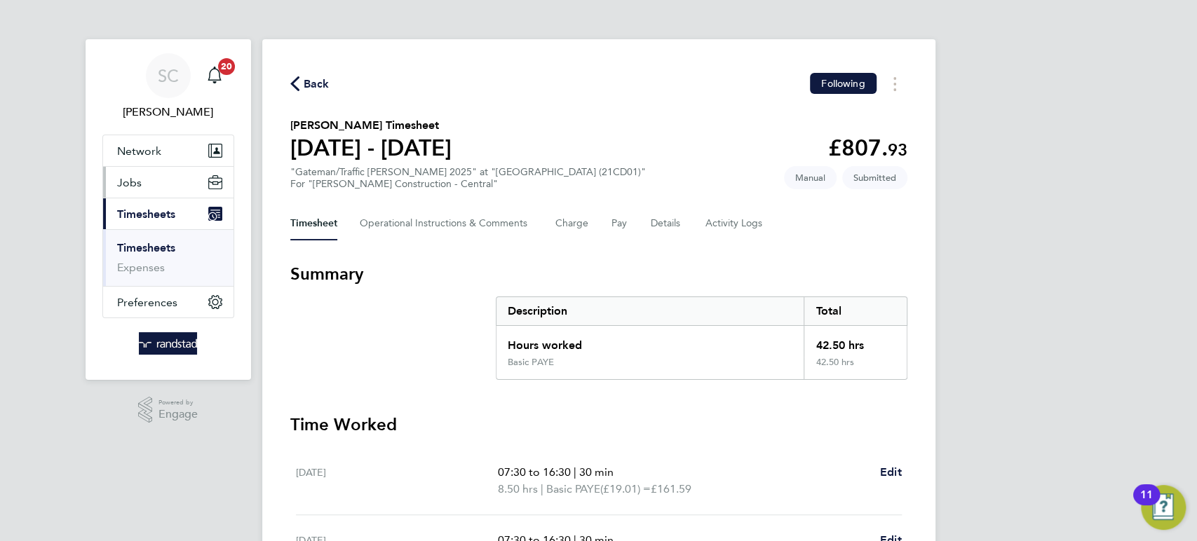
click at [143, 177] on button "Jobs" at bounding box center [168, 182] width 130 height 31
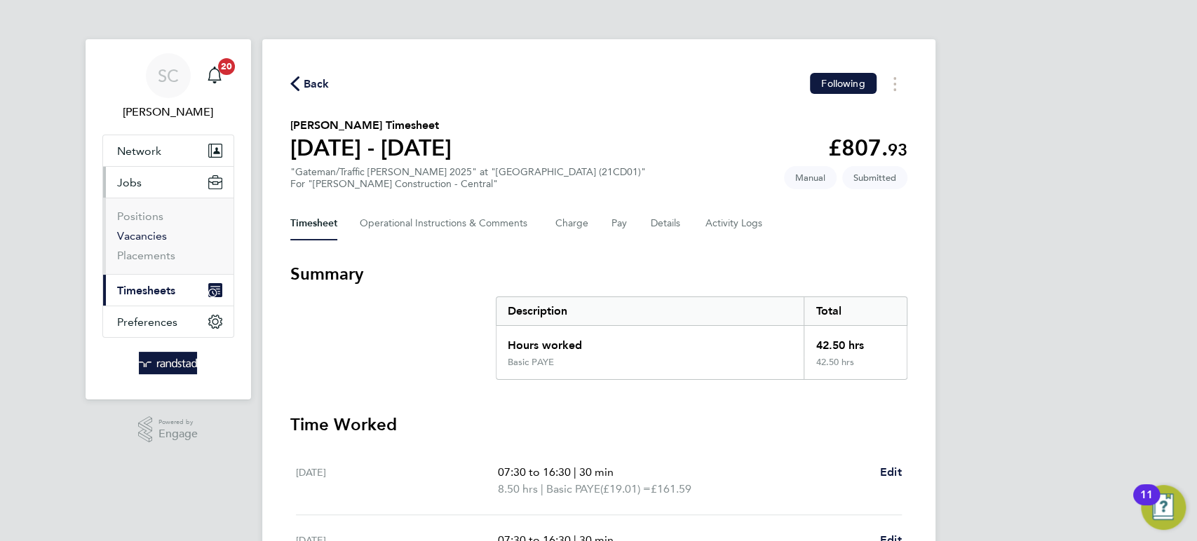
click at [149, 231] on link "Vacancies" at bounding box center [142, 235] width 50 height 13
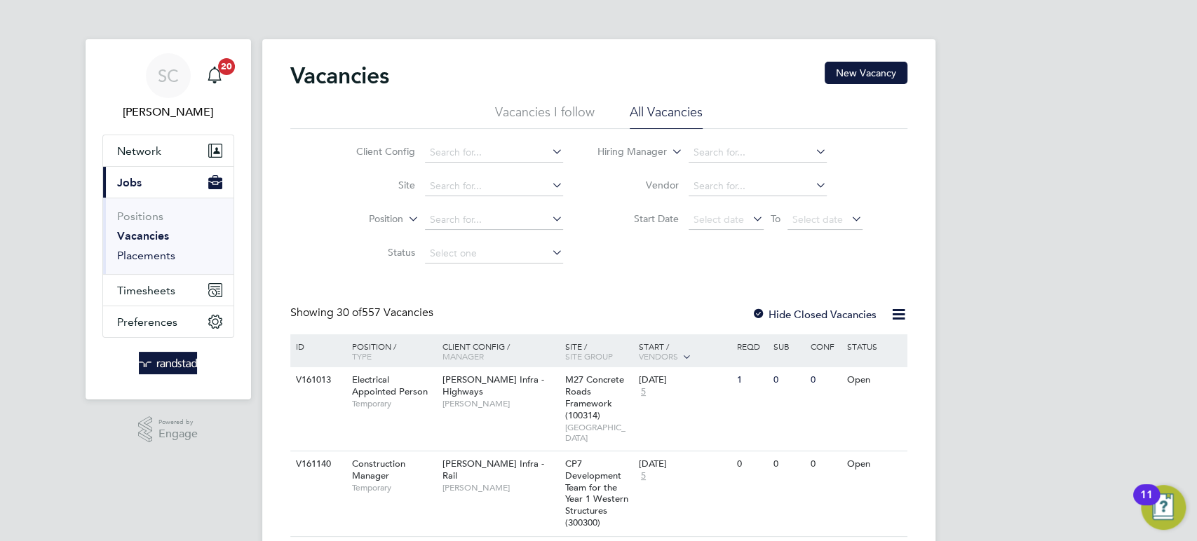
click at [155, 258] on link "Placements" at bounding box center [146, 255] width 58 height 13
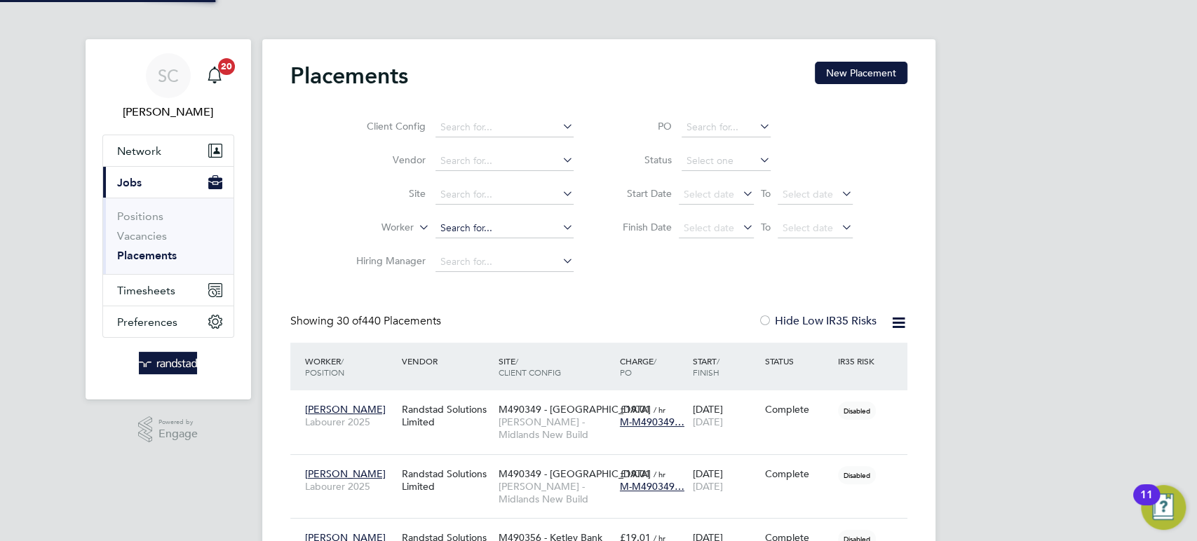
click at [484, 231] on input at bounding box center [504, 229] width 138 height 20
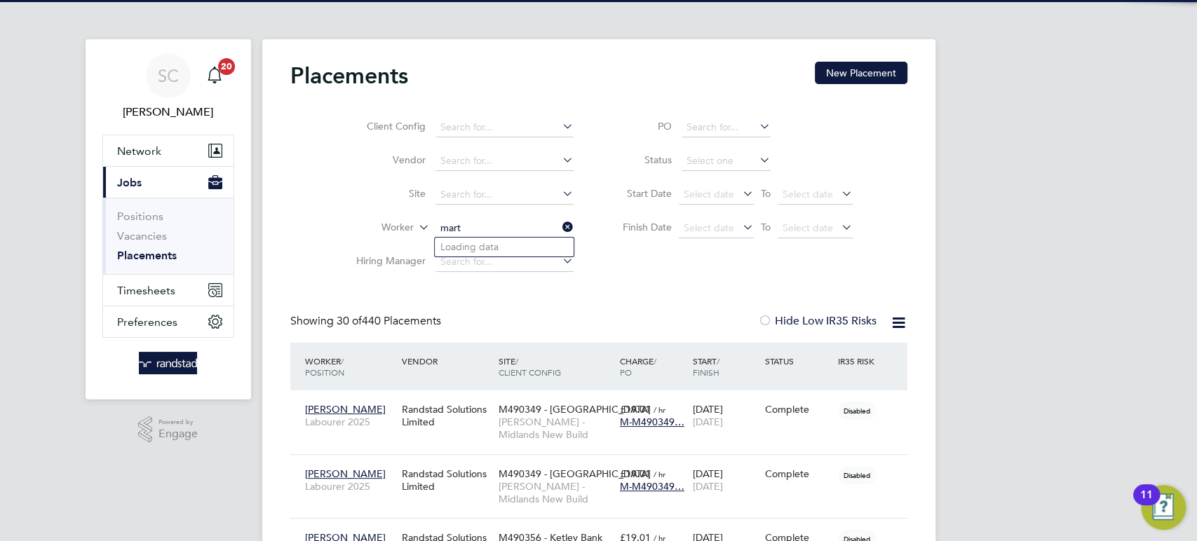
scroll to position [53, 121]
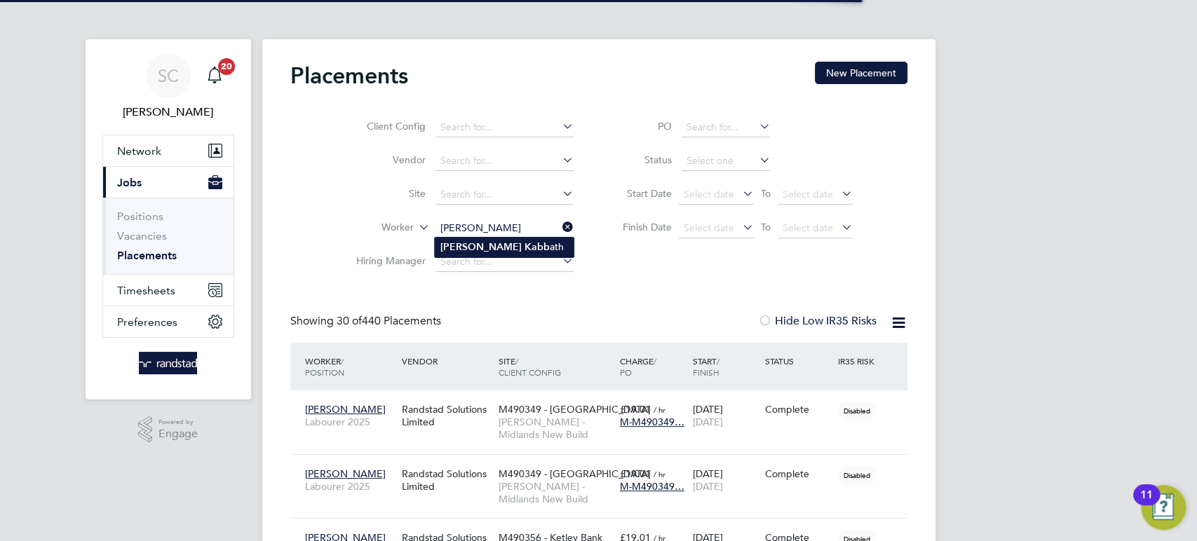
click at [496, 249] on li "Martin Kabb ath" at bounding box center [504, 247] width 139 height 19
type input "[PERSON_NAME]"
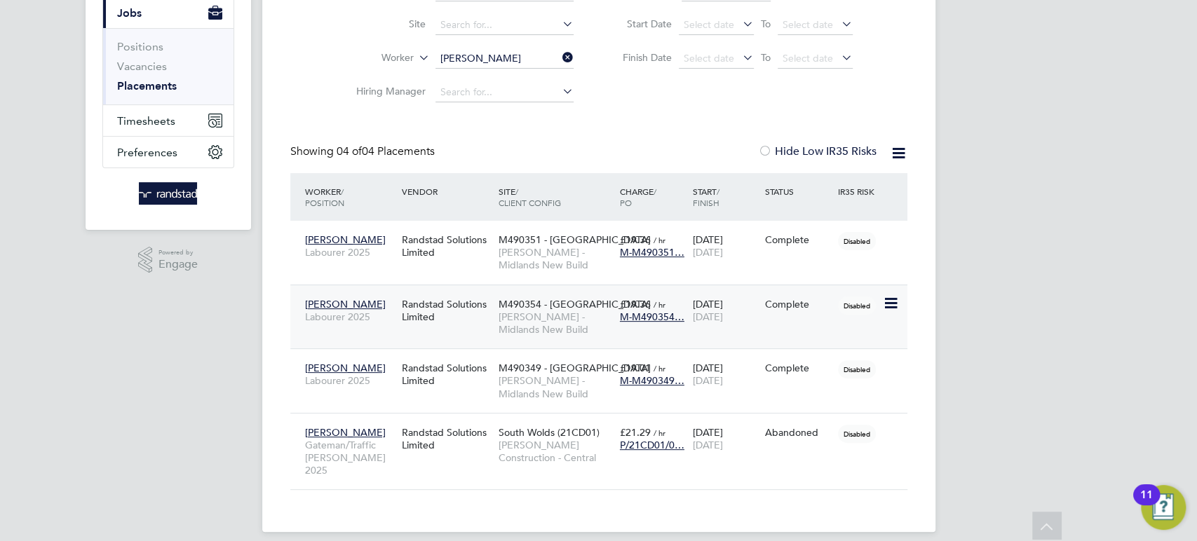
click at [756, 322] on div "30 Jun 2025 16 Jul 2025" at bounding box center [724, 310] width 73 height 39
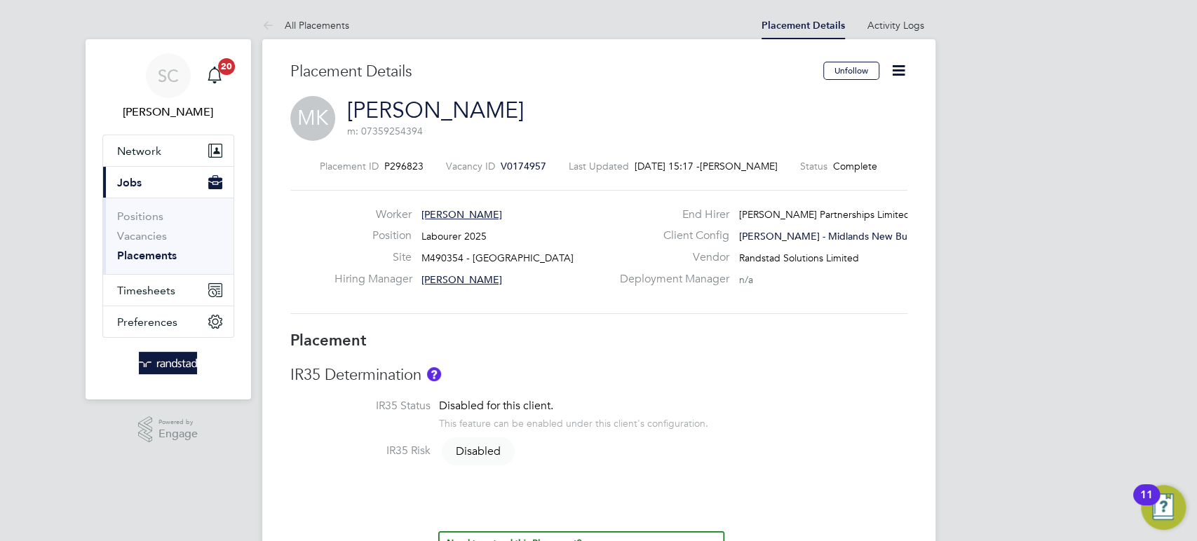
click at [896, 72] on icon at bounding box center [899, 71] width 18 height 18
click at [892, 71] on icon at bounding box center [899, 71] width 18 height 18
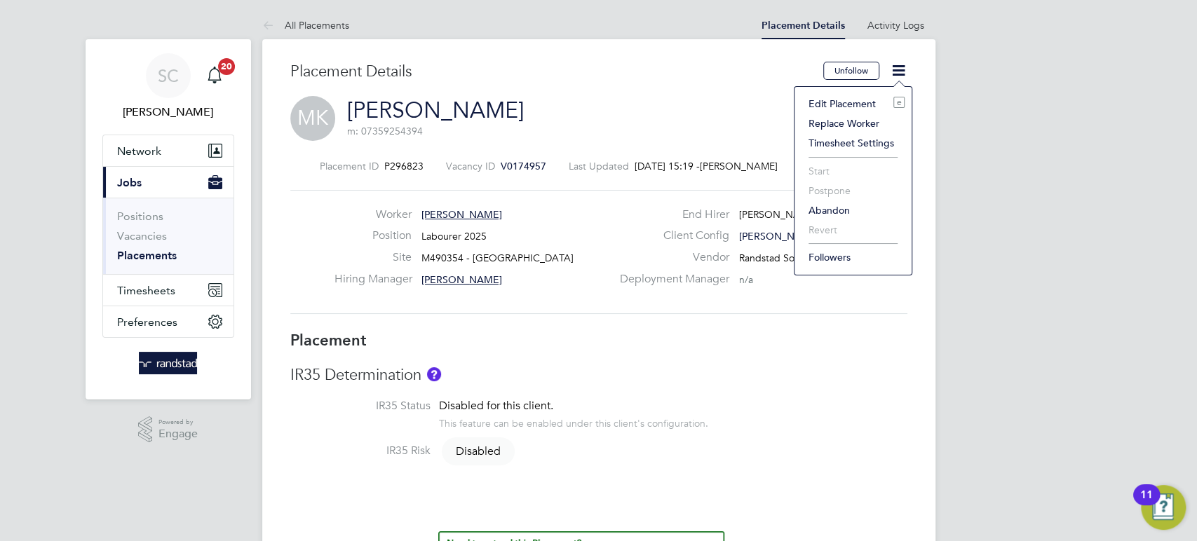
click at [829, 102] on li "Edit Placement e" at bounding box center [852, 104] width 103 height 20
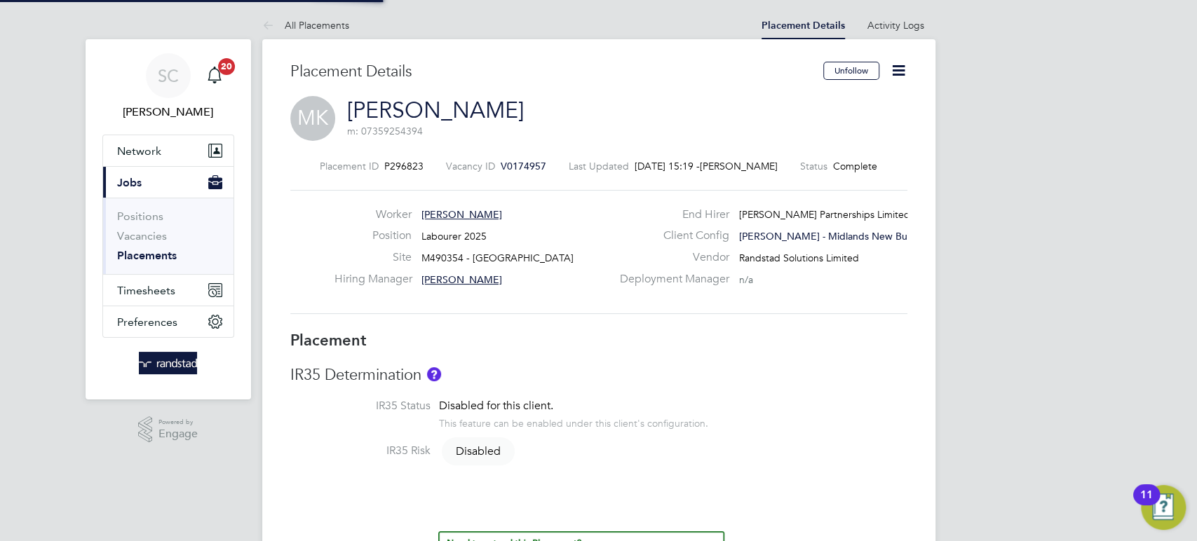
type input "[PERSON_NAME]"
type input "[DATE]"
type input "08:00"
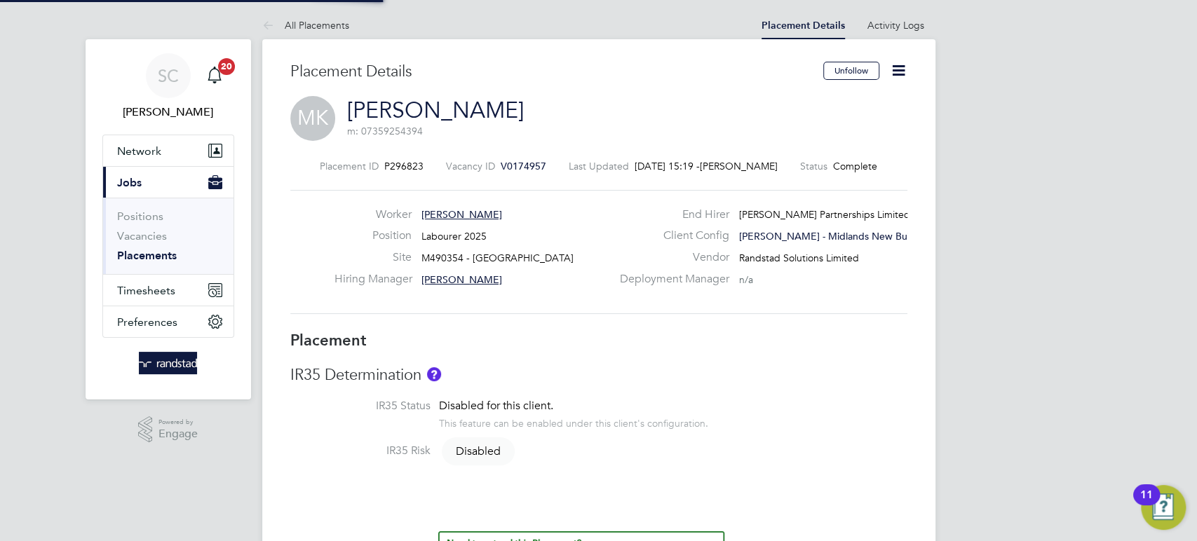
type input "17:00"
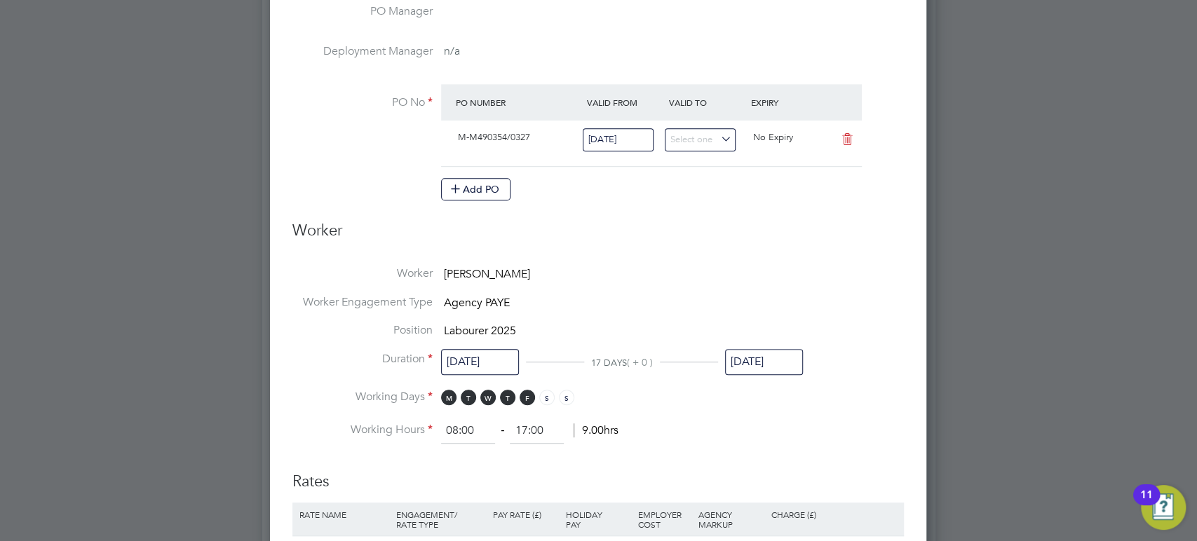
click at [740, 362] on input "[DATE]" at bounding box center [764, 362] width 78 height 26
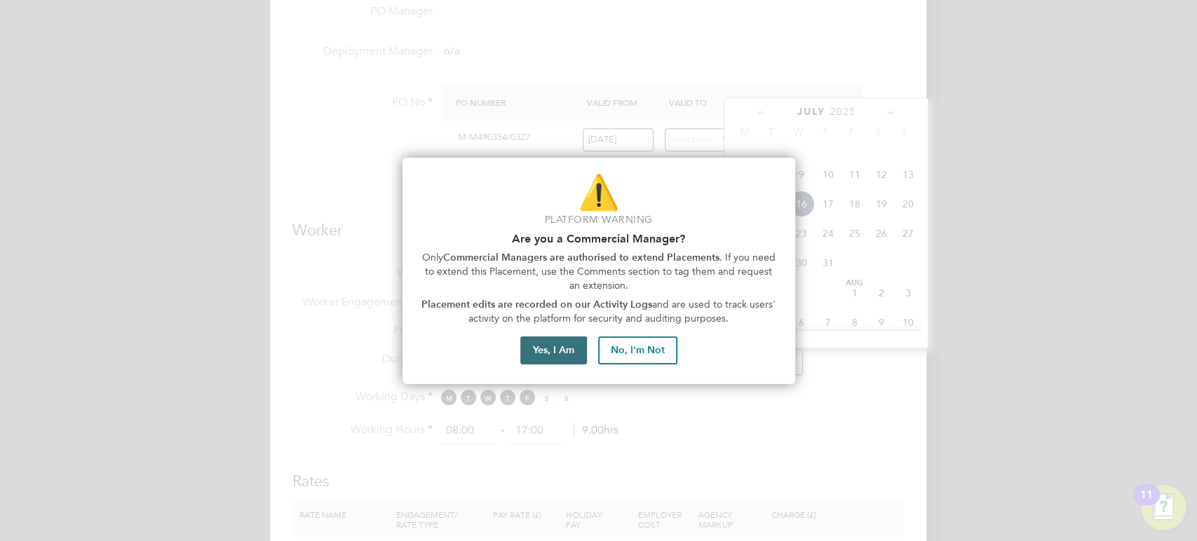
click at [557, 355] on button "Yes, I Am" at bounding box center [553, 351] width 67 height 28
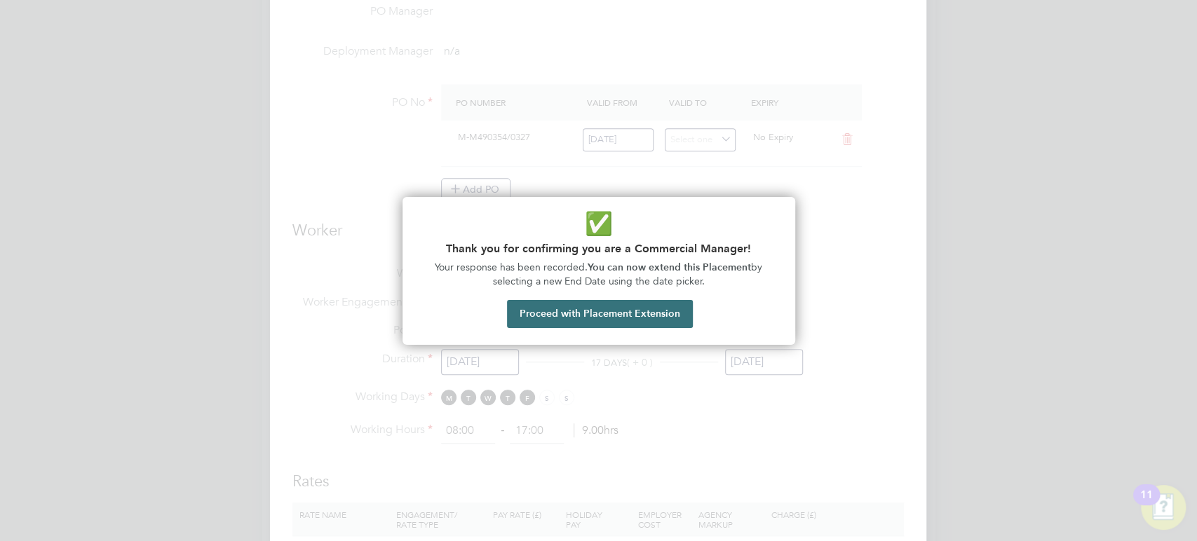
click at [620, 318] on button "Proceed with Placement Extension" at bounding box center [600, 314] width 186 height 28
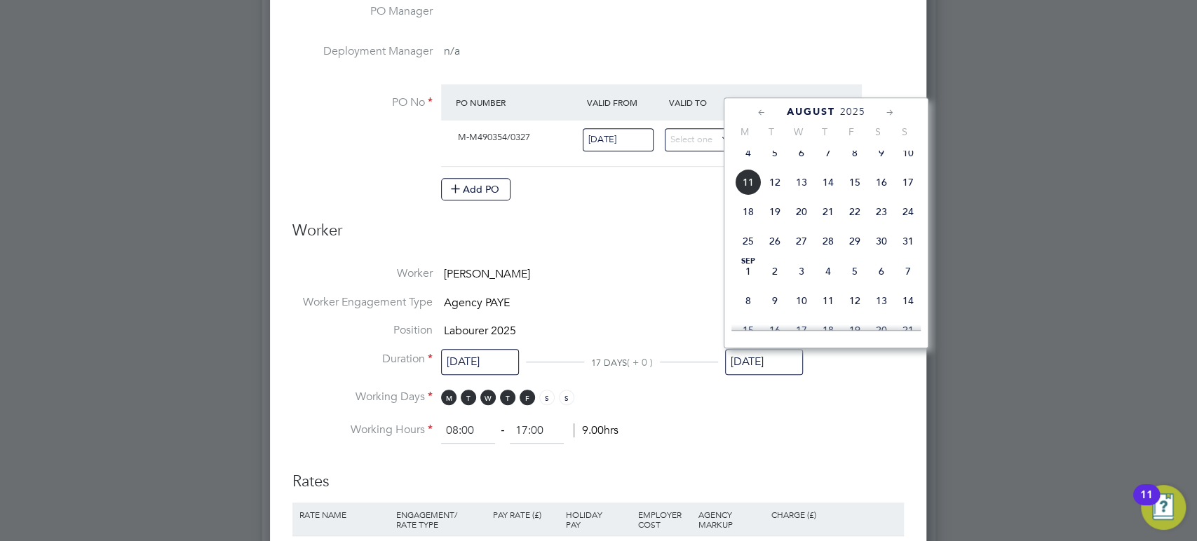
click at [905, 254] on span "31" at bounding box center [908, 241] width 27 height 27
type input "31 Aug 2025"
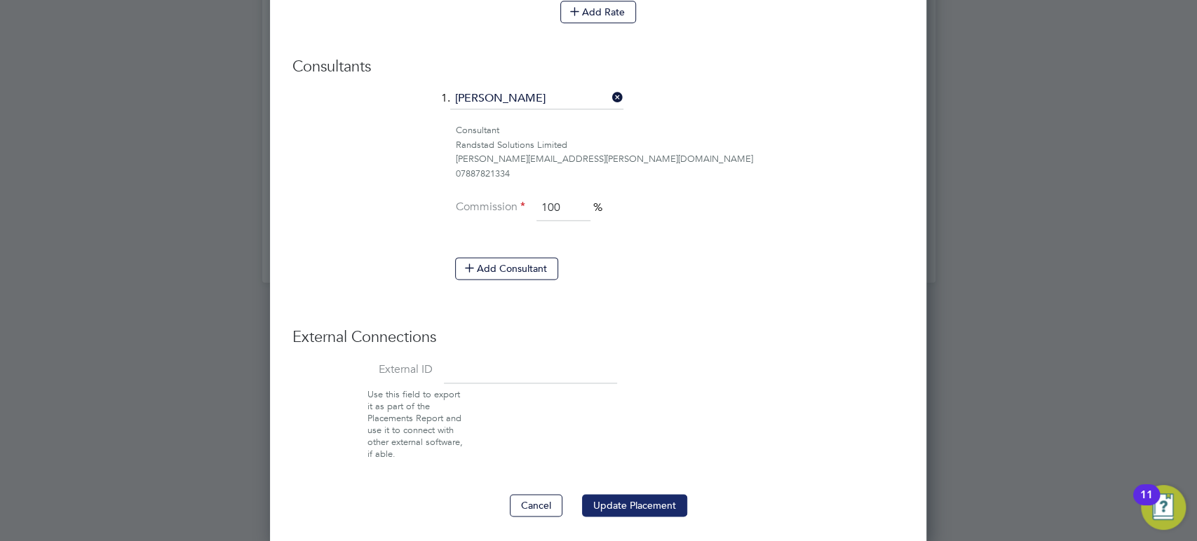
click at [625, 505] on button "Update Placement" at bounding box center [634, 505] width 105 height 22
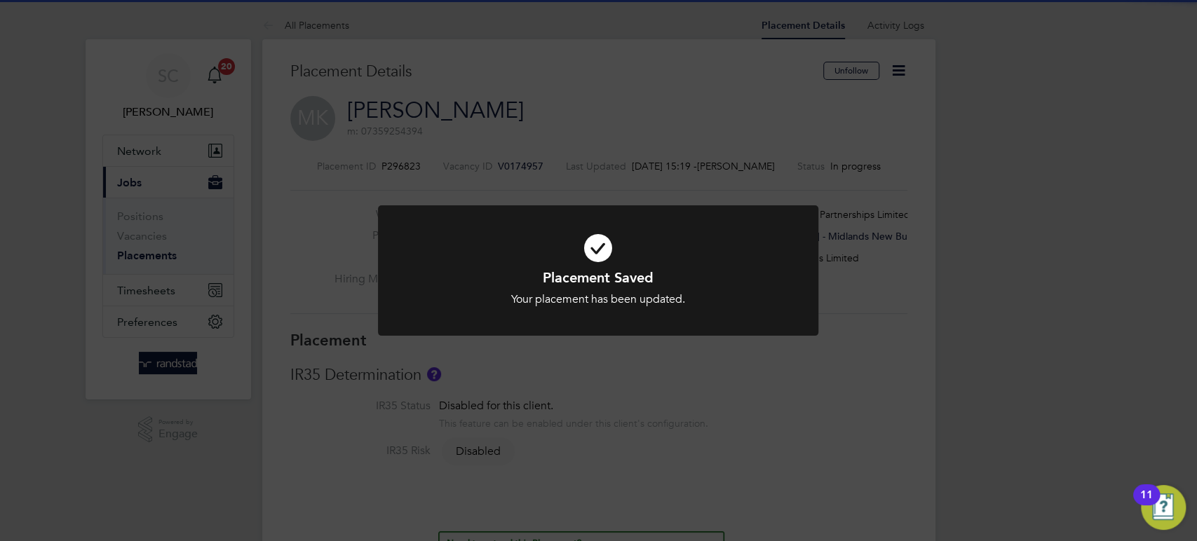
click at [646, 468] on div "Placement Saved Your placement has been updated. Cancel Okay" at bounding box center [598, 270] width 1197 height 541
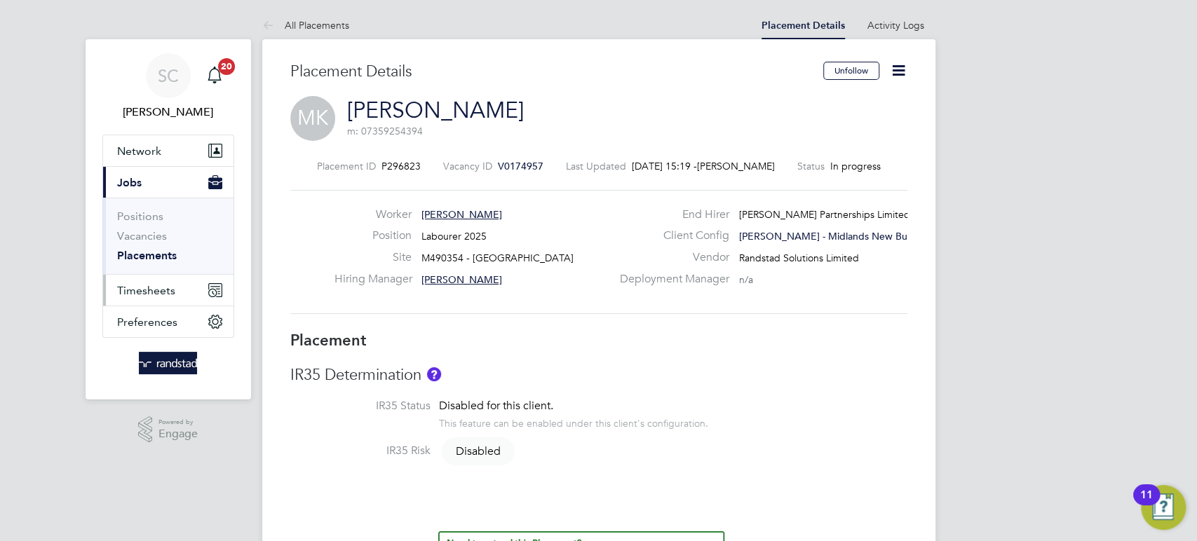
click at [163, 287] on span "Timesheets" at bounding box center [146, 290] width 58 height 13
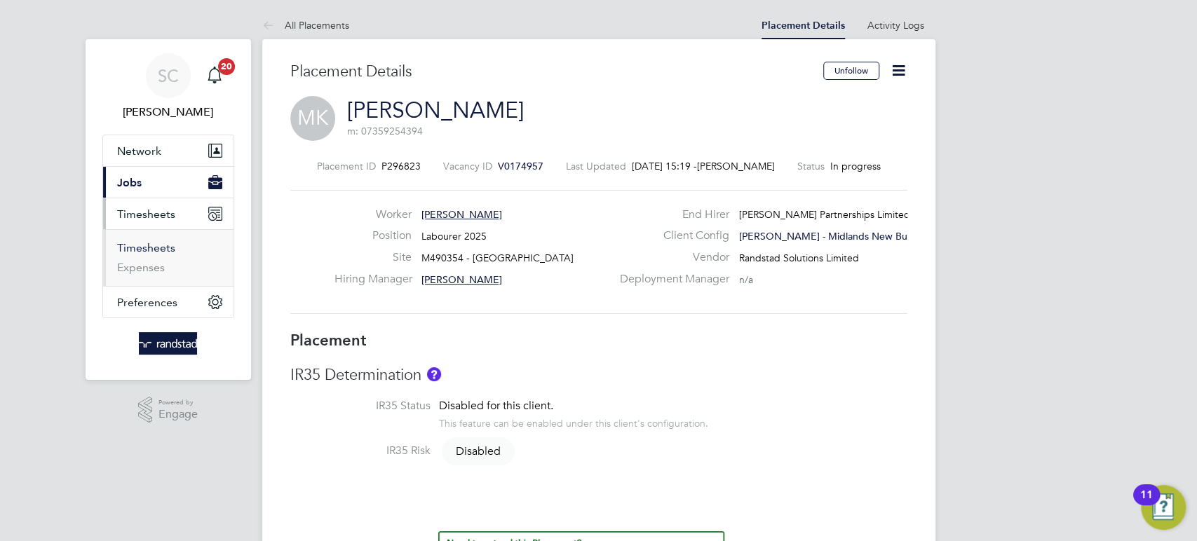
click at [151, 248] on link "Timesheets" at bounding box center [146, 247] width 58 height 13
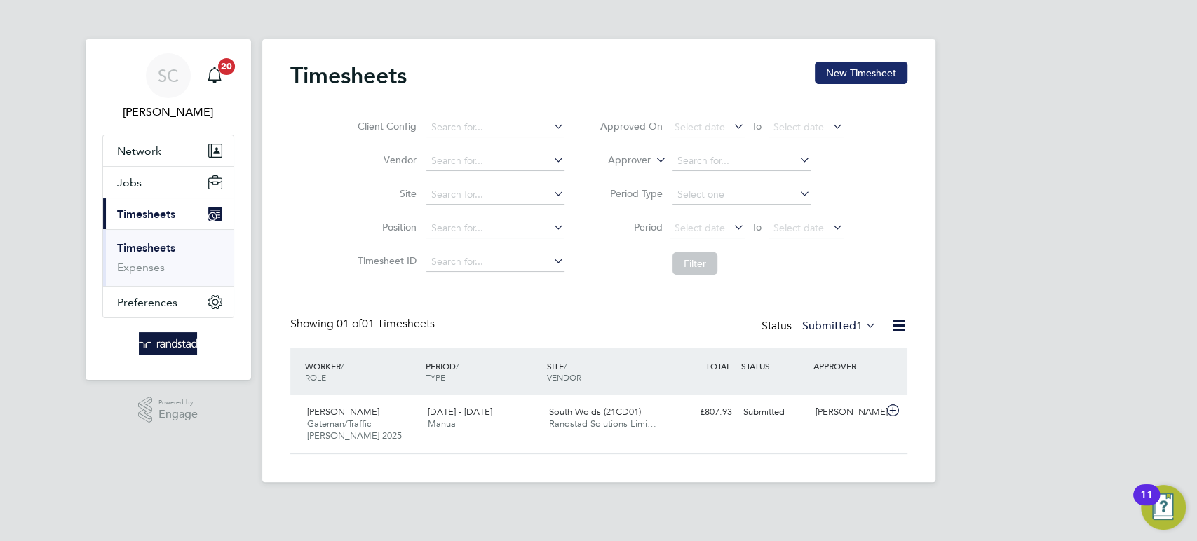
click at [842, 78] on button "New Timesheet" at bounding box center [861, 73] width 93 height 22
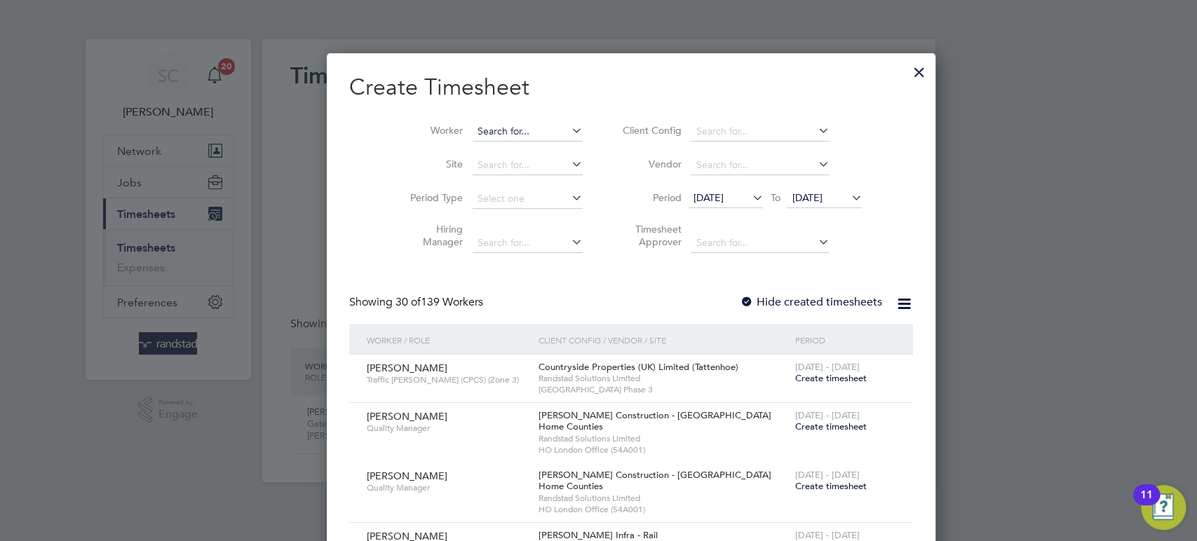
click at [492, 137] on input at bounding box center [528, 132] width 110 height 20
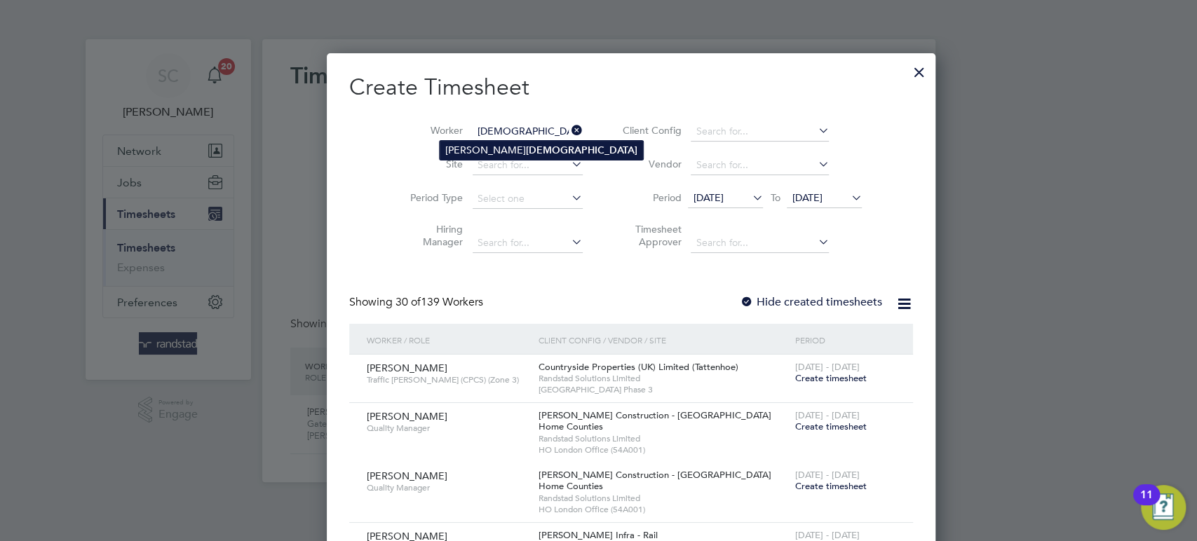
click at [526, 147] on b "Kabbath" at bounding box center [581, 150] width 111 height 12
type input "[PERSON_NAME]"
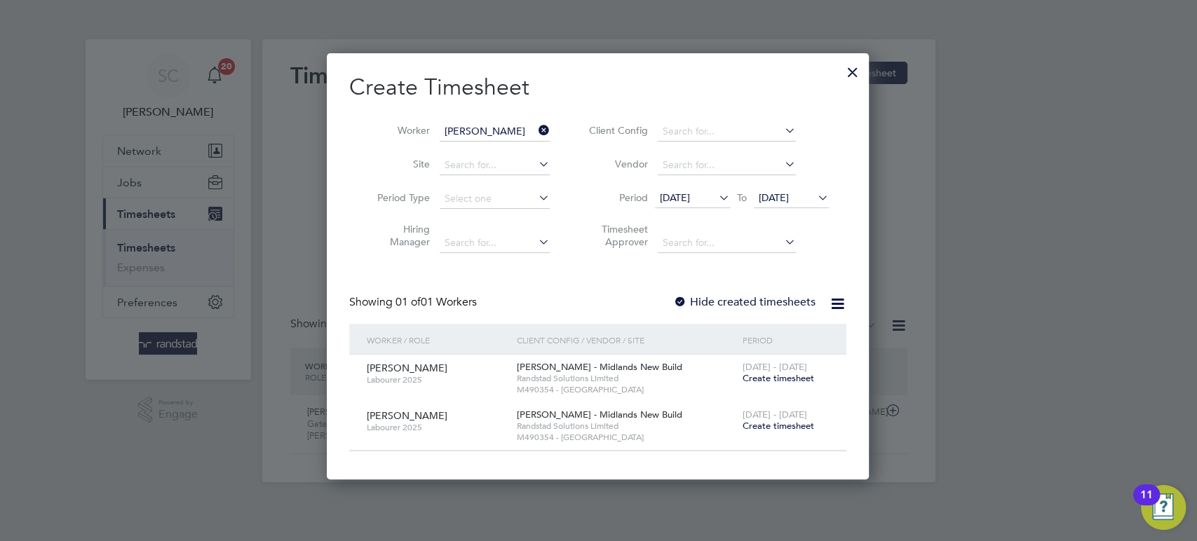
click at [775, 426] on span "Create timesheet" at bounding box center [778, 426] width 72 height 12
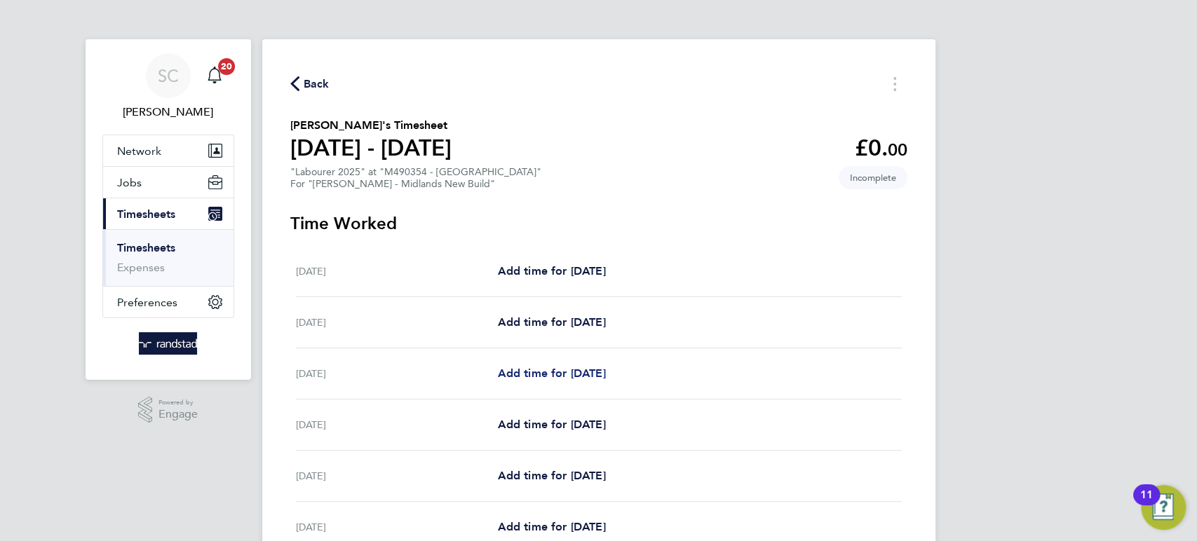
click at [580, 367] on span "Add time for Mon 04 Aug" at bounding box center [551, 373] width 108 height 13
select select "60"
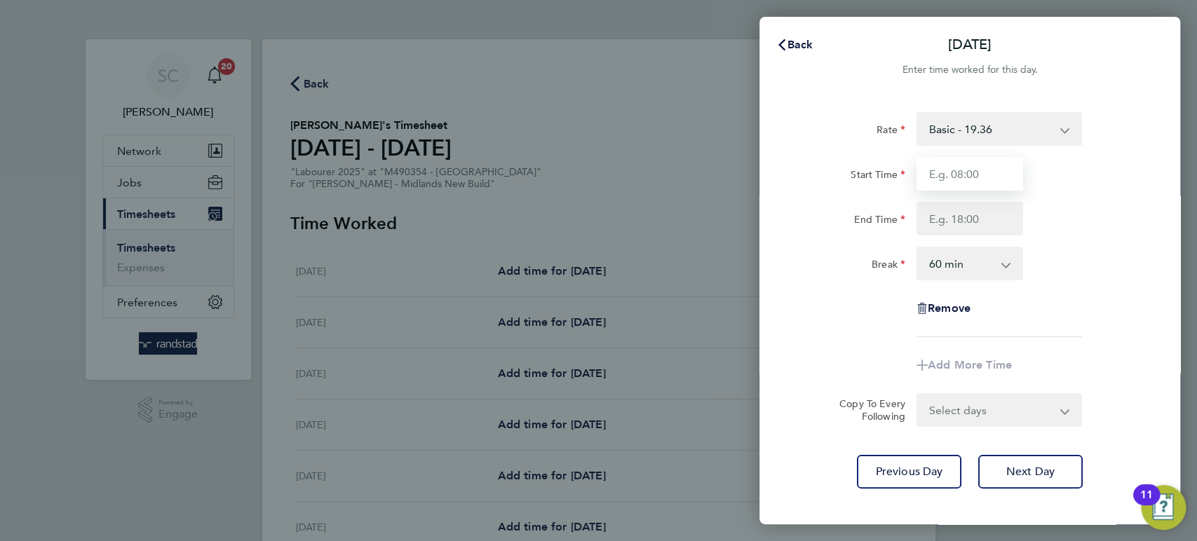
click at [999, 176] on input "Start Time" at bounding box center [969, 174] width 107 height 34
type input "07:30"
click at [953, 218] on input "End Time" at bounding box center [969, 219] width 107 height 34
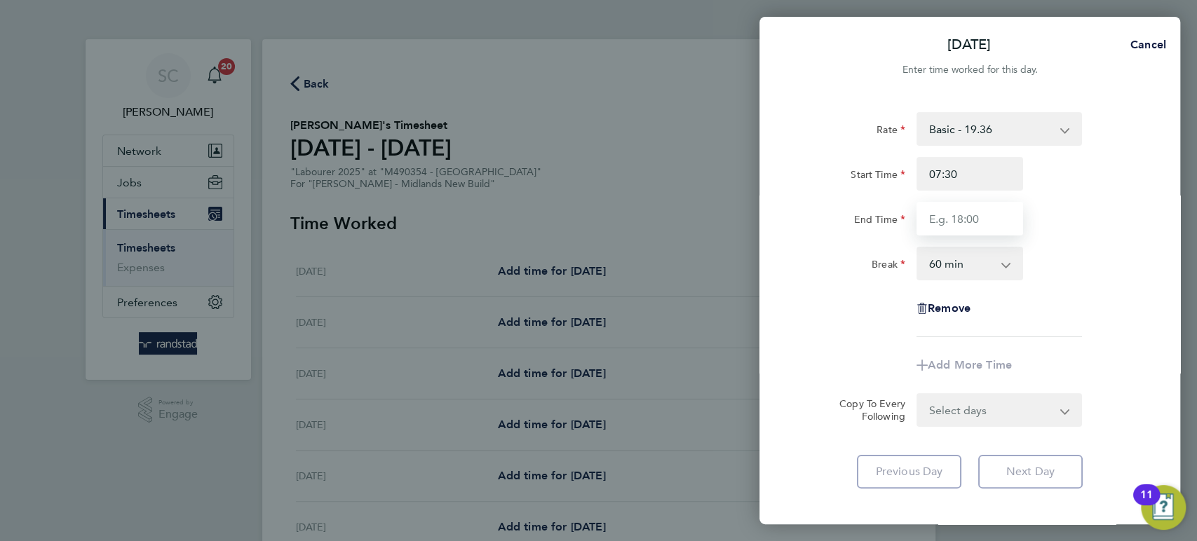
type input "16:30"
click at [987, 413] on form "Rate Basic - 19.36 Overtime - 27.90 Overtime 2 - 36.44 Start Time 07:30 End Tim…" at bounding box center [970, 269] width 342 height 315
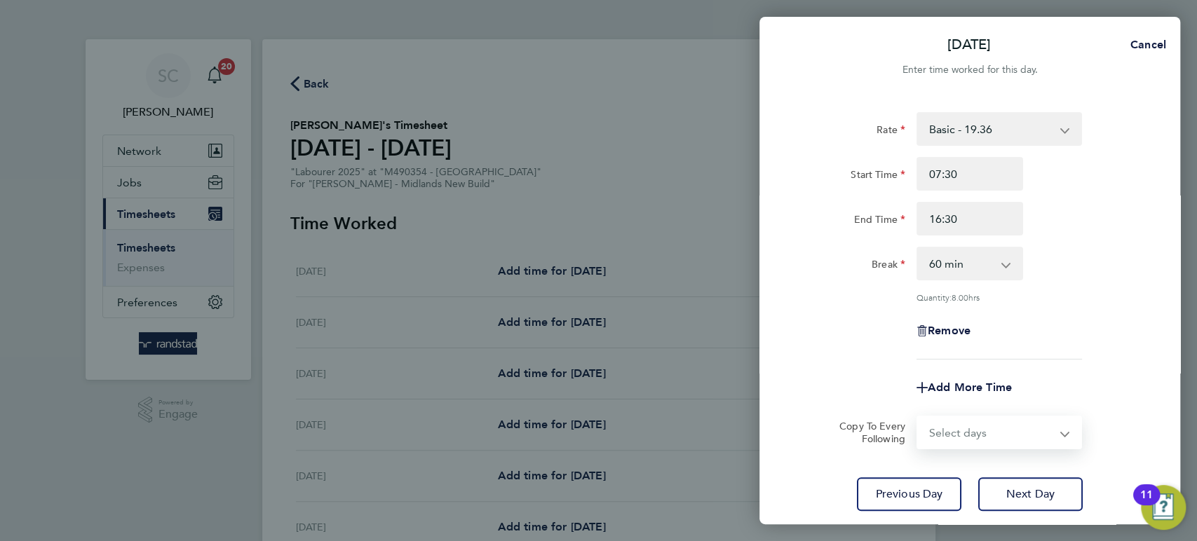
select select "DAY"
click at [918, 417] on select "Select days Day Tuesday Wednesday Thursday Friday" at bounding box center [991, 432] width 147 height 31
select select "2025-08-08"
click at [975, 473] on select "05 Aug 2025 06 Aug 2025 07 Aug 2025 08 Aug 2025" at bounding box center [991, 477] width 146 height 31
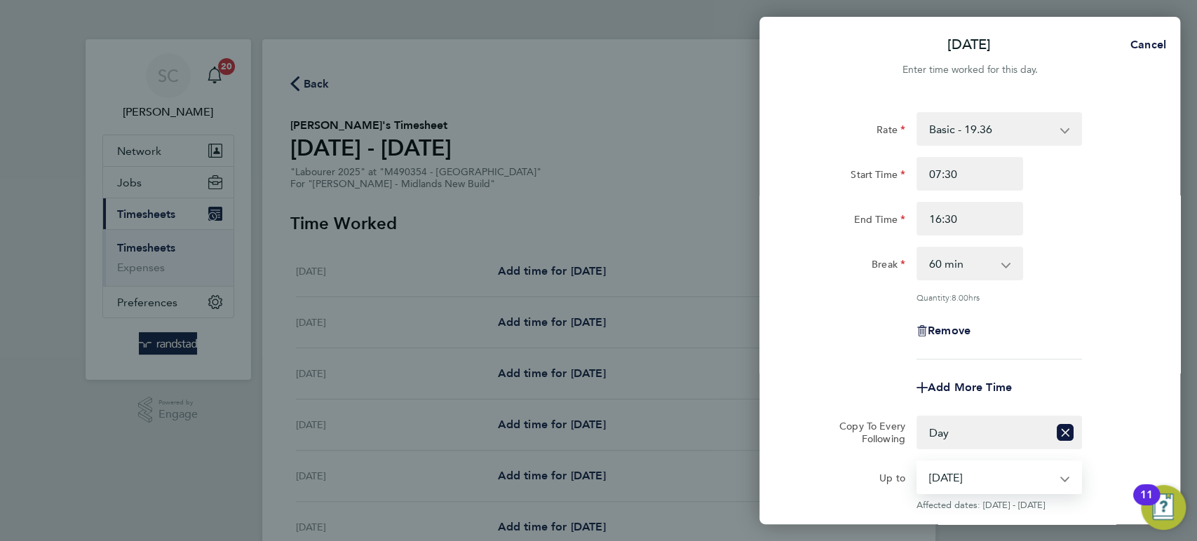
click at [1110, 340] on div "Remove" at bounding box center [969, 331] width 353 height 34
click at [998, 260] on select "0 min 15 min 30 min 45 min 60 min 75 min 90 min" at bounding box center [961, 263] width 87 height 31
select select "30"
click at [918, 248] on select "0 min 15 min 30 min 45 min 60 min 75 min 90 min" at bounding box center [961, 263] width 87 height 31
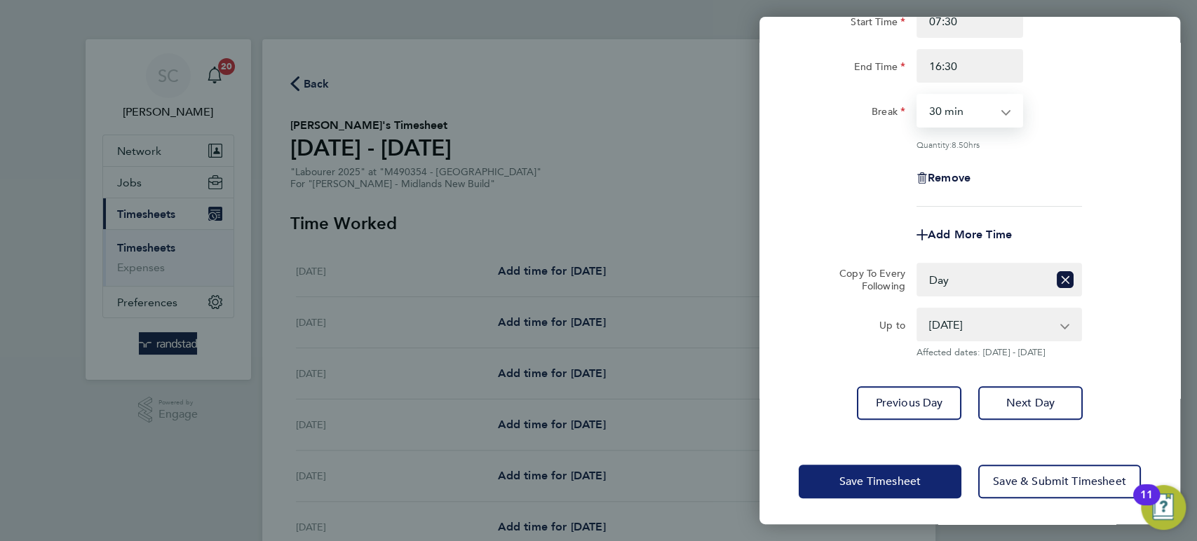
click at [904, 486] on span "Save Timesheet" at bounding box center [879, 482] width 81 height 14
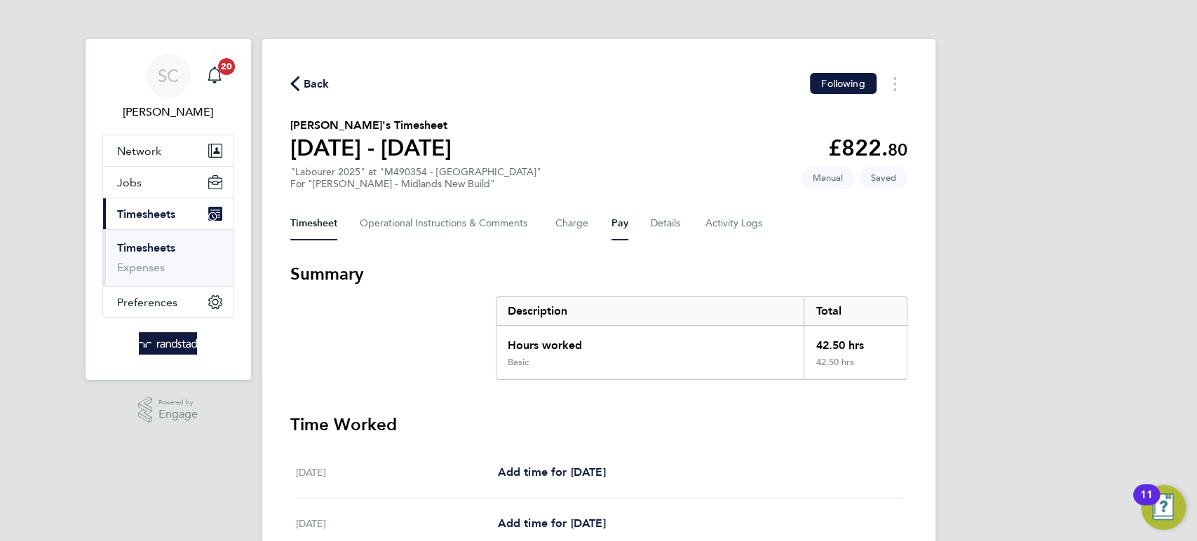
click at [618, 216] on button "Pay" at bounding box center [619, 224] width 17 height 34
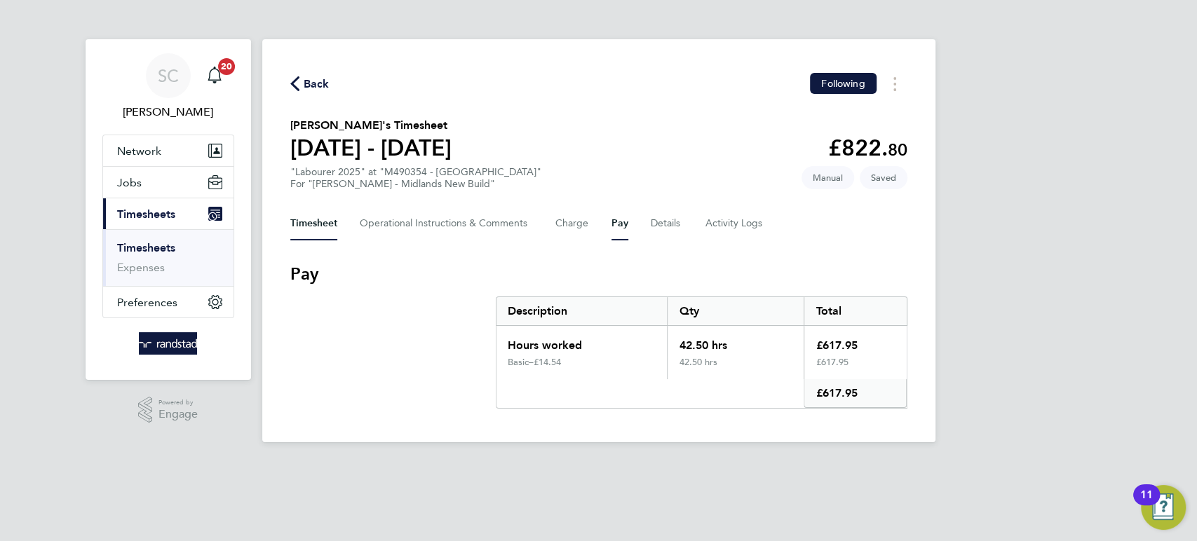
click at [322, 221] on button "Timesheet" at bounding box center [313, 224] width 47 height 34
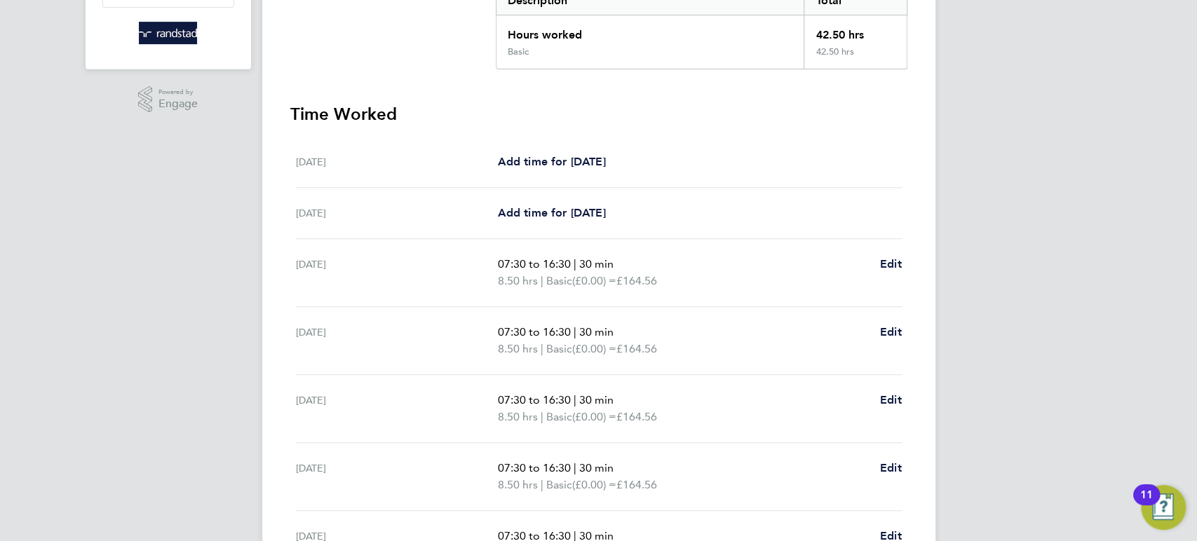
scroll to position [470, 0]
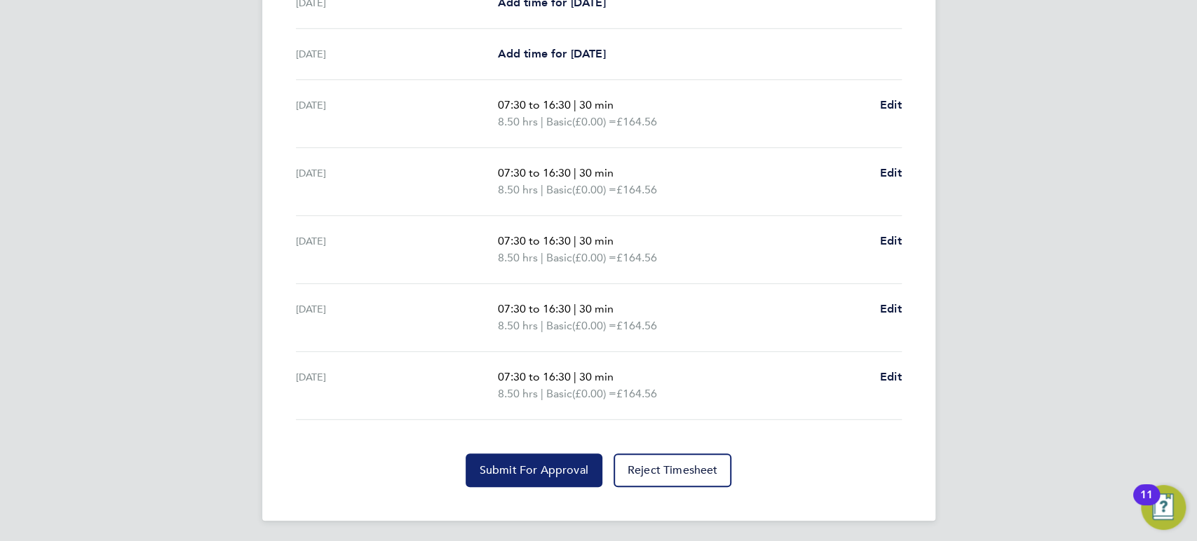
click at [514, 468] on span "Submit For Approval" at bounding box center [534, 470] width 109 height 14
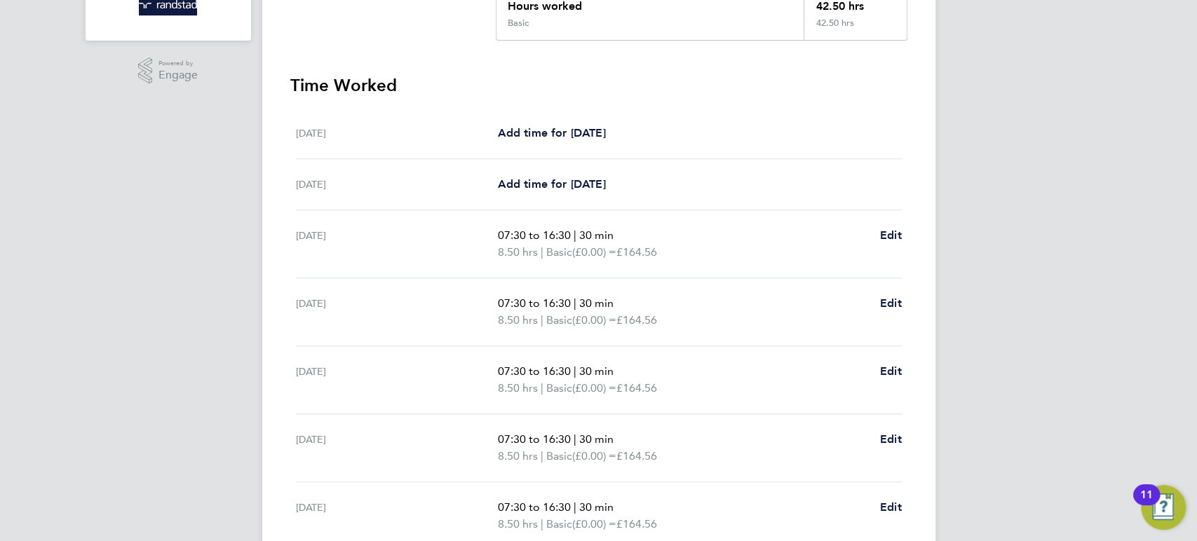
scroll to position [0, 0]
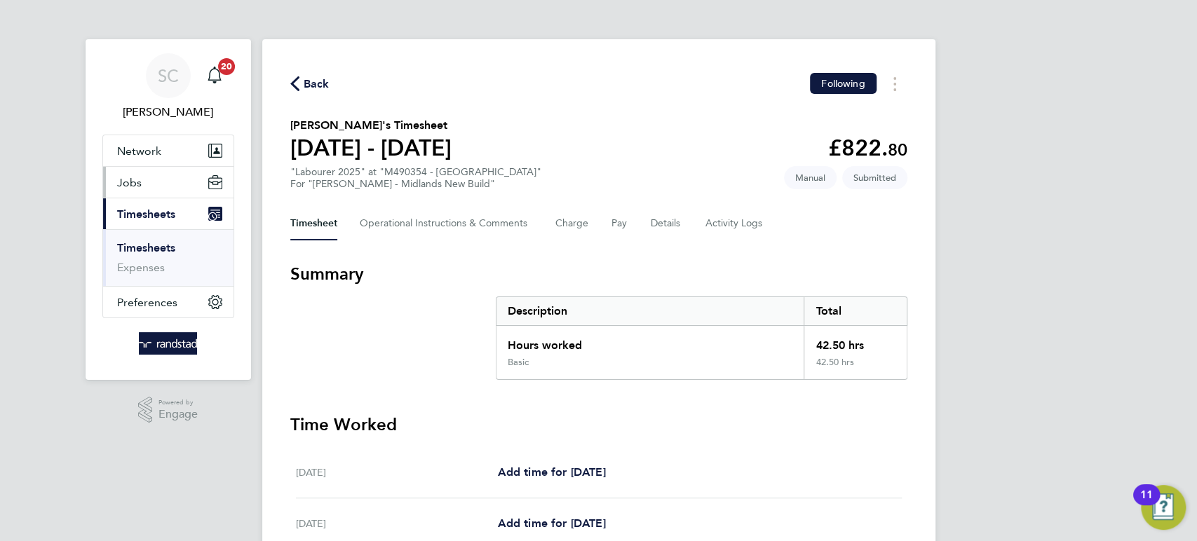
click at [164, 182] on button "Jobs" at bounding box center [168, 182] width 130 height 31
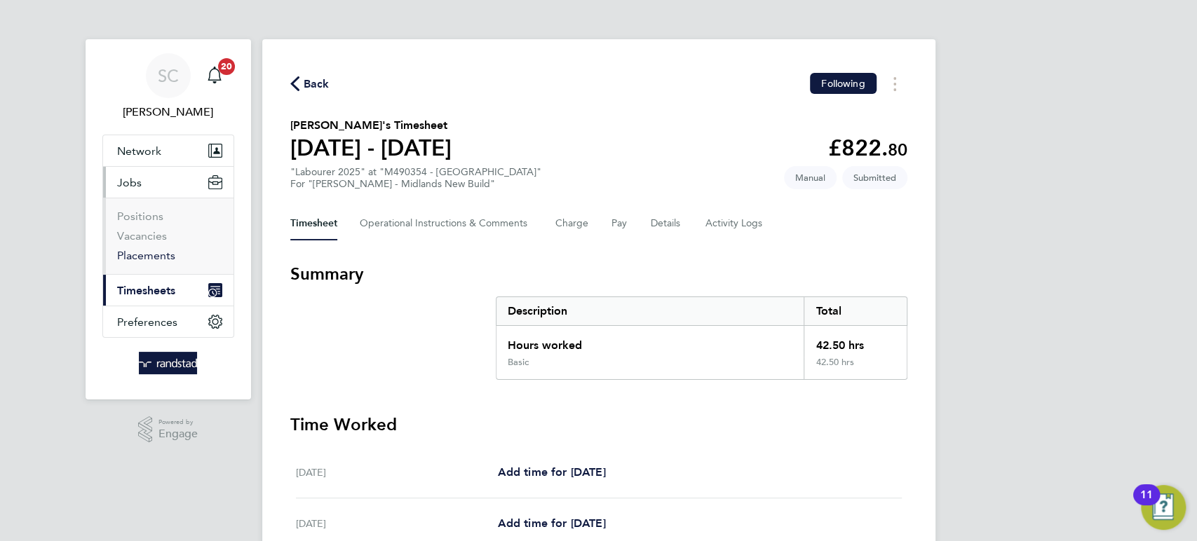
click at [158, 257] on link "Placements" at bounding box center [146, 255] width 58 height 13
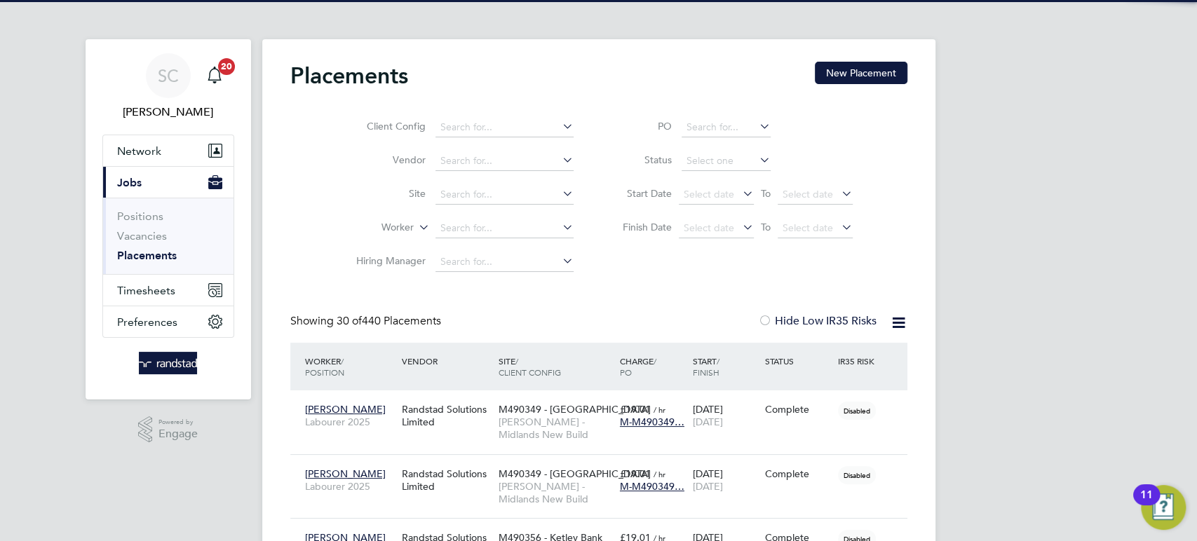
scroll to position [53, 121]
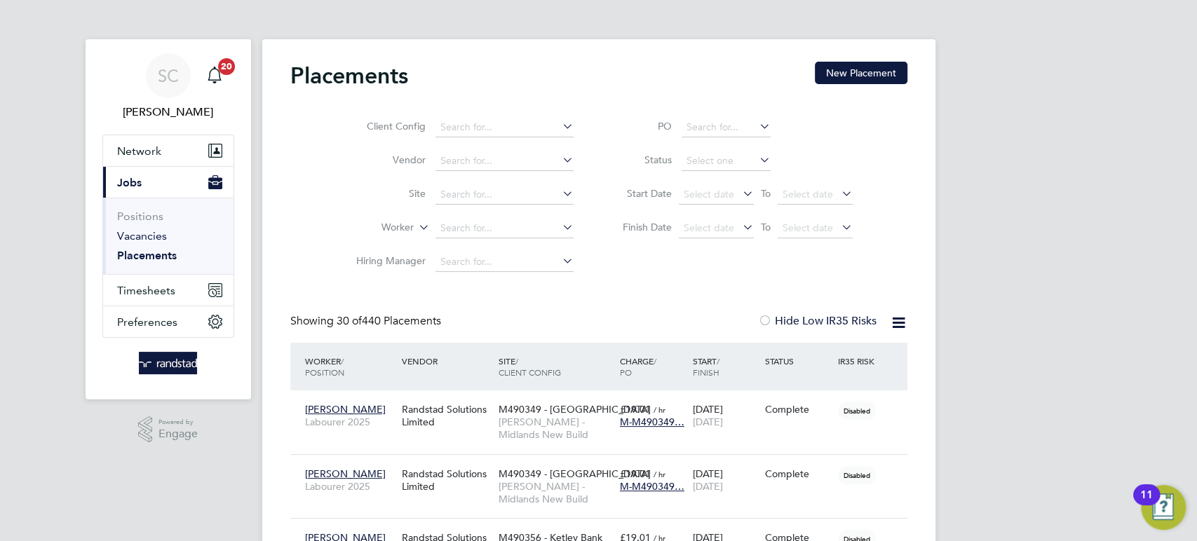
click at [140, 238] on link "Vacancies" at bounding box center [142, 235] width 50 height 13
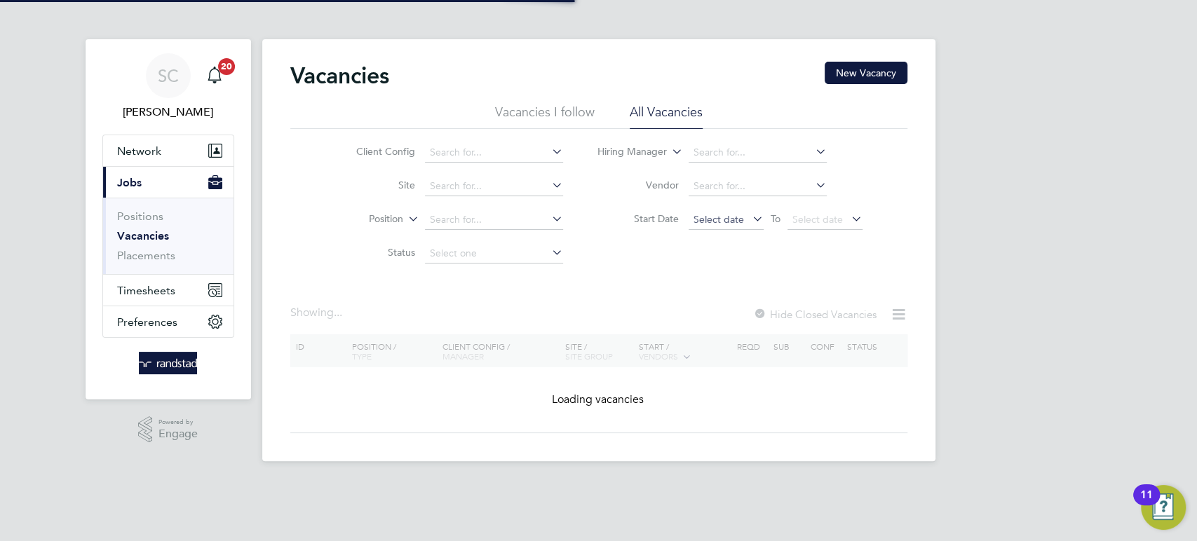
click at [730, 222] on span "Select date" at bounding box center [718, 219] width 50 height 13
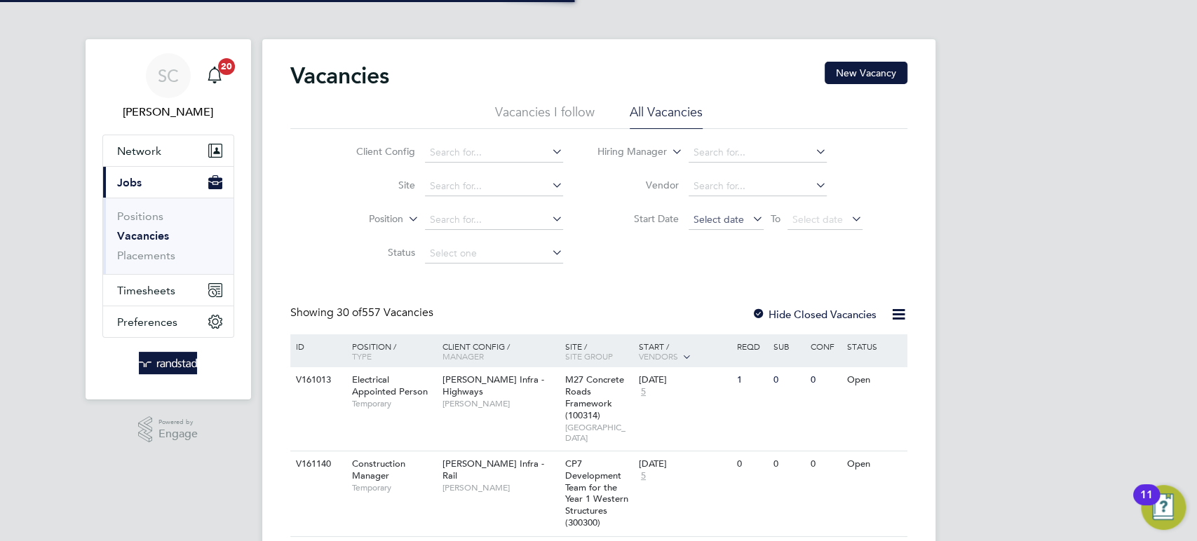
scroll to position [492, 0]
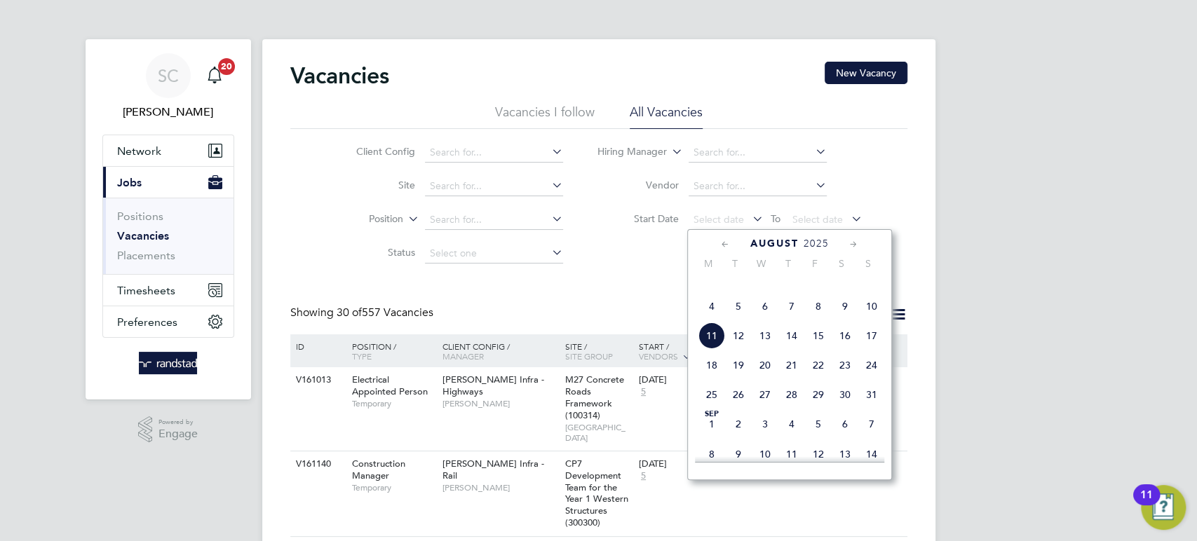
click at [767, 349] on span "13" at bounding box center [765, 335] width 27 height 27
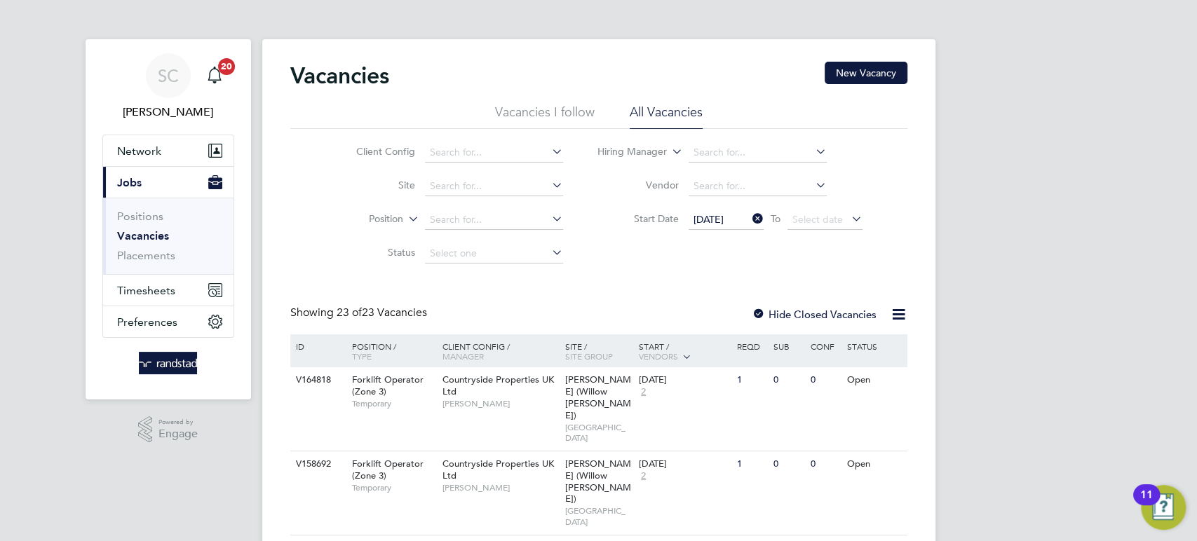
click at [718, 223] on span "13 Aug 2025" at bounding box center [708, 219] width 30 height 13
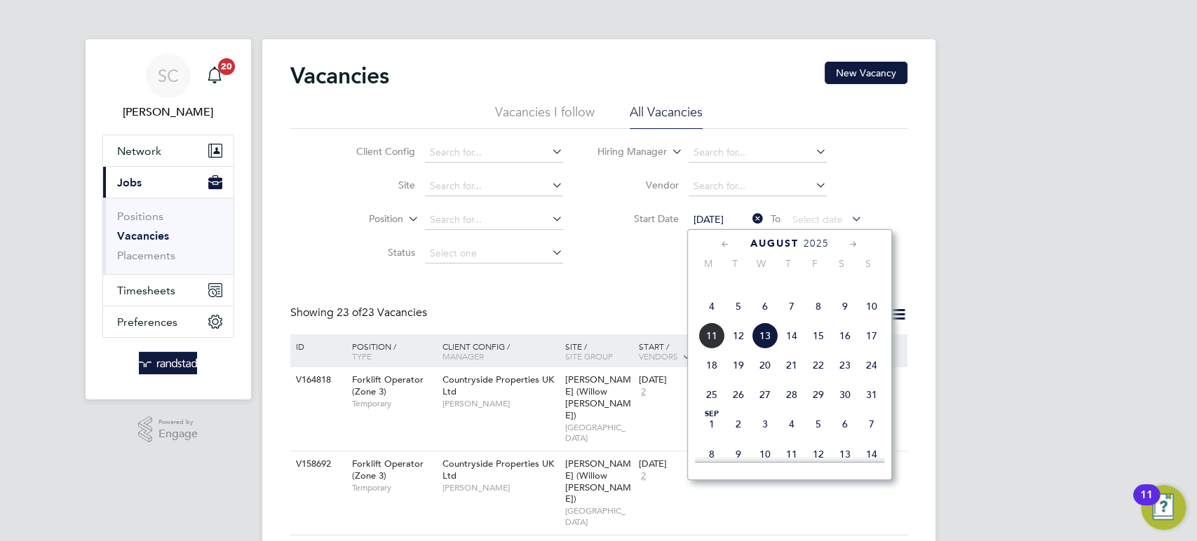
click at [762, 319] on span "6" at bounding box center [765, 306] width 27 height 27
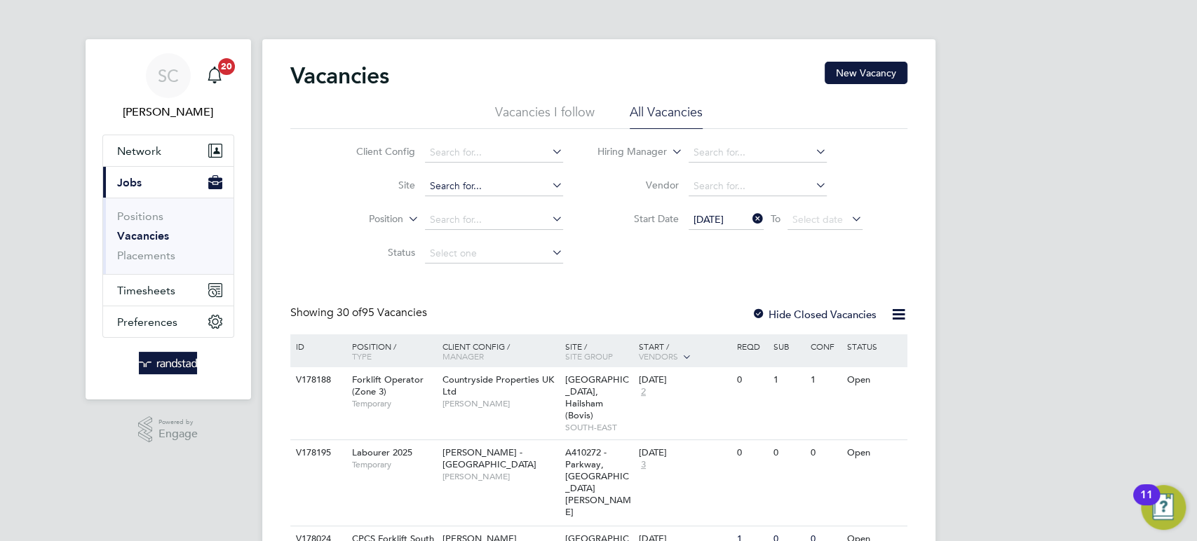
click at [470, 189] on input at bounding box center [494, 187] width 138 height 20
click at [494, 205] on b "New" at bounding box center [489, 205] width 21 height 12
type input "M490354 - [GEOGRAPHIC_DATA]"
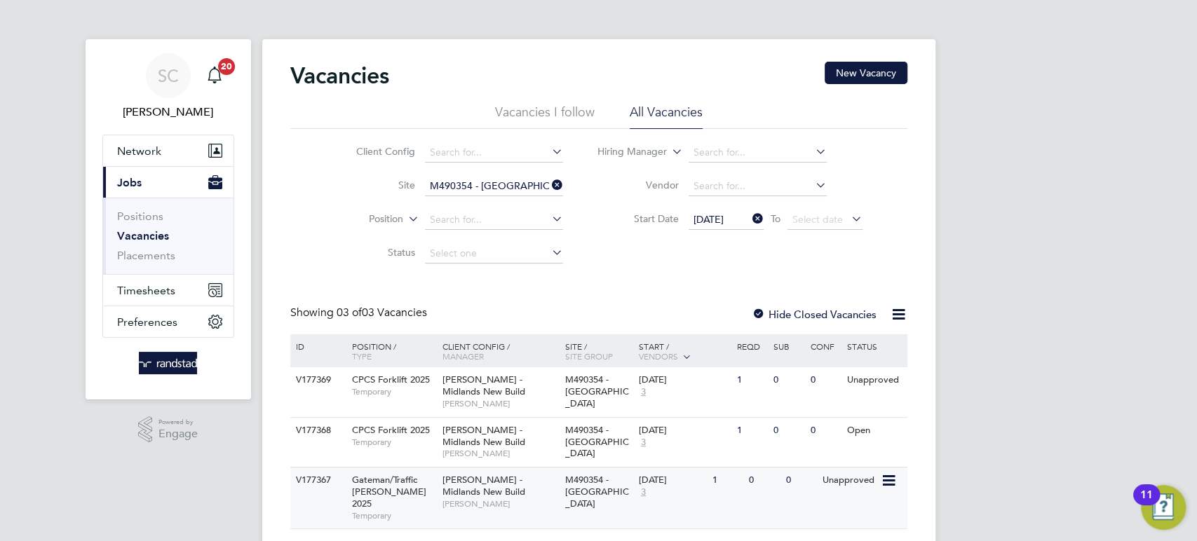
click at [693, 475] on div "[DATE]" at bounding box center [672, 481] width 67 height 12
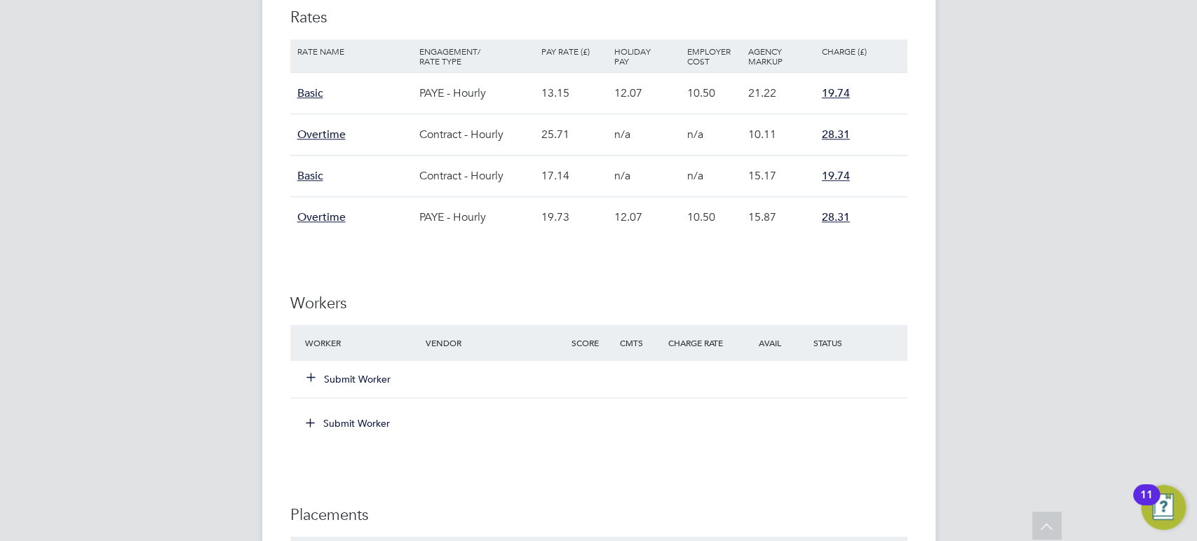
scroll to position [924, 0]
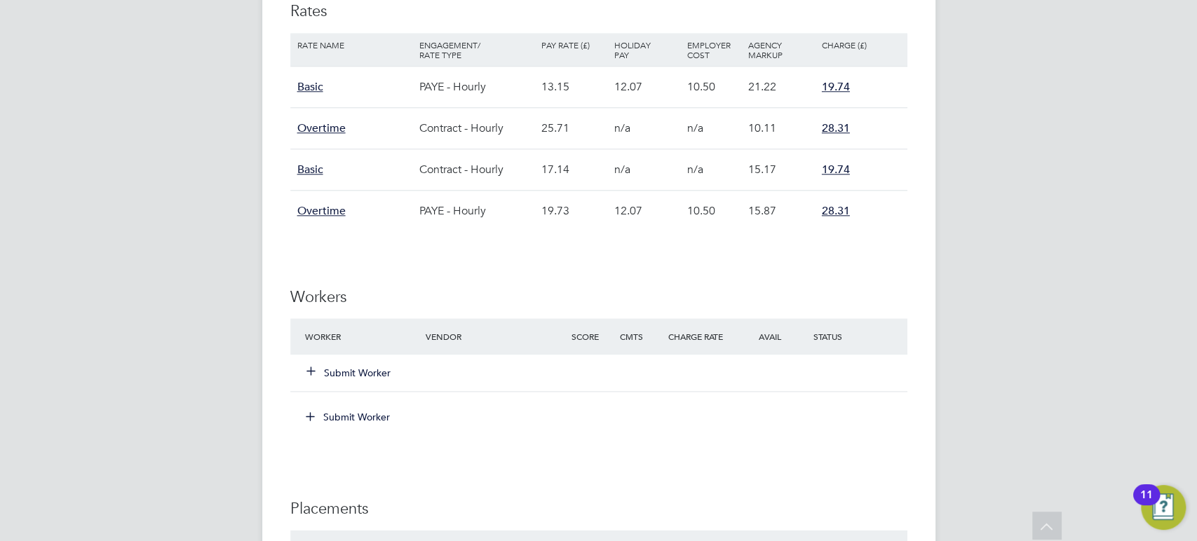
click at [372, 370] on button "Submit Worker" at bounding box center [349, 373] width 84 height 14
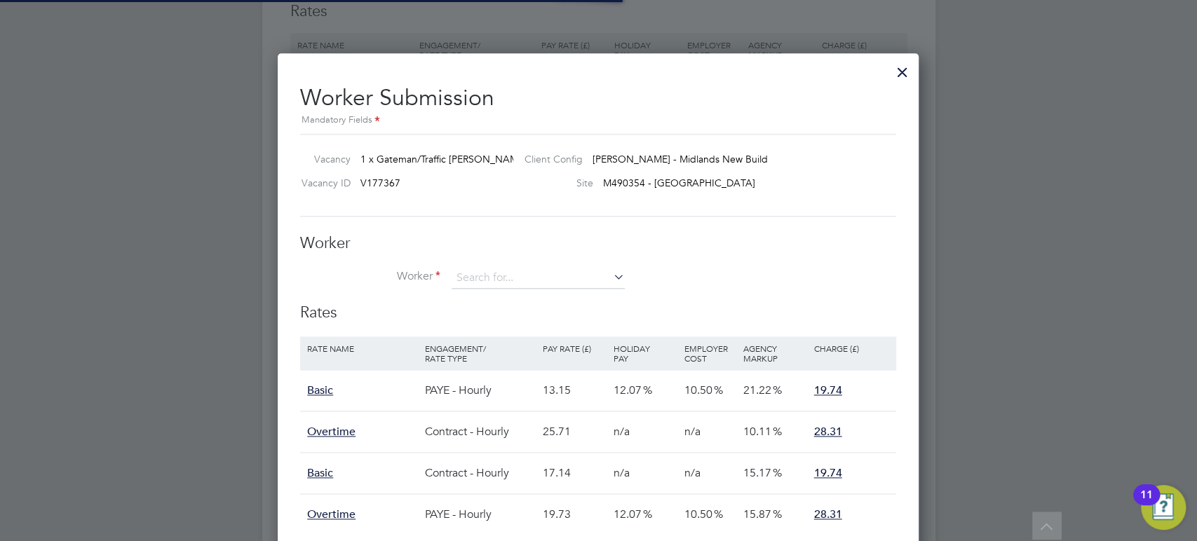
scroll to position [41, 118]
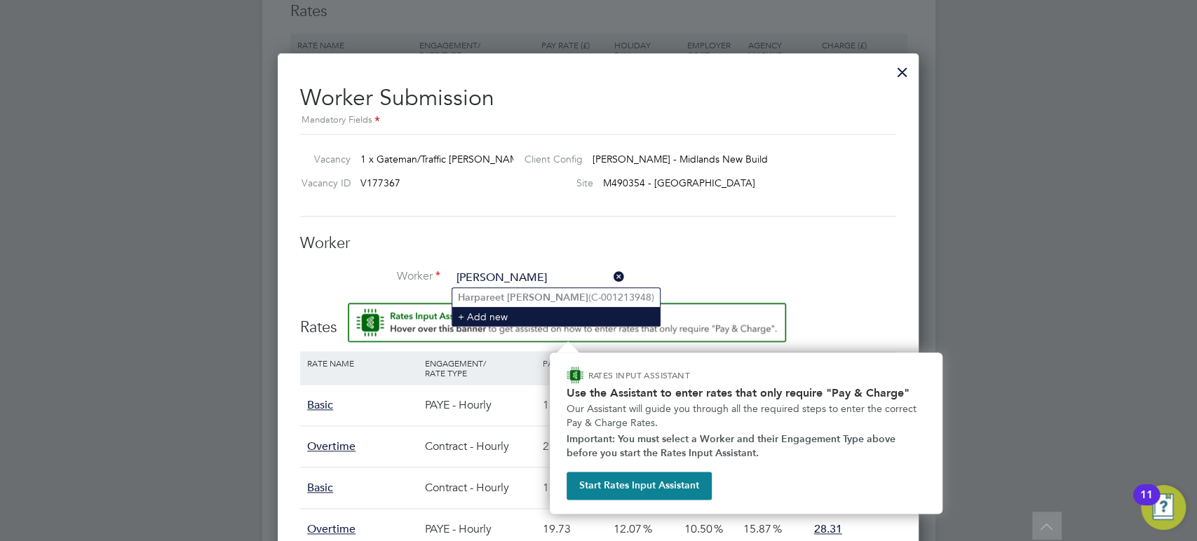
type input "[PERSON_NAME]"
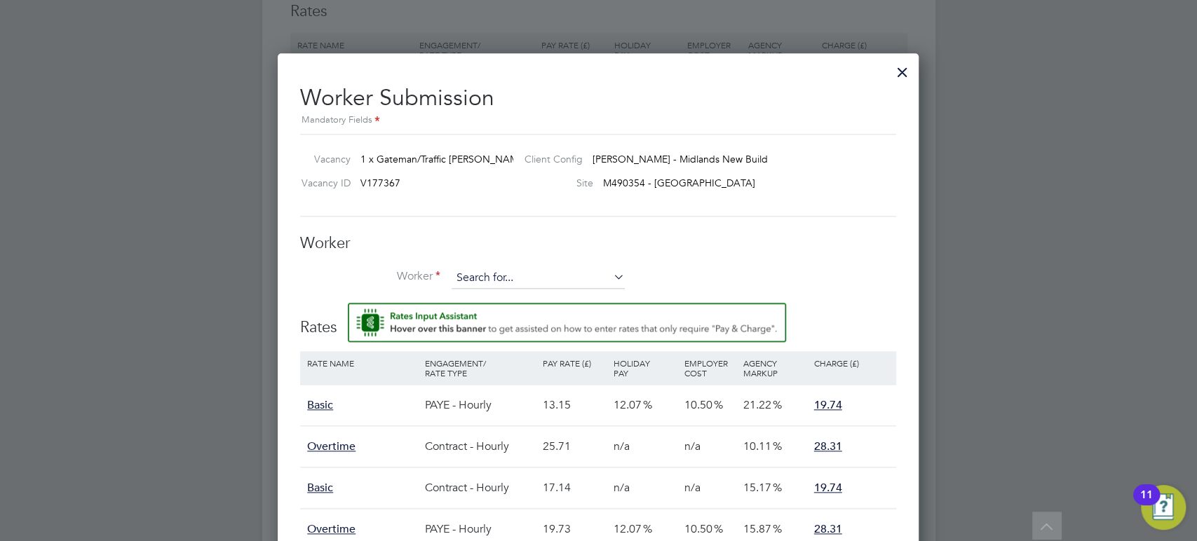
click at [500, 285] on input at bounding box center [537, 278] width 173 height 21
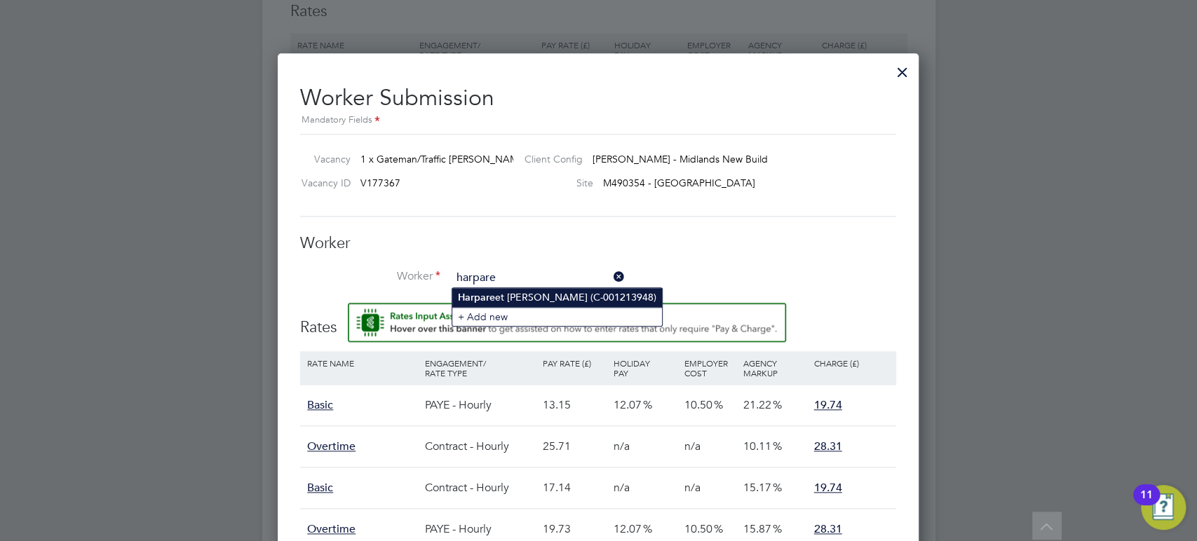
click at [521, 293] on li "[PERSON_NAME] et [PERSON_NAME] (C-001213948)" at bounding box center [557, 297] width 210 height 19
type input "[PERSON_NAME] (C-001213948)"
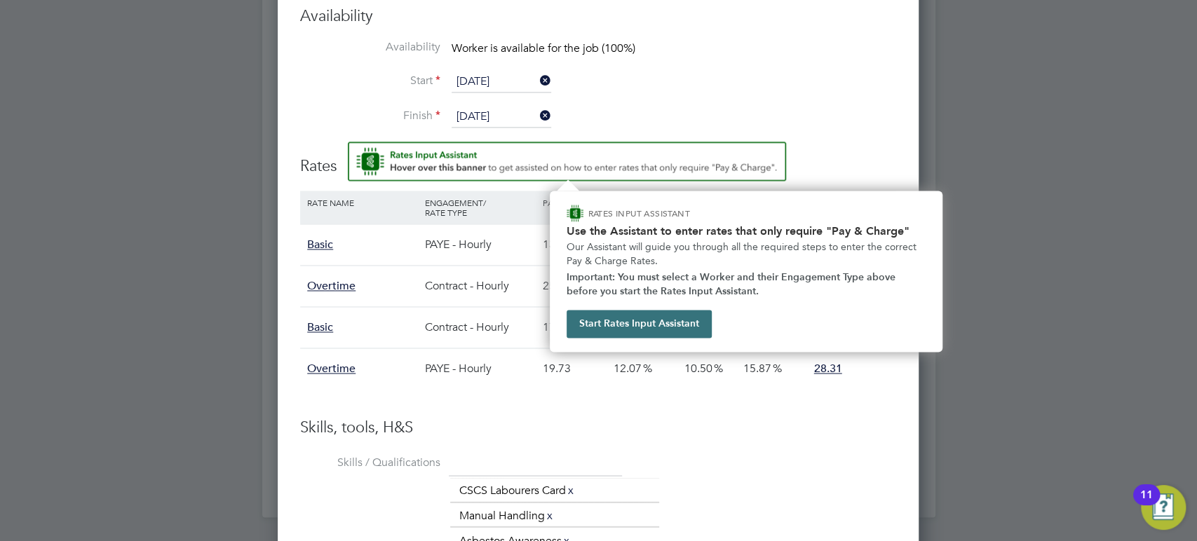
click at [674, 329] on button "Start Rates Input Assistant" at bounding box center [638, 324] width 145 height 28
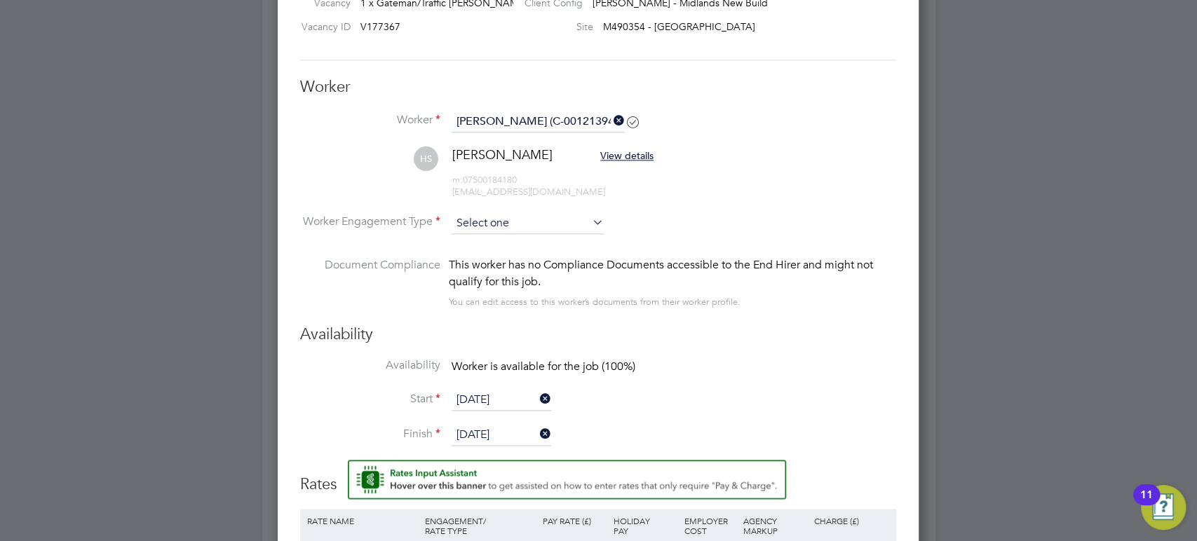
click at [528, 222] on input at bounding box center [527, 223] width 152 height 21
click at [508, 259] on li "PAYE" at bounding box center [528, 261] width 153 height 18
type input "PAYE"
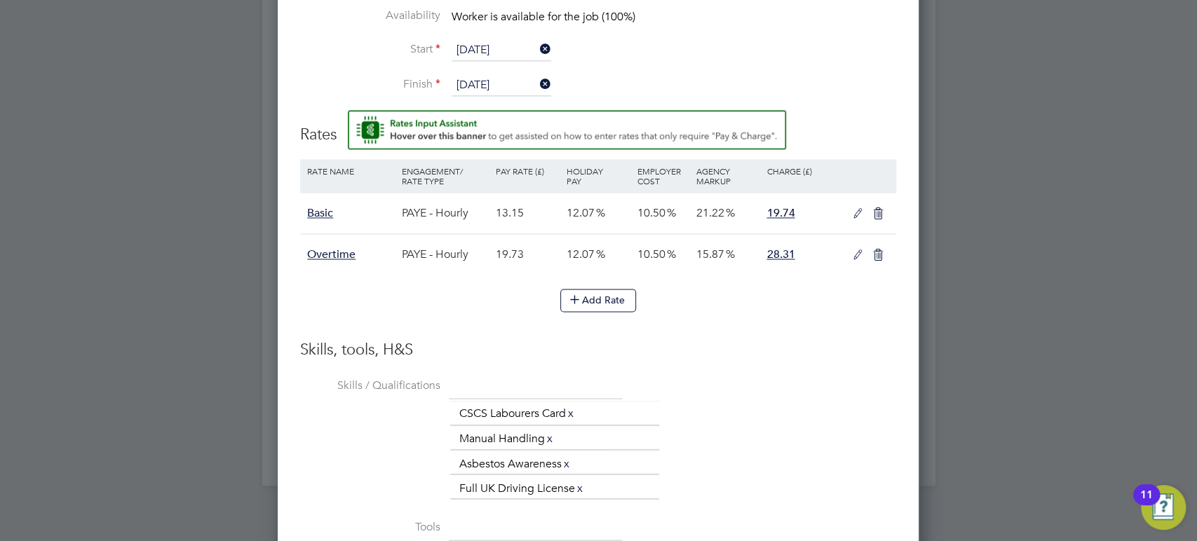
click at [855, 208] on icon at bounding box center [858, 213] width 18 height 11
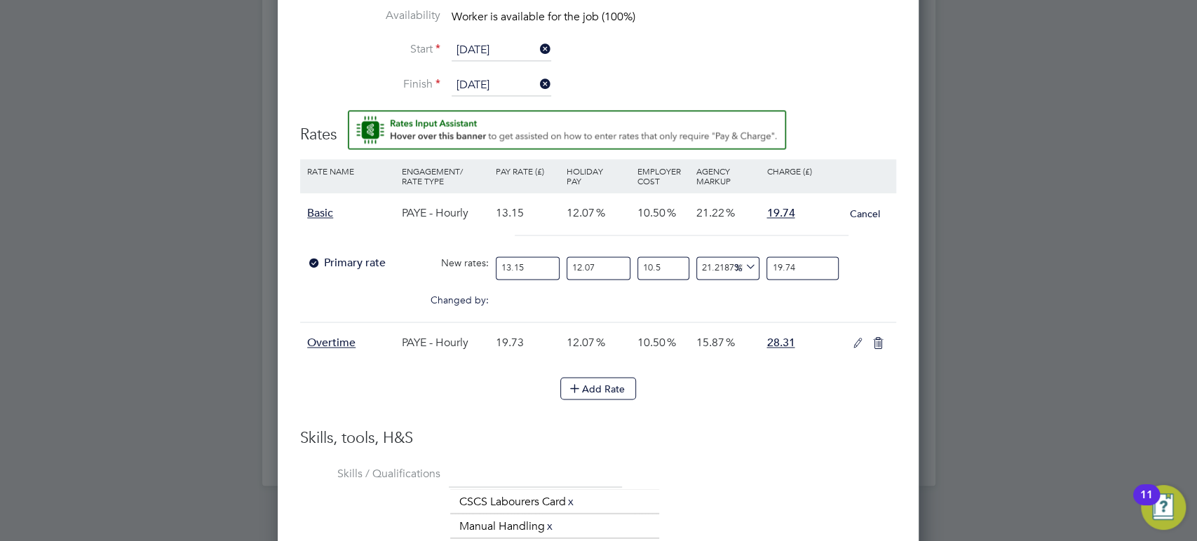
click at [522, 269] on input "13.15" at bounding box center [528, 268] width 64 height 23
type input "13.1"
type input "19.664942965779467"
type input "1"
type input "1.5011406844106463"
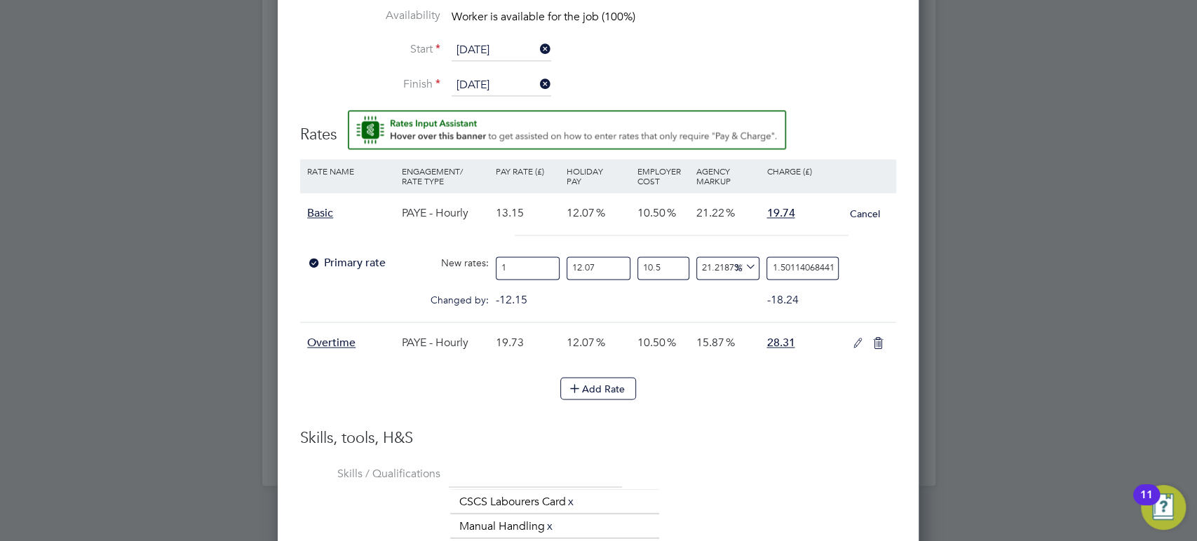
type input "14"
type input "21.01596958174905"
type input "14.7"
type input "22.0667680608365"
type input "14.74"
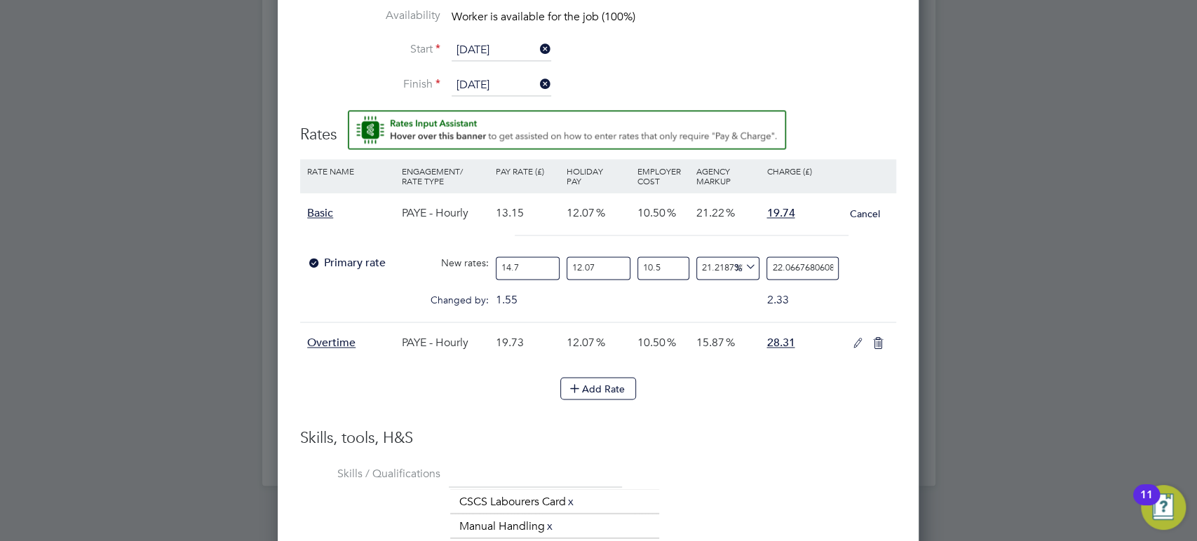
type input "22.126813688212927"
type input "14.74"
click at [775, 508] on div "The list will appear here... CSCS Labourers Card x Manual Handling x Asbestos A…" at bounding box center [673, 539] width 446 height 100
click at [791, 262] on input "22.126813688212927" at bounding box center [802, 268] width 72 height 23
type input "21.99295431102999"
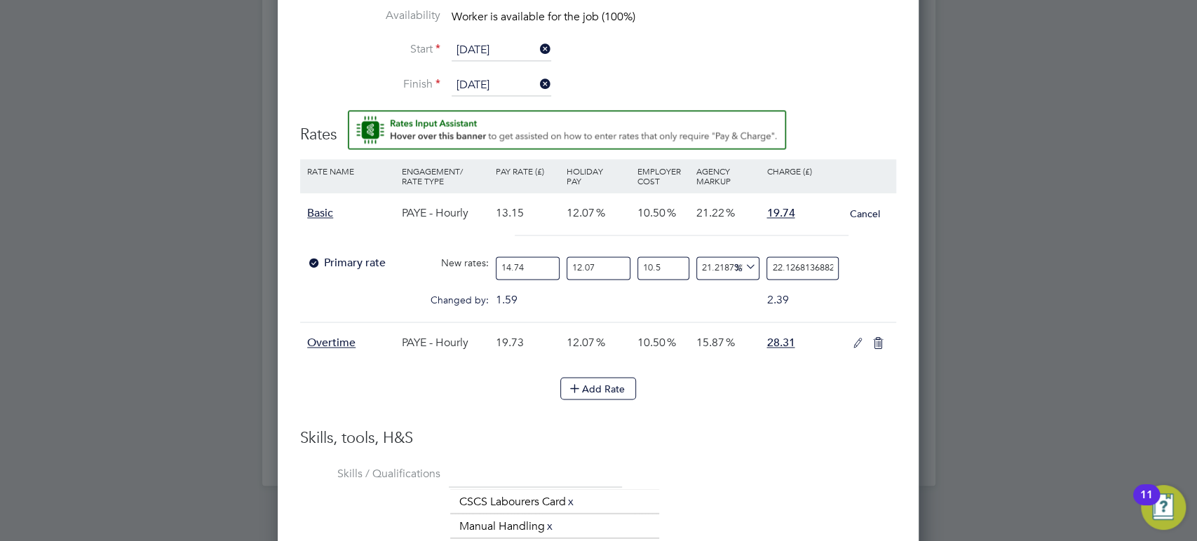
type input "22.26813688212927"
type input "12199295431102900"
type input "[CREDIT_CARD_NUMBER]"
type input "1242567891949648.2"
type input "226813688212927"
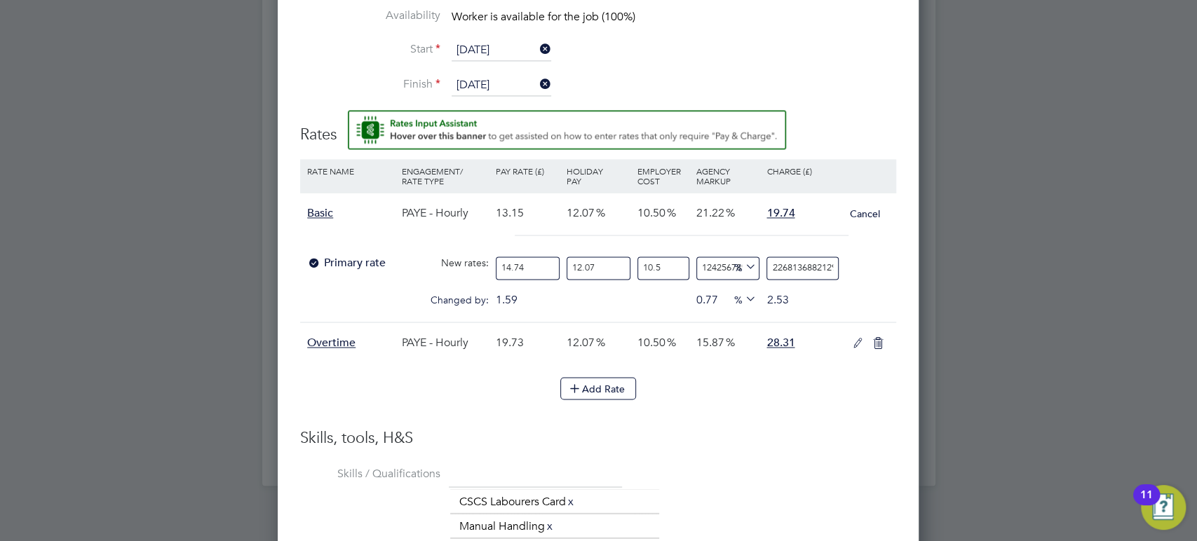
type input "146895138034323.1"
type input "26813688212927"
type input "14689513803338.475"
type input "2681368821292"
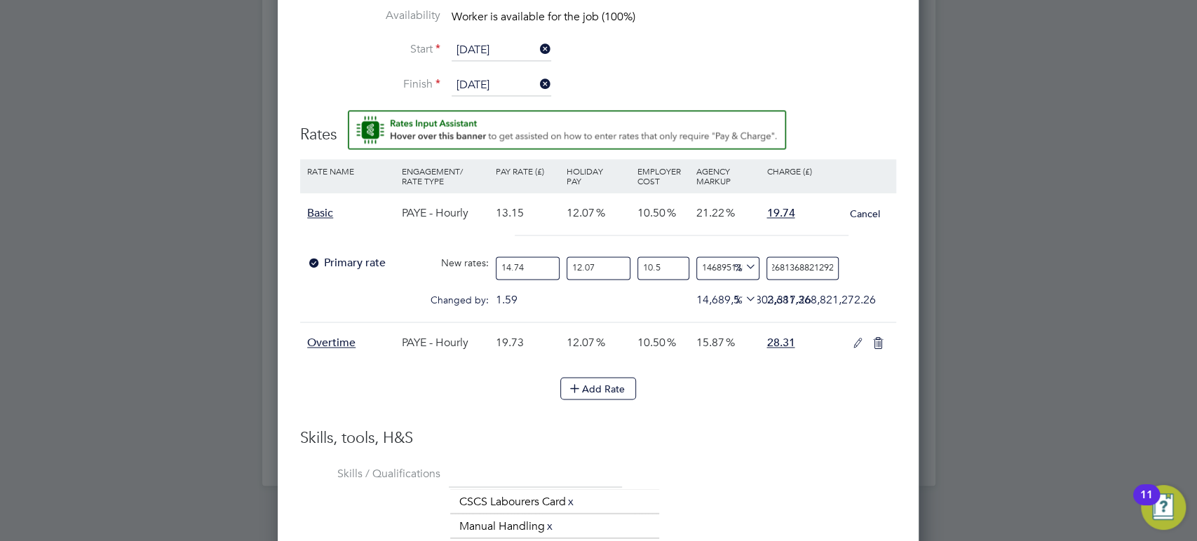
type input "1468951380242.7517"
type input "268136882129"
type input "146895137929.34464"
type input "26813688212"
type input "14689513701.838793"
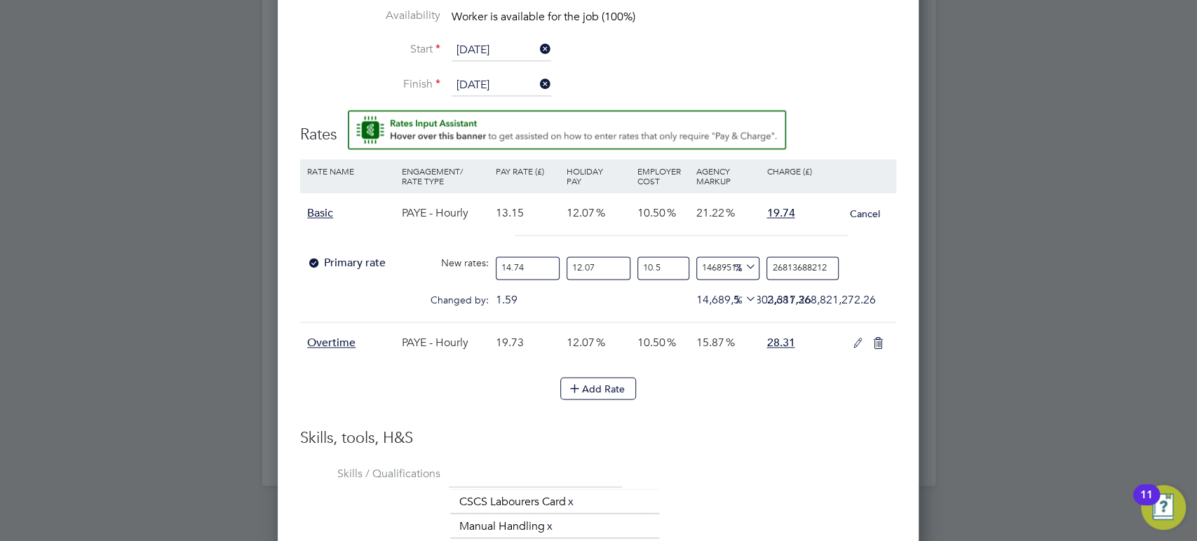
type input "2681368821"
type input "1468951279.6360428"
type input "268136882"
type input "146895036.86793151"
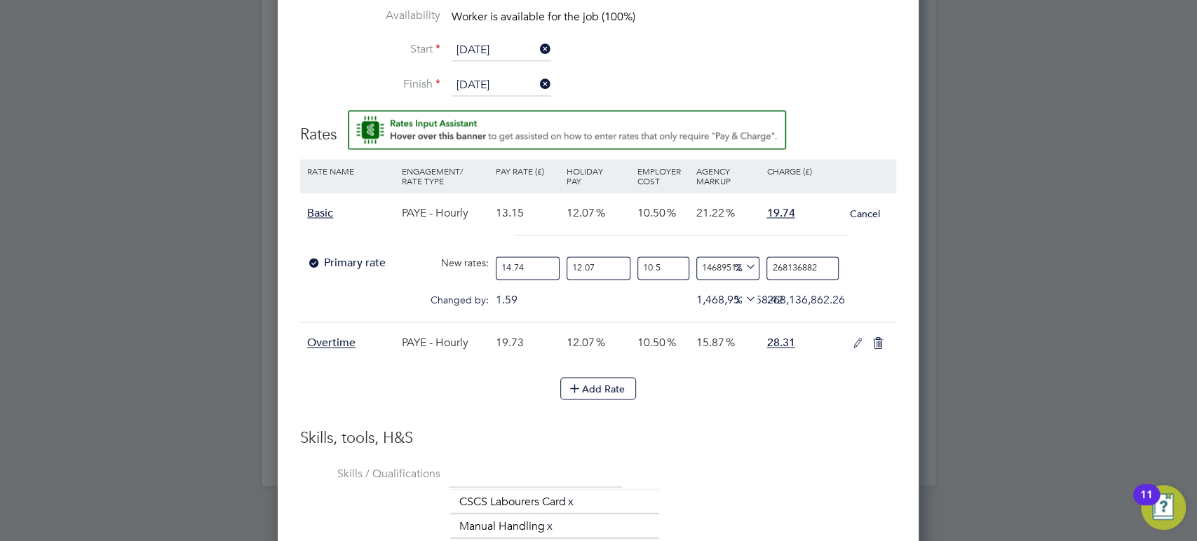
type input "26813688"
type input "14689409.304102138"
type input "2681368"
type input "1468846.547719198"
type input "268136"
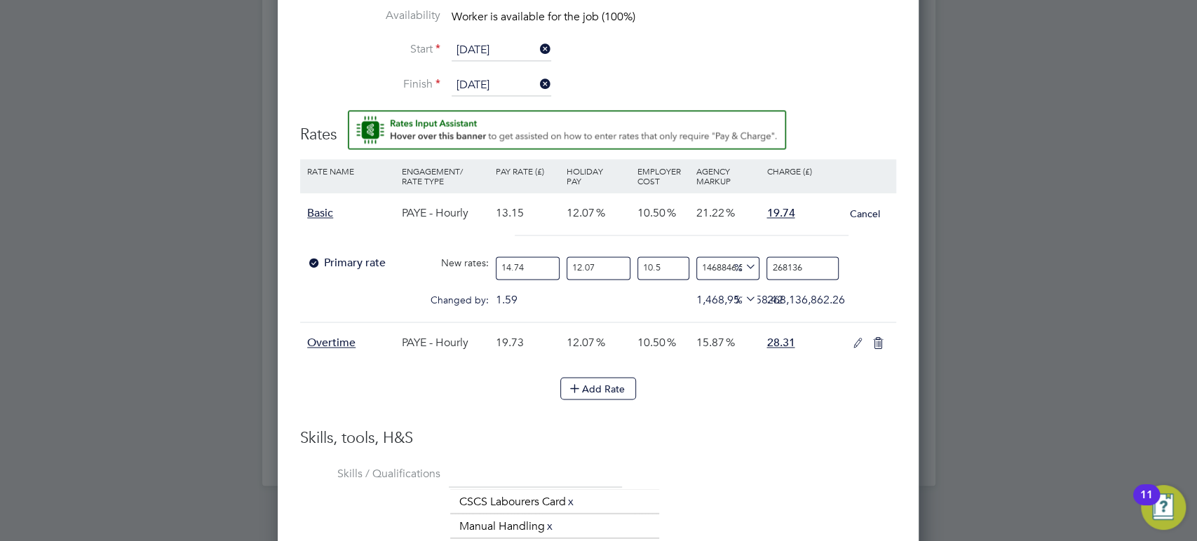
type input "146791.36775365807"
type input "26813"
type input "14587.493266234933"
type input "2681"
type input "1368.2014902465355"
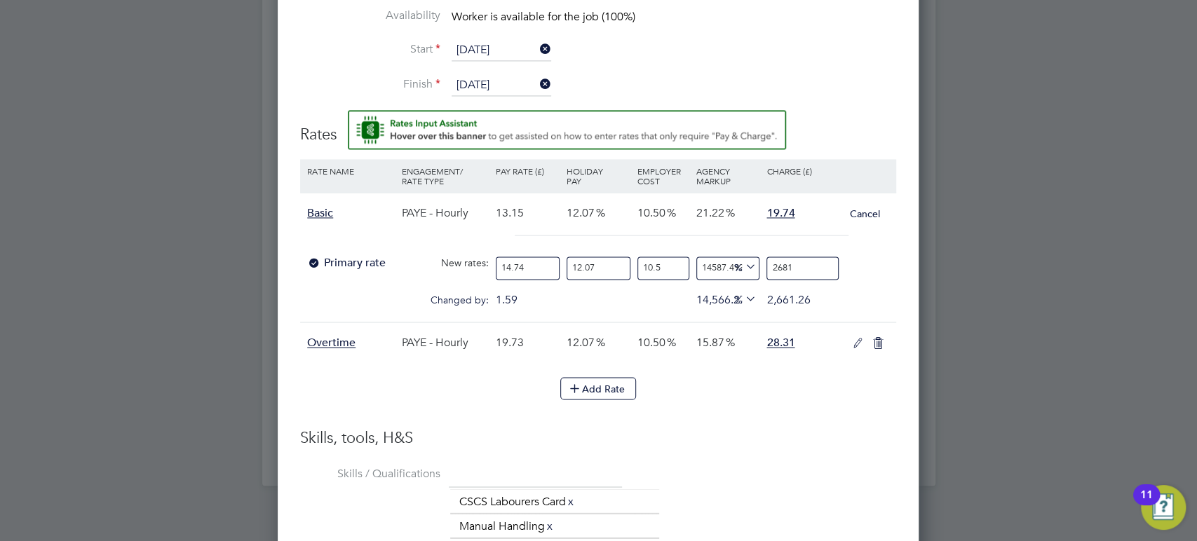
type input "268"
type input "42.43745800899226"
type input "26"
type input "-89.04327246084675"
type input "2"
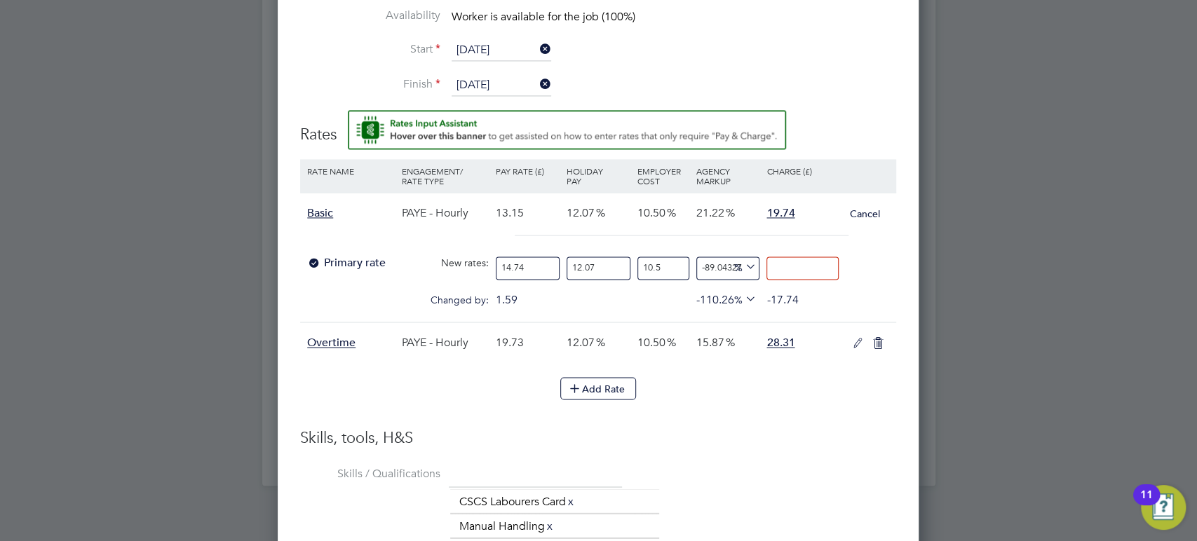
type input "-94.52163623042337"
type input "1"
type input "4.088911621955884"
type input "19"
type input "7.923766260659521"
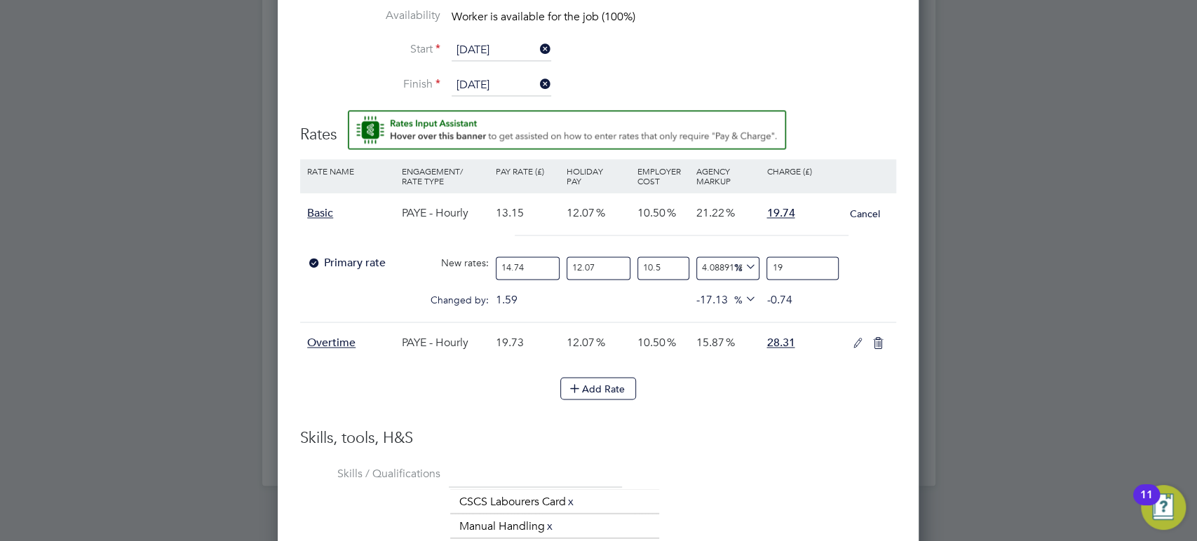
type input "19.7"
type input "8.142900811442587"
type input "19.74"
click at [821, 390] on div "Add Rate" at bounding box center [598, 388] width 596 height 22
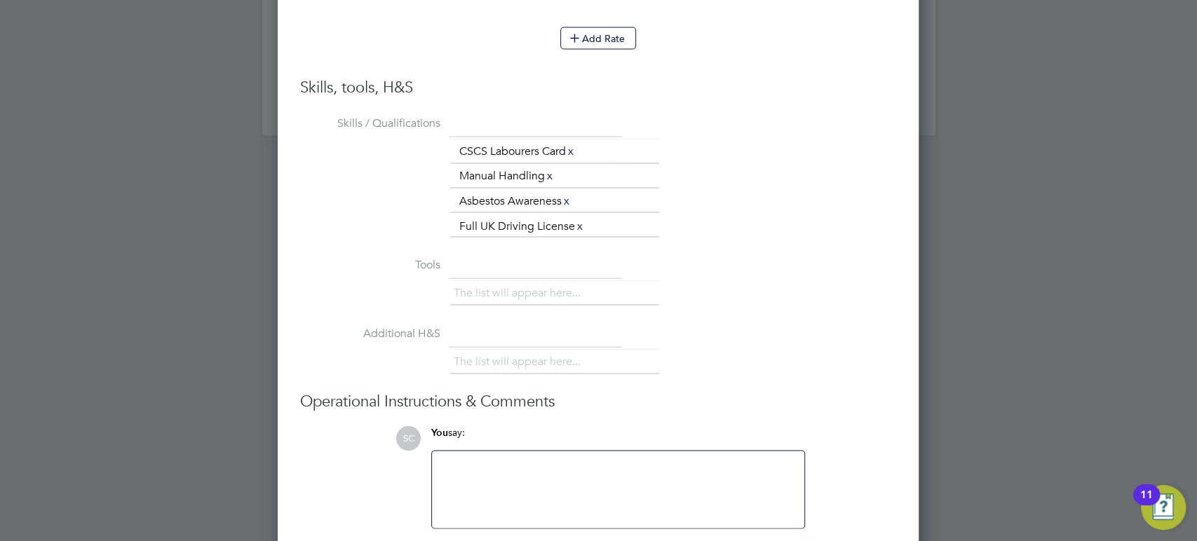
scroll to position [1835, 0]
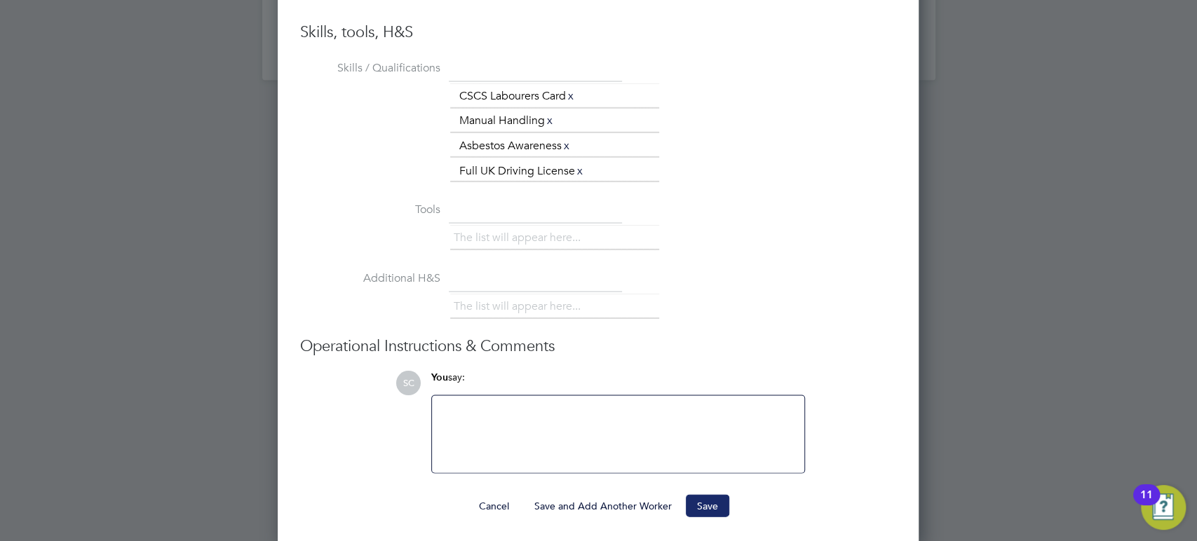
click at [711, 506] on button "Save" at bounding box center [707, 506] width 43 height 22
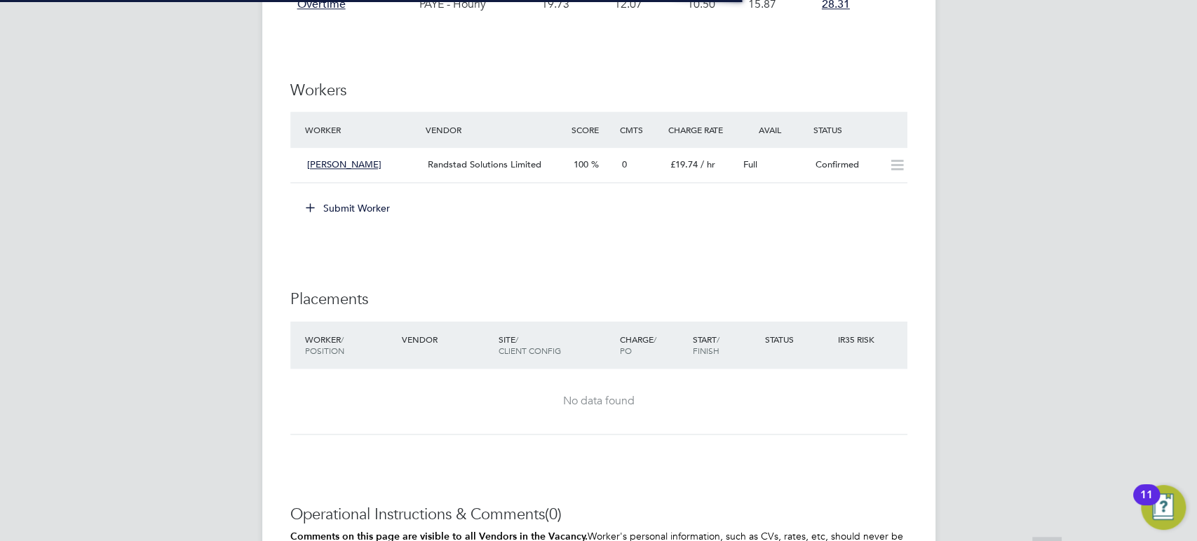
scroll to position [944, 0]
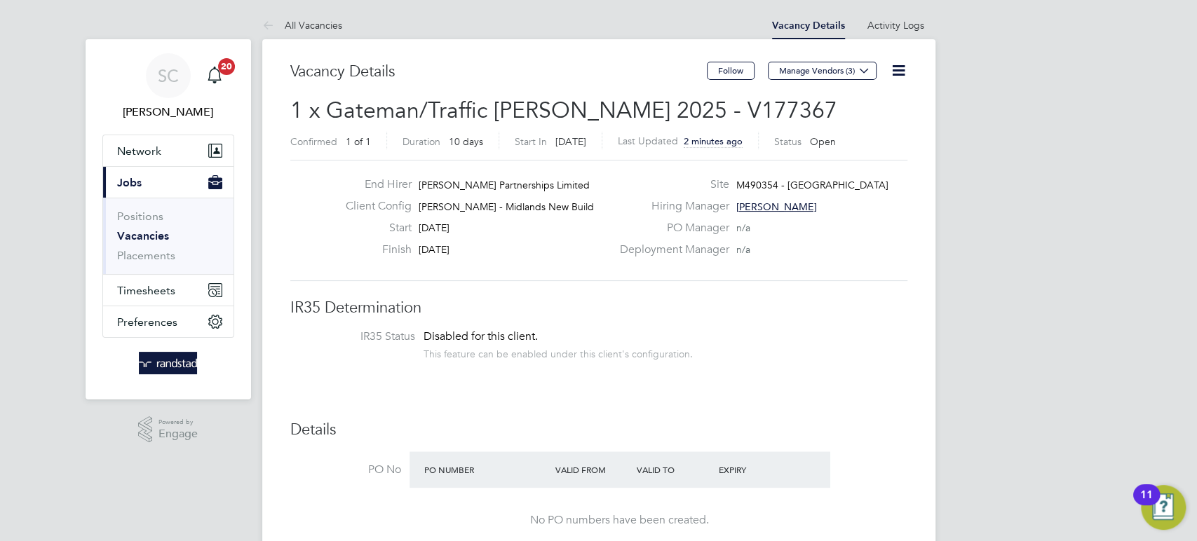
click at [891, 63] on icon at bounding box center [899, 71] width 18 height 18
click at [859, 97] on li "Edit Vacancy e" at bounding box center [863, 104] width 81 height 20
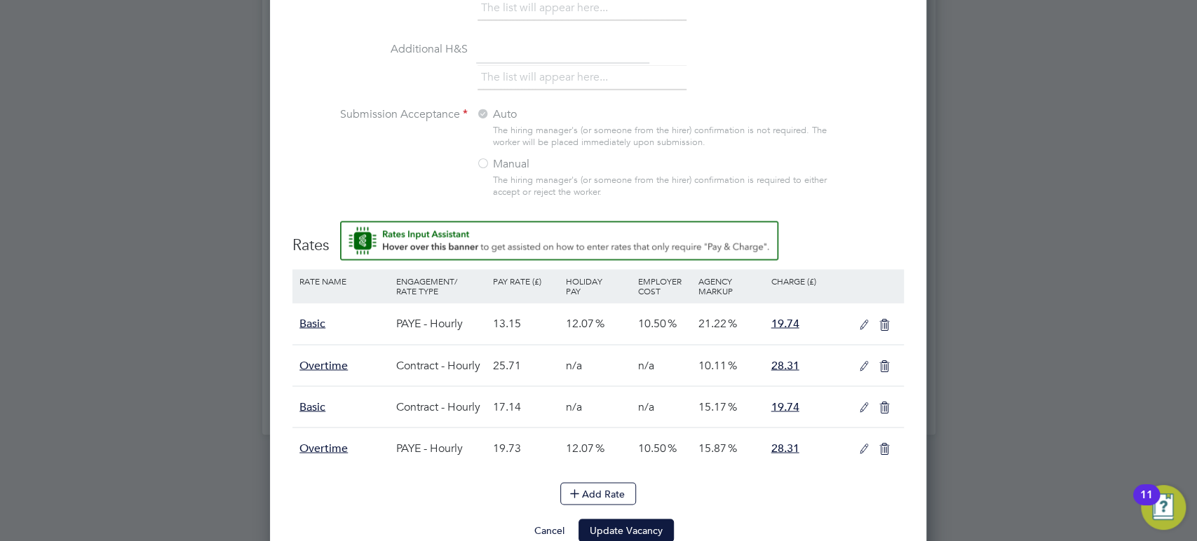
click at [860, 319] on icon at bounding box center [864, 324] width 18 height 11
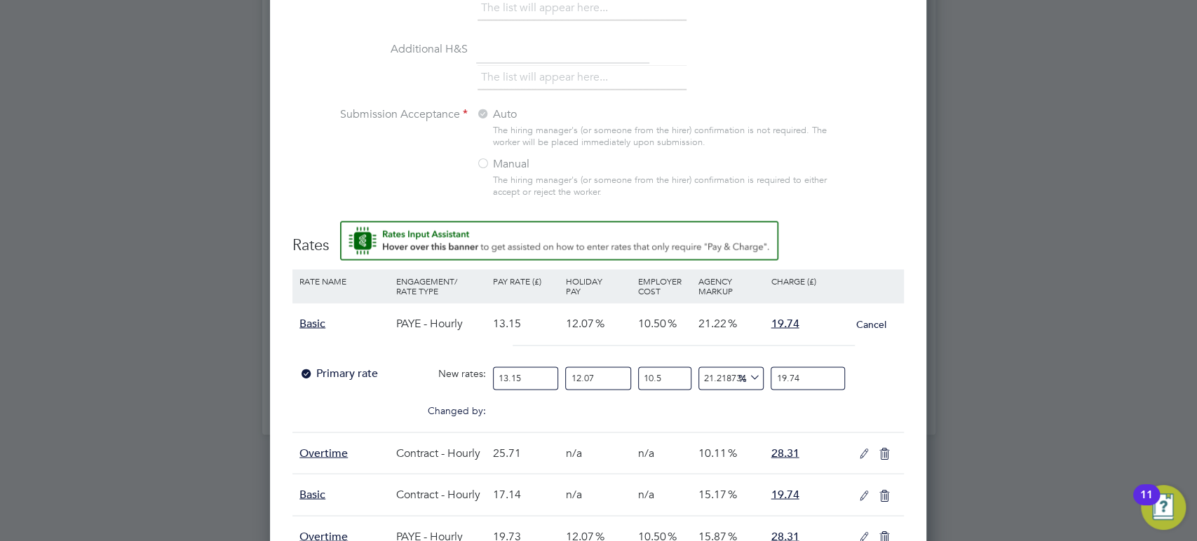
click at [543, 372] on input "13.15" at bounding box center [525, 378] width 65 height 23
type input "13.1"
type input "19.664942965779467"
type input "13"
type input "19.514828897338404"
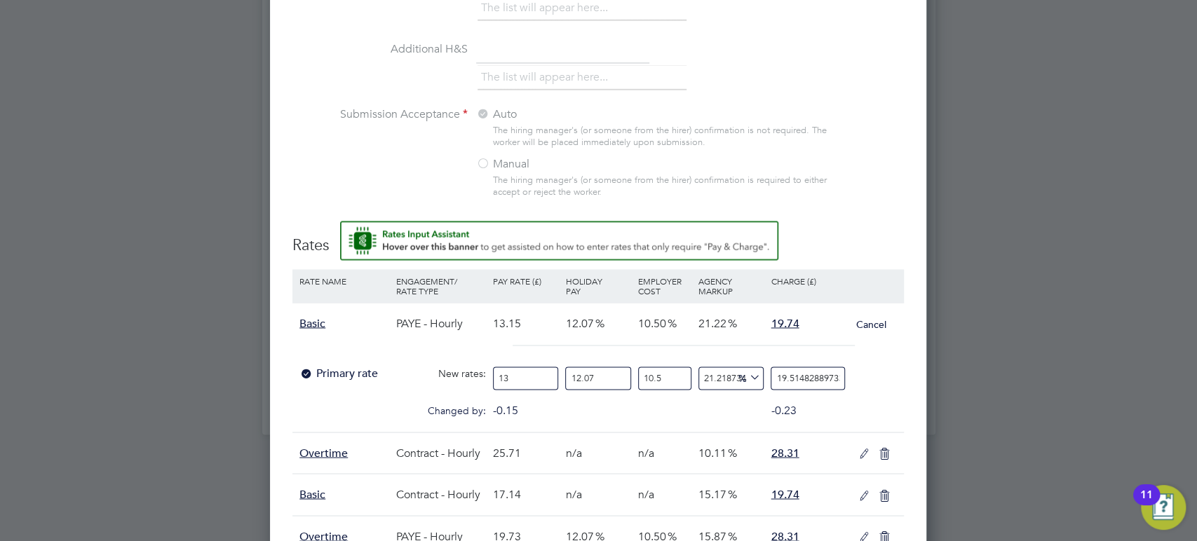
type input "1"
type input "1.5011406844106463"
type input "14"
type input "21.01596958174905"
type input "14.7"
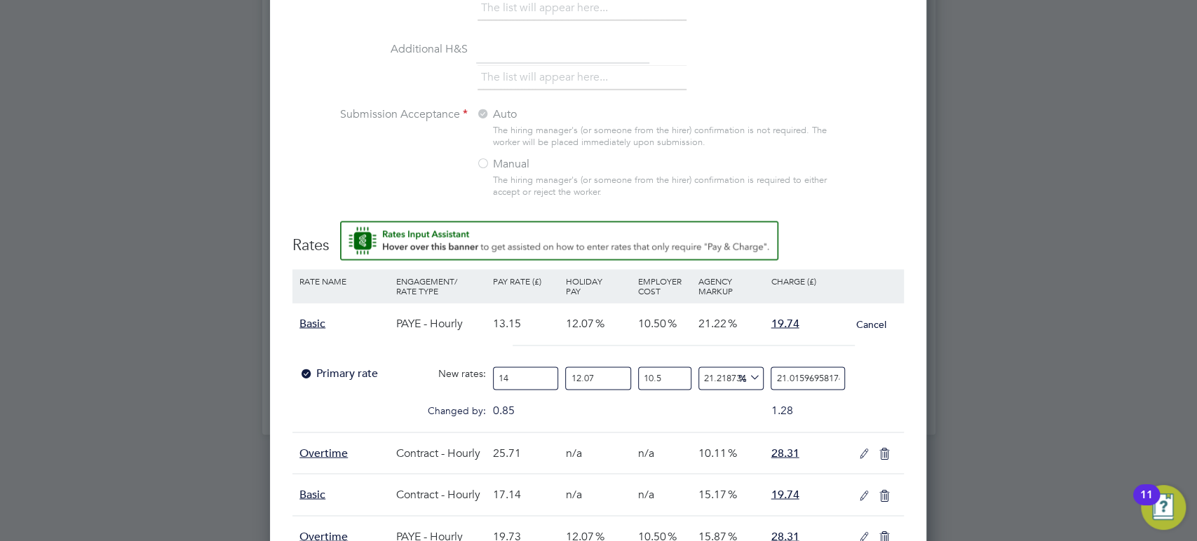
type input "22.0667680608365"
type input "14.74"
type input "22.126813688212927"
type input "14.74"
click at [809, 380] on input "22.126813688212927" at bounding box center [807, 378] width 74 height 23
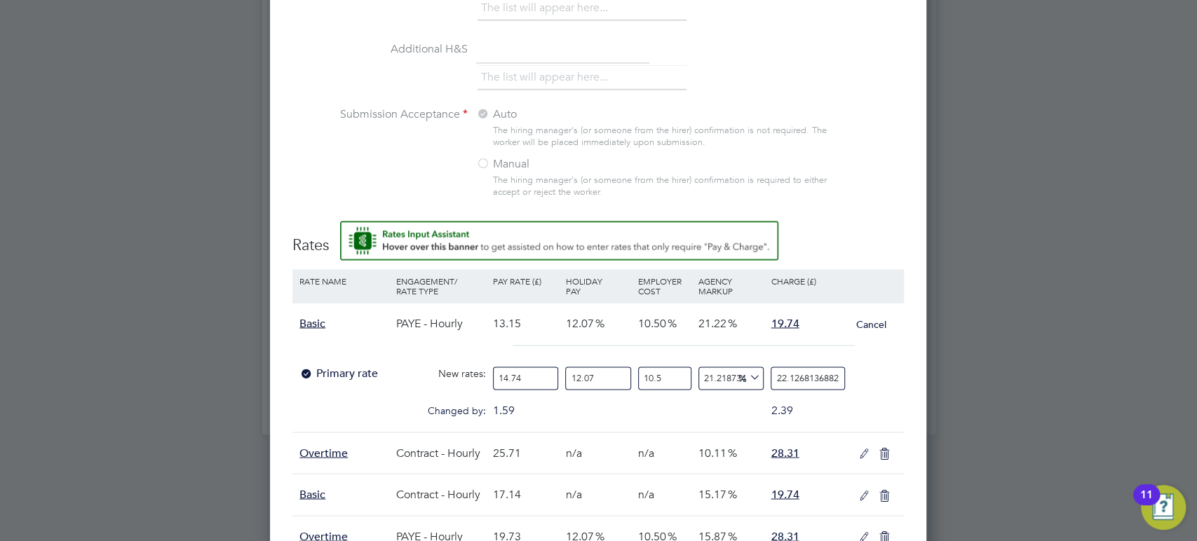
click at [832, 377] on input "22.126813688212927" at bounding box center [807, 378] width 74 height 23
type input "21.21873441234936"
type input "22.12681368212927"
type input "21.2187340790645"
type input "22.1268136212927"
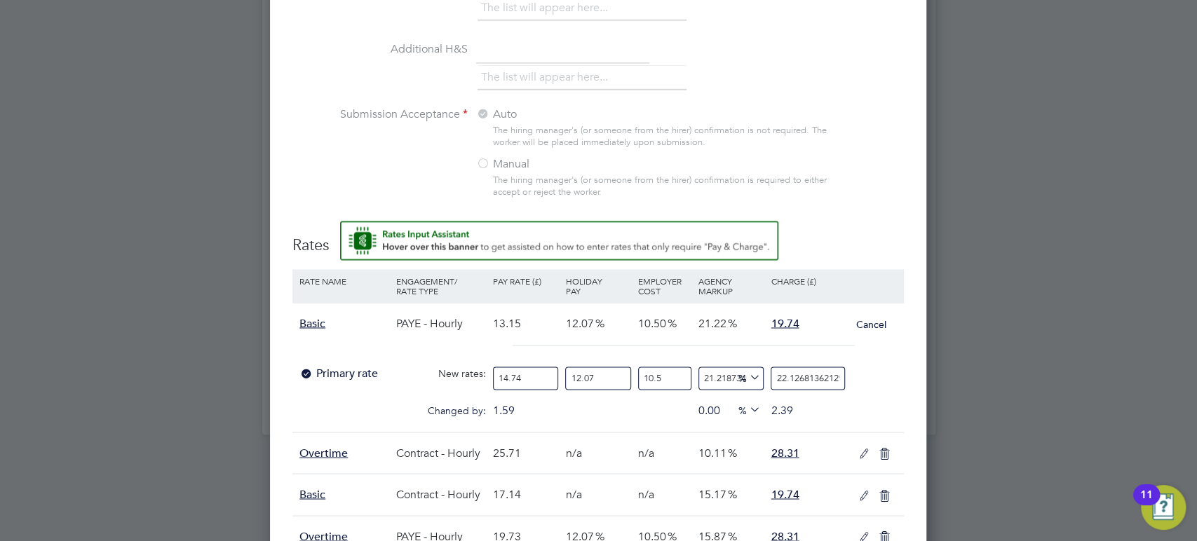
type input "21.218731841888644"
type input "22.126813212927"
type input "21.218725905221394"
type input "22.12681212927"
type input "21.21877610582431"
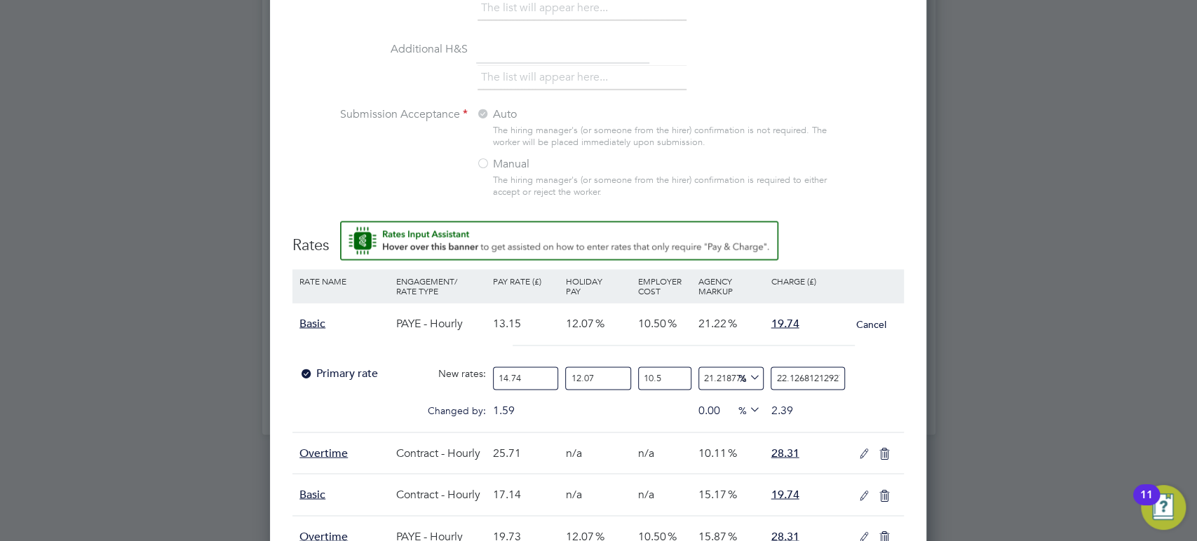
type input "22.1268212927"
type input "21.21544325721478"
type input "22.126212927"
type input "21.1930714986586"
type input "22.12212927"
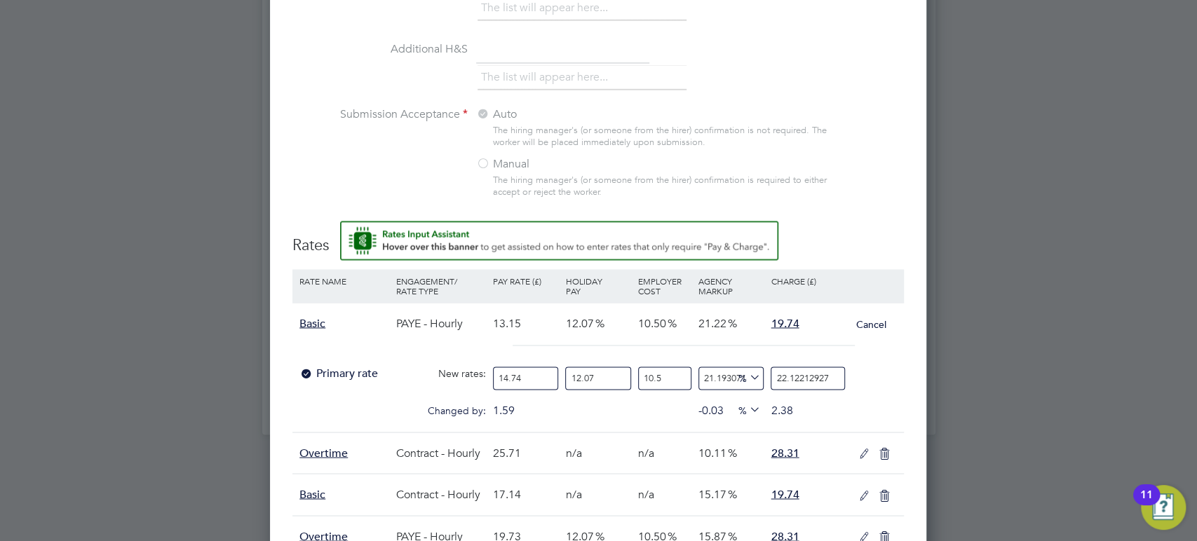
type input "21.188488463879885"
type input "22.1212927"
type input "21.6904944930504"
type input "22.212927"
type input "121690394.4930504"
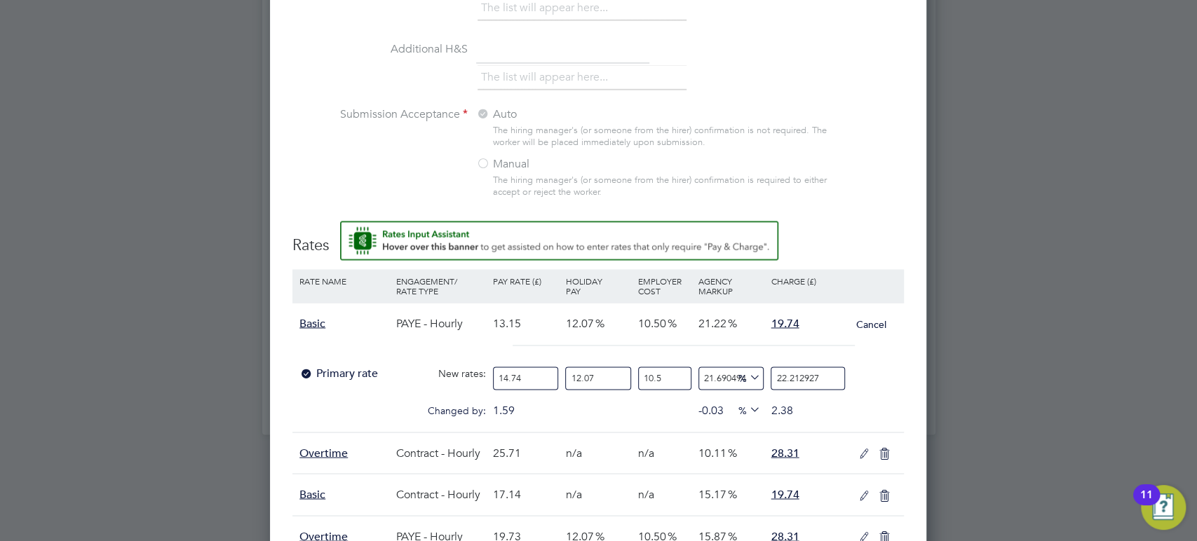
type input "22212927"
click at [838, 373] on input "22212927" at bounding box center [807, 378] width 74 height 23
type input "12168945.6144504"
type input "2221292"
type input "1216803.4657722863"
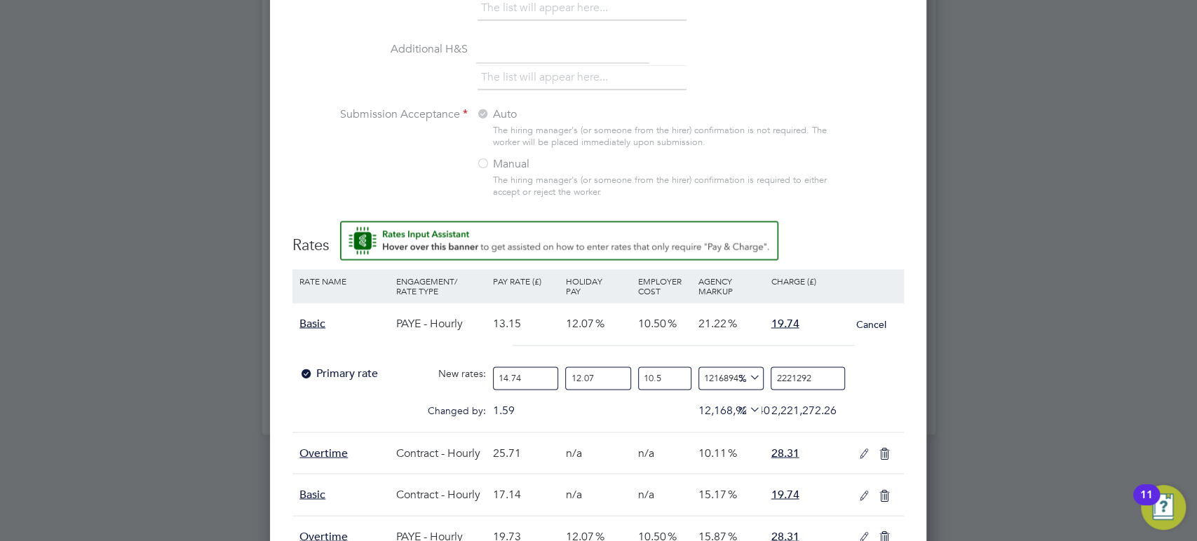
type input "222129"
type input "121585.416049836"
type input "22212"
type input "12067.445932229684"
type input "2221"
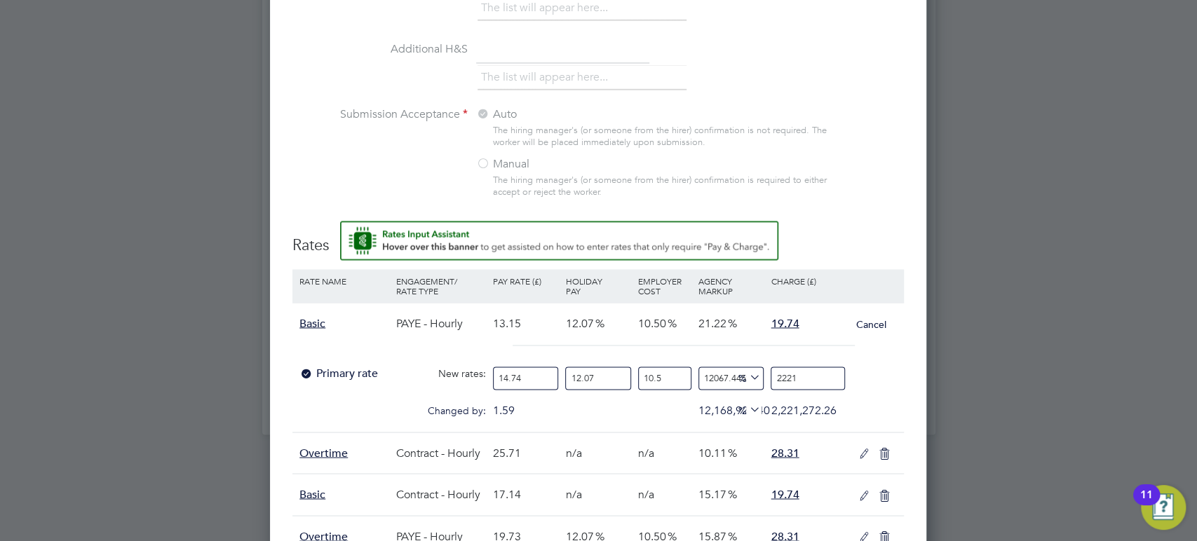
type input "1116.1967568460109"
type input "222"
type input "20.52400293068576"
type input "22"
type input "-89.04327246084675"
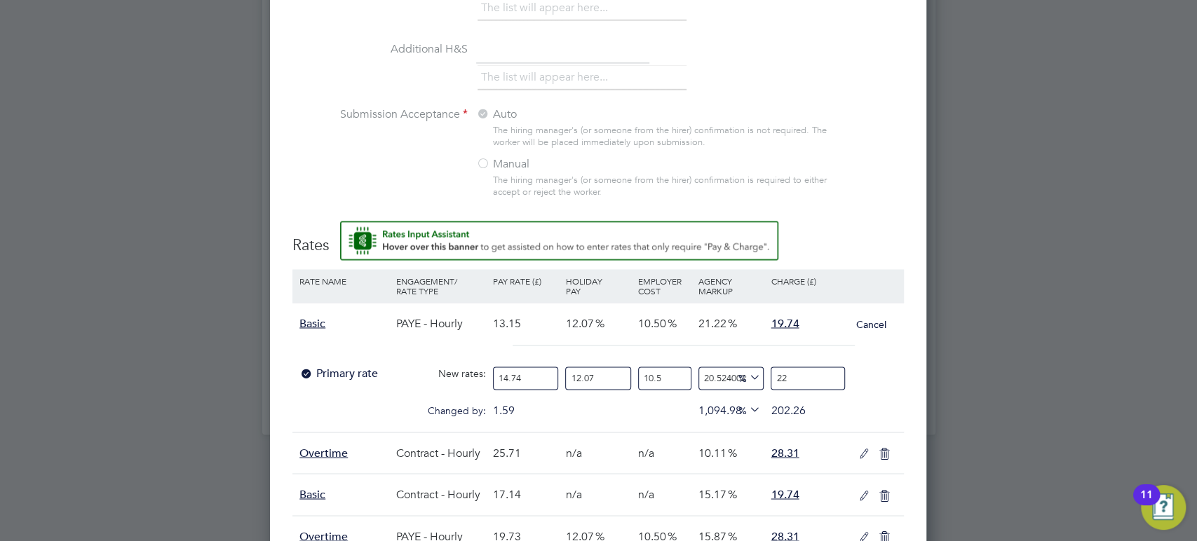
type input "2"
type input "-94.52163623042337"
type input "1"
type input "4.088911621955884"
type input "19"
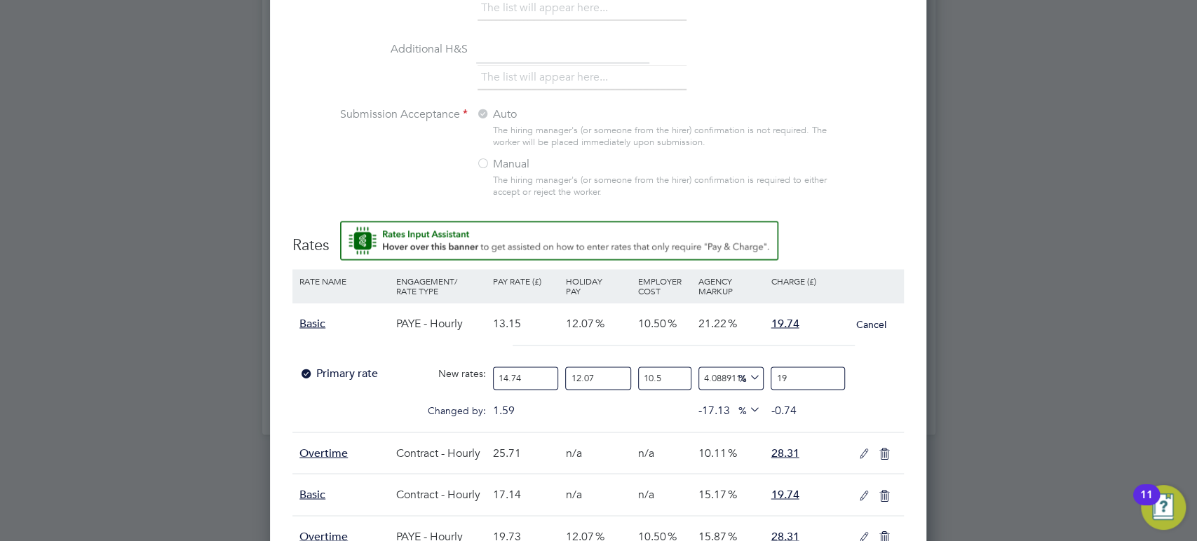
type input "7.923766260659521"
type input "19.74"
type input "8.142900811442587"
type input "19.74"
click at [890, 400] on div at bounding box center [876, 404] width 48 height 14
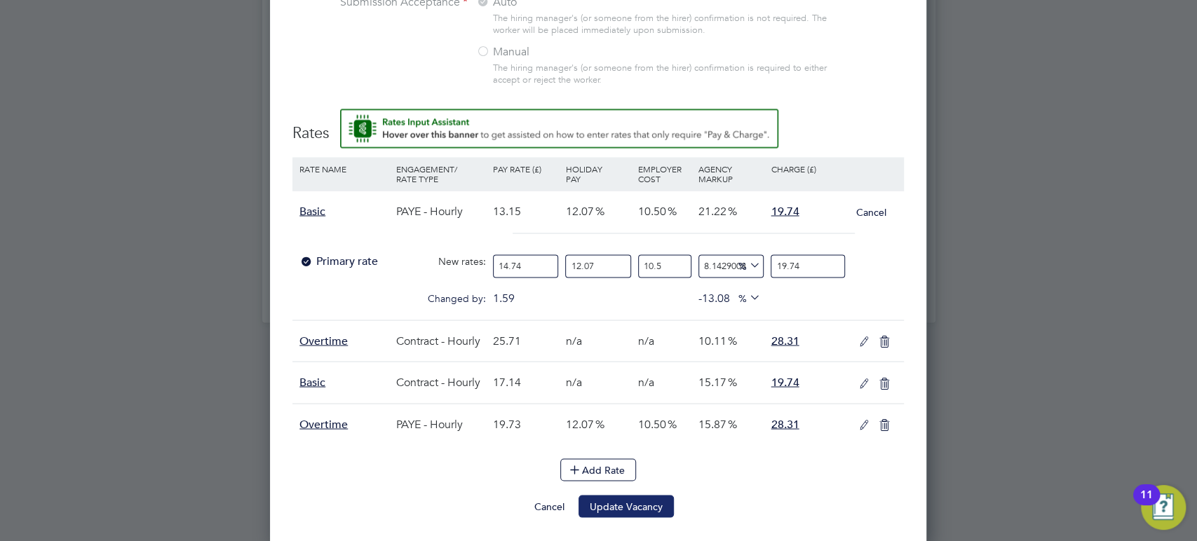
click at [640, 498] on button "Update Vacancy" at bounding box center [625, 506] width 95 height 22
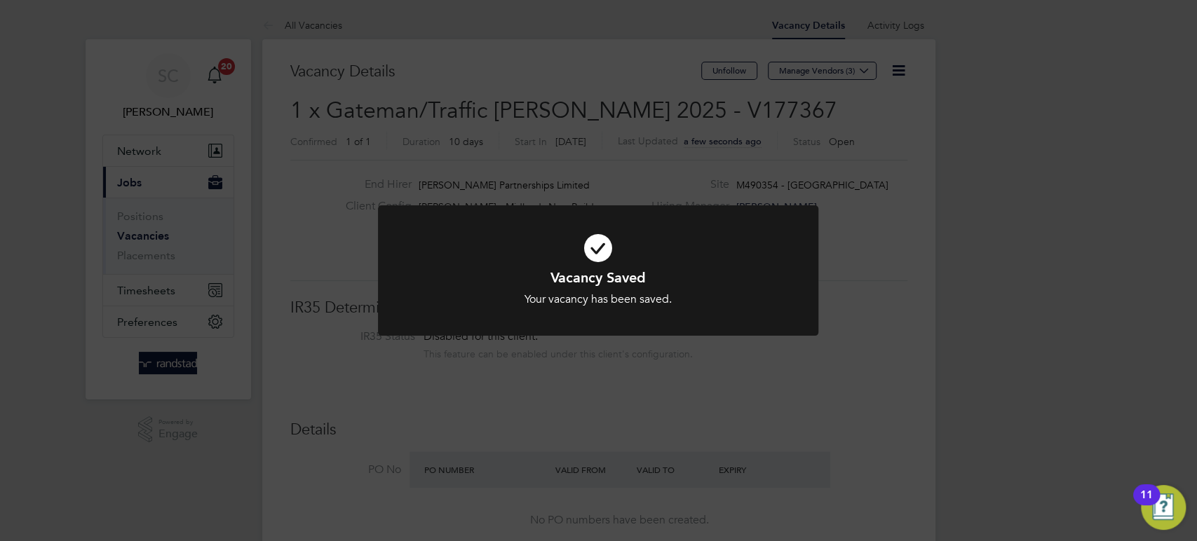
click at [640, 498] on div "Vacancy Saved Your vacancy has been saved. Cancel Okay" at bounding box center [598, 270] width 1197 height 541
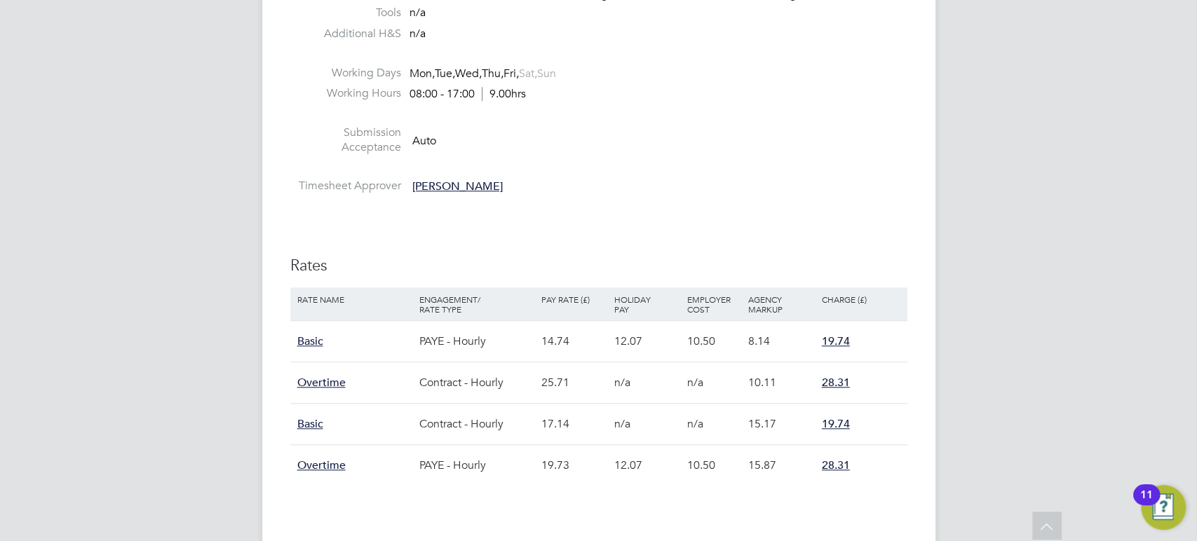
click at [786, 395] on div "10.11" at bounding box center [781, 382] width 73 height 41
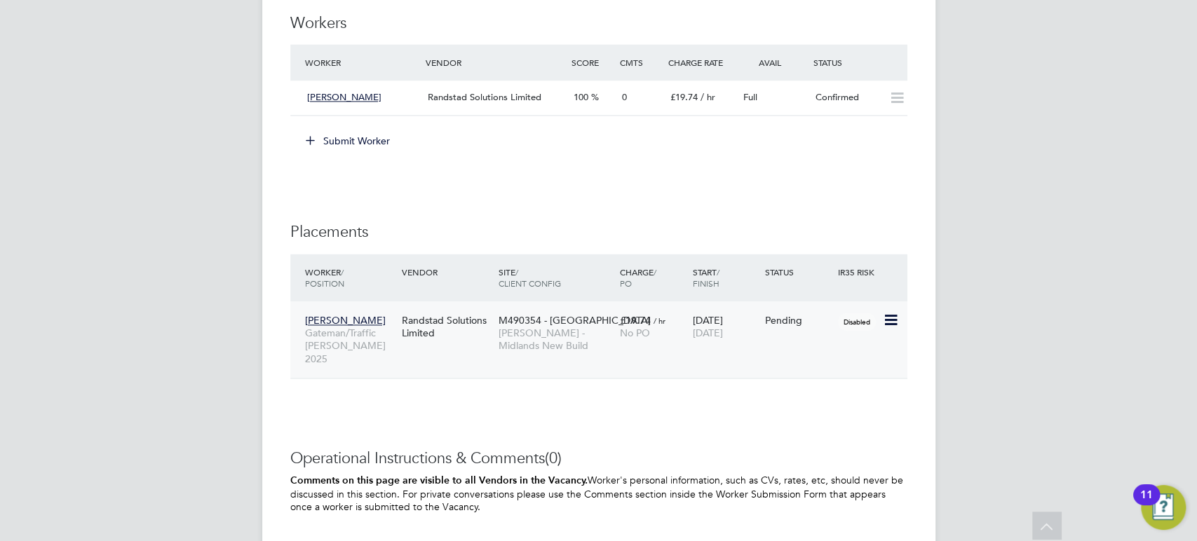
click at [888, 320] on icon at bounding box center [890, 320] width 14 height 17
click at [813, 407] on li "Start" at bounding box center [848, 407] width 100 height 20
type input "[PERSON_NAME]"
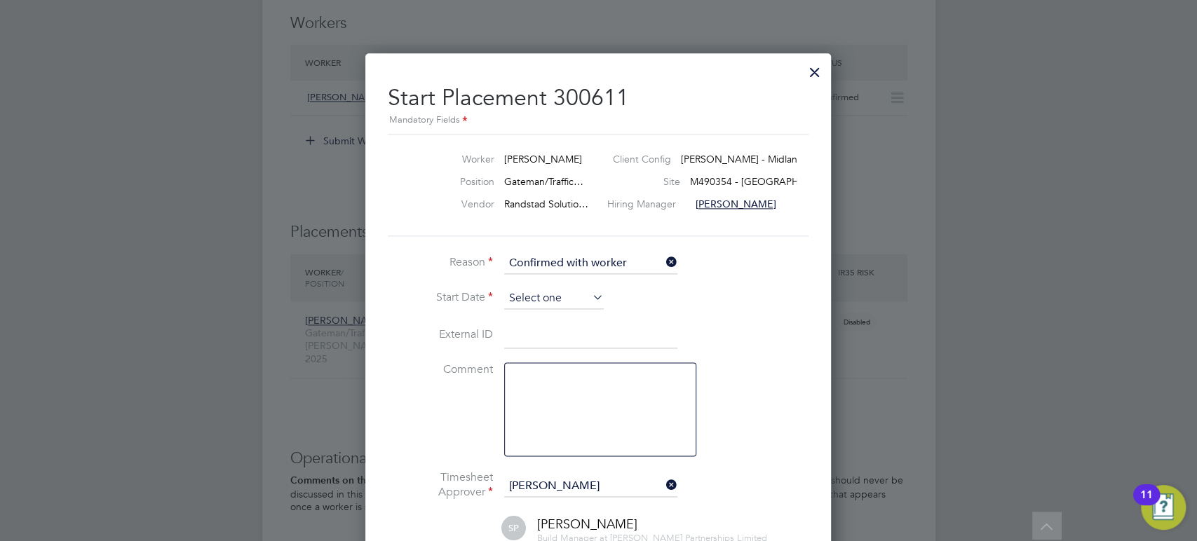
click at [577, 300] on input at bounding box center [554, 298] width 100 height 21
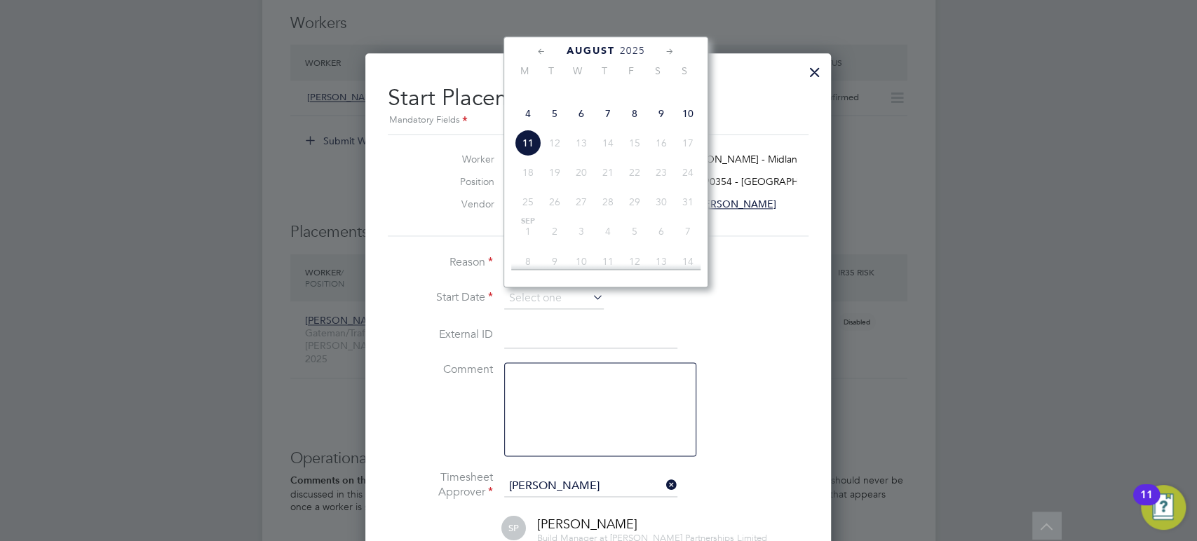
click at [583, 127] on span "6" at bounding box center [581, 113] width 27 height 27
type input "[DATE]"
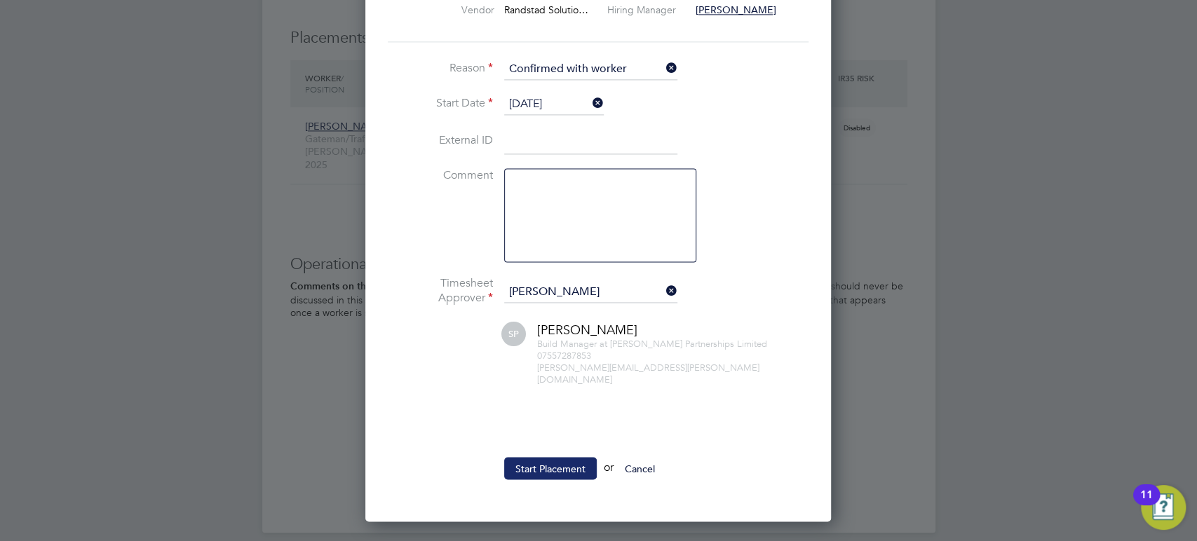
click at [550, 457] on button "Start Placement" at bounding box center [550, 468] width 93 height 22
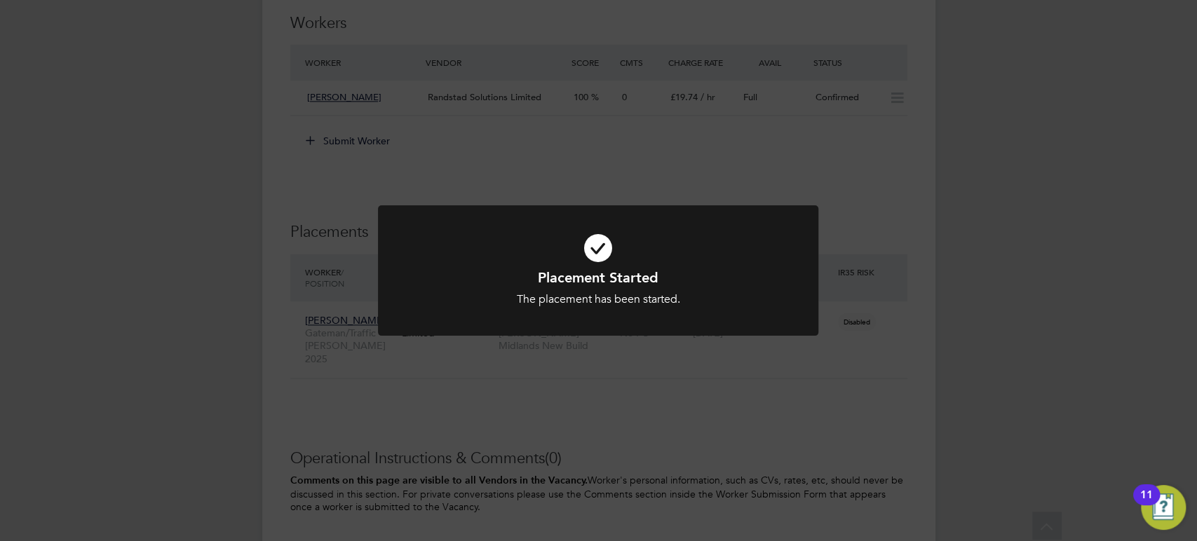
click at [550, 449] on div "Placement Started The placement has been started. Cancel Okay" at bounding box center [598, 270] width 1197 height 541
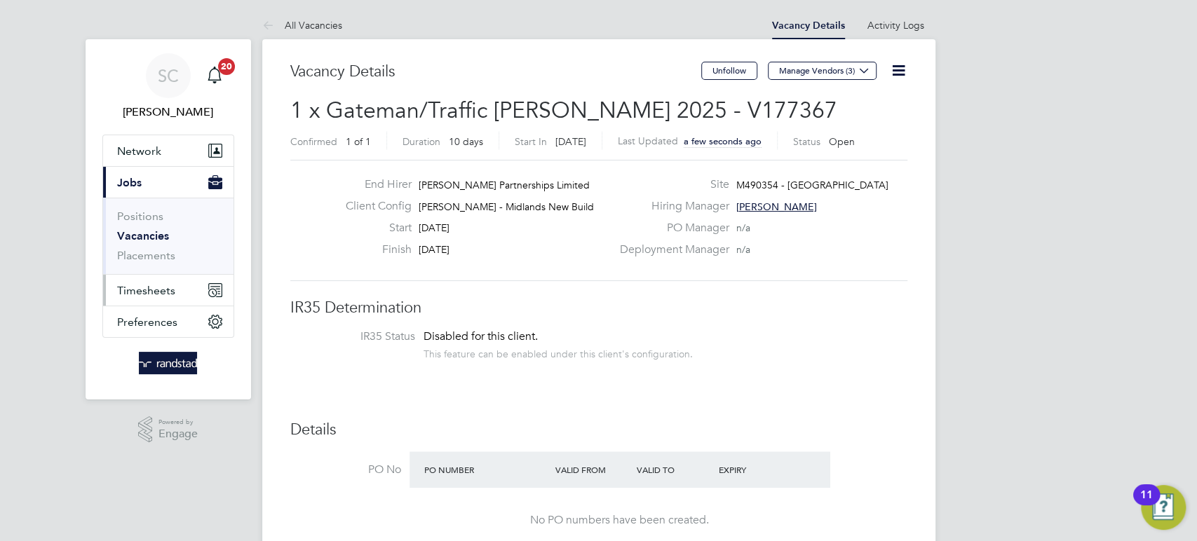
click at [148, 290] on span "Timesheets" at bounding box center [146, 290] width 58 height 13
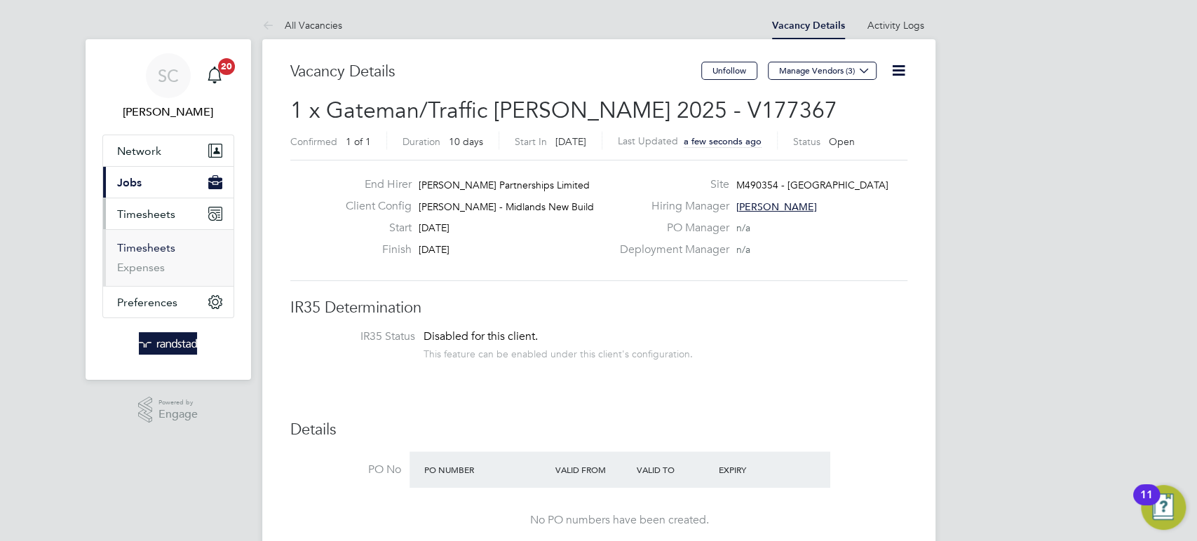
click at [149, 249] on link "Timesheets" at bounding box center [146, 247] width 58 height 13
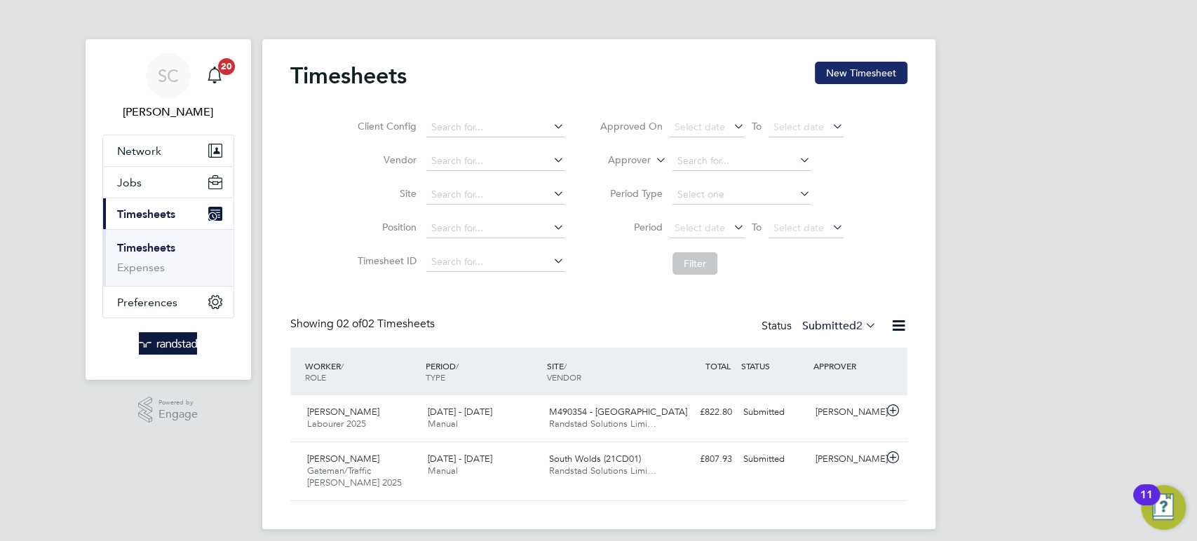
click at [851, 72] on button "New Timesheet" at bounding box center [861, 73] width 93 height 22
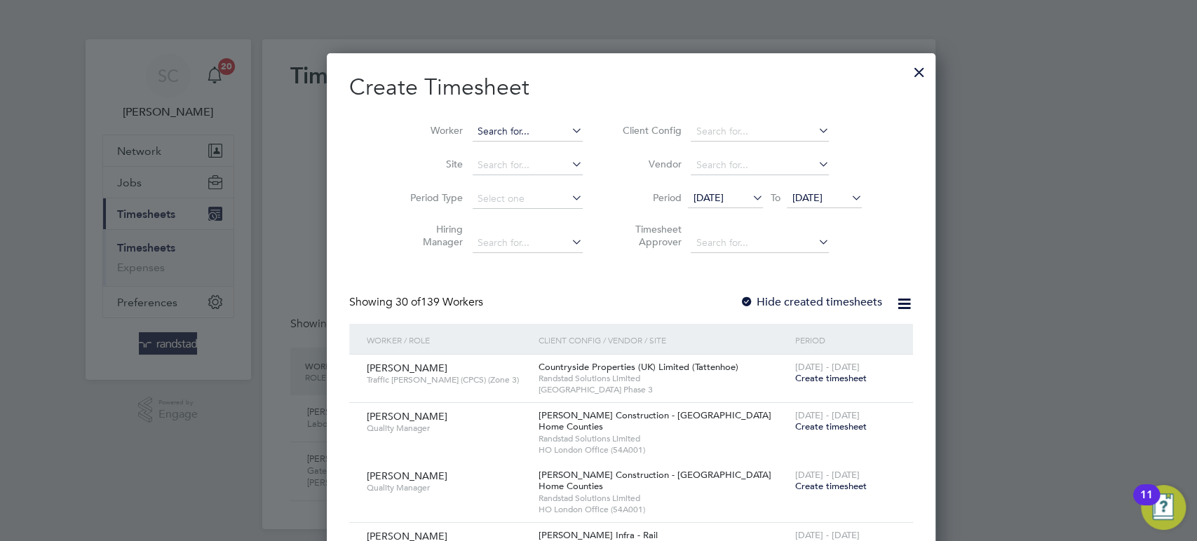
click at [478, 130] on input at bounding box center [528, 132] width 110 height 20
click at [483, 149] on b "Harparee" at bounding box center [466, 150] width 43 height 12
type input "[PERSON_NAME]"
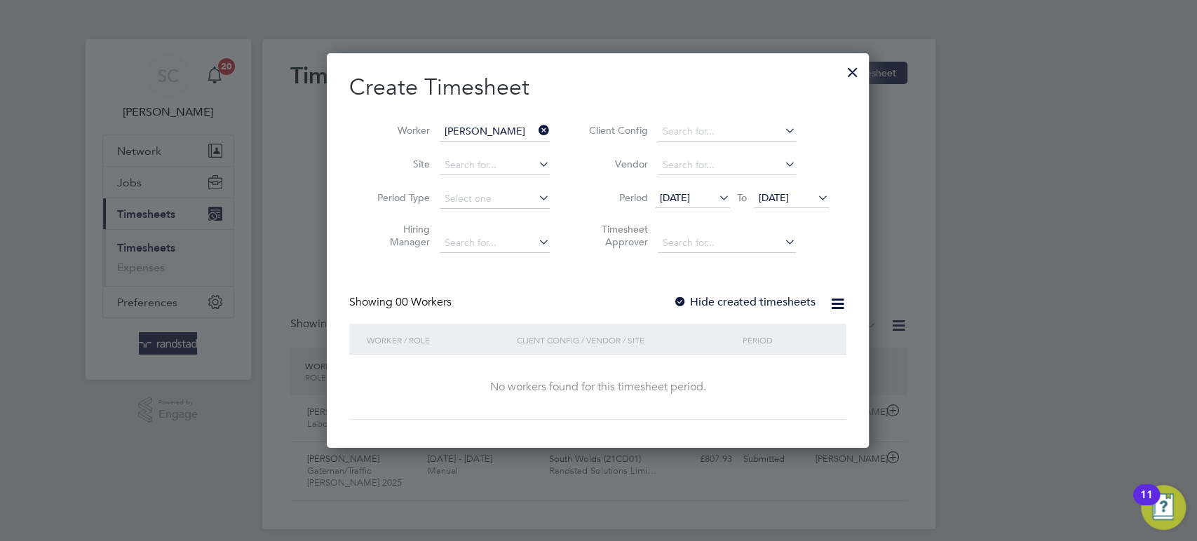
click at [681, 301] on div at bounding box center [680, 303] width 14 height 14
click at [789, 199] on span "[DATE]" at bounding box center [774, 197] width 30 height 13
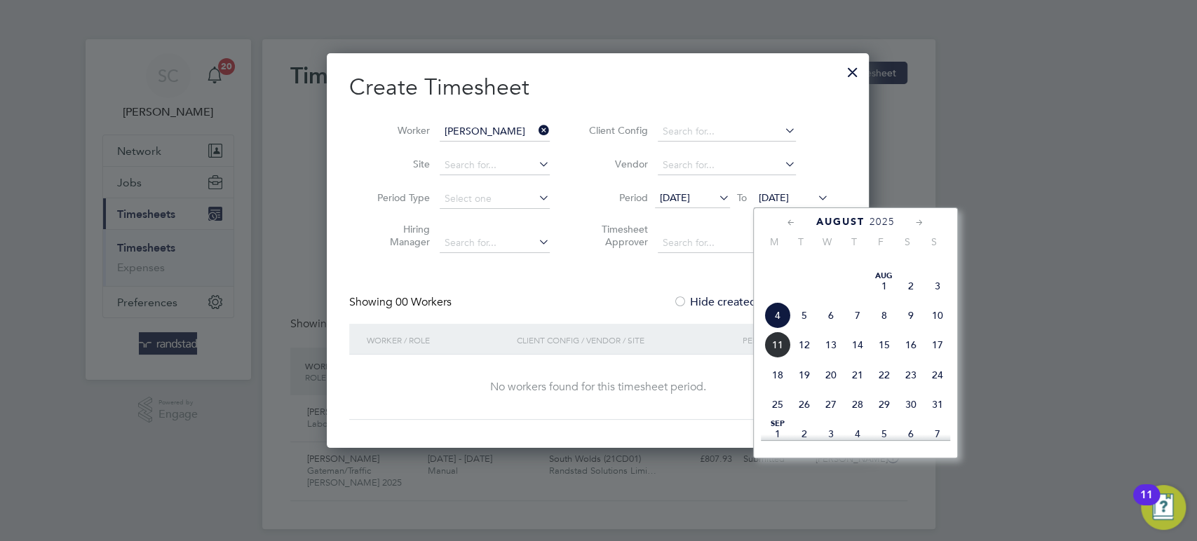
click at [928, 358] on span "17" at bounding box center [937, 345] width 27 height 27
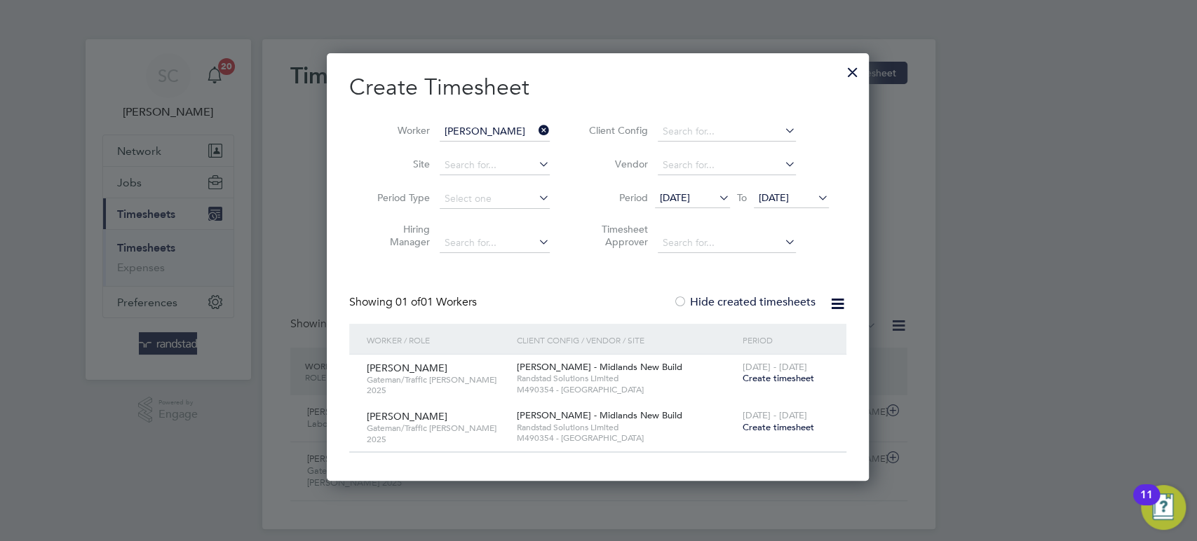
click at [765, 376] on span "Create timesheet" at bounding box center [778, 378] width 72 height 12
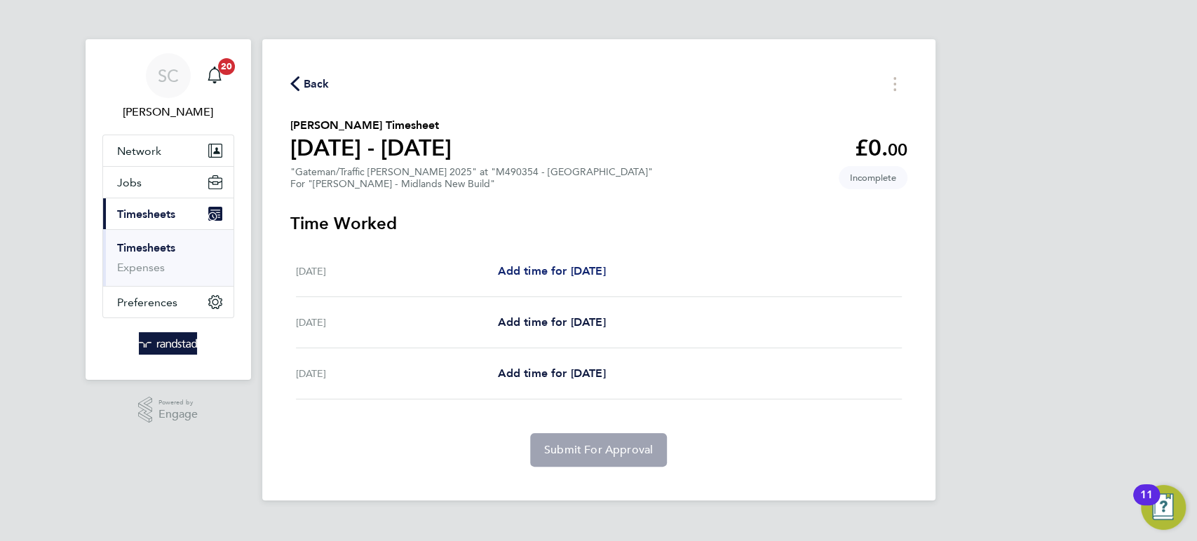
click at [566, 270] on span "Add time for [DATE]" at bounding box center [551, 270] width 108 height 13
select select "60"
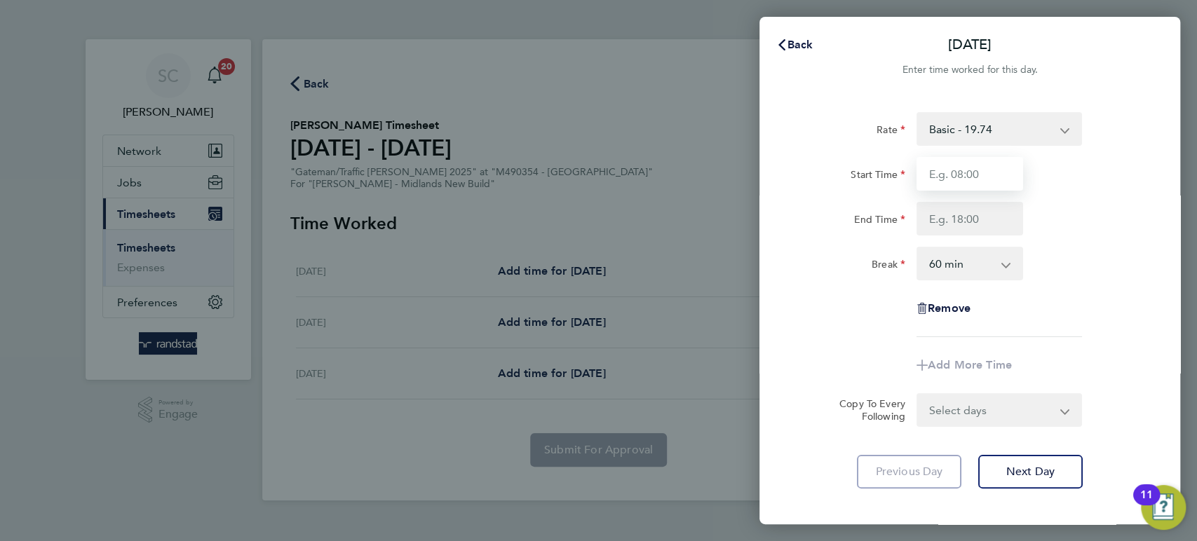
click at [958, 178] on input "Start Time" at bounding box center [969, 174] width 107 height 34
type input "7"
click at [1096, 217] on div "End Time" at bounding box center [969, 219] width 353 height 34
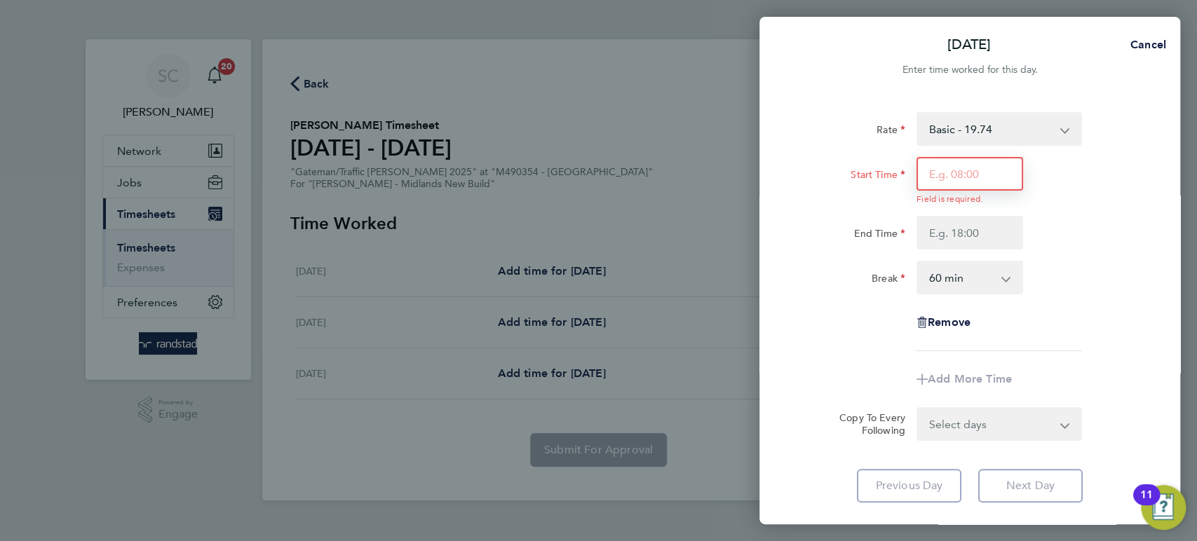
click at [990, 179] on input "Start Time" at bounding box center [969, 174] width 107 height 34
type input "07:30"
click at [967, 233] on input "End Time" at bounding box center [969, 233] width 107 height 34
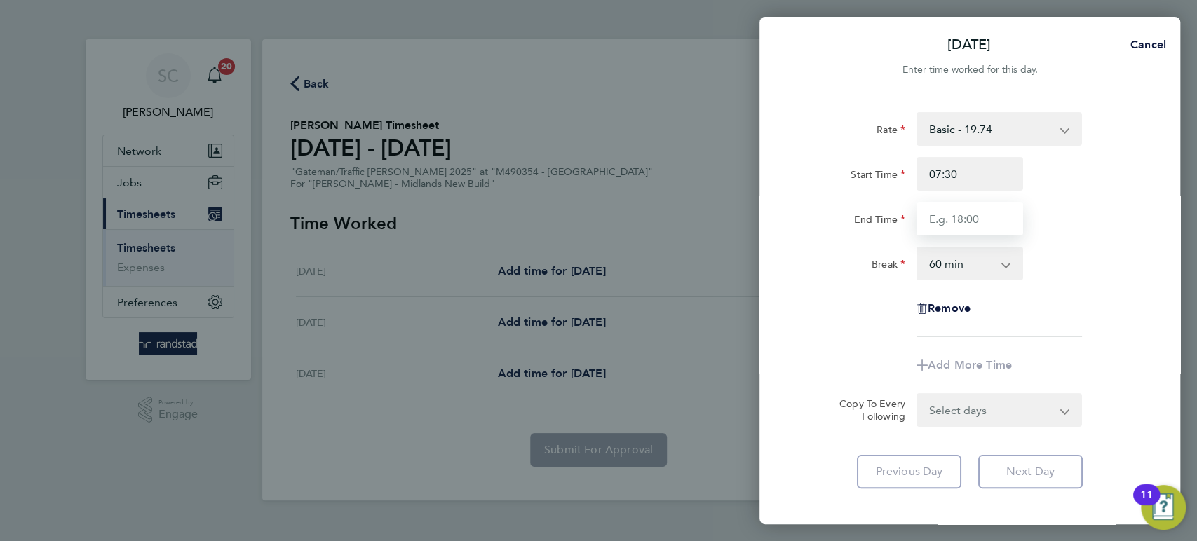
type input "16:00"
click at [971, 273] on select "0 min 15 min 30 min 45 min 60 min 75 min 90 min" at bounding box center [961, 263] width 87 height 31
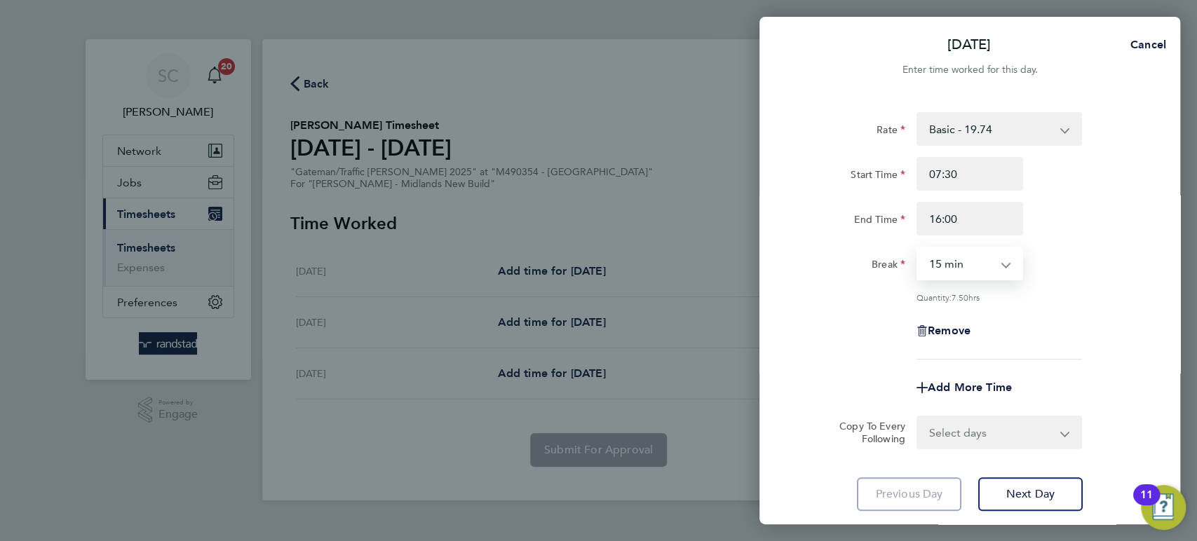
click at [918, 248] on select "0 min 15 min 30 min 45 min 60 min 75 min 90 min" at bounding box center [961, 263] width 87 height 31
click at [944, 259] on select "0 min 15 min 30 min 45 min 60 min 75 min 90 min" at bounding box center [961, 263] width 87 height 31
select select "30"
click at [918, 248] on select "0 min 15 min 30 min 45 min 60 min 75 min 90 min" at bounding box center [961, 263] width 87 height 31
click at [1064, 320] on div "Remove" at bounding box center [969, 331] width 353 height 34
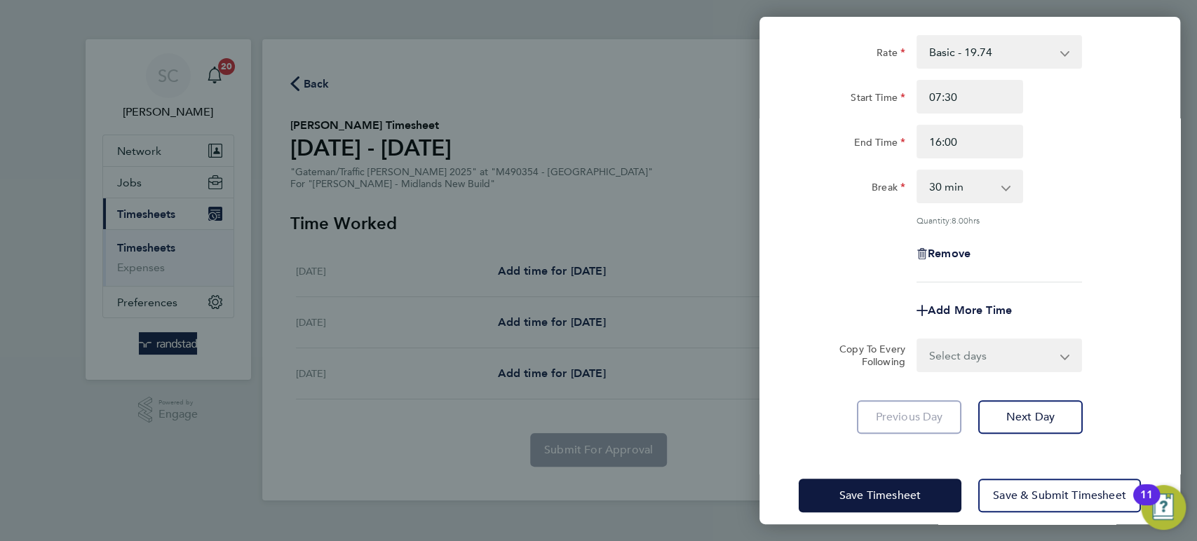
scroll to position [72, 0]
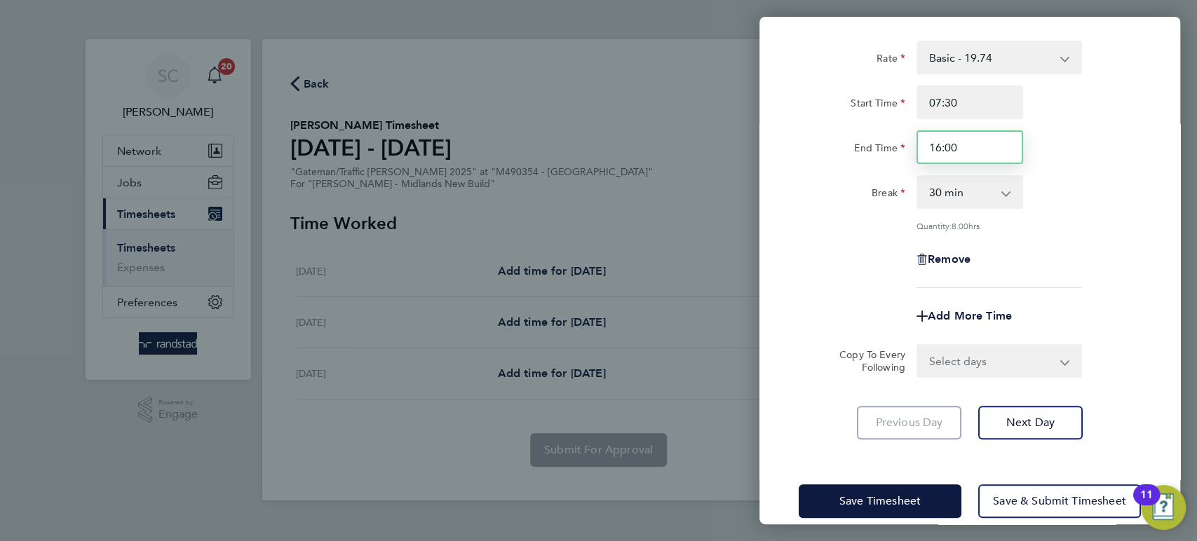
click at [967, 146] on input "16:00" at bounding box center [969, 147] width 107 height 34
type input "16:30"
click at [1075, 233] on div "Rate Basic - 19.74 Overtime - 28.31 Start Time 07:30 End Time 16:30 Break 0 min…" at bounding box center [970, 164] width 342 height 247
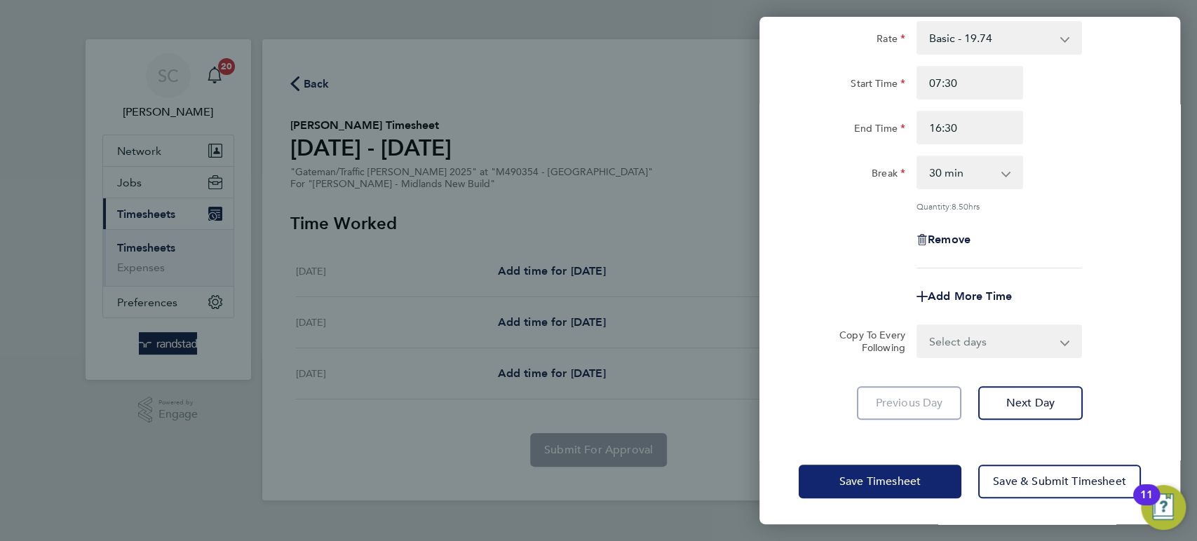
click at [935, 489] on button "Save Timesheet" at bounding box center [880, 482] width 163 height 34
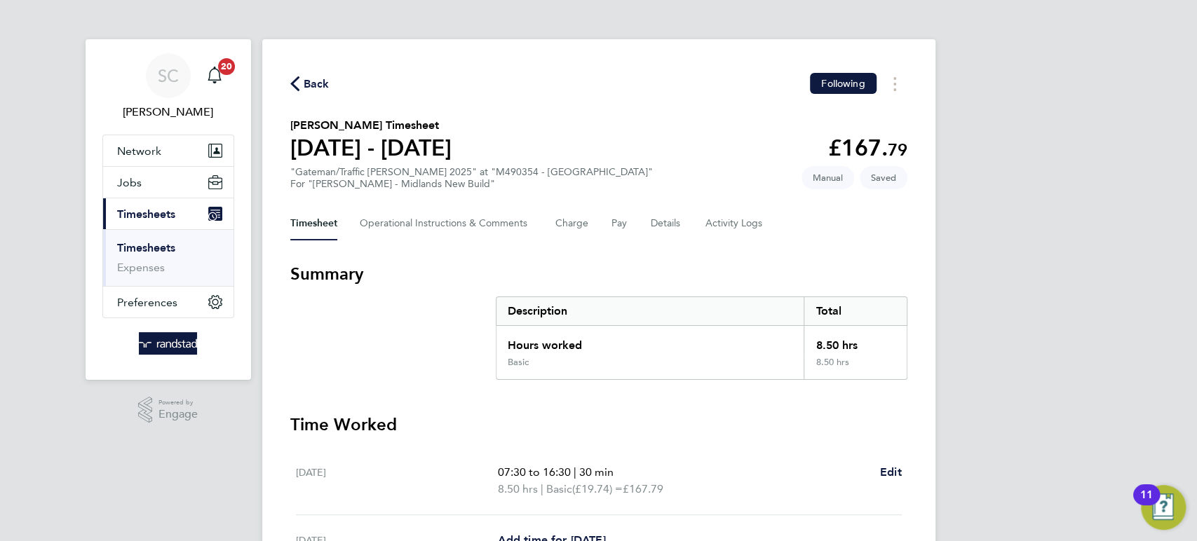
scroll to position [198, 0]
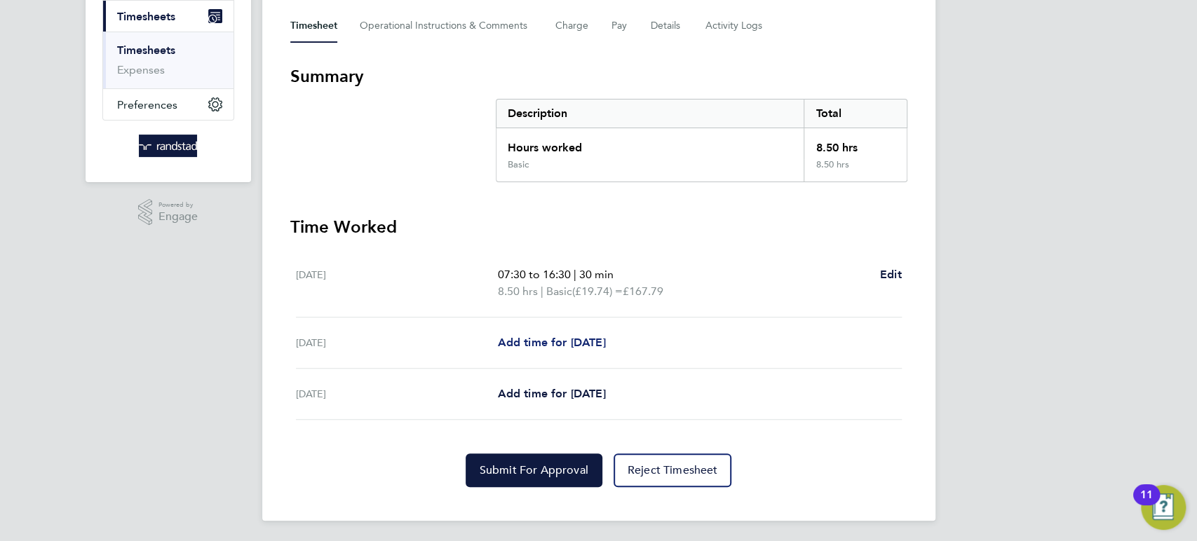
click at [559, 342] on span "Add time for [DATE]" at bounding box center [551, 342] width 108 height 13
select select "60"
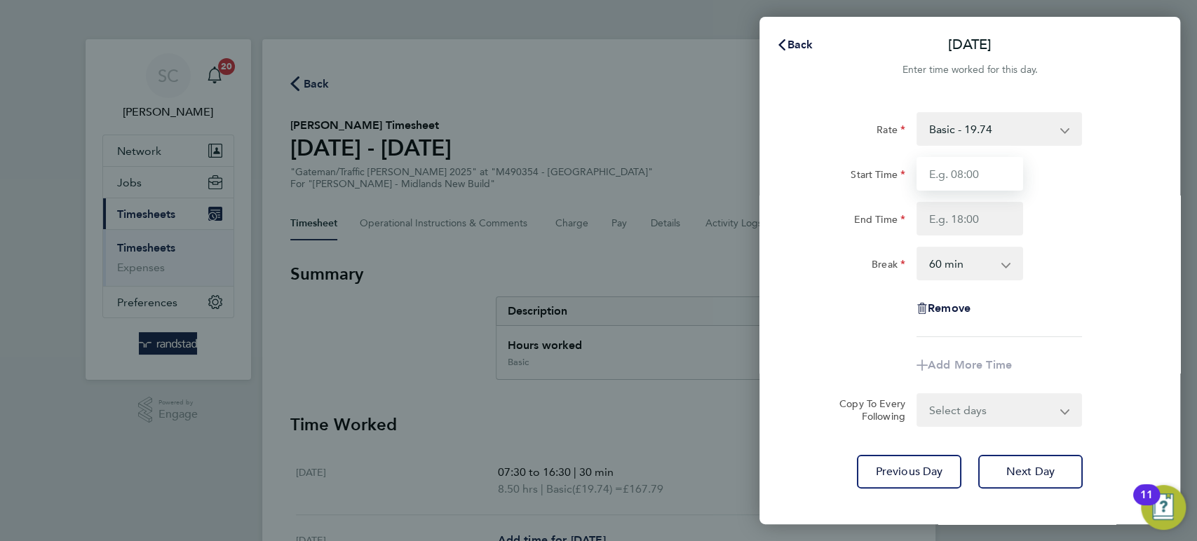
click at [981, 180] on input "Start Time" at bounding box center [969, 174] width 107 height 34
type input "10:10"
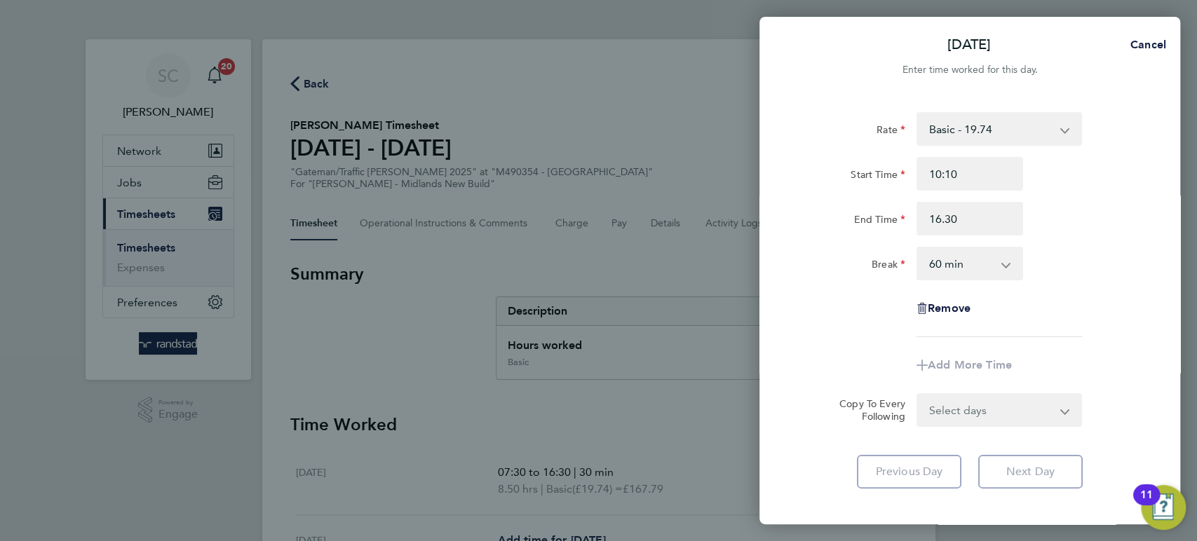
click at [964, 271] on select "0 min 15 min 30 min 45 min 60 min 75 min 90 min" at bounding box center [961, 263] width 87 height 31
type input "16:30"
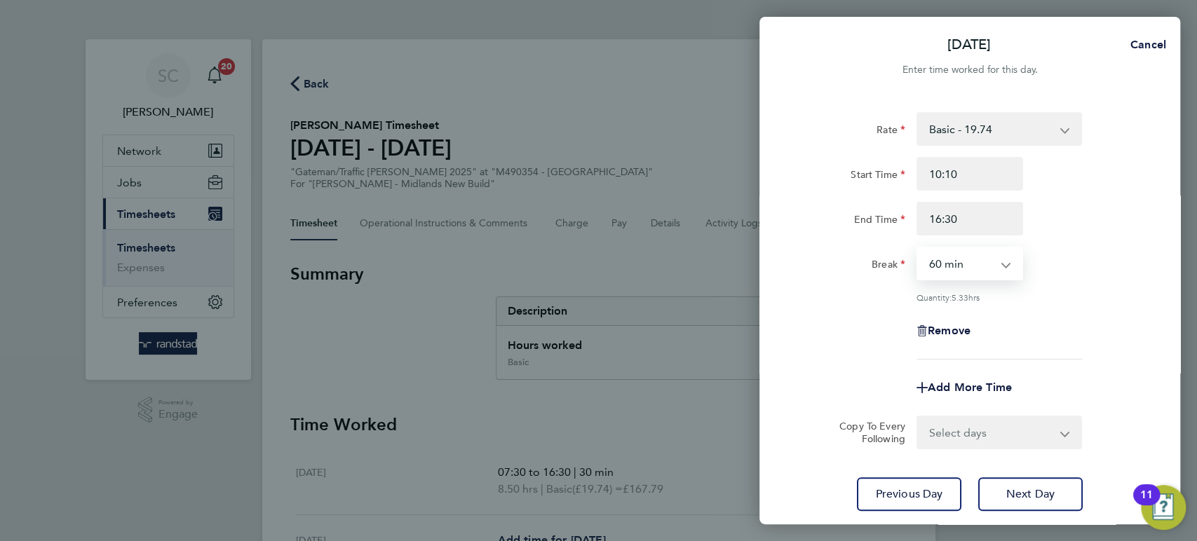
select select "30"
click at [918, 248] on select "0 min 15 min 30 min 45 min 60 min 75 min 90 min" at bounding box center [961, 263] width 87 height 31
click at [1120, 327] on div "Remove" at bounding box center [969, 331] width 353 height 34
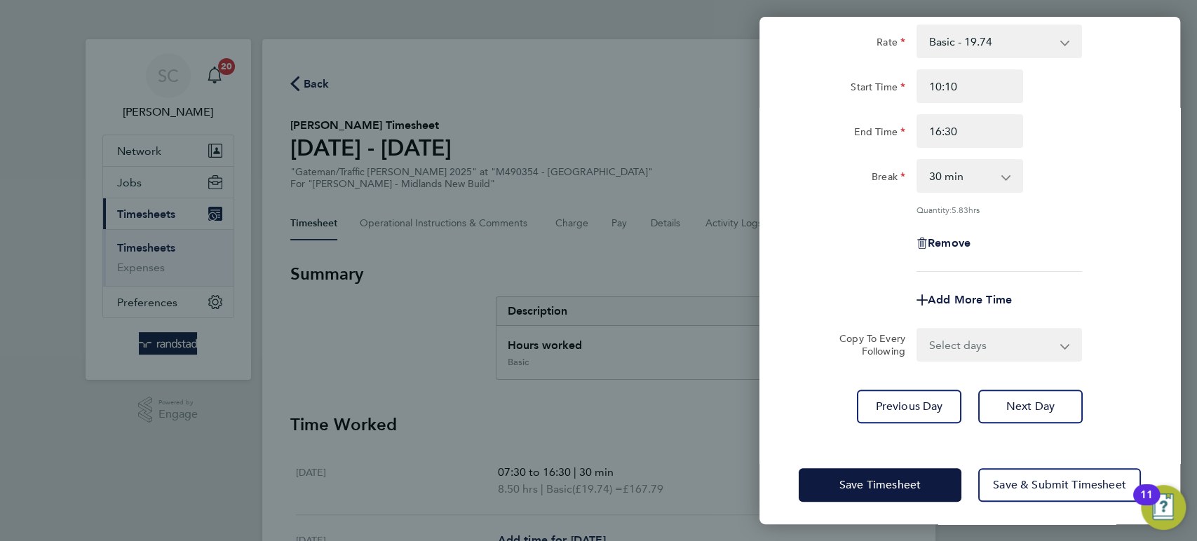
scroll to position [91, 0]
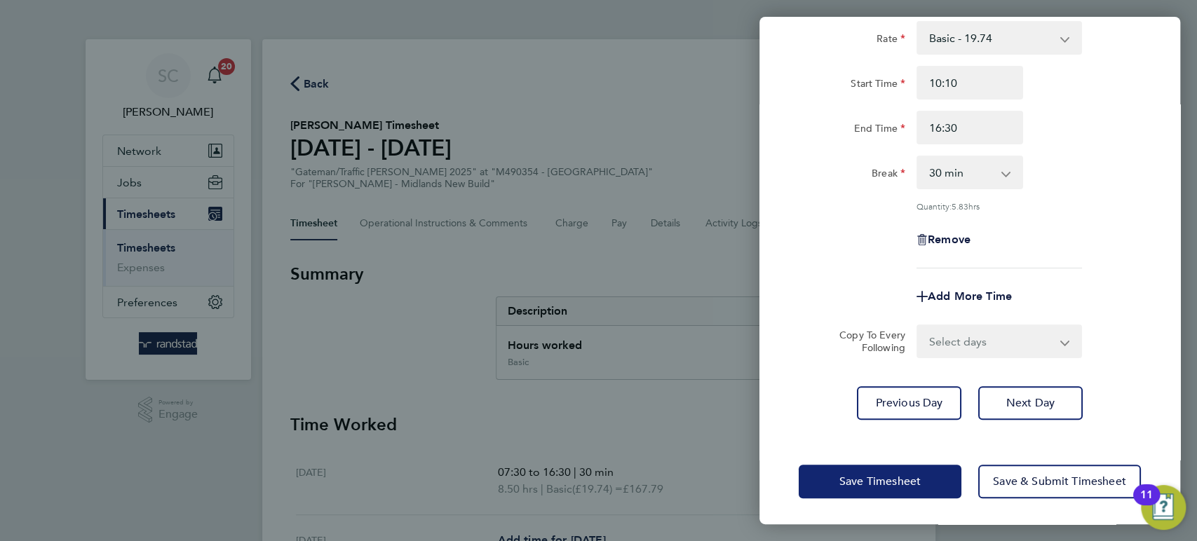
click at [910, 489] on button "Save Timesheet" at bounding box center [880, 482] width 163 height 34
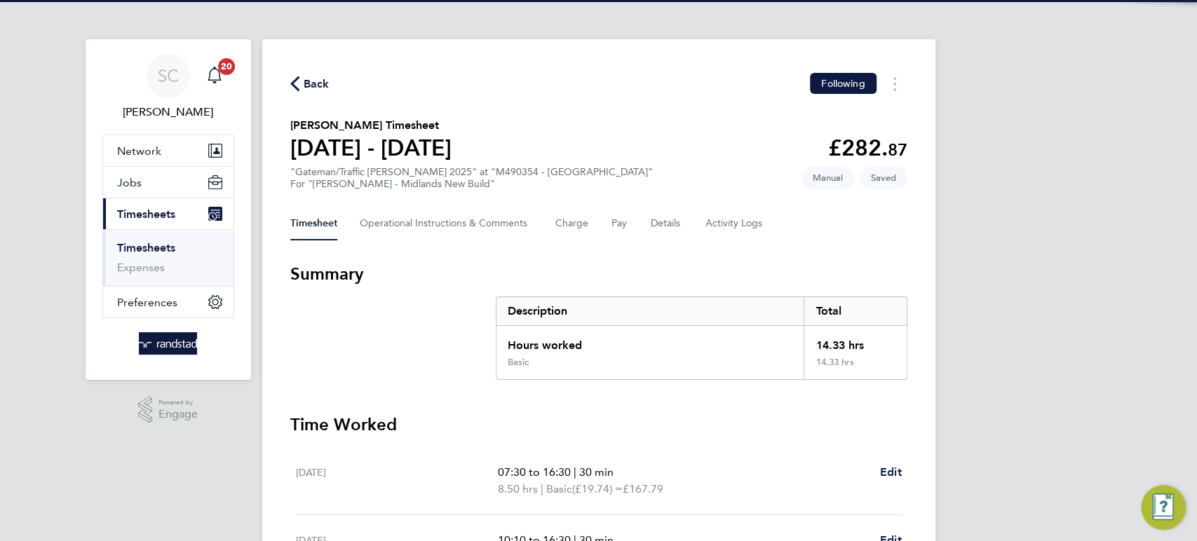
scroll to position [215, 0]
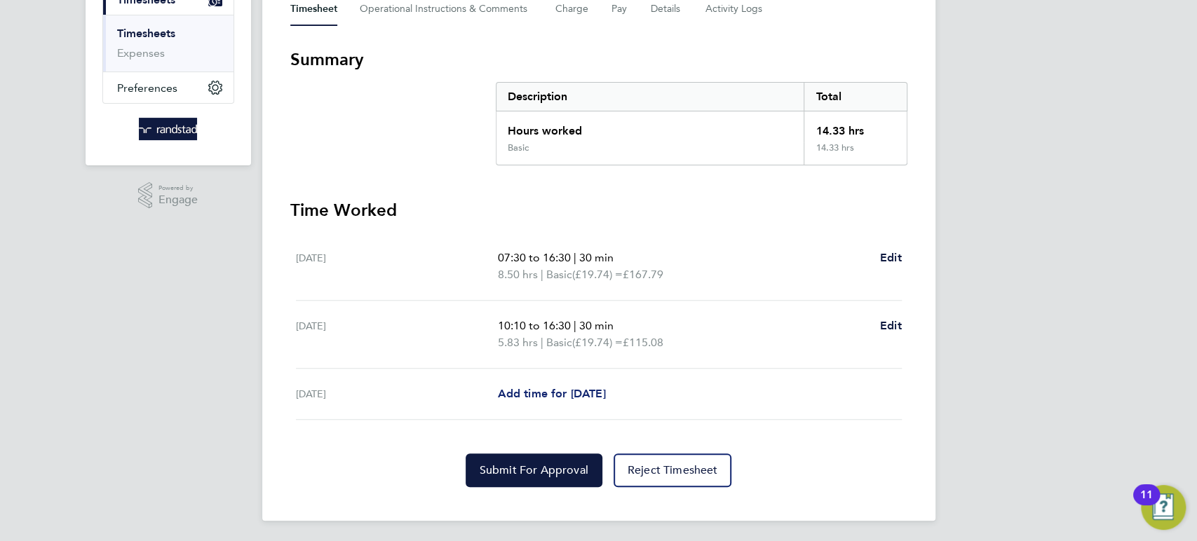
click at [548, 393] on span "Add time for [DATE]" at bounding box center [551, 393] width 108 height 13
select select "60"
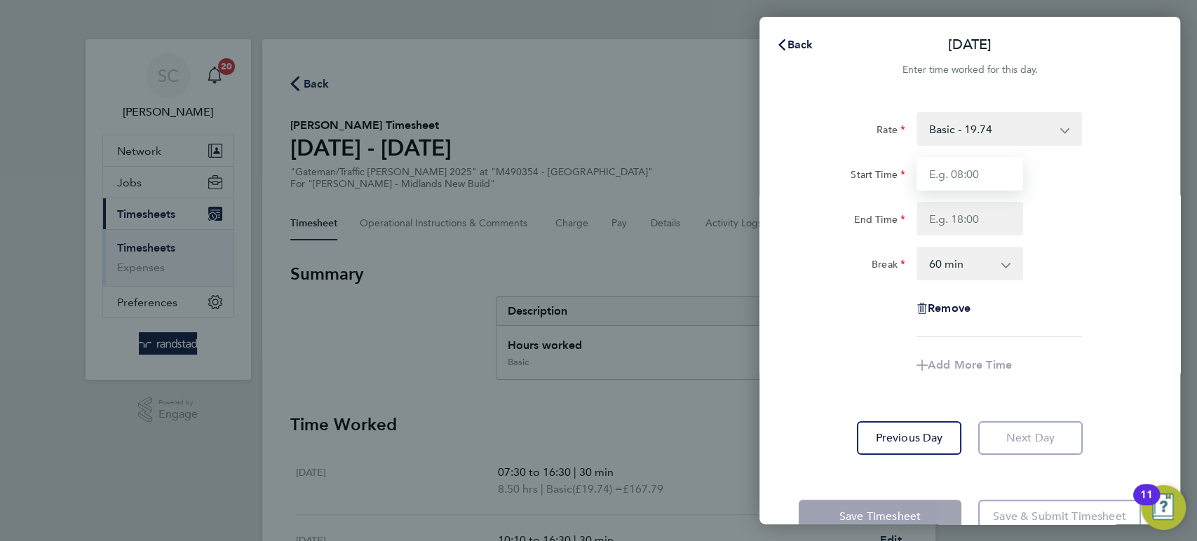
click at [947, 181] on input "Start Time" at bounding box center [969, 174] width 107 height 34
type input "07:30"
click at [956, 219] on input "End Time" at bounding box center [969, 219] width 107 height 34
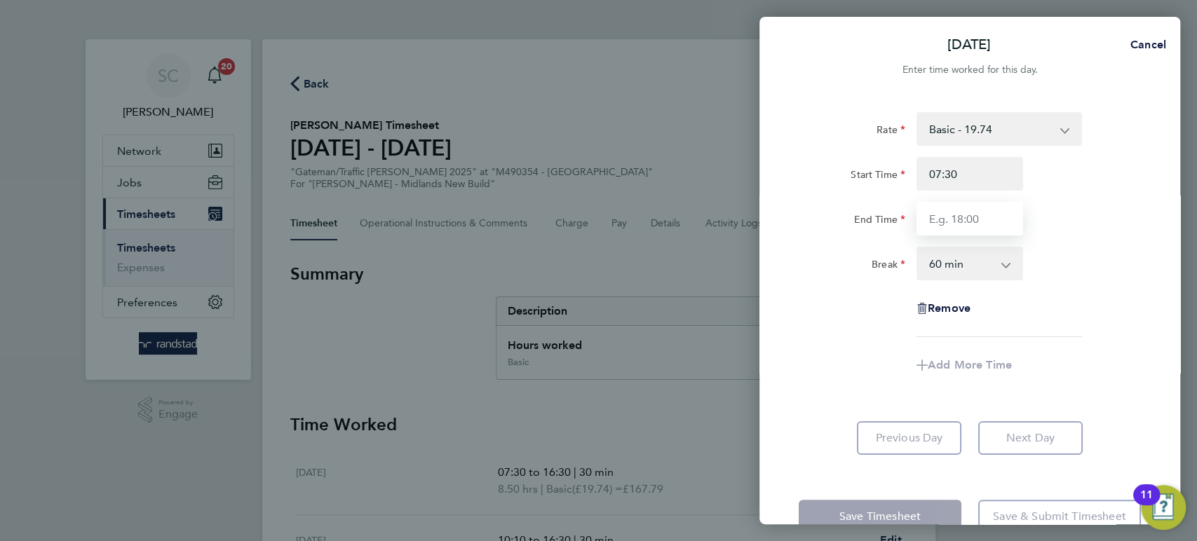
type input "16:30"
click at [957, 266] on select "0 min 15 min 30 min 45 min 60 min 75 min 90 min" at bounding box center [961, 263] width 87 height 31
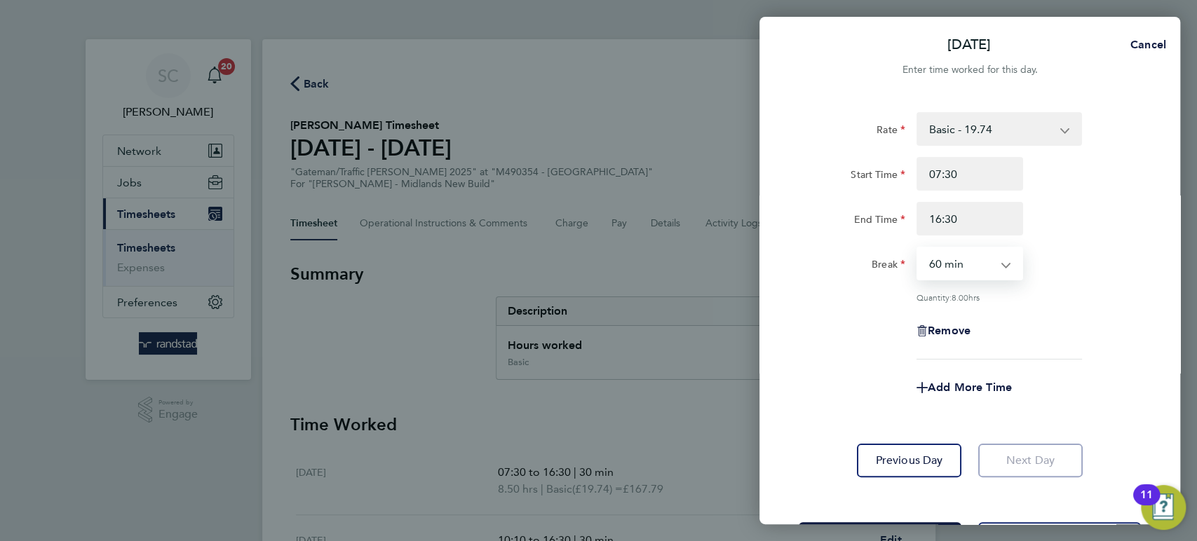
select select "30"
click at [918, 248] on select "0 min 15 min 30 min 45 min 60 min 75 min 90 min" at bounding box center [961, 263] width 87 height 31
click at [1047, 329] on div "Remove" at bounding box center [969, 331] width 353 height 34
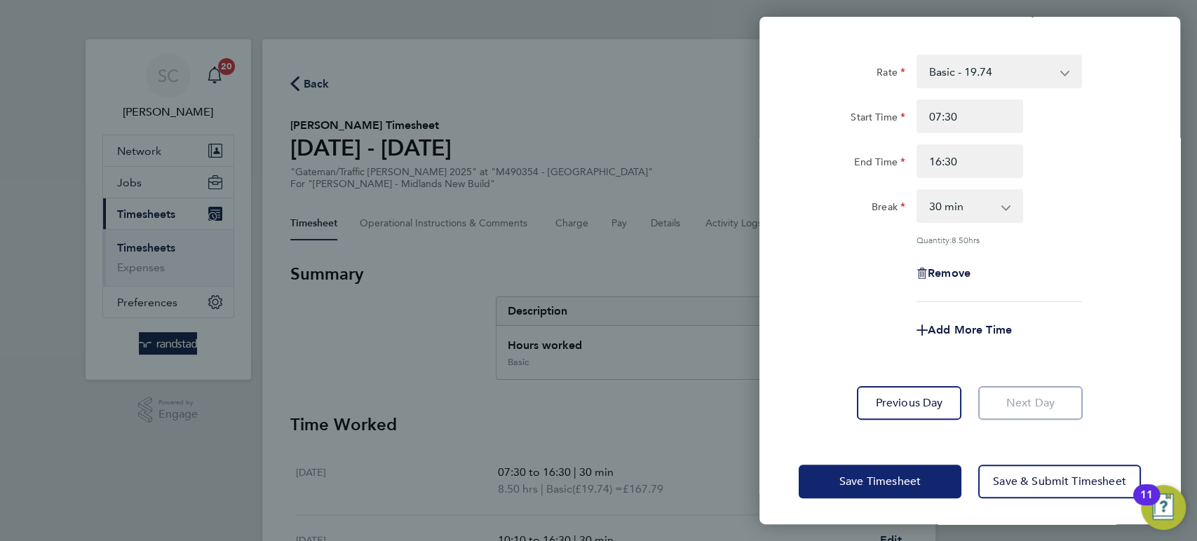
click at [927, 465] on button "Save Timesheet" at bounding box center [880, 482] width 163 height 34
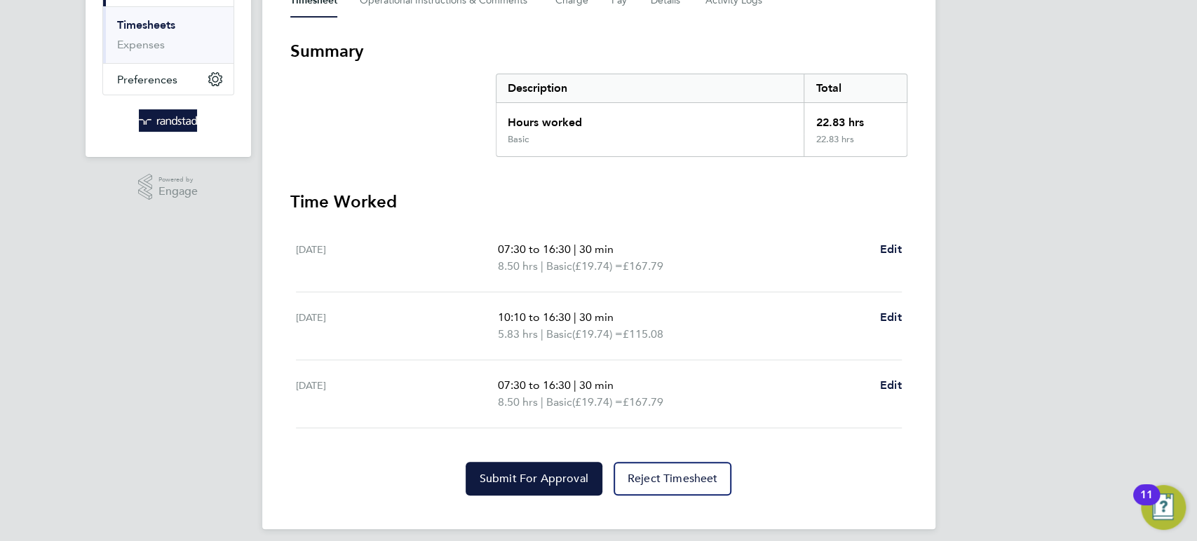
scroll to position [231, 0]
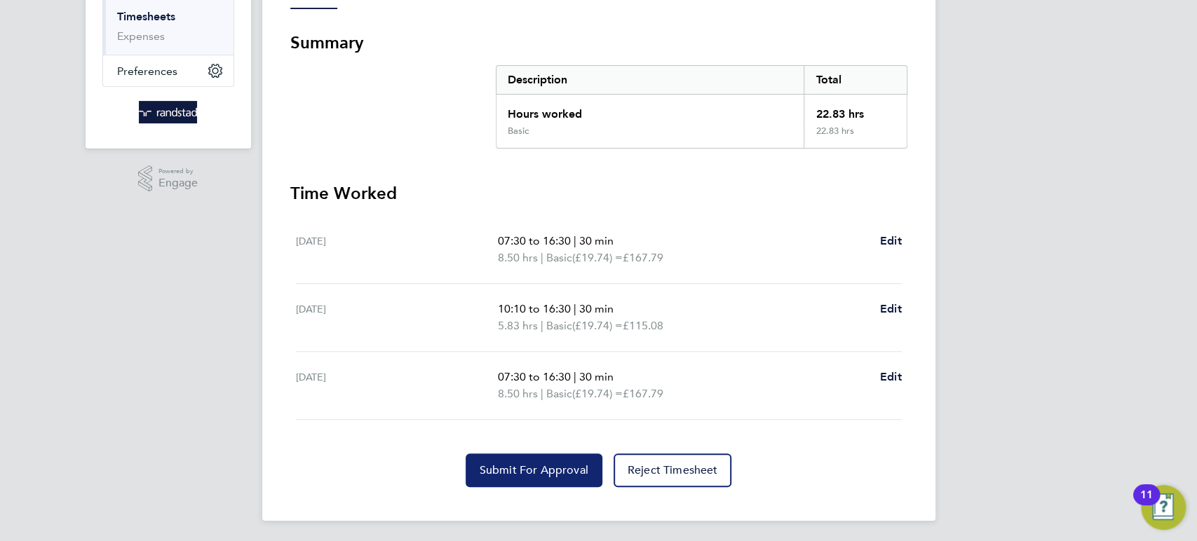
click at [484, 466] on span "Submit For Approval" at bounding box center [534, 470] width 109 height 14
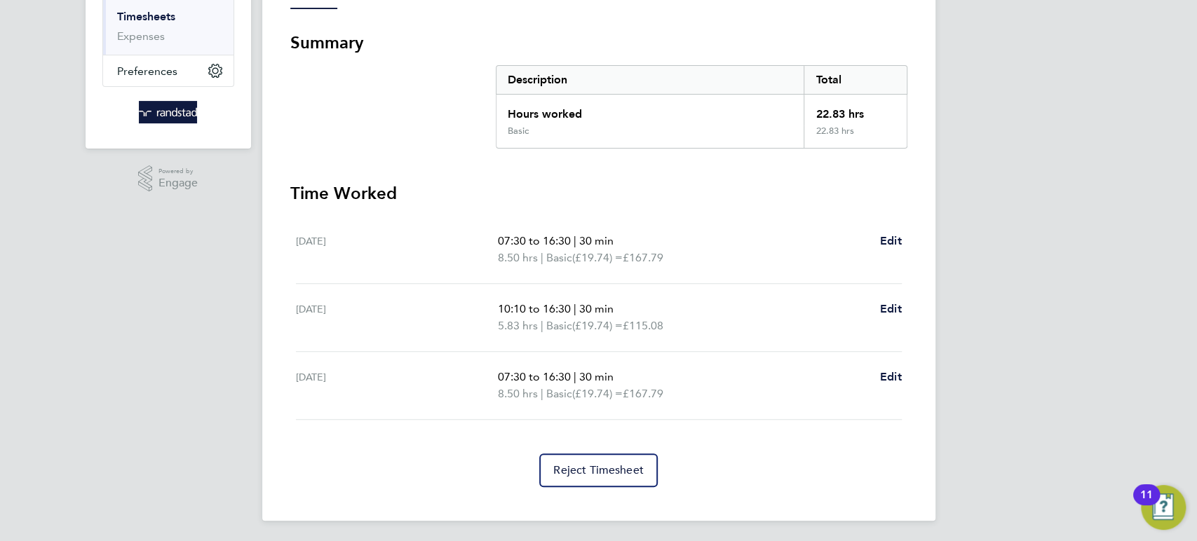
scroll to position [0, 0]
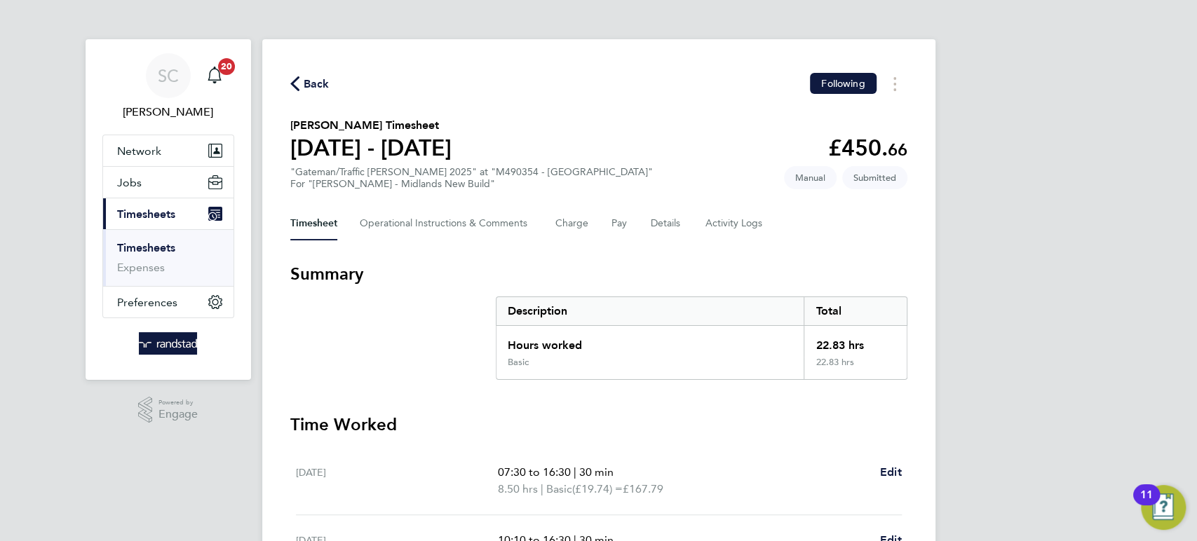
click at [1037, 299] on div "SC [PERSON_NAME] Notifications 20 Applications: Network Businesses Sites Worker…" at bounding box center [598, 387] width 1197 height 775
click at [618, 227] on button "Pay" at bounding box center [619, 224] width 17 height 34
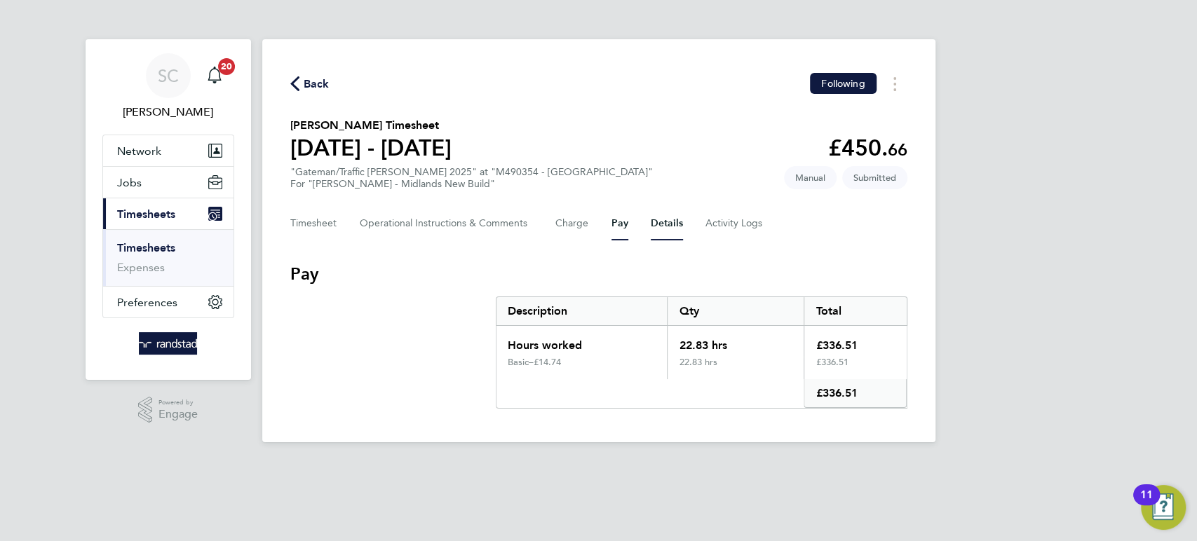
click at [659, 219] on button "Details" at bounding box center [667, 224] width 32 height 34
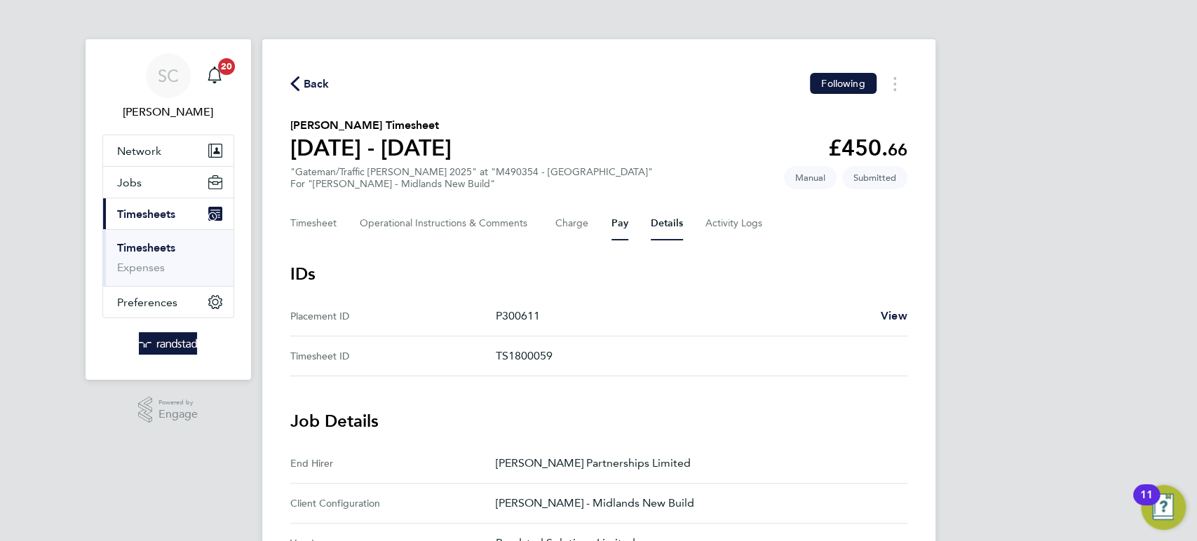
click at [616, 224] on button "Pay" at bounding box center [619, 224] width 17 height 34
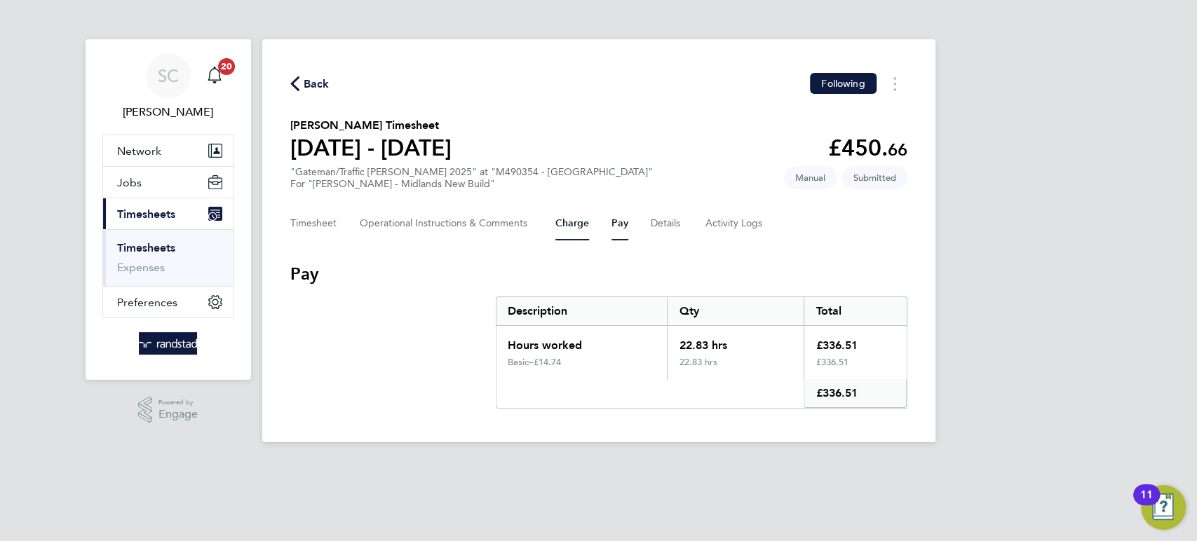
click at [577, 224] on button "Charge" at bounding box center [572, 224] width 34 height 34
